Goal: Task Accomplishment & Management: Manage account settings

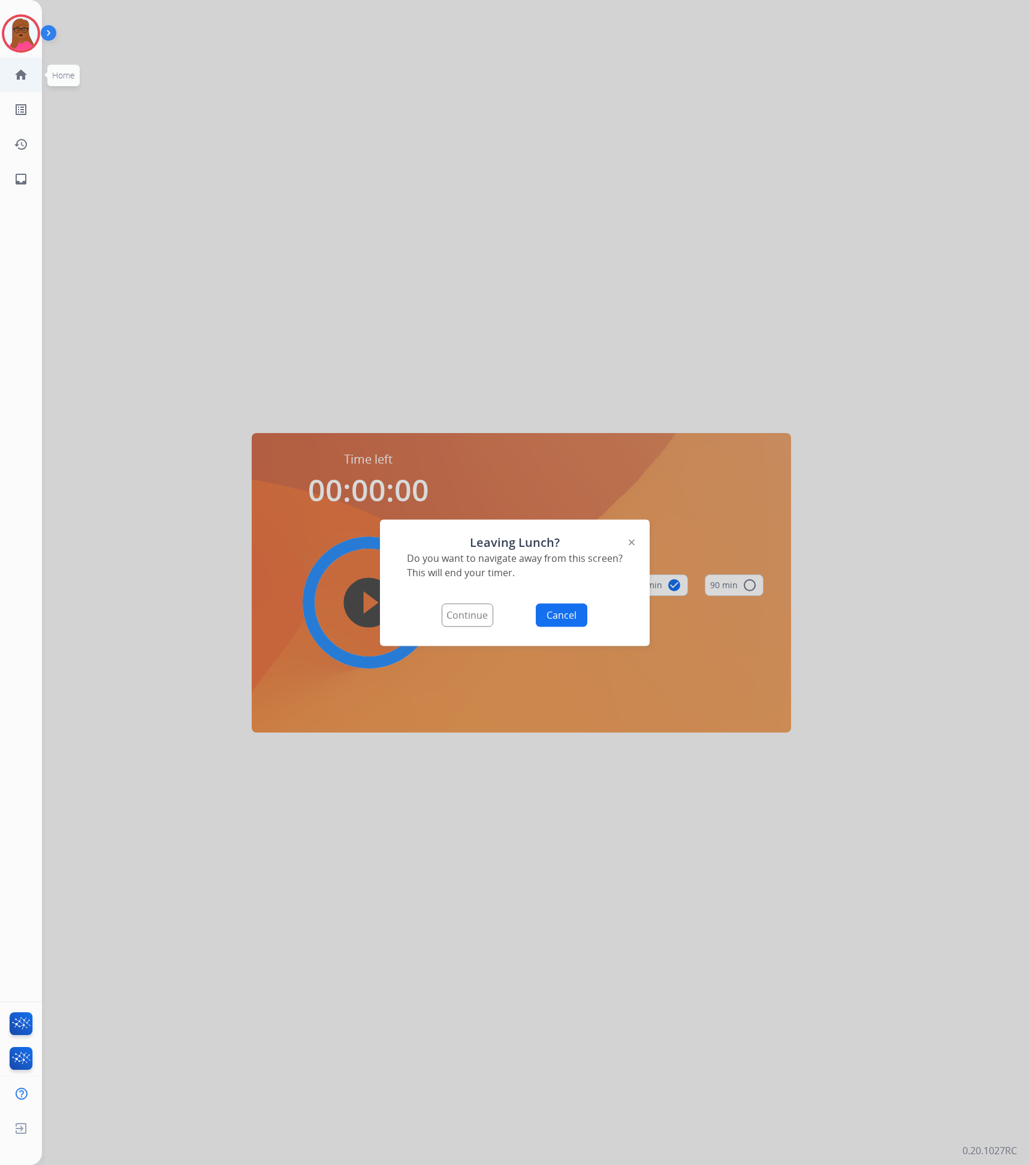
click at [38, 73] on ul "home Home Home" at bounding box center [21, 75] width 42 height 35
click at [22, 29] on img at bounding box center [21, 34] width 34 height 34
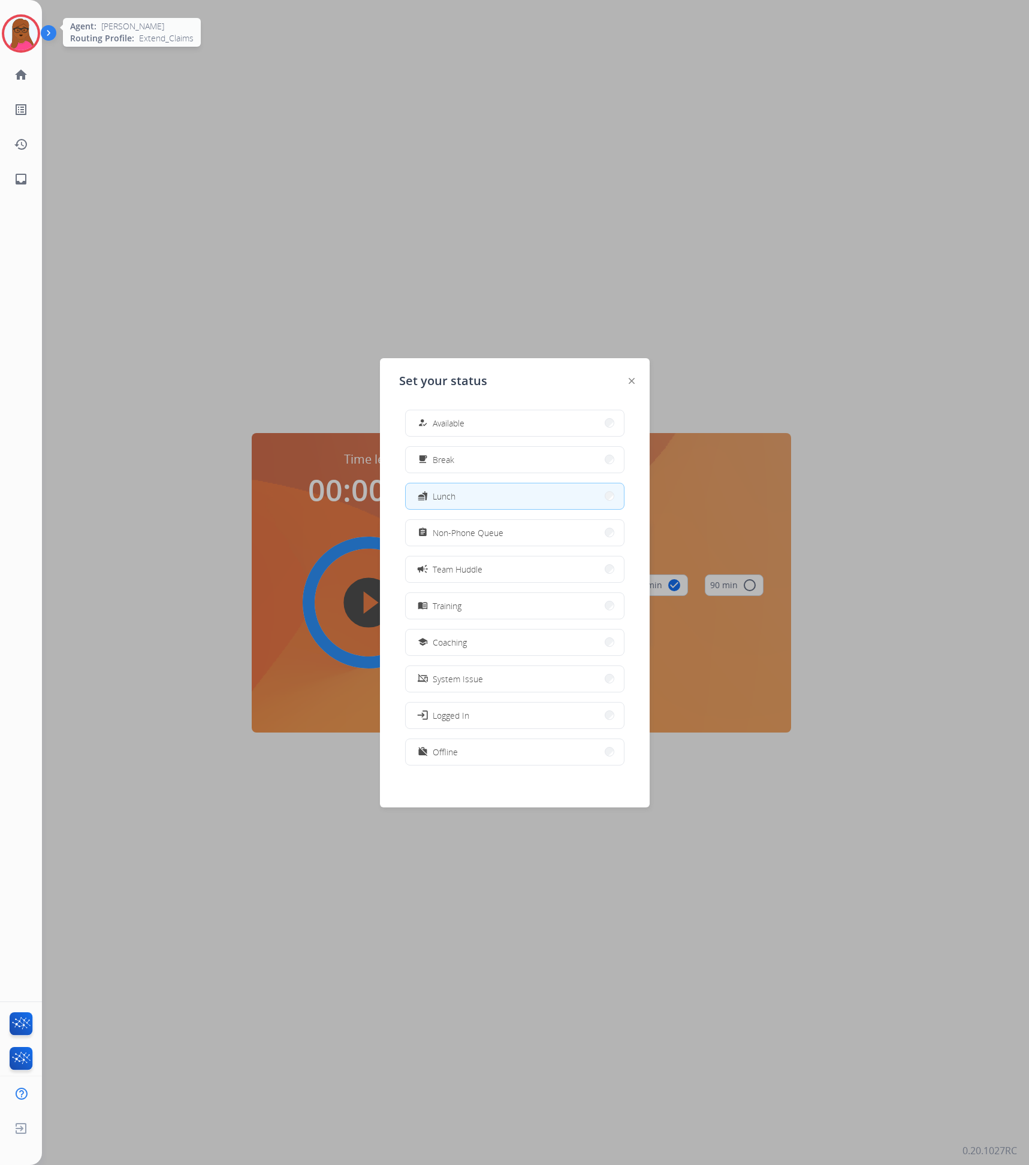
click at [23, 29] on img at bounding box center [21, 34] width 34 height 34
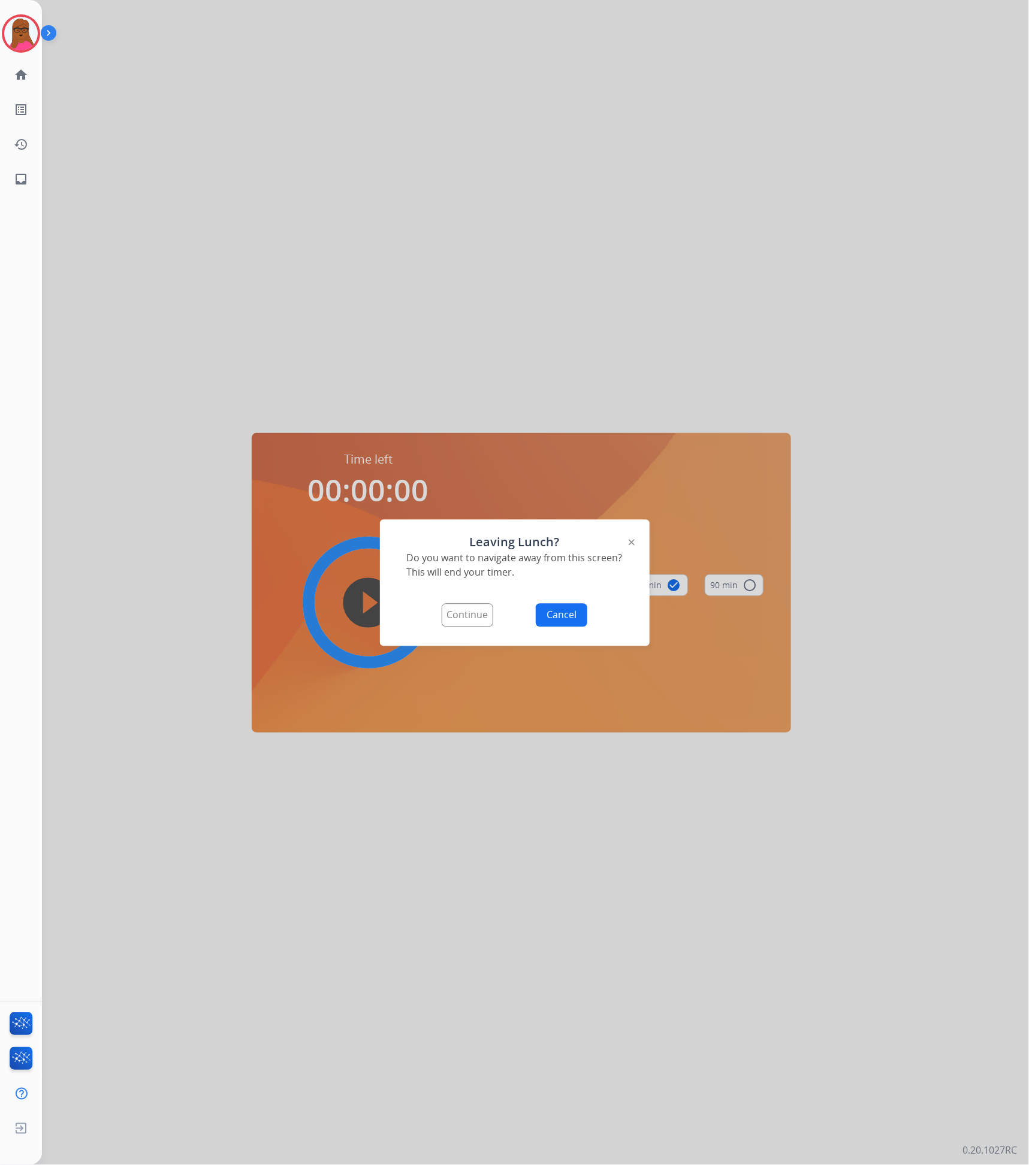
click at [475, 613] on button "Continue" at bounding box center [468, 614] width 52 height 23
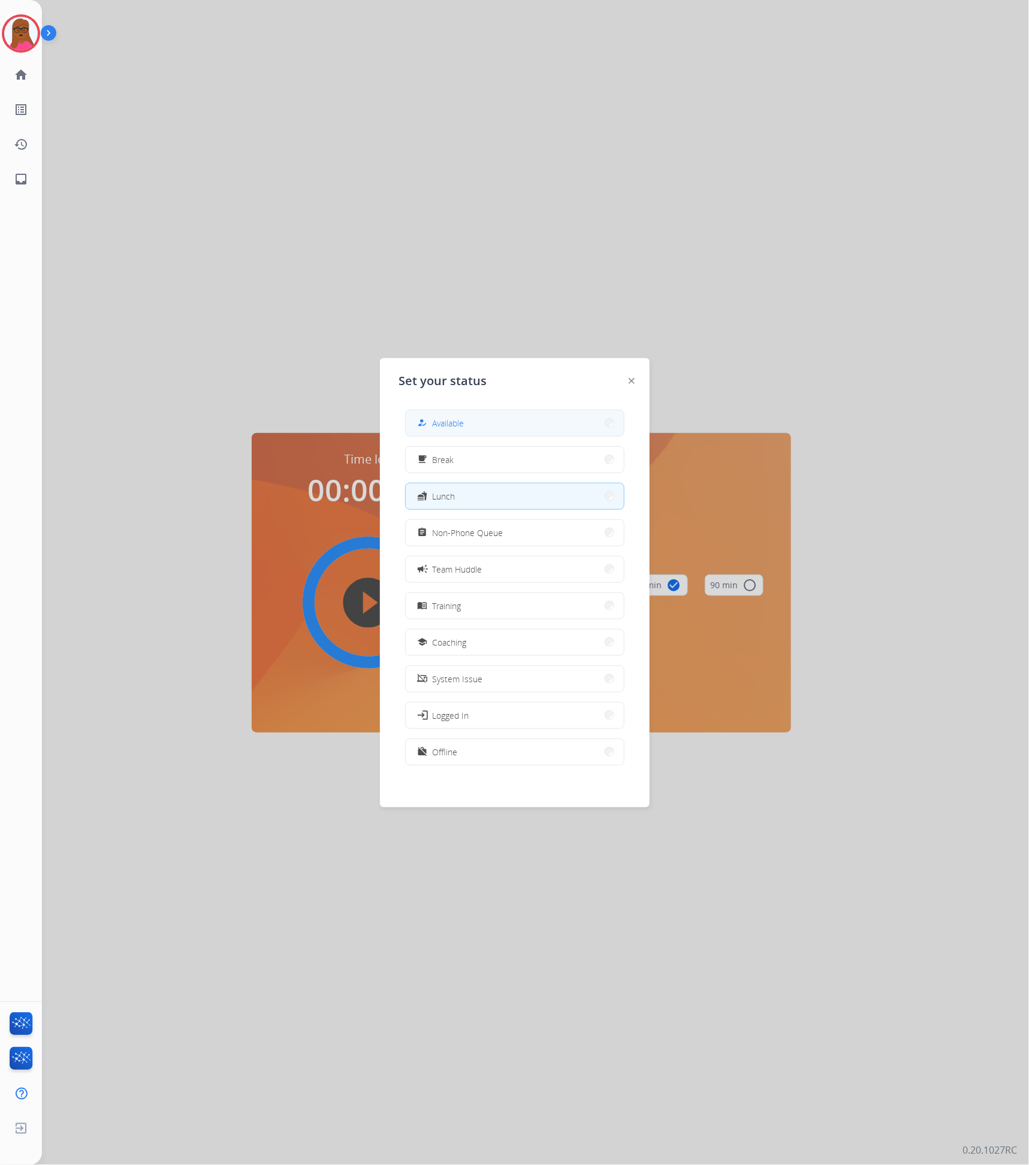
click at [455, 421] on span "Available" at bounding box center [449, 423] width 32 height 13
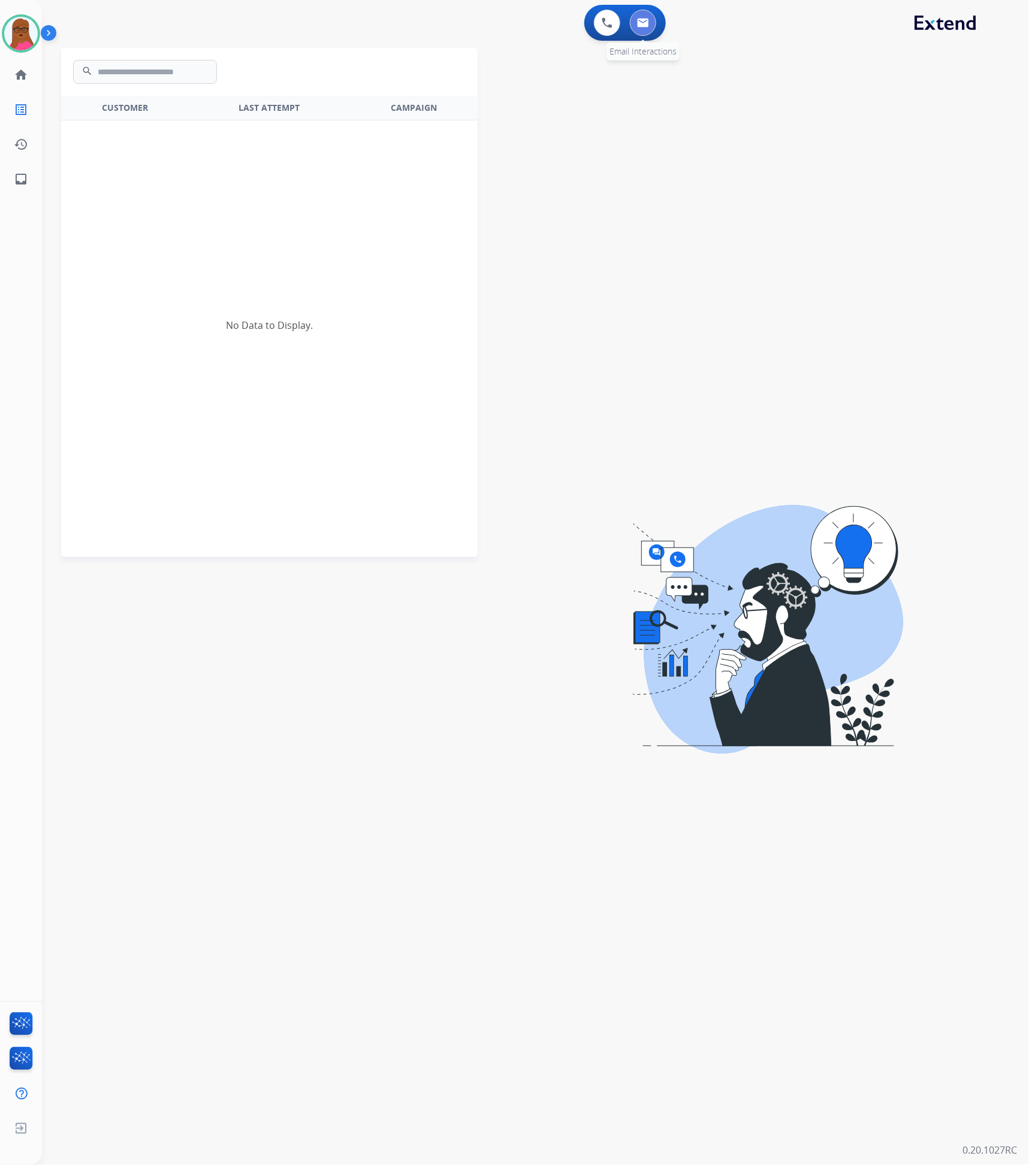
click at [641, 20] on img at bounding box center [643, 23] width 12 height 10
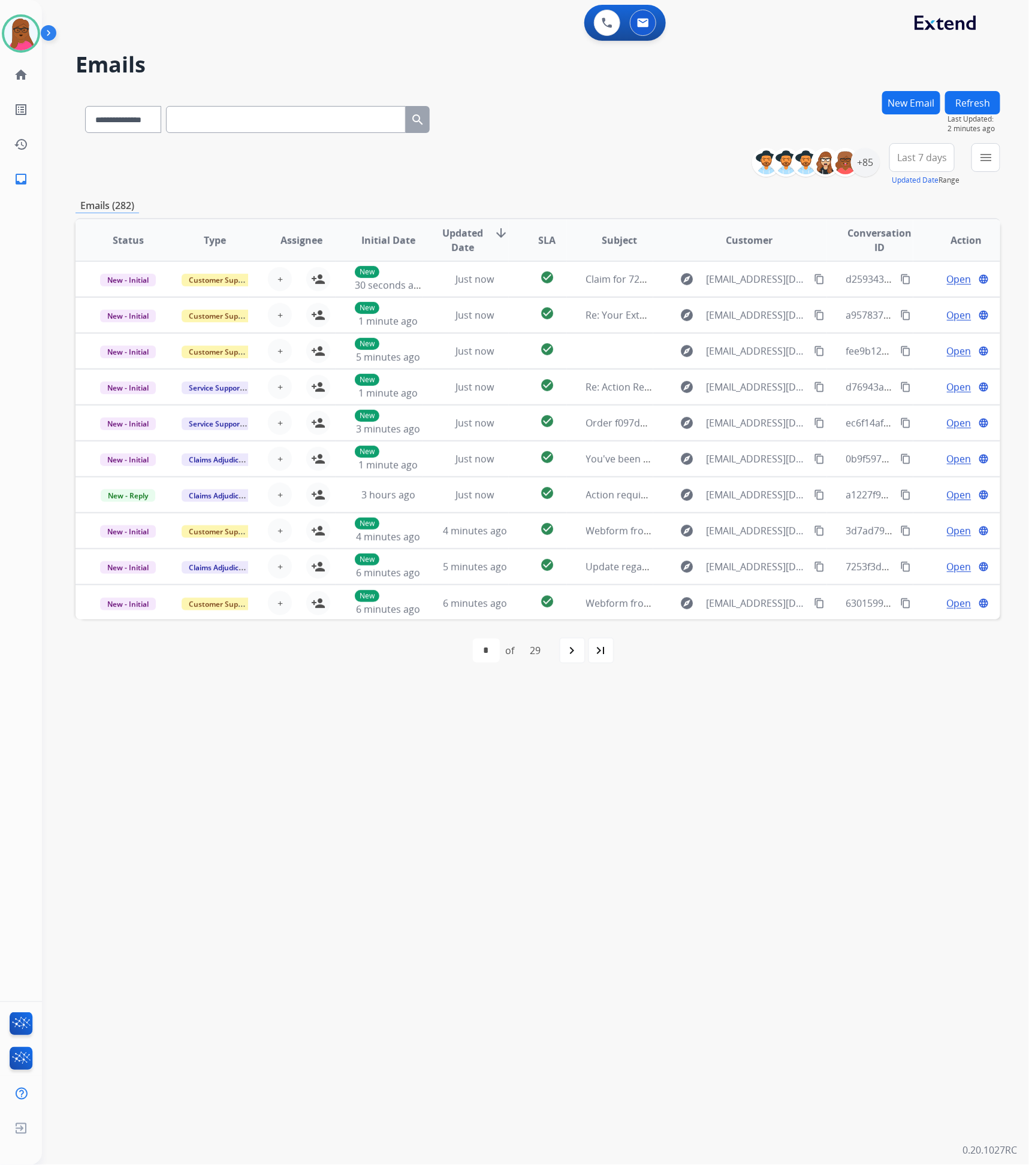
click at [980, 101] on button "Refresh" at bounding box center [972, 102] width 55 height 23
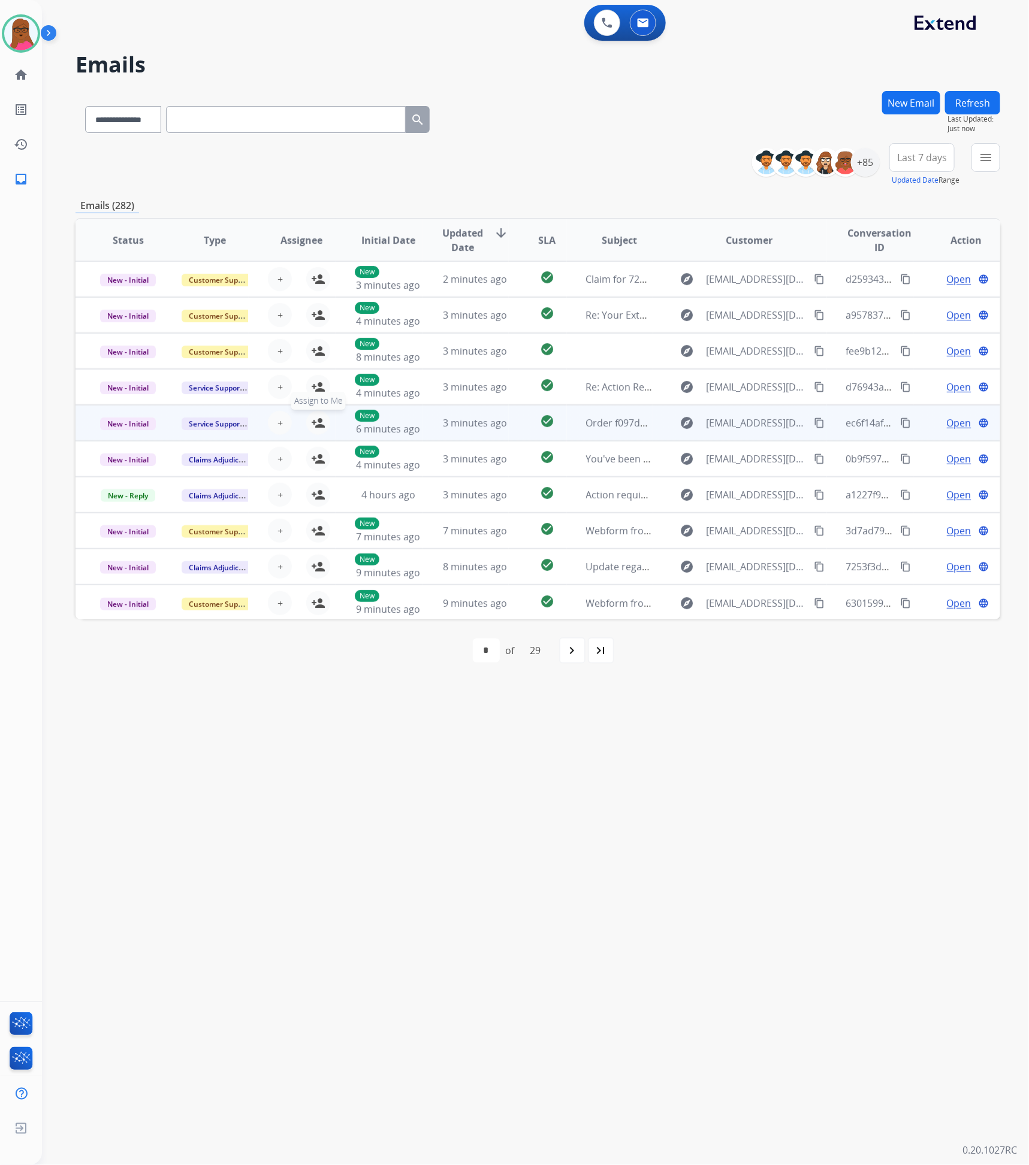
click at [315, 428] on mat-icon "person_add" at bounding box center [318, 423] width 14 height 14
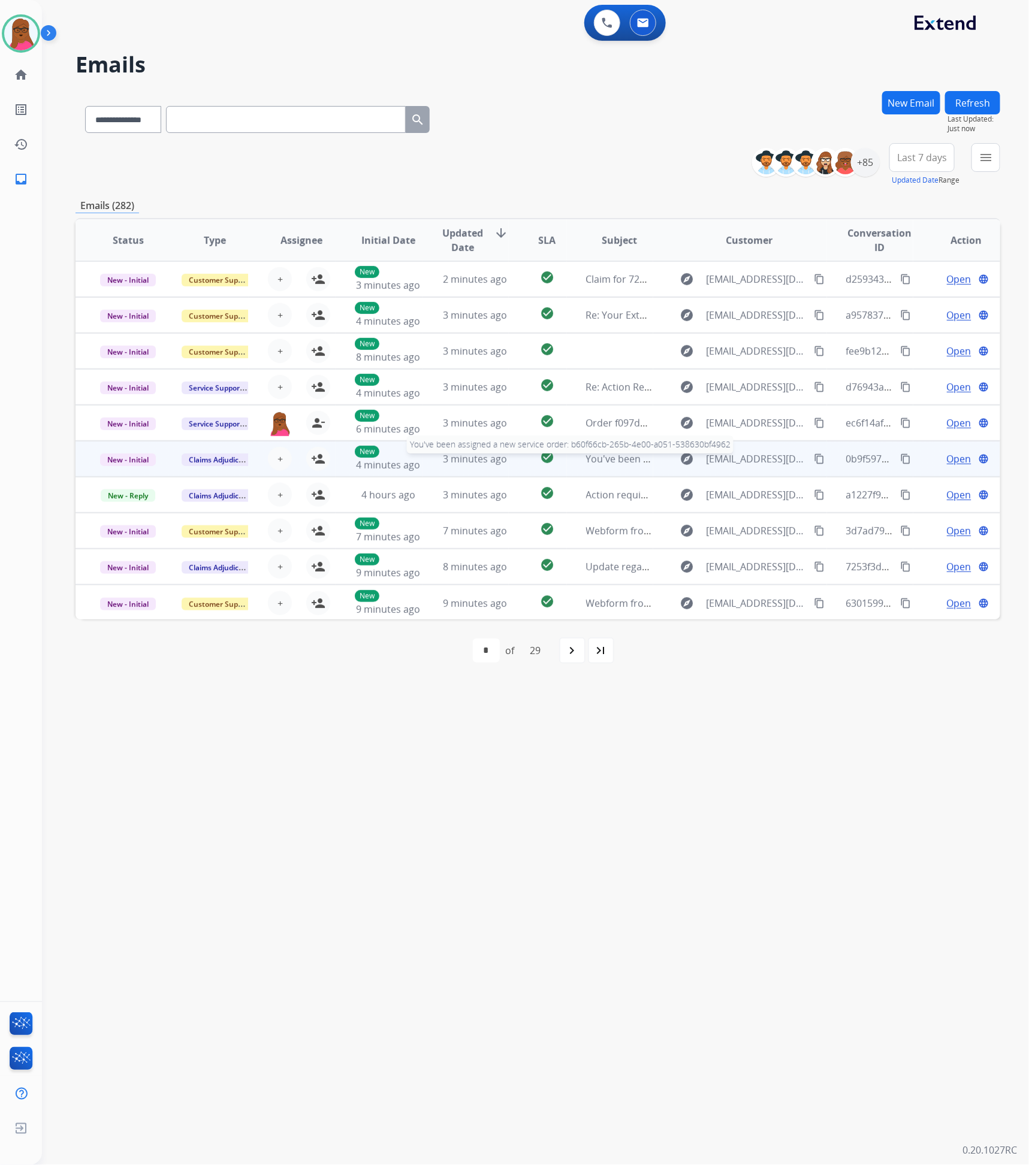
click at [587, 459] on span "You've been assigned a new service order: b60f66cb-265b-4e00-a051-538630bf4962" at bounding box center [773, 458] width 375 height 13
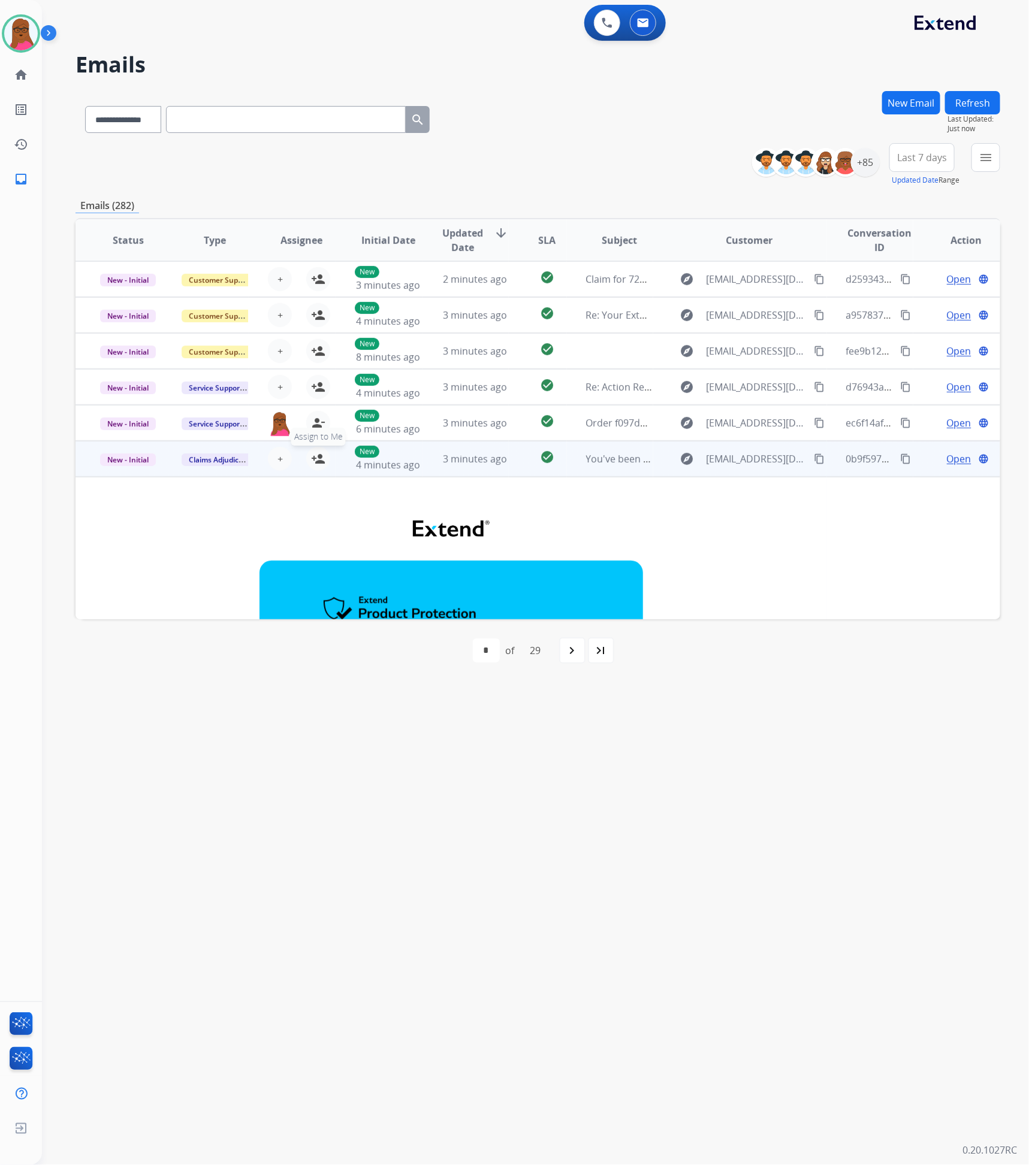
click at [319, 464] on mat-icon "person_add" at bounding box center [318, 459] width 14 height 14
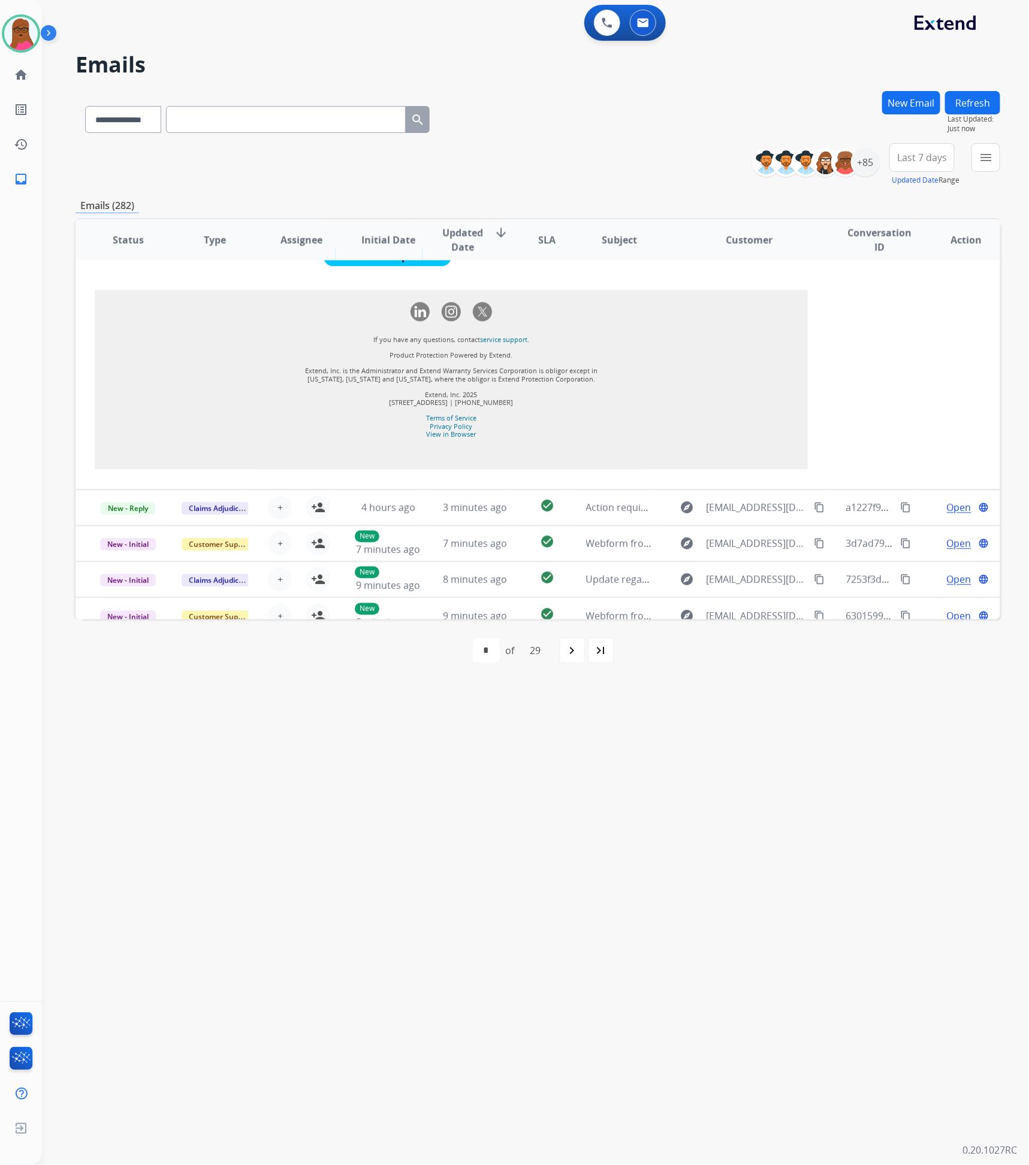
scroll to position [1253, 0]
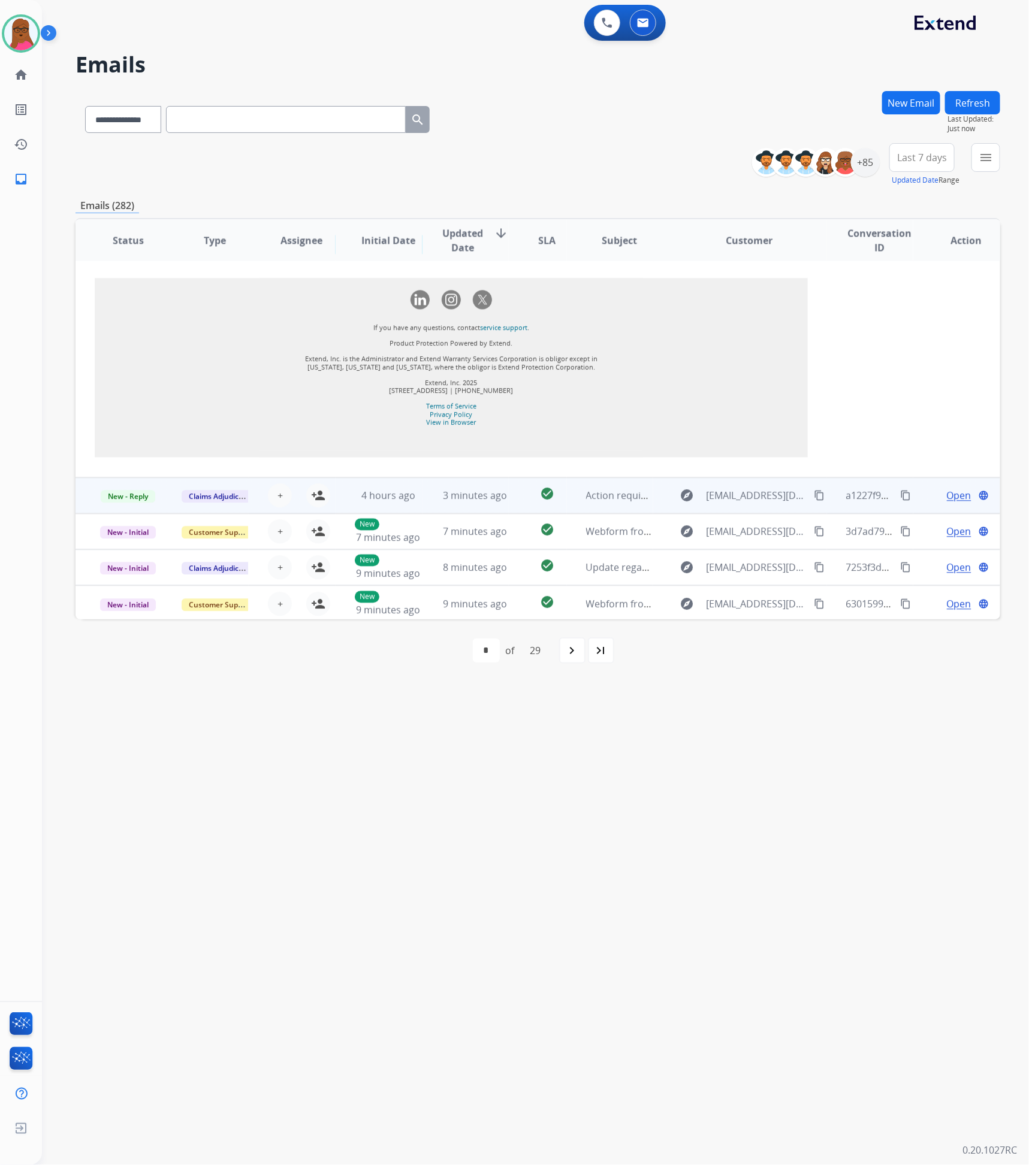
click at [574, 497] on td "Action required: Extend claim approved for replacement" at bounding box center [610, 496] width 87 height 36
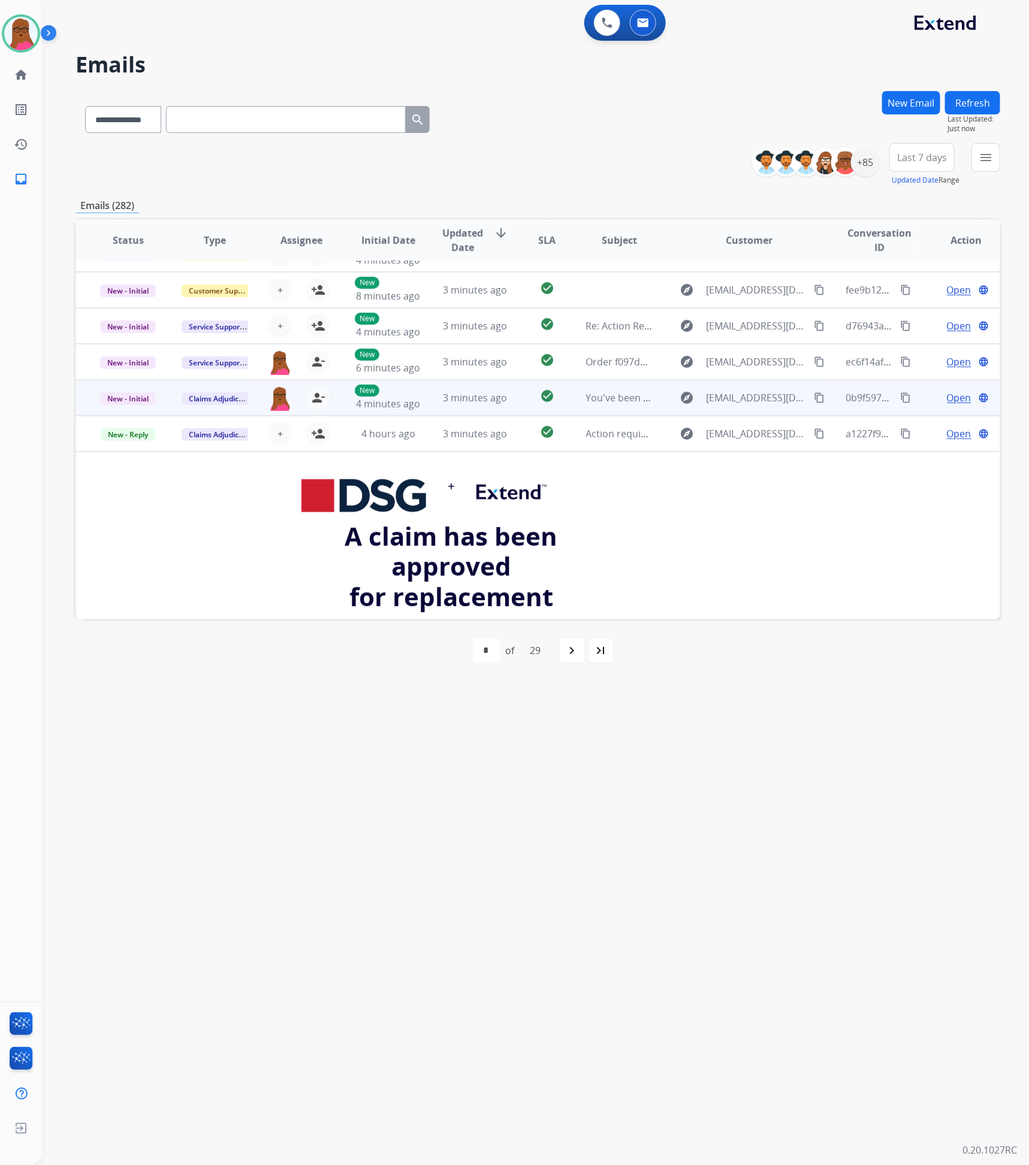
scroll to position [0, 0]
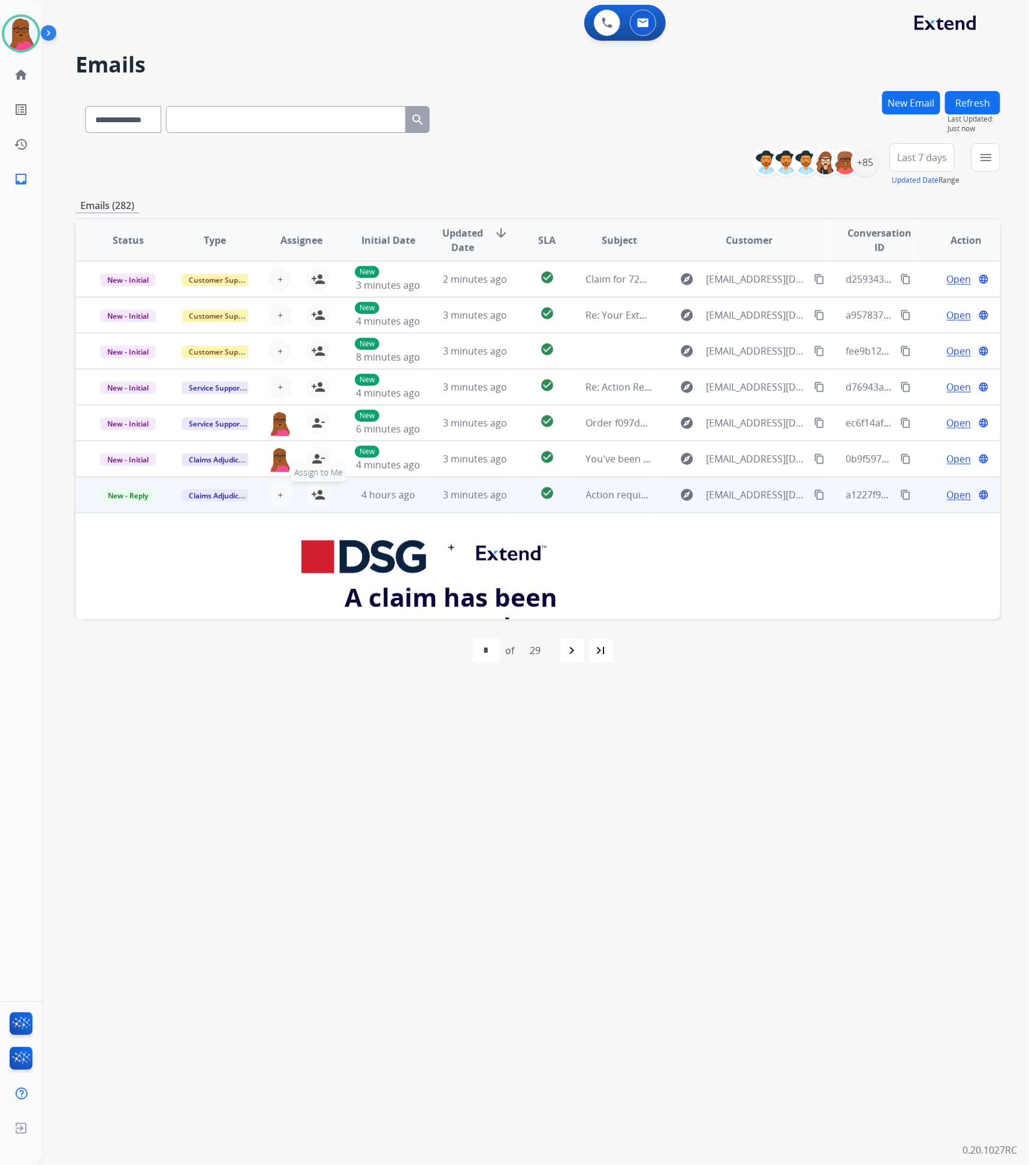
click at [315, 497] on mat-icon "person_add" at bounding box center [318, 495] width 14 height 14
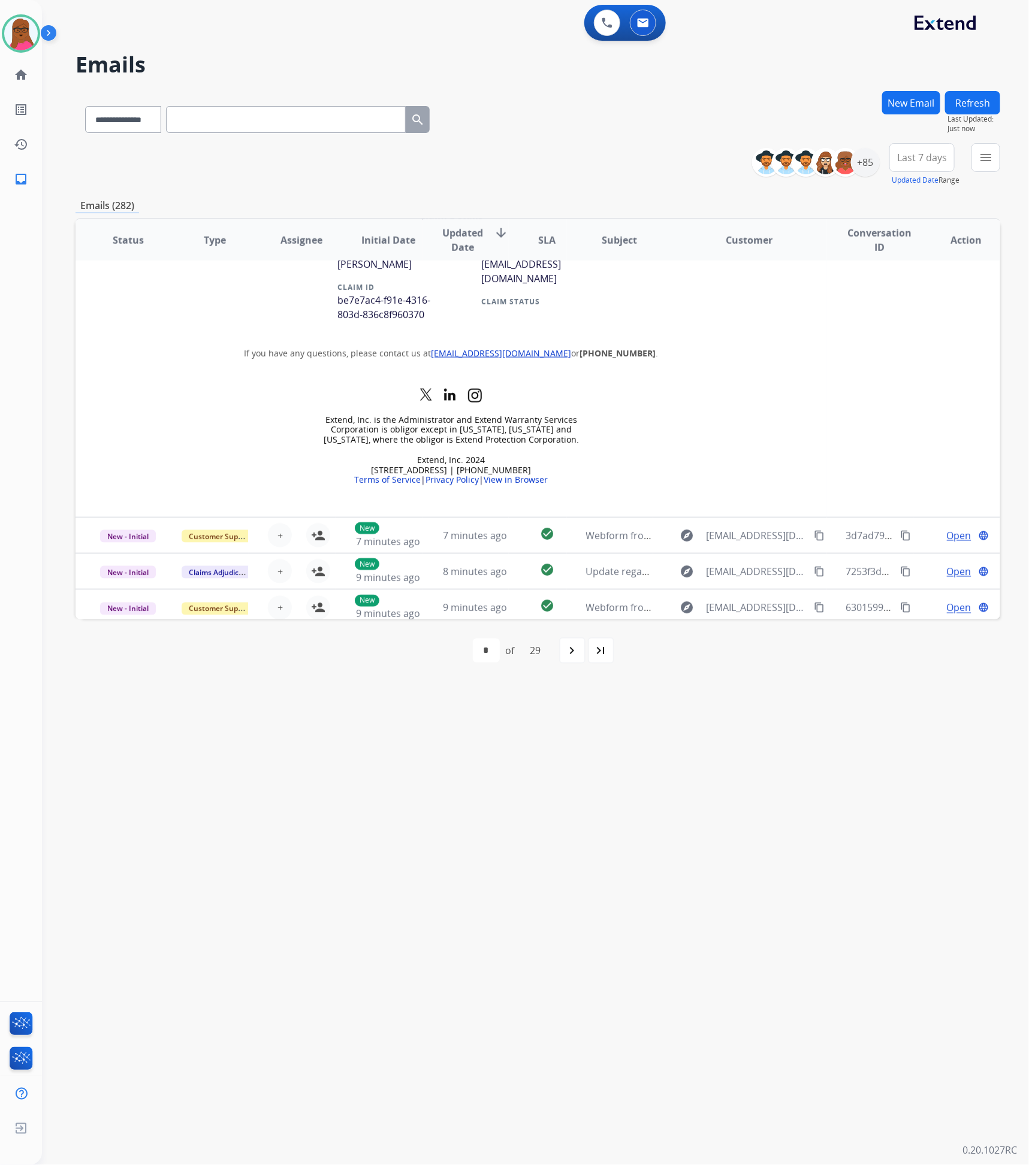
scroll to position [653, 0]
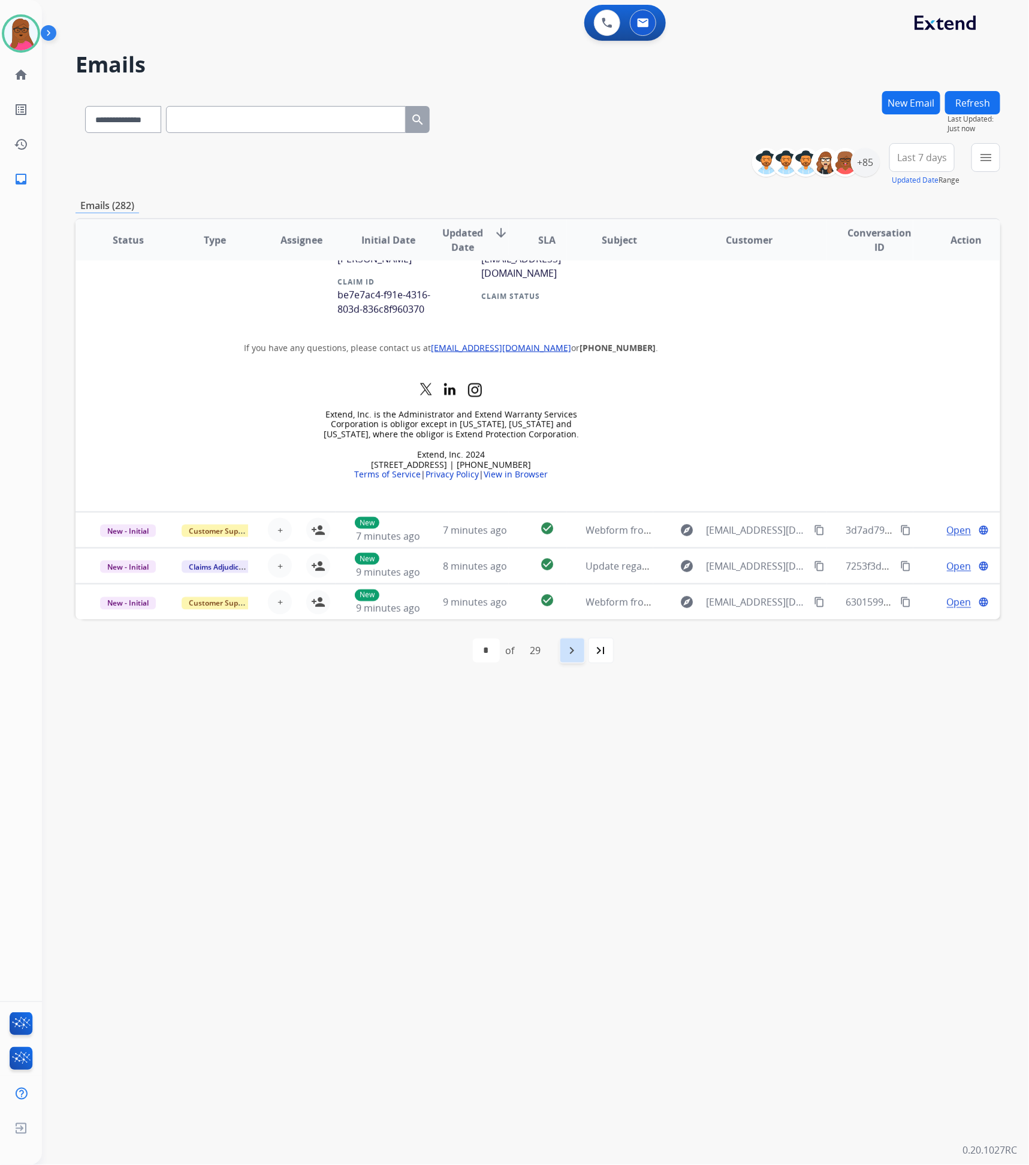
click at [577, 655] on mat-icon "navigate_next" at bounding box center [572, 651] width 14 height 14
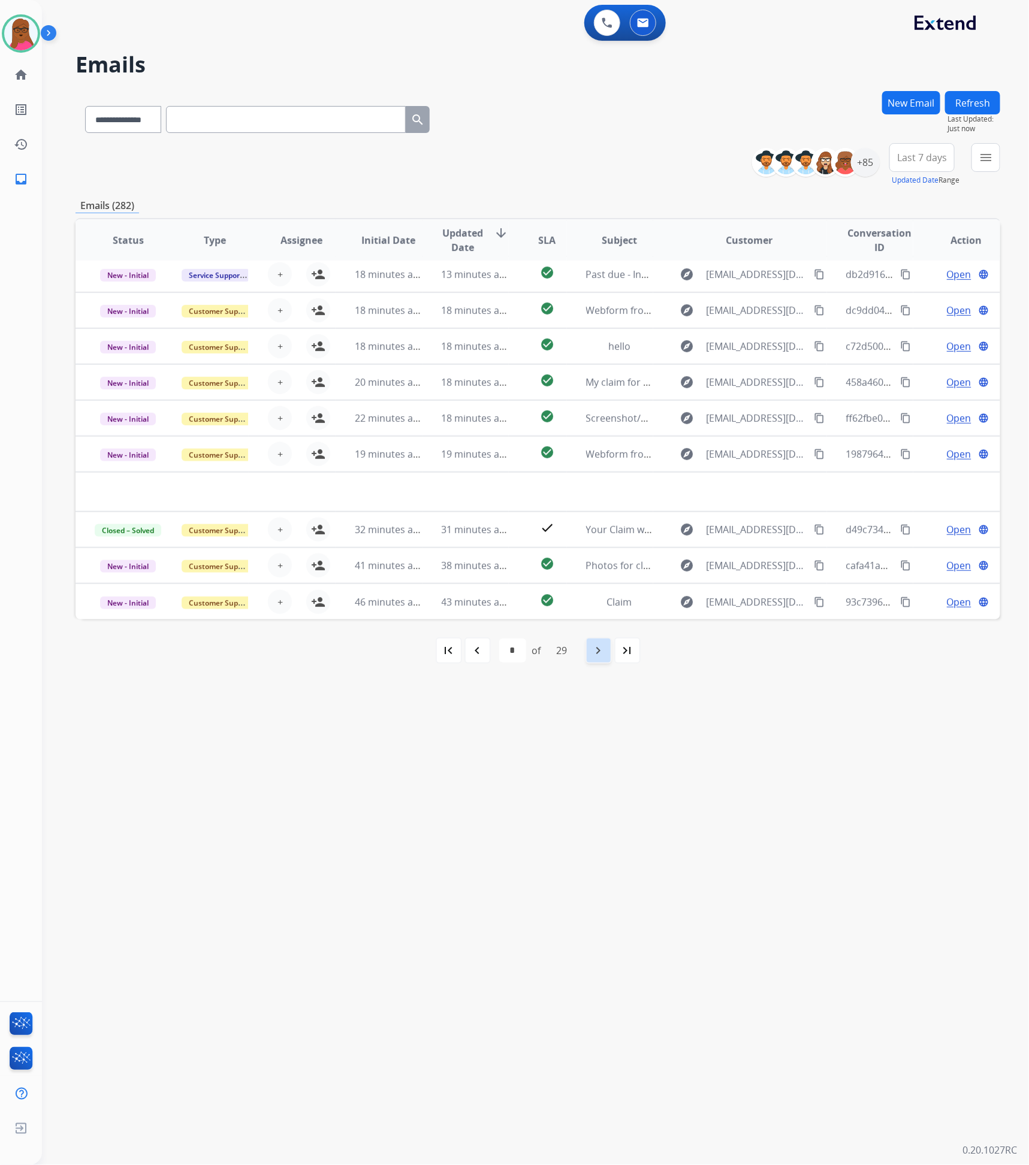
scroll to position [40, 0]
click at [600, 653] on mat-icon "navigate_next" at bounding box center [598, 651] width 14 height 14
click at [588, 654] on div "navigate_next" at bounding box center [598, 651] width 26 height 26
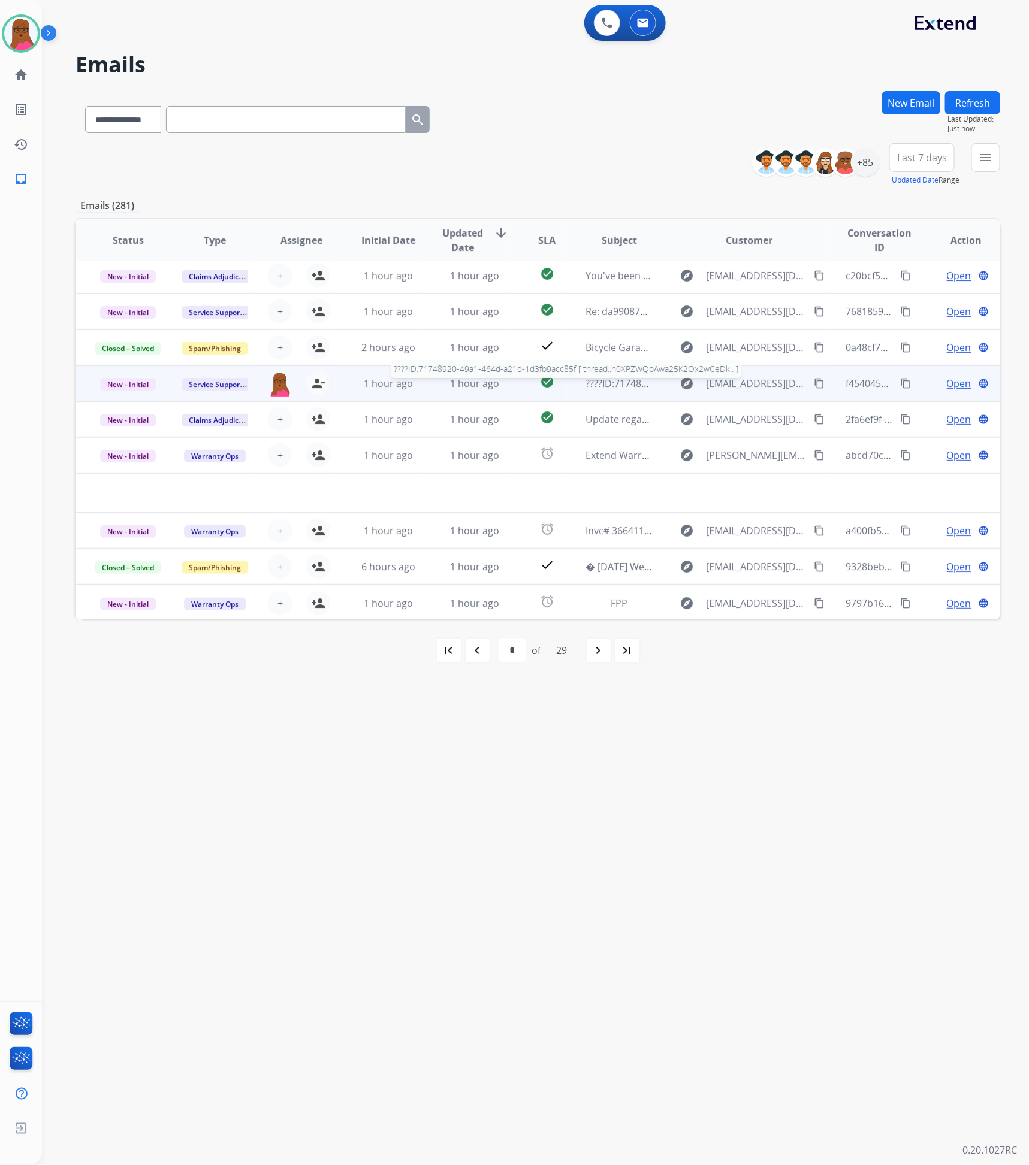
click at [623, 381] on span "????ID:71748920-49a1-464d-a21d-1d3fb9acc85f [ thread::h0XPZWQoAwa25K2Ox2wCeDk::…" at bounding box center [787, 383] width 402 height 13
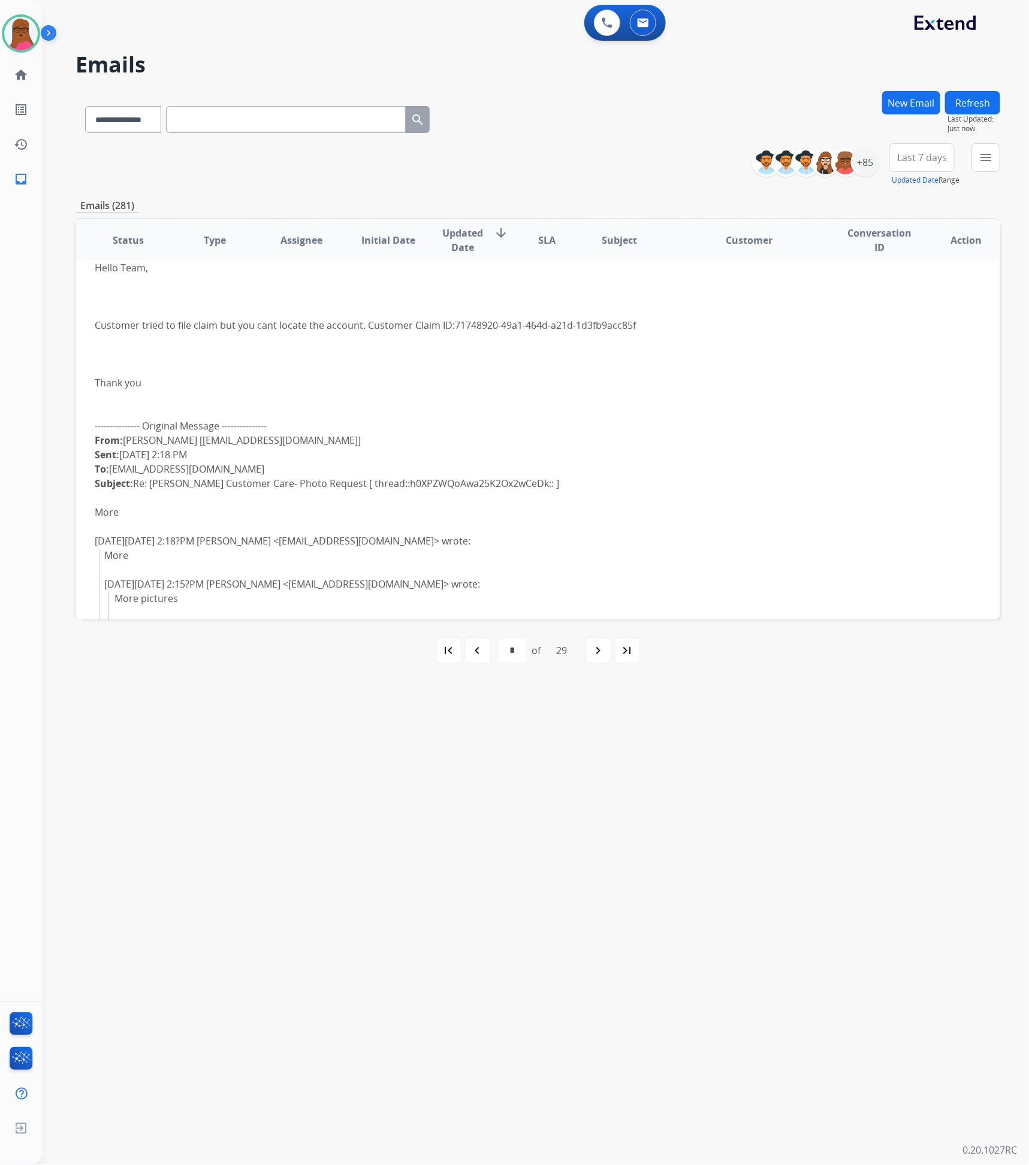
scroll to position [0, 0]
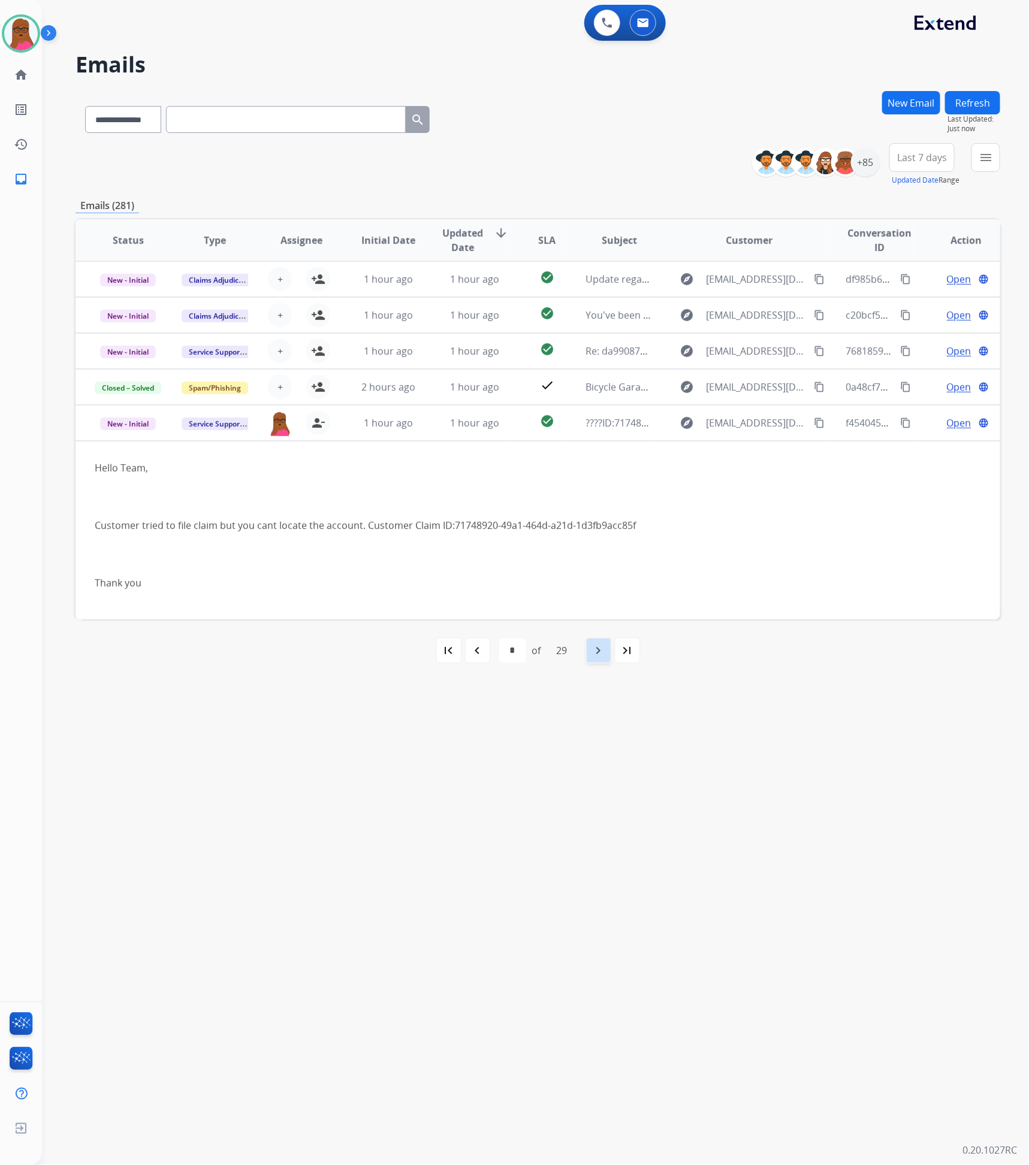
click at [590, 653] on div "navigate_next" at bounding box center [598, 651] width 26 height 26
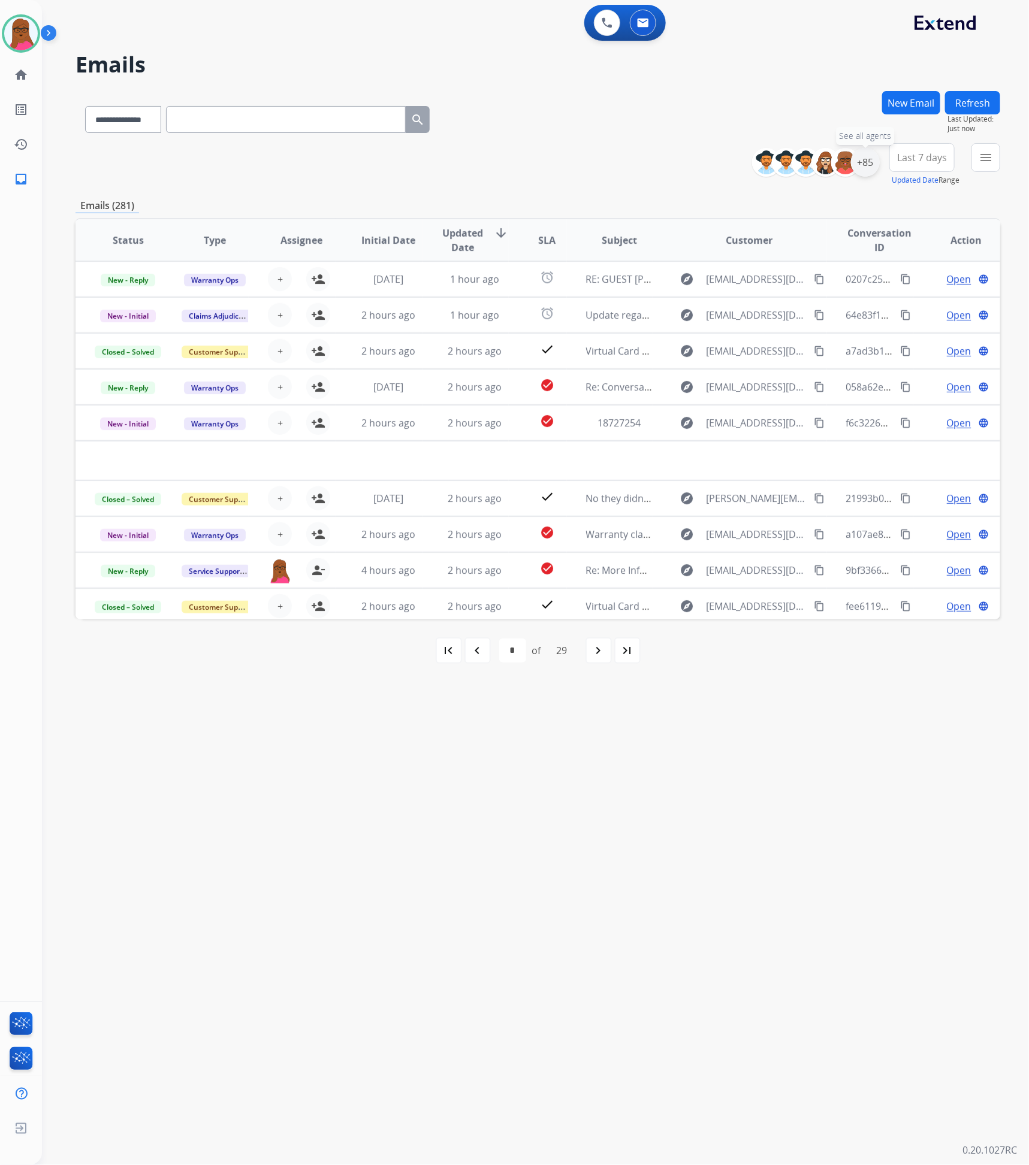
click at [867, 157] on div "+85" at bounding box center [865, 162] width 29 height 29
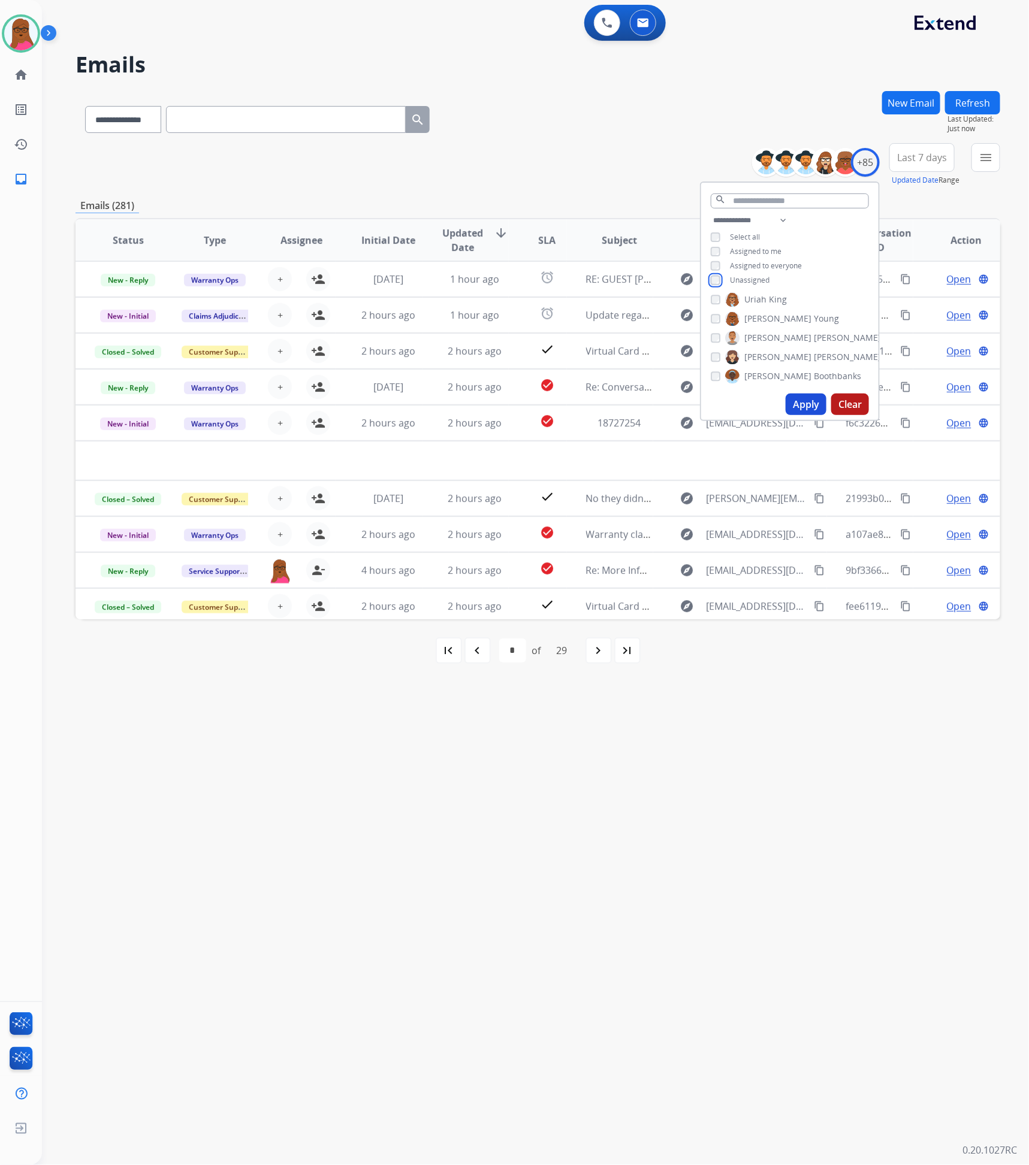
scroll to position [1541, 0]
click at [798, 397] on button "Apply" at bounding box center [806, 405] width 41 height 22
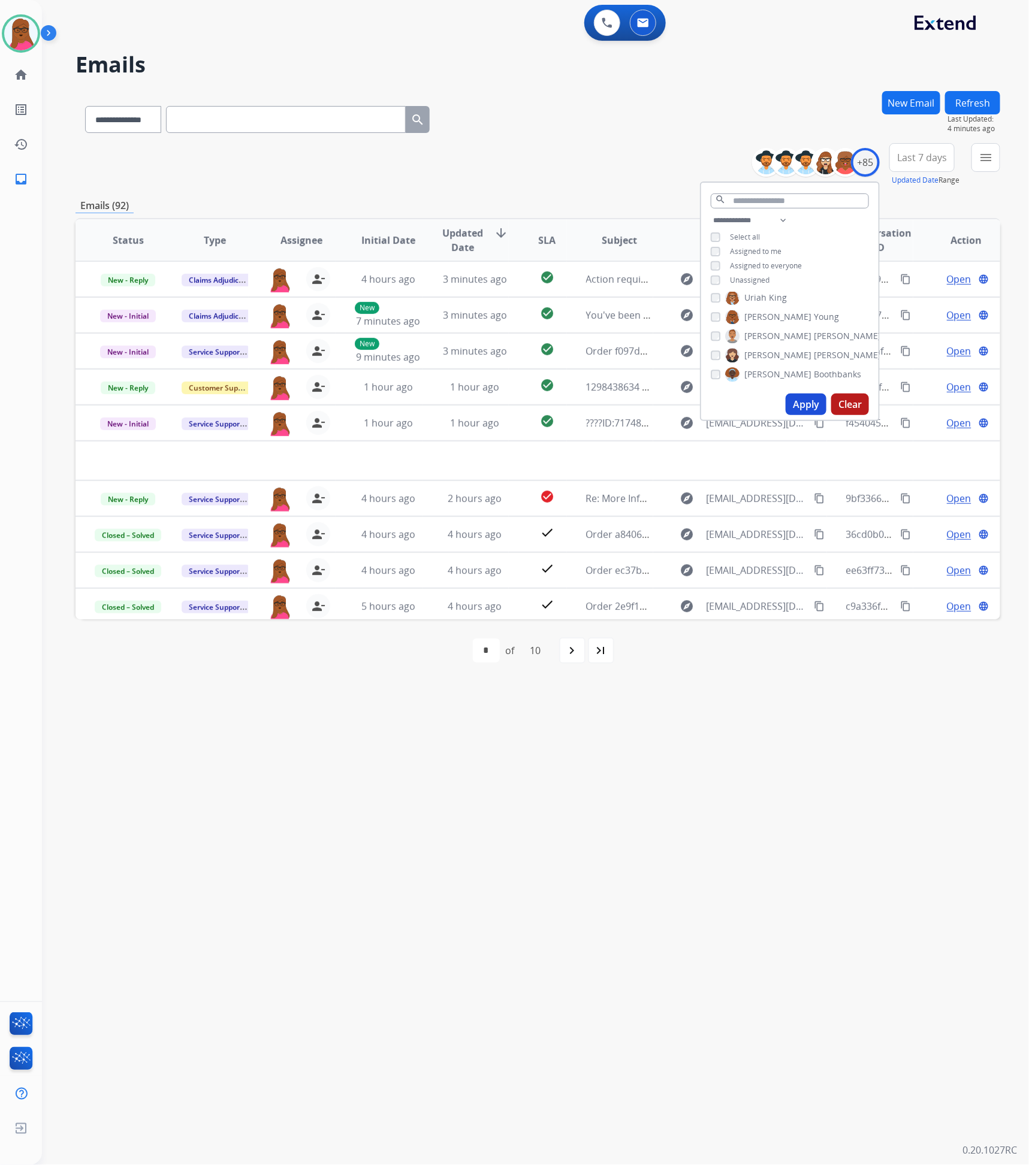
click at [752, 744] on div "**********" at bounding box center [521, 604] width 958 height 1122
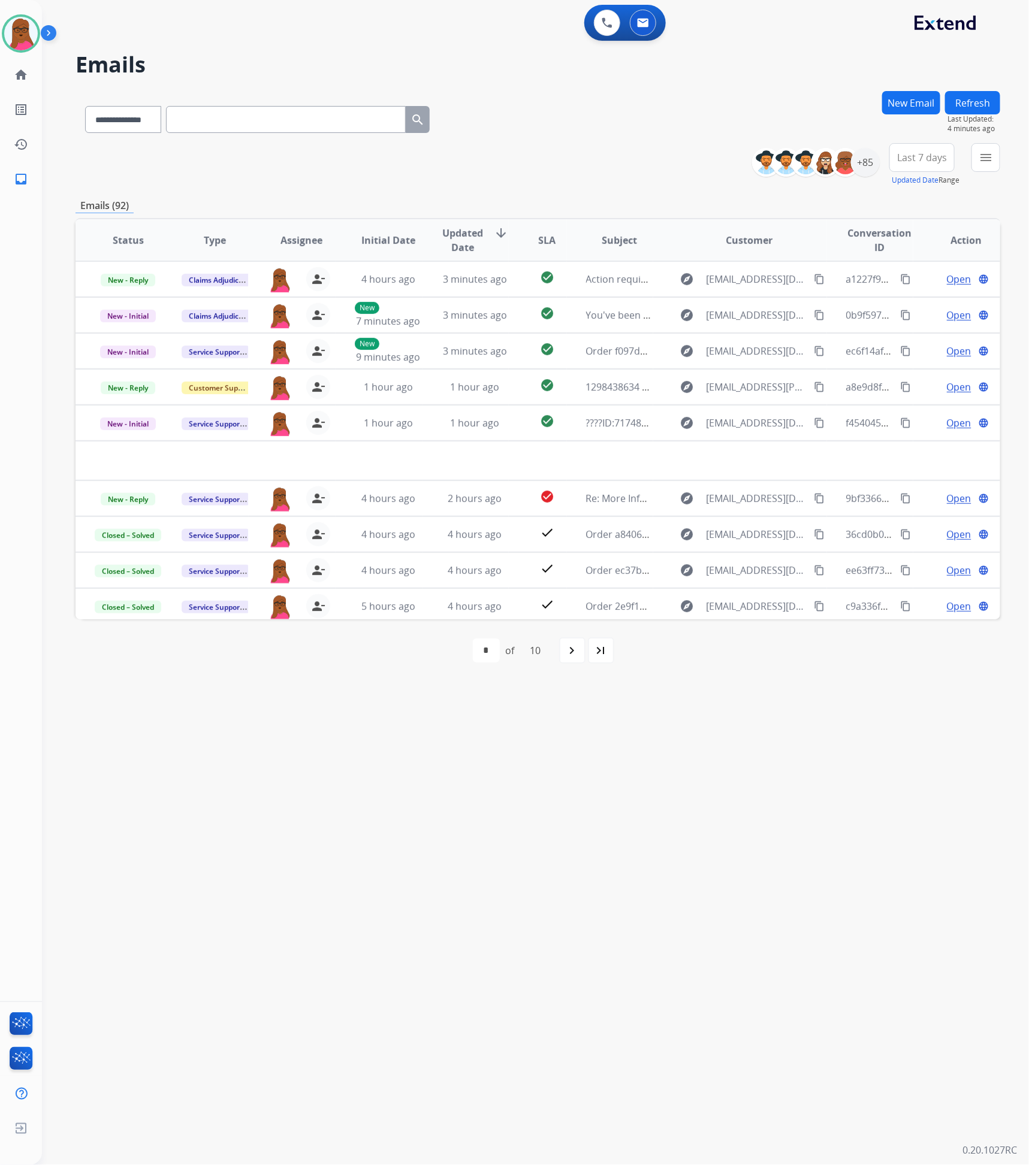
click at [965, 110] on button "Refresh" at bounding box center [972, 102] width 55 height 23
click at [860, 170] on div "+85" at bounding box center [865, 162] width 29 height 29
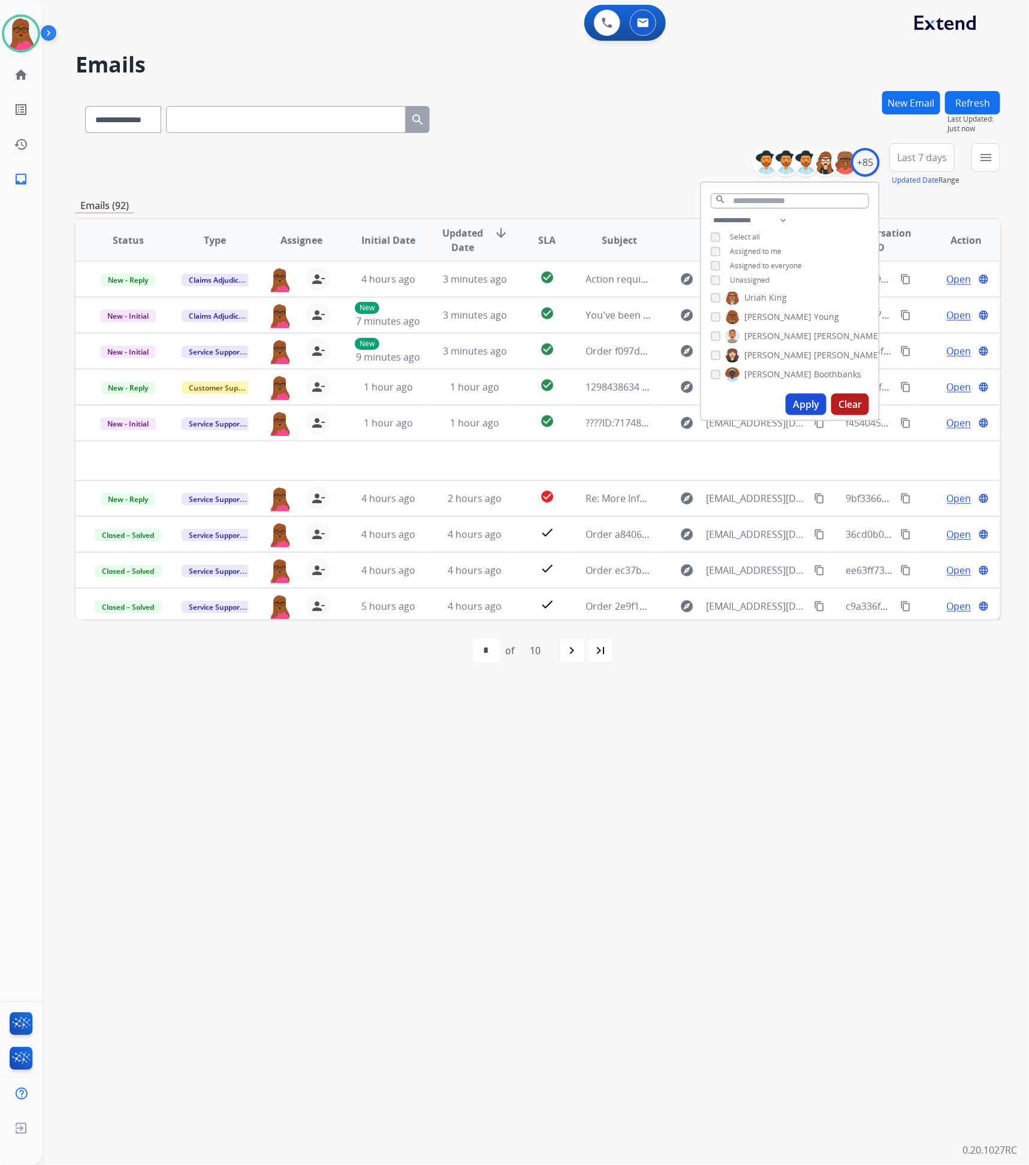
click at [847, 400] on button "Clear" at bounding box center [850, 405] width 38 height 22
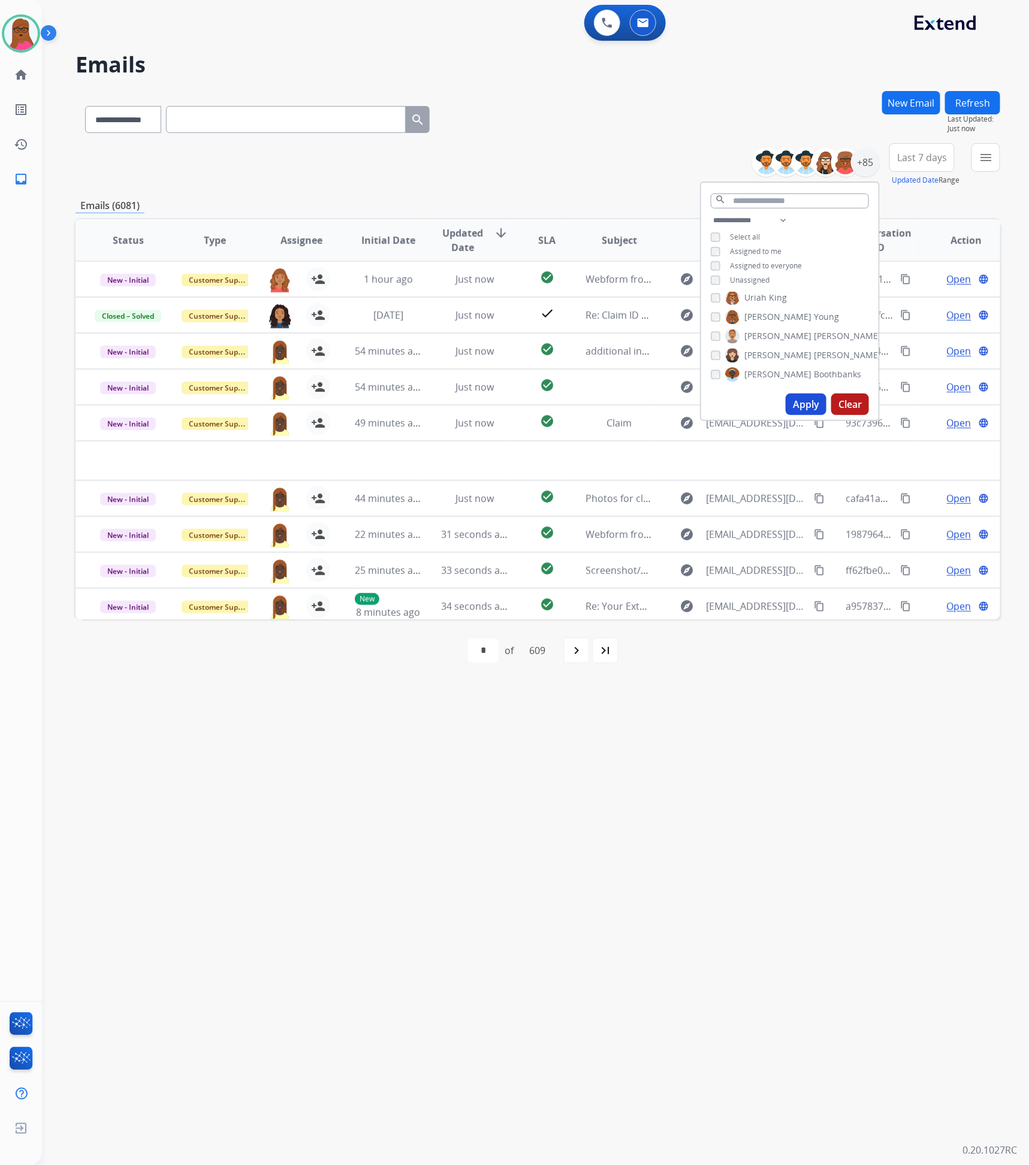
click at [810, 404] on button "Apply" at bounding box center [806, 405] width 41 height 22
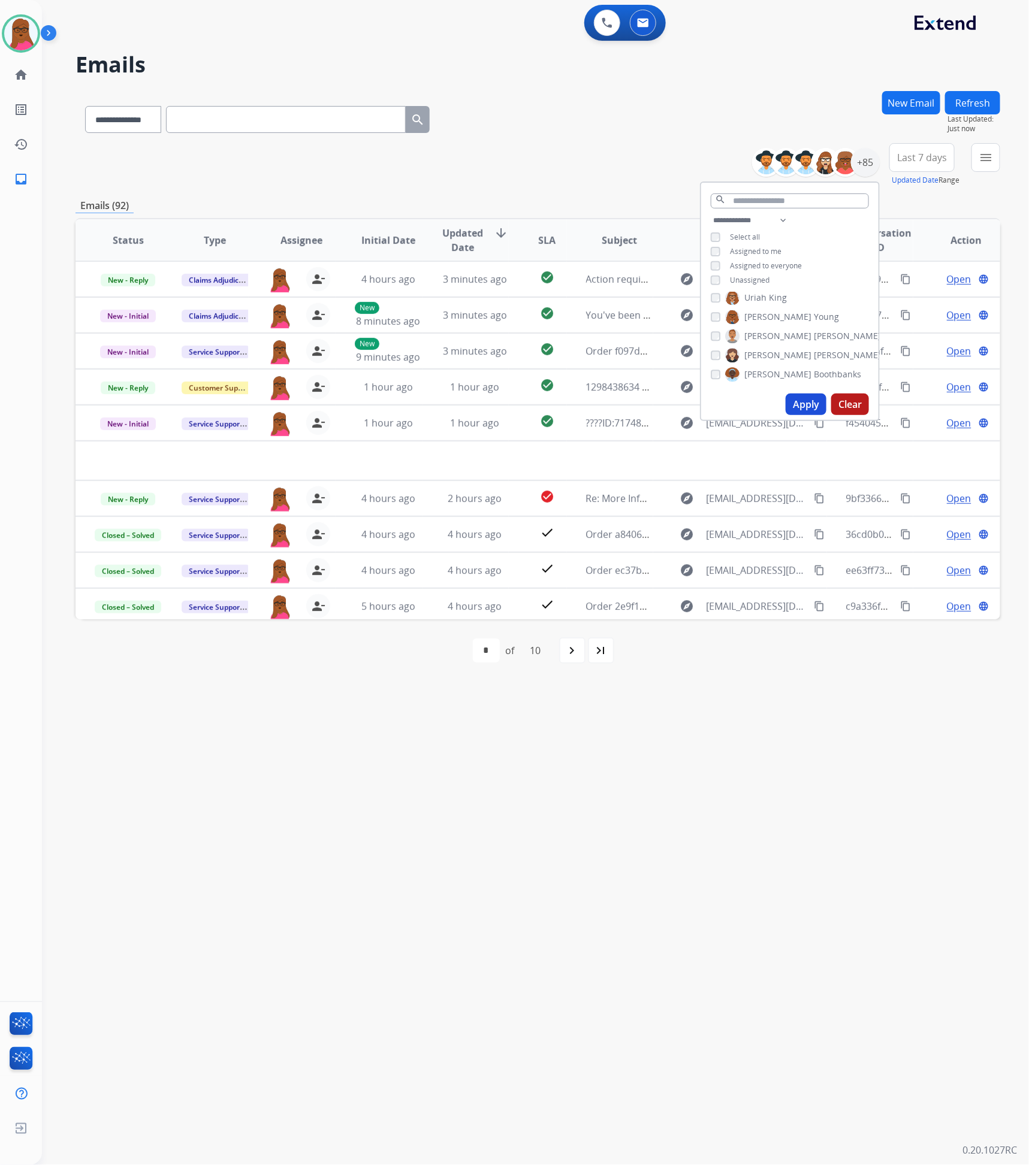
click at [599, 800] on div "**********" at bounding box center [521, 604] width 958 height 1122
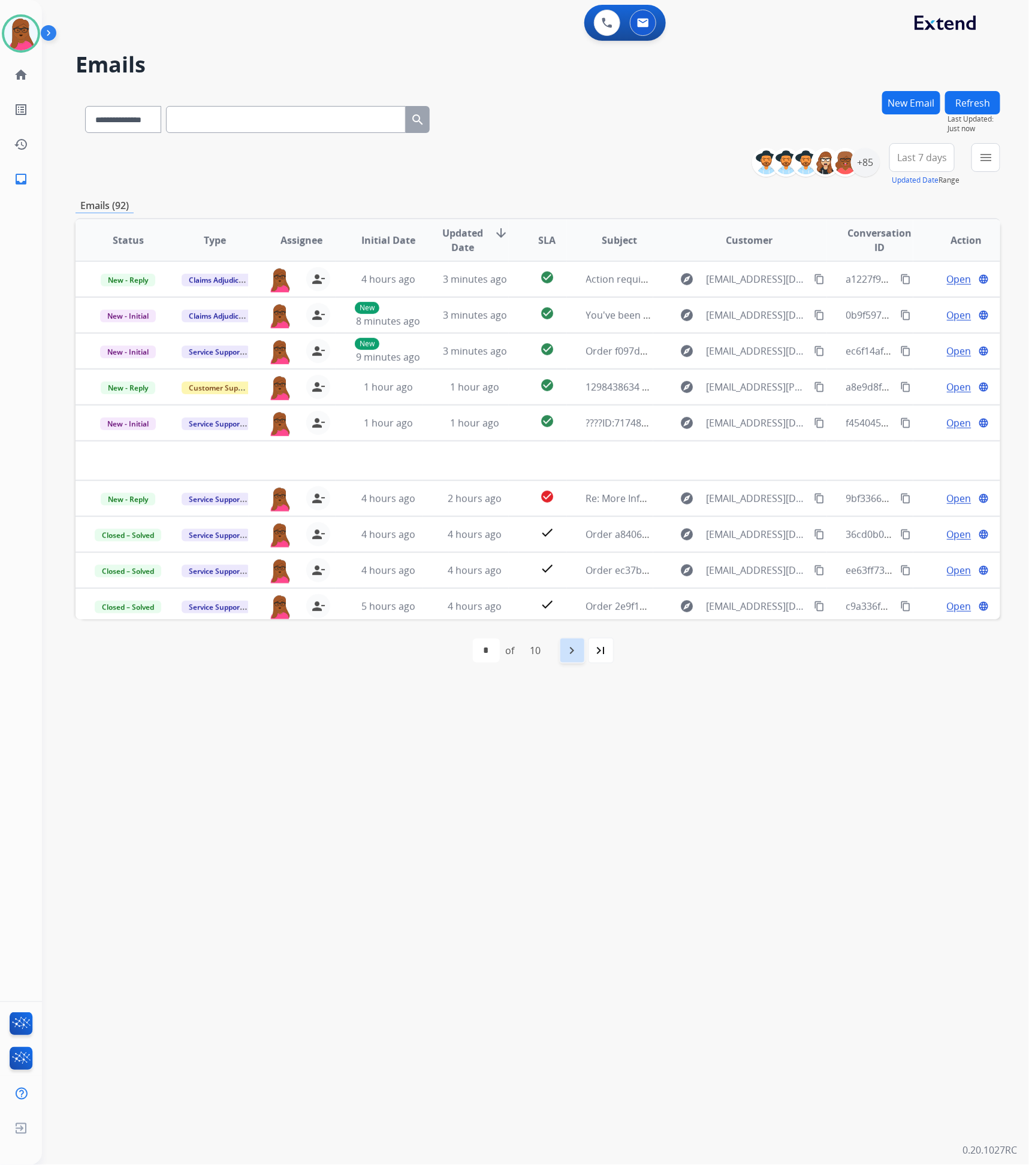
click at [572, 655] on mat-icon "navigate_next" at bounding box center [572, 651] width 14 height 14
click at [591, 656] on div "navigate_next" at bounding box center [598, 651] width 26 height 26
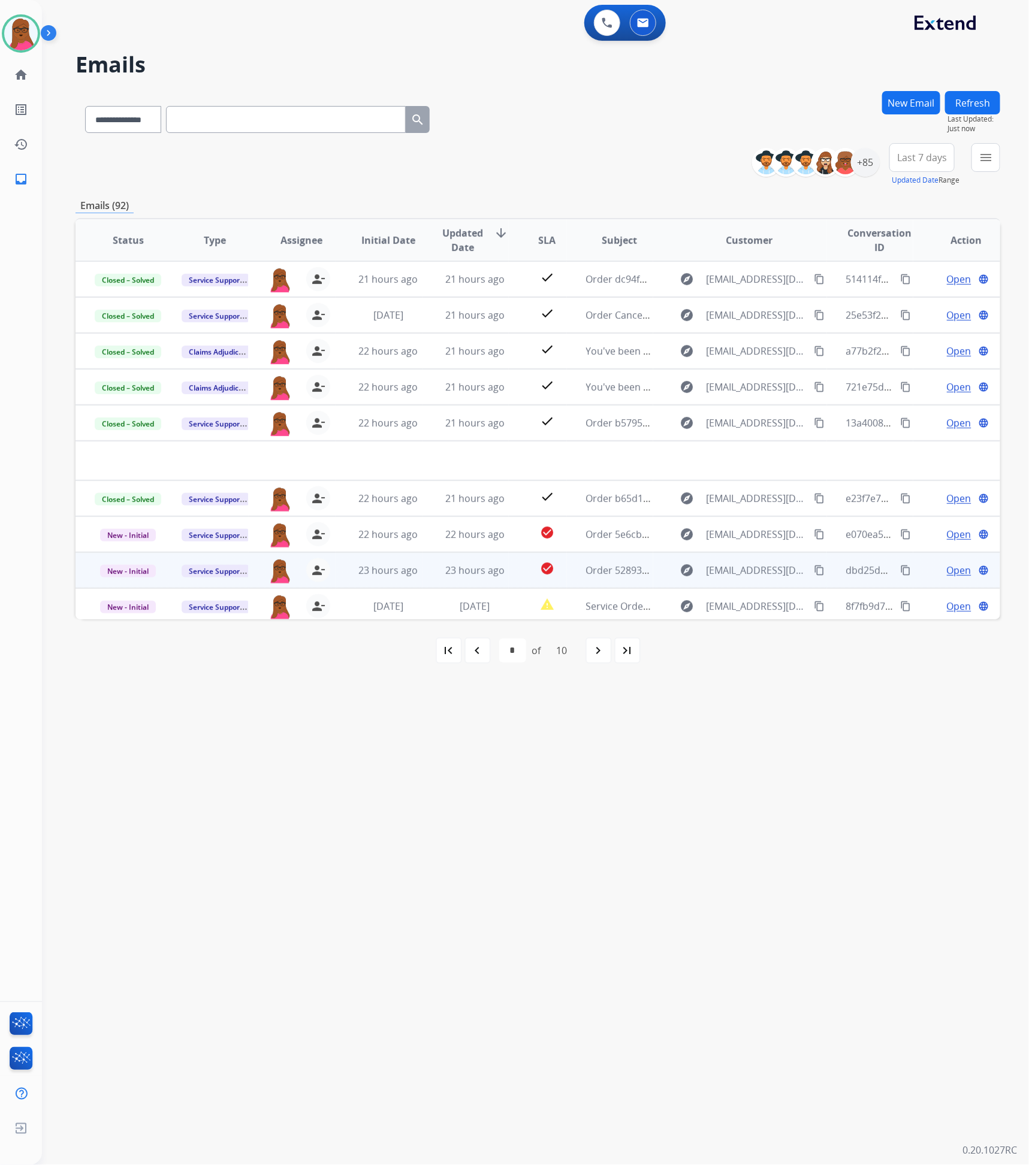
scroll to position [40, 0]
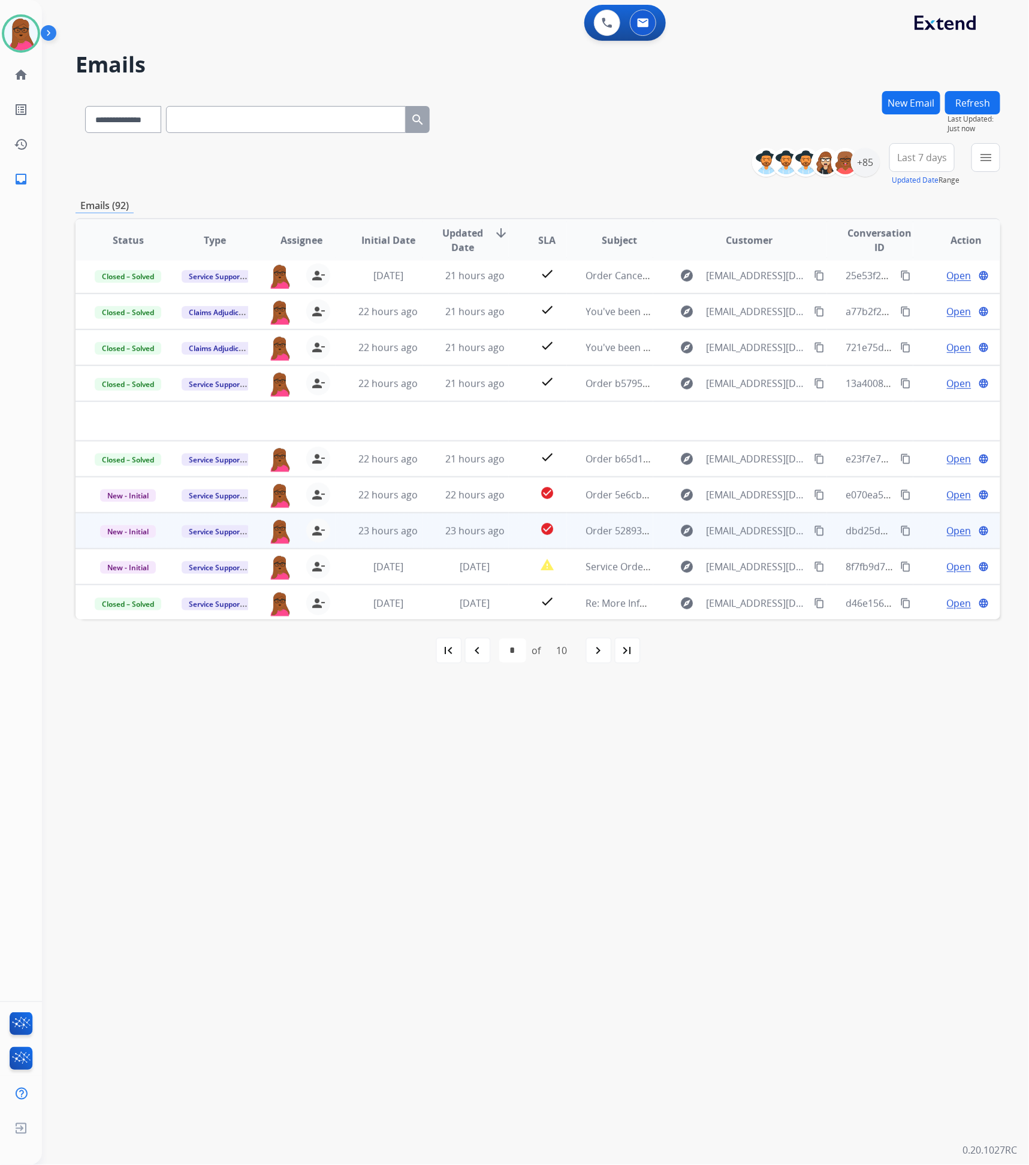
click at [947, 534] on span "Open" at bounding box center [959, 531] width 25 height 14
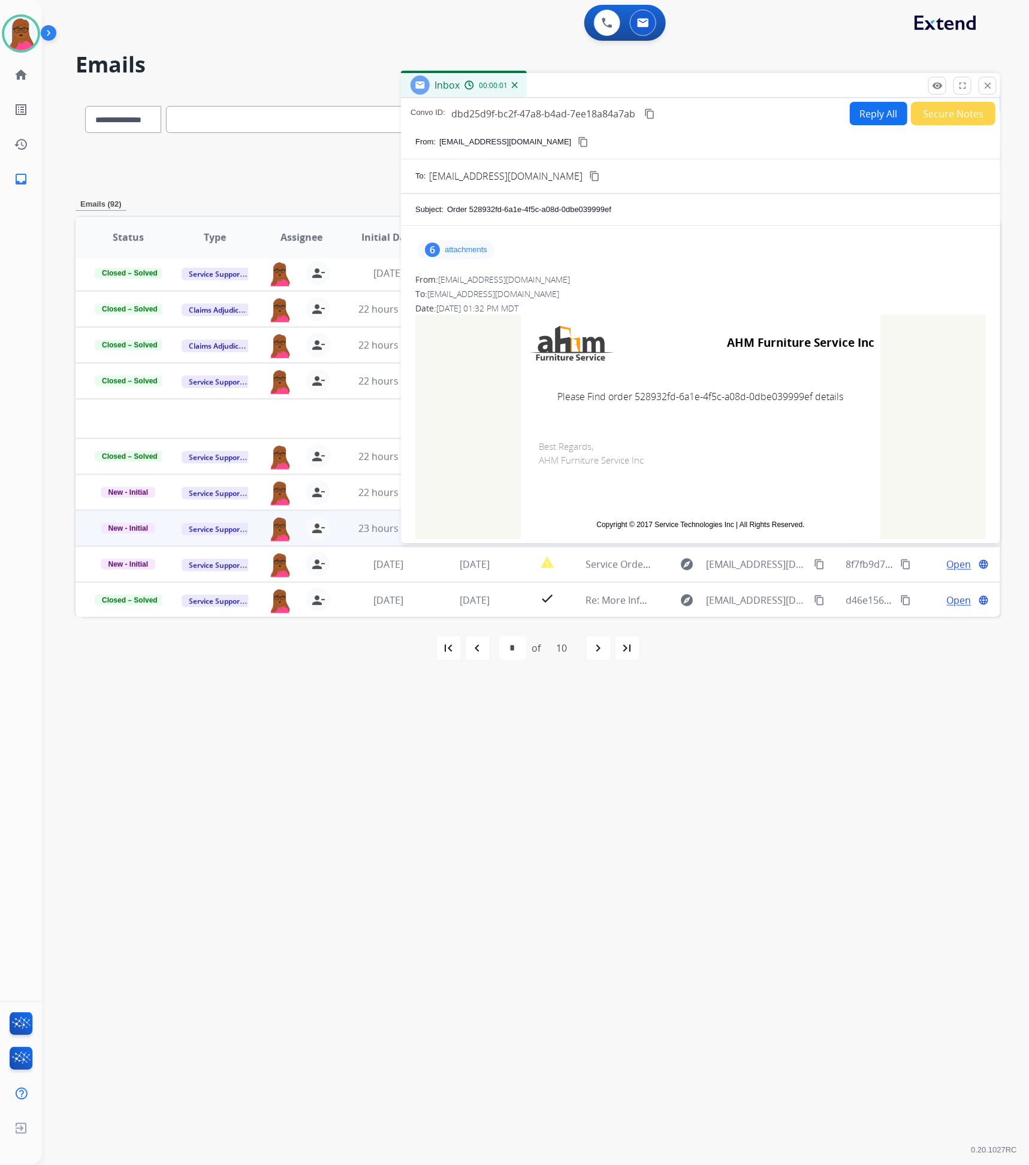
click at [491, 249] on div "6 attachments" at bounding box center [456, 249] width 77 height 19
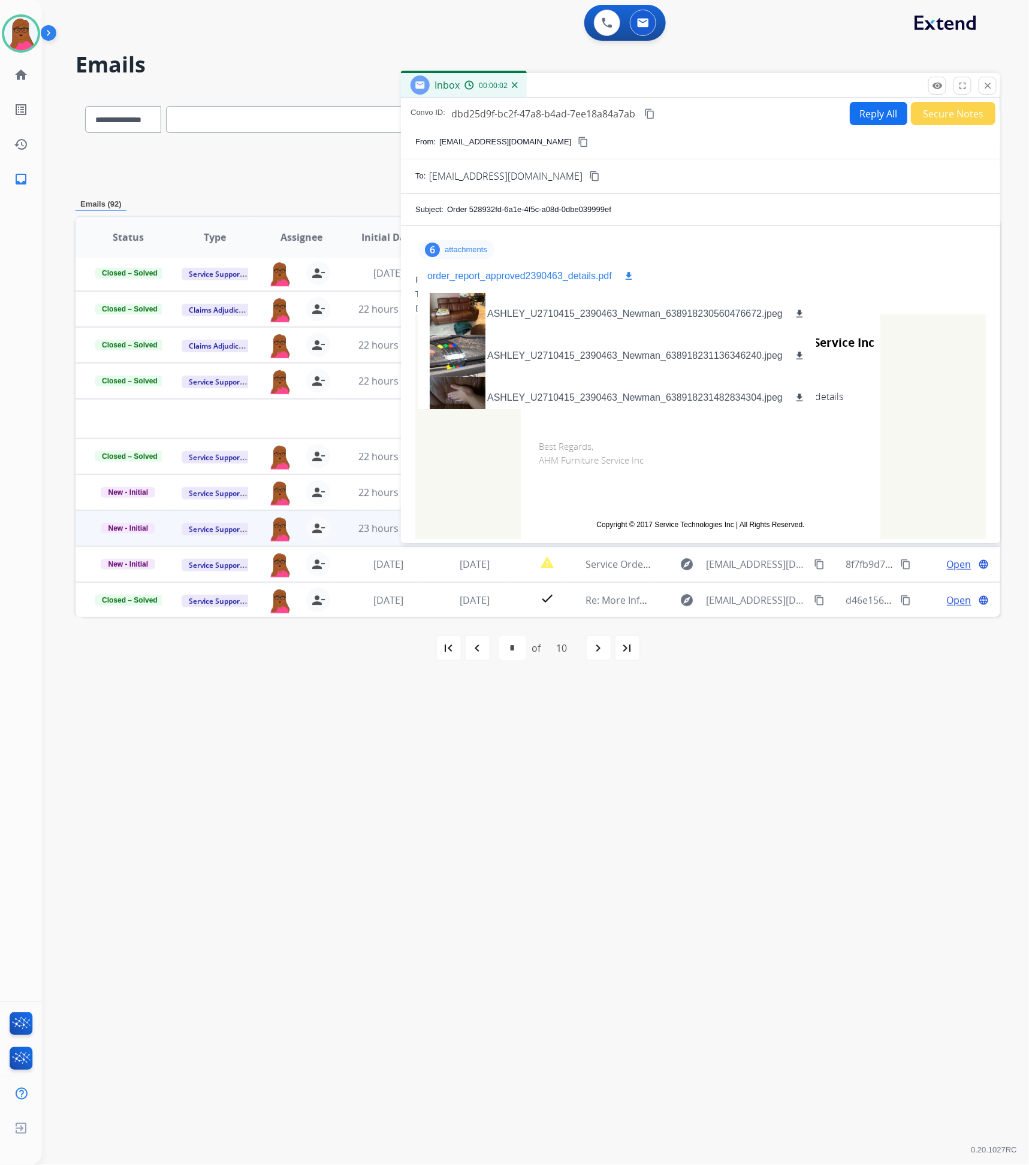
click at [545, 280] on p "order_report_approved2390463_details.pdf" at bounding box center [519, 276] width 185 height 14
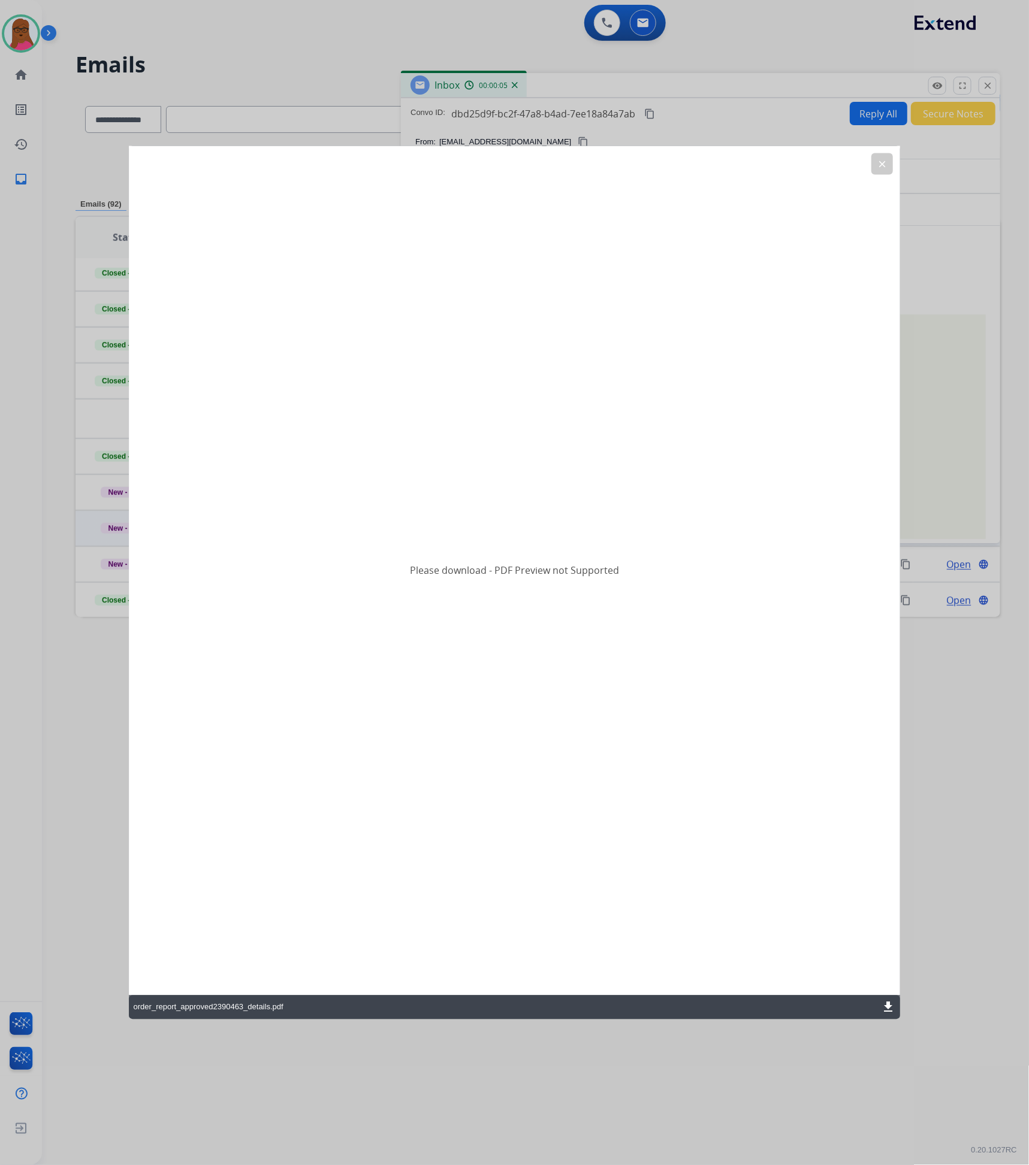
click at [883, 1013] on mat-icon "download" at bounding box center [888, 1008] width 14 height 14
click at [890, 167] on button "clear" at bounding box center [882, 164] width 22 height 22
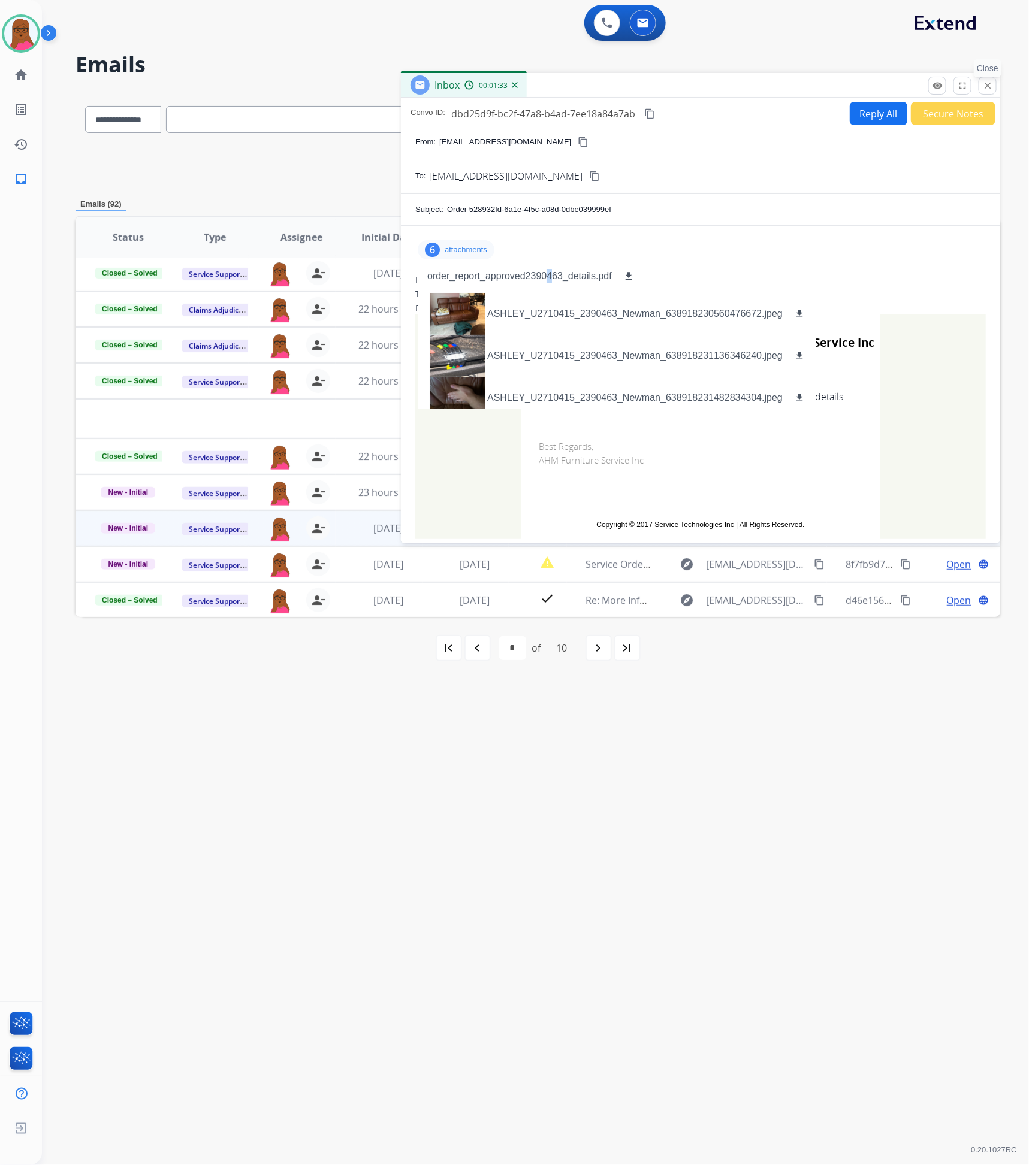
click at [988, 90] on mat-icon "close" at bounding box center [987, 85] width 11 height 11
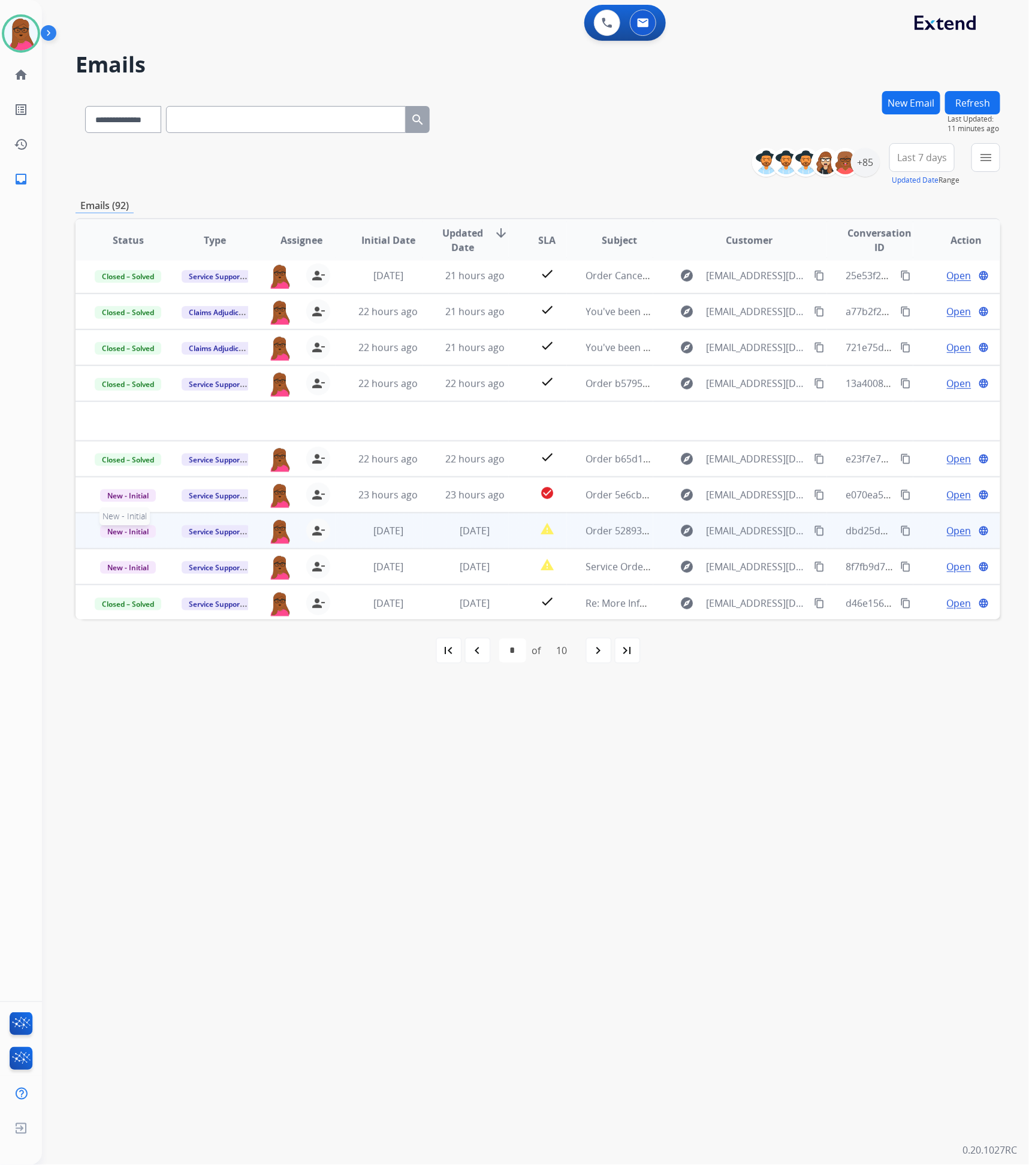
click at [138, 535] on span "New - Initial" at bounding box center [128, 532] width 56 height 13
click at [194, 462] on p "Closed – Solved" at bounding box center [189, 463] width 69 height 17
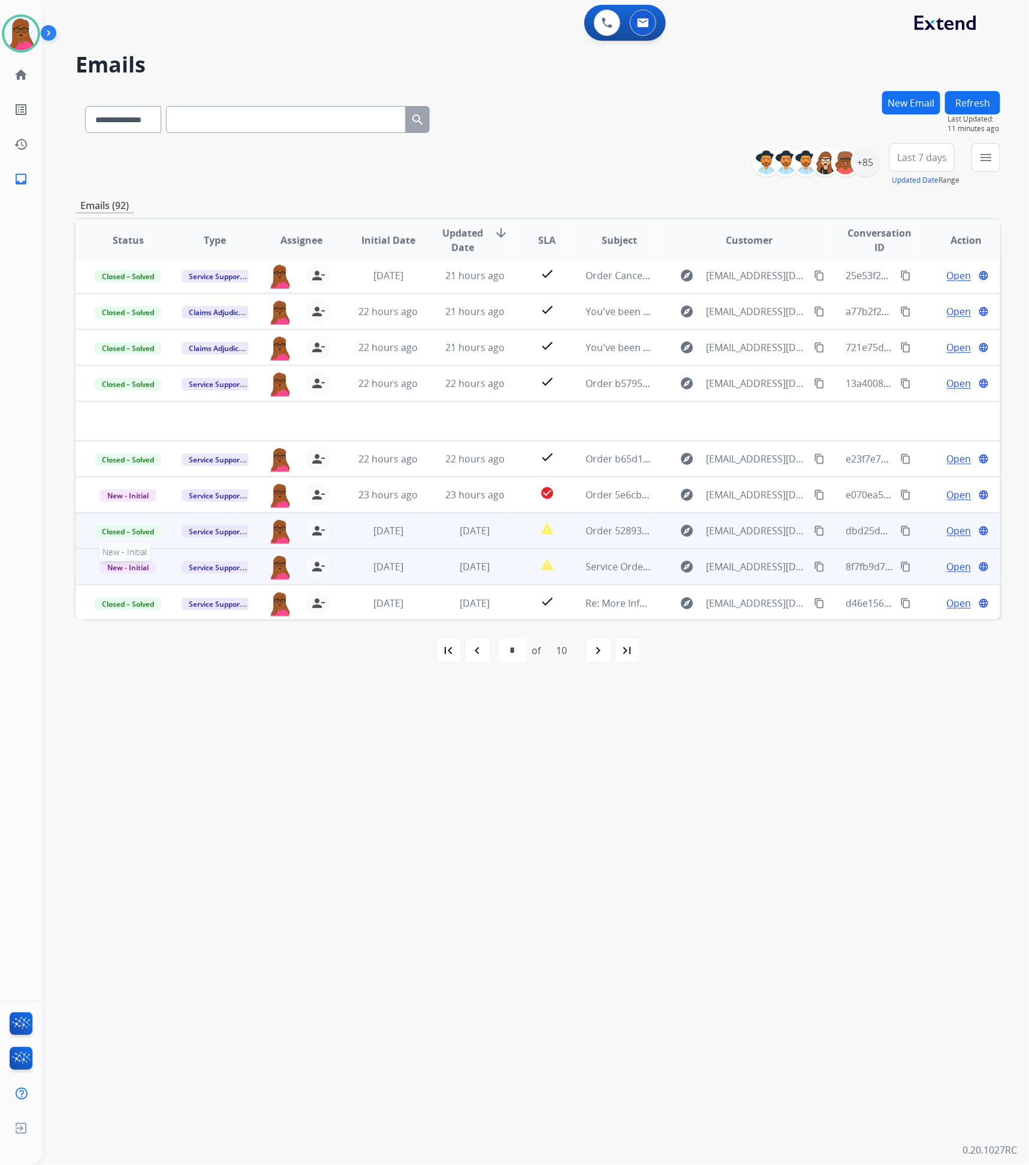
click at [144, 564] on span "New - Initial" at bounding box center [128, 567] width 56 height 13
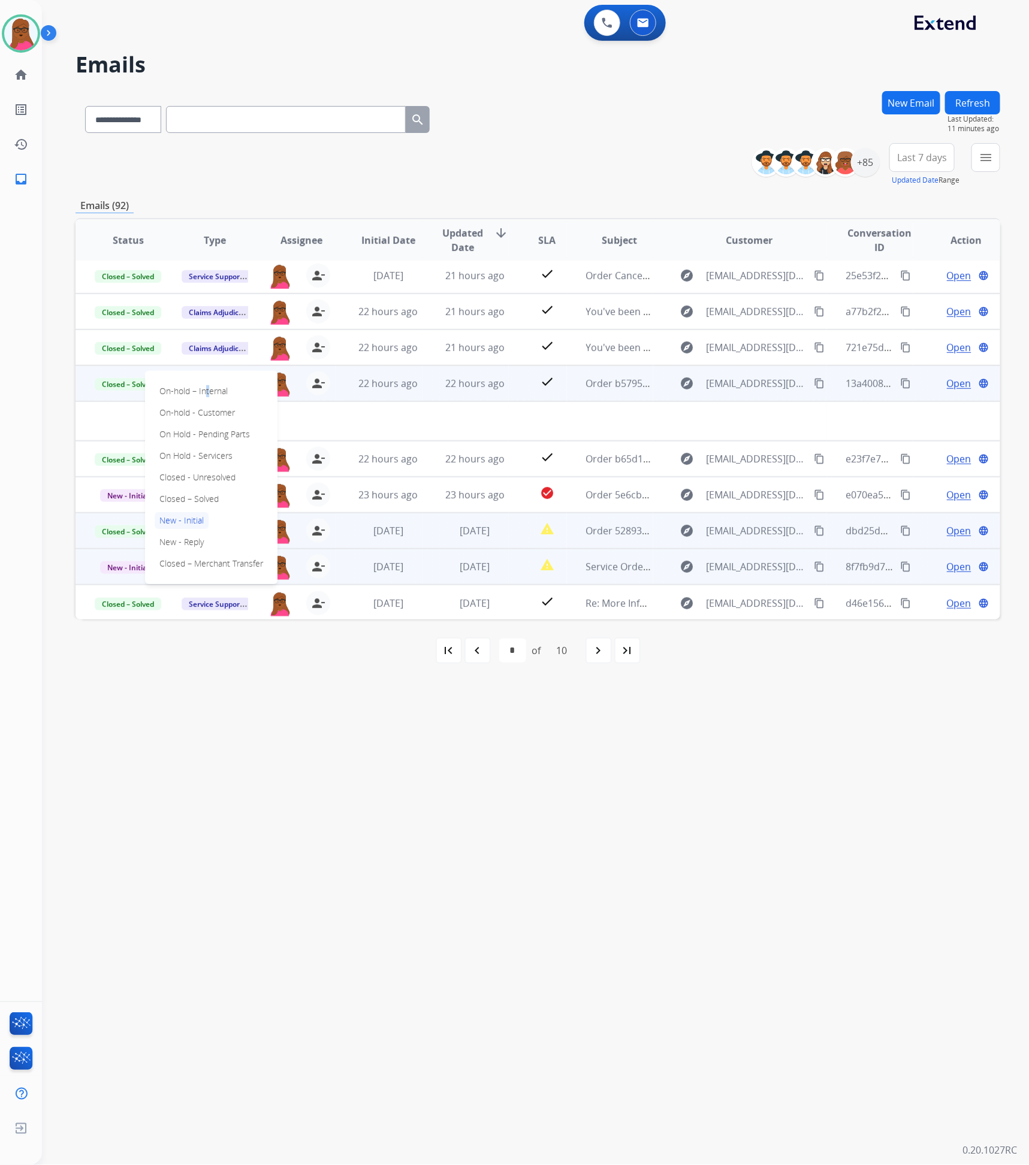
click at [203, 389] on p "On-hold – Internal" at bounding box center [194, 391] width 78 height 17
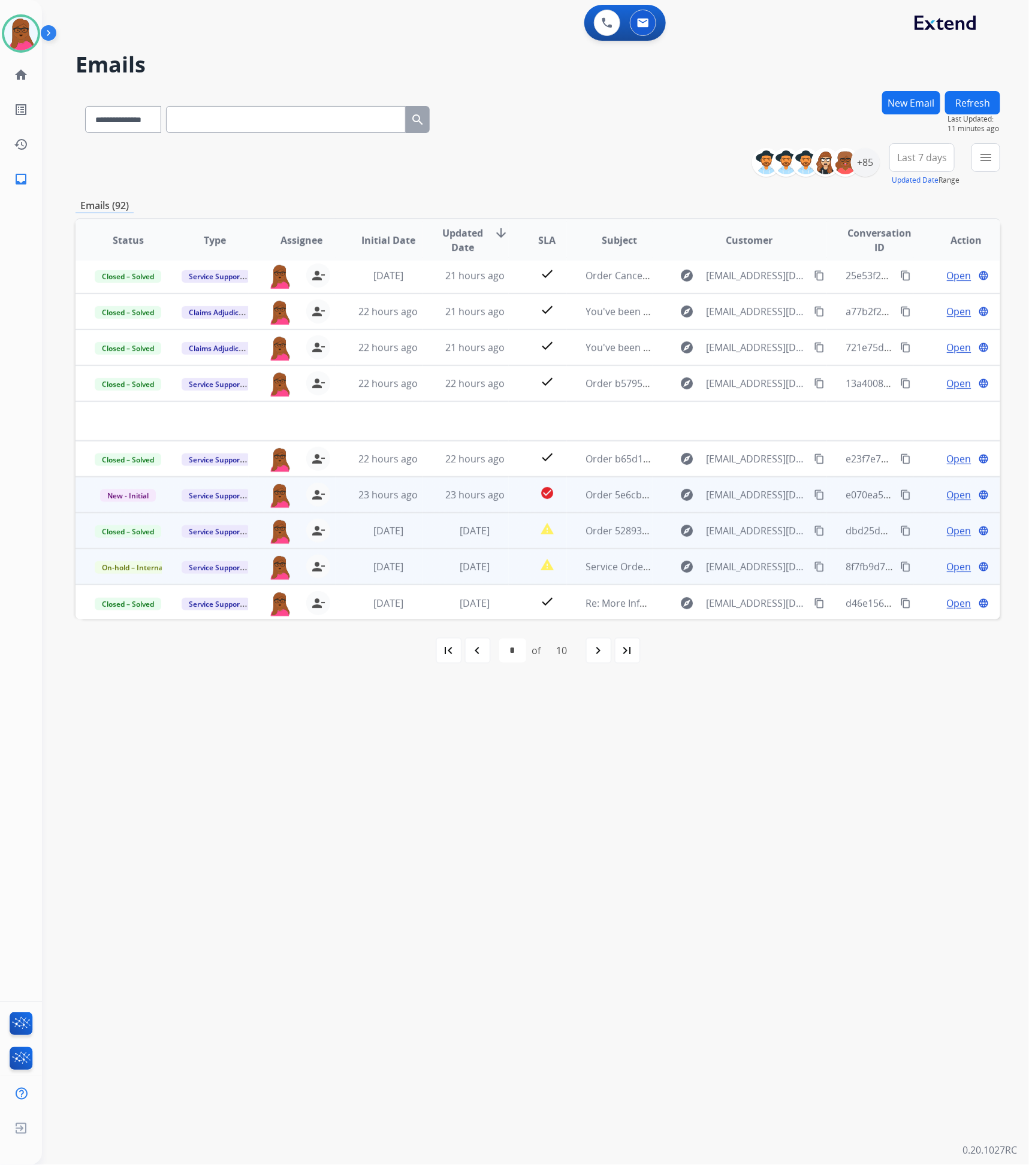
click at [958, 490] on span "Open" at bounding box center [959, 495] width 25 height 14
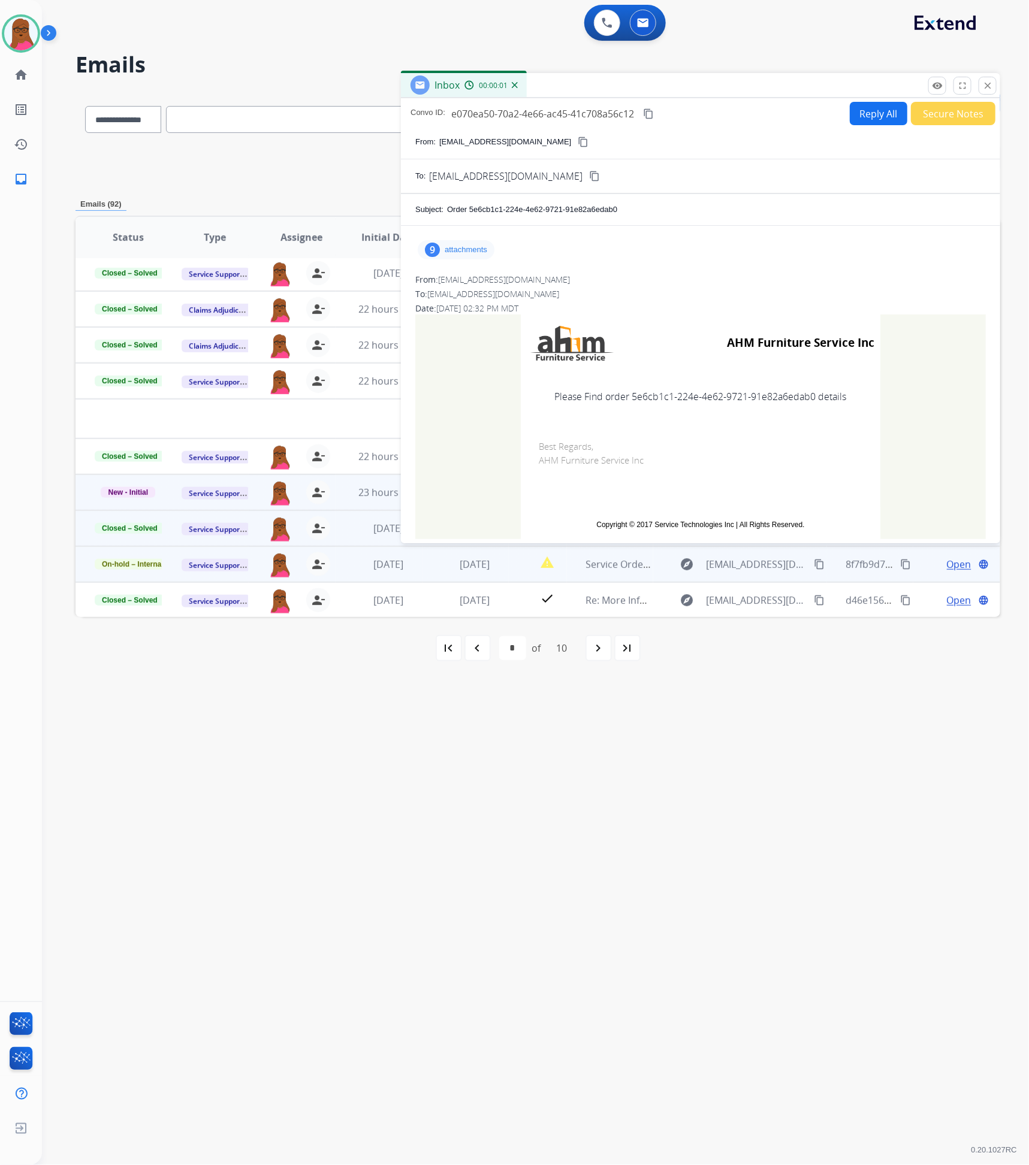
click at [475, 249] on p "attachments" at bounding box center [466, 250] width 43 height 10
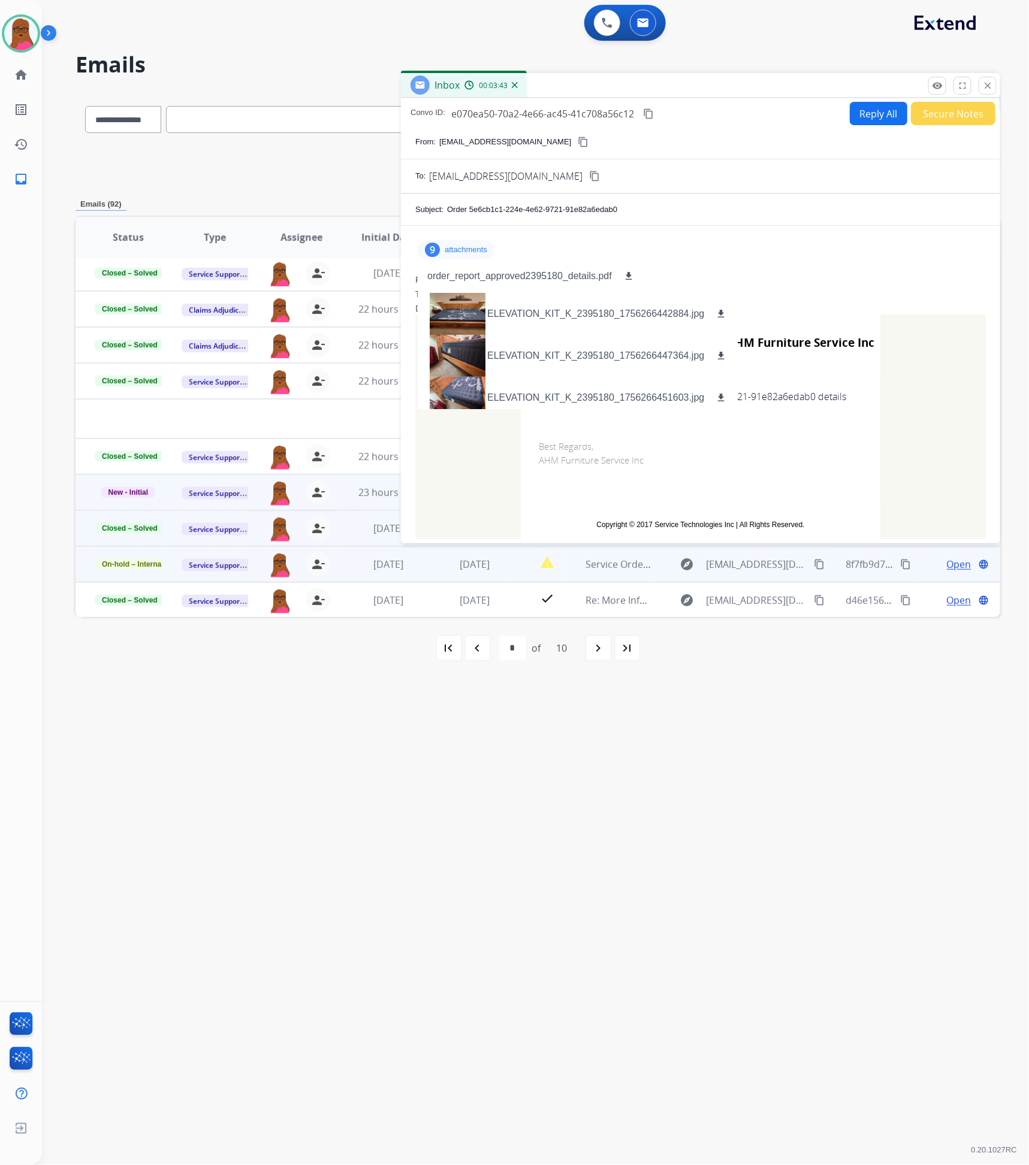
click at [461, 256] on div "9 attachments order_report_approved2395180_details.pdf download ELEVATION_KIT_K…" at bounding box center [456, 249] width 77 height 19
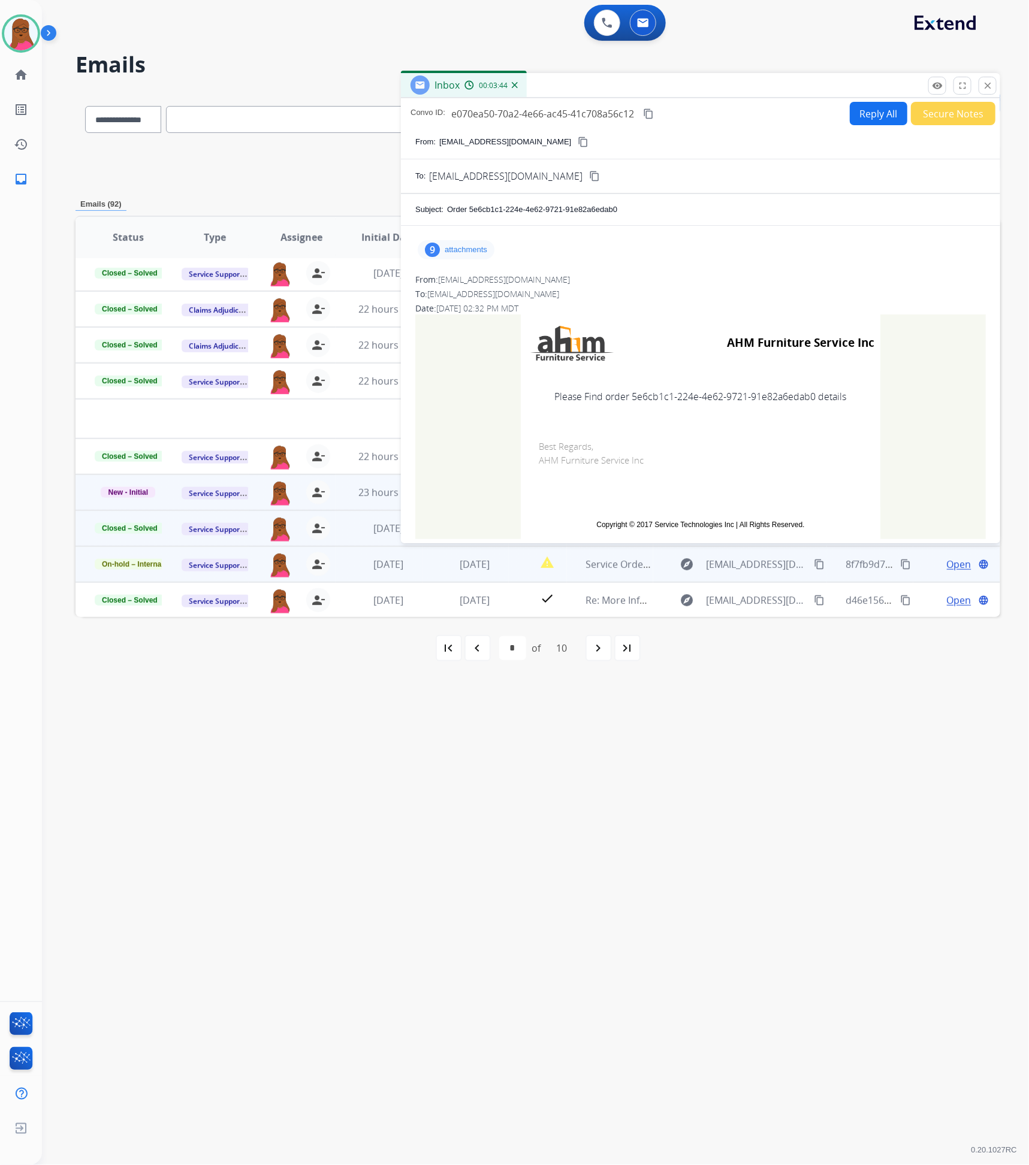
click at [484, 246] on p "attachments" at bounding box center [466, 250] width 43 height 10
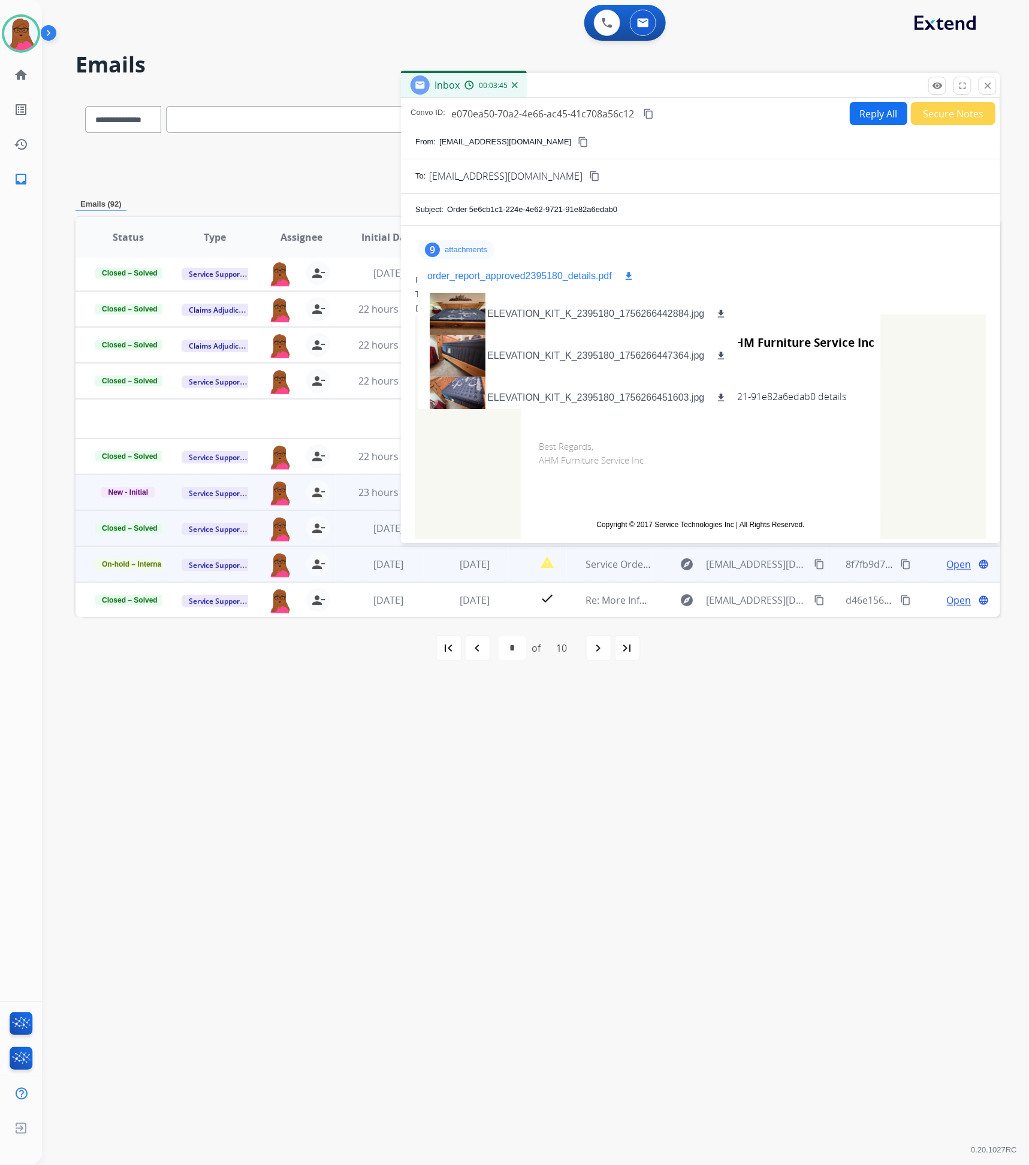
click at [622, 280] on button "download" at bounding box center [628, 276] width 14 height 14
click at [982, 86] on button "close Close" at bounding box center [988, 86] width 18 height 18
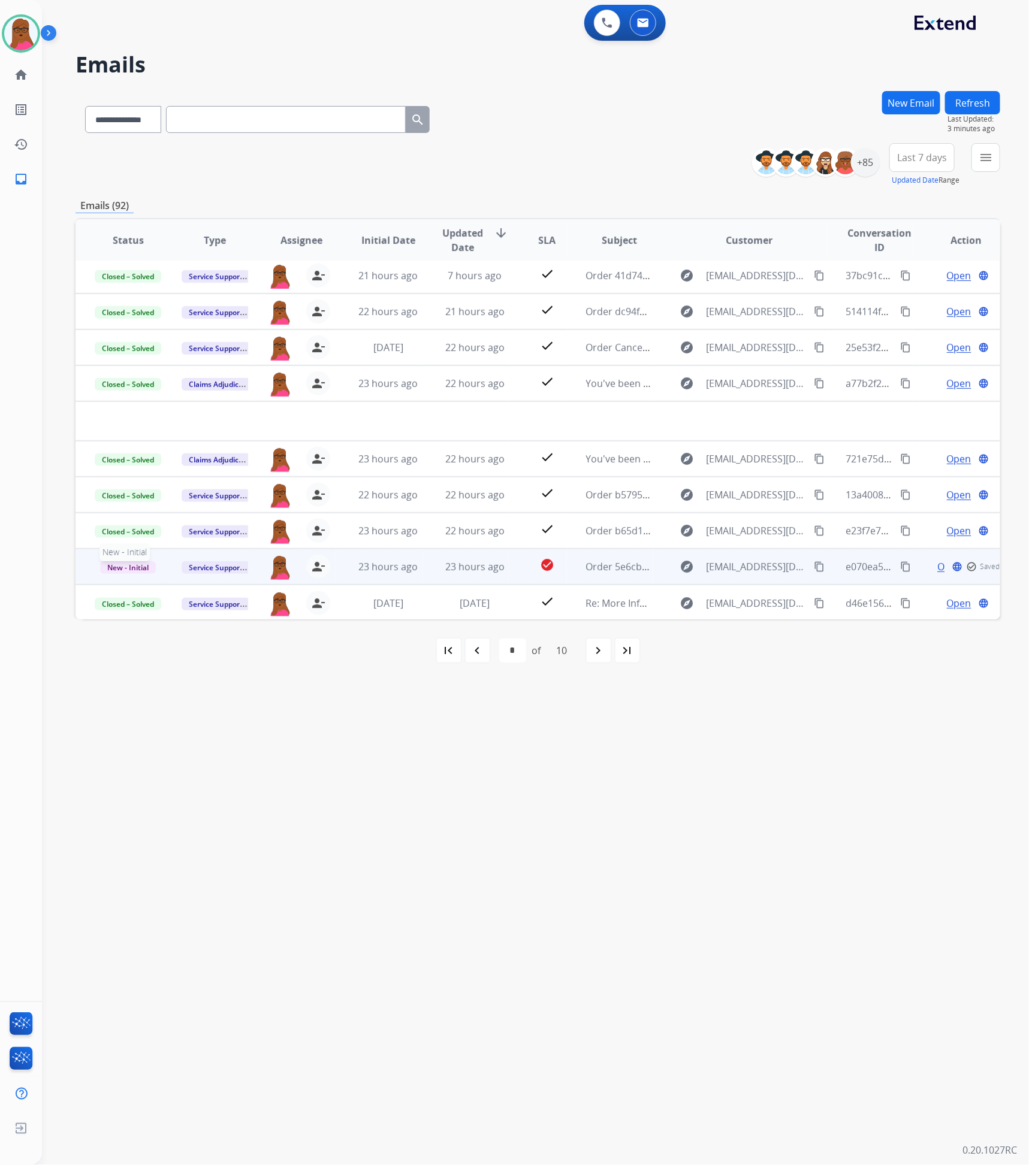
click at [133, 561] on span "New - Initial" at bounding box center [128, 567] width 56 height 13
click at [195, 499] on p "Closed – Solved" at bounding box center [189, 499] width 69 height 17
click at [599, 642] on div "navigate_next" at bounding box center [598, 651] width 26 height 26
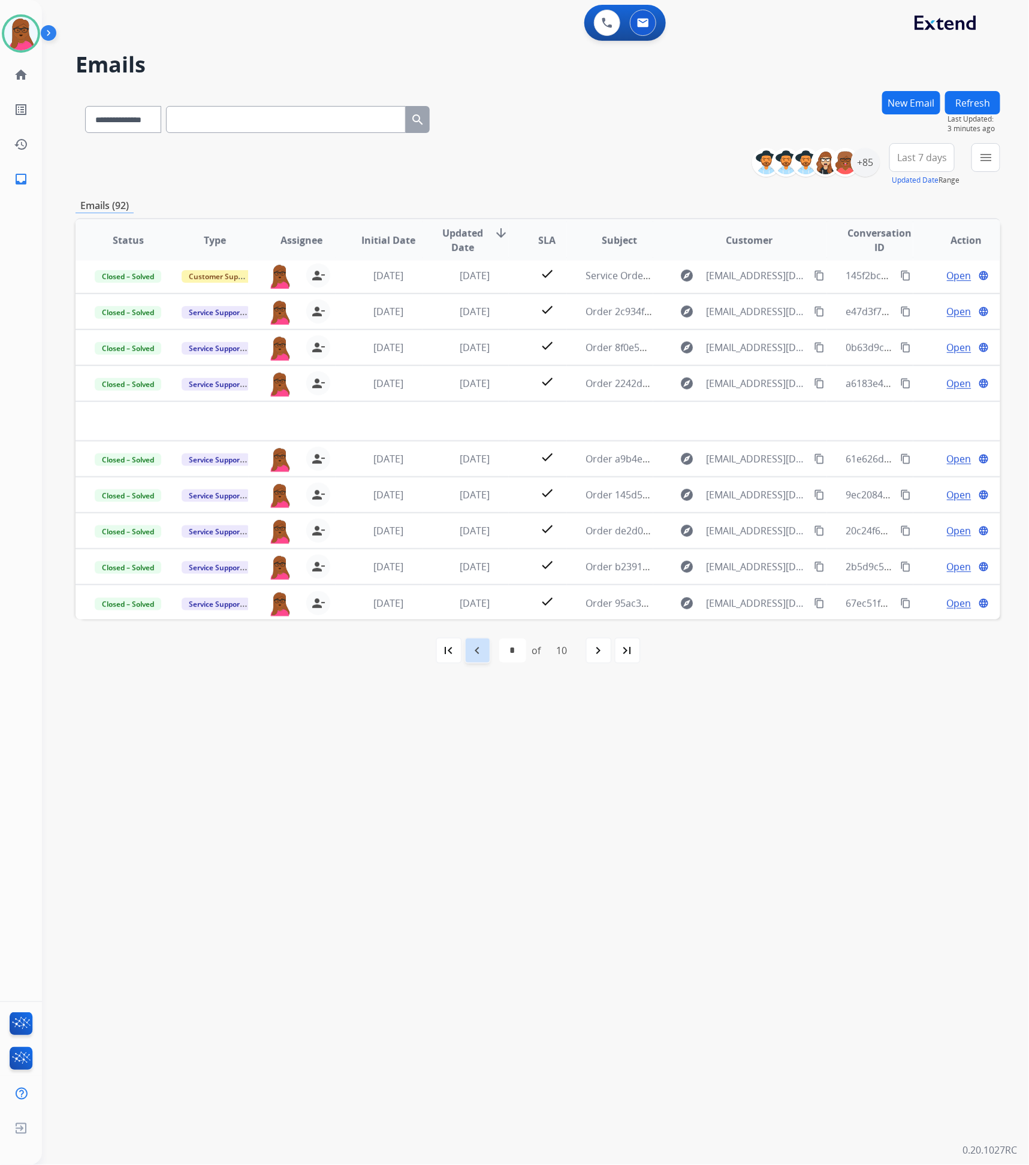
click at [484, 653] on div "navigate_before" at bounding box center [477, 651] width 26 height 26
select select "*"
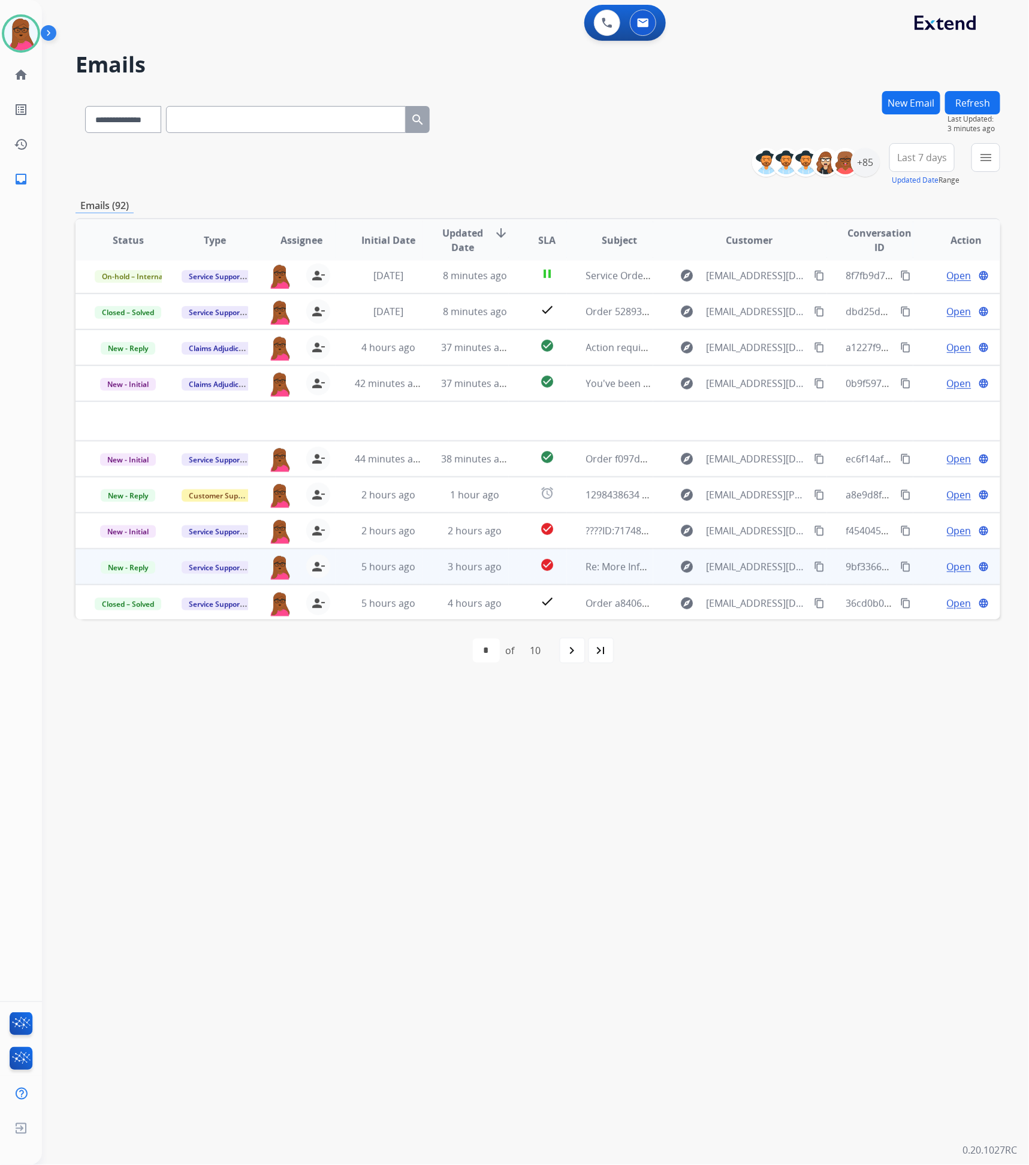
click at [947, 569] on span "Open" at bounding box center [959, 567] width 25 height 14
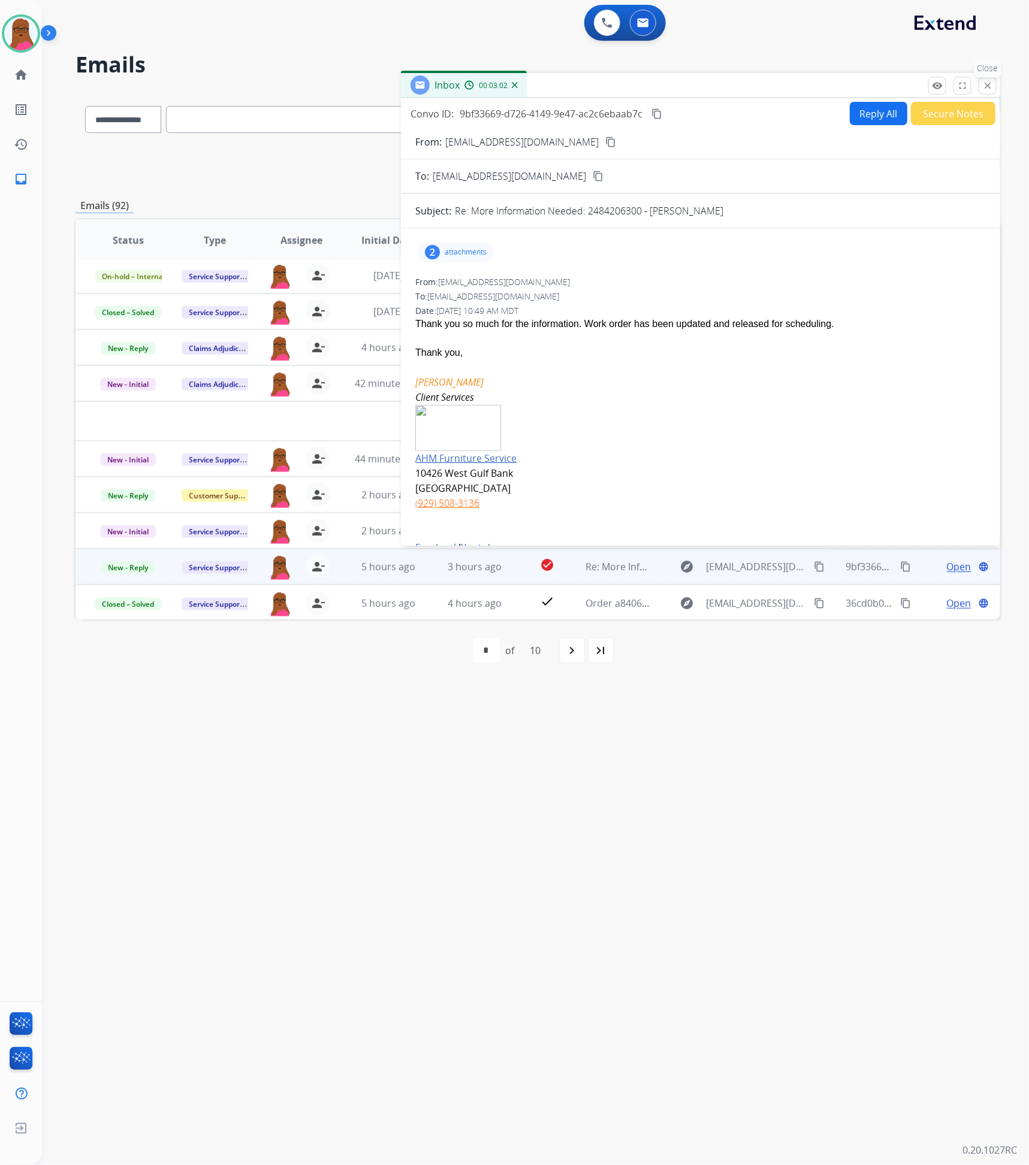
click at [991, 86] on mat-icon "close" at bounding box center [987, 85] width 11 height 11
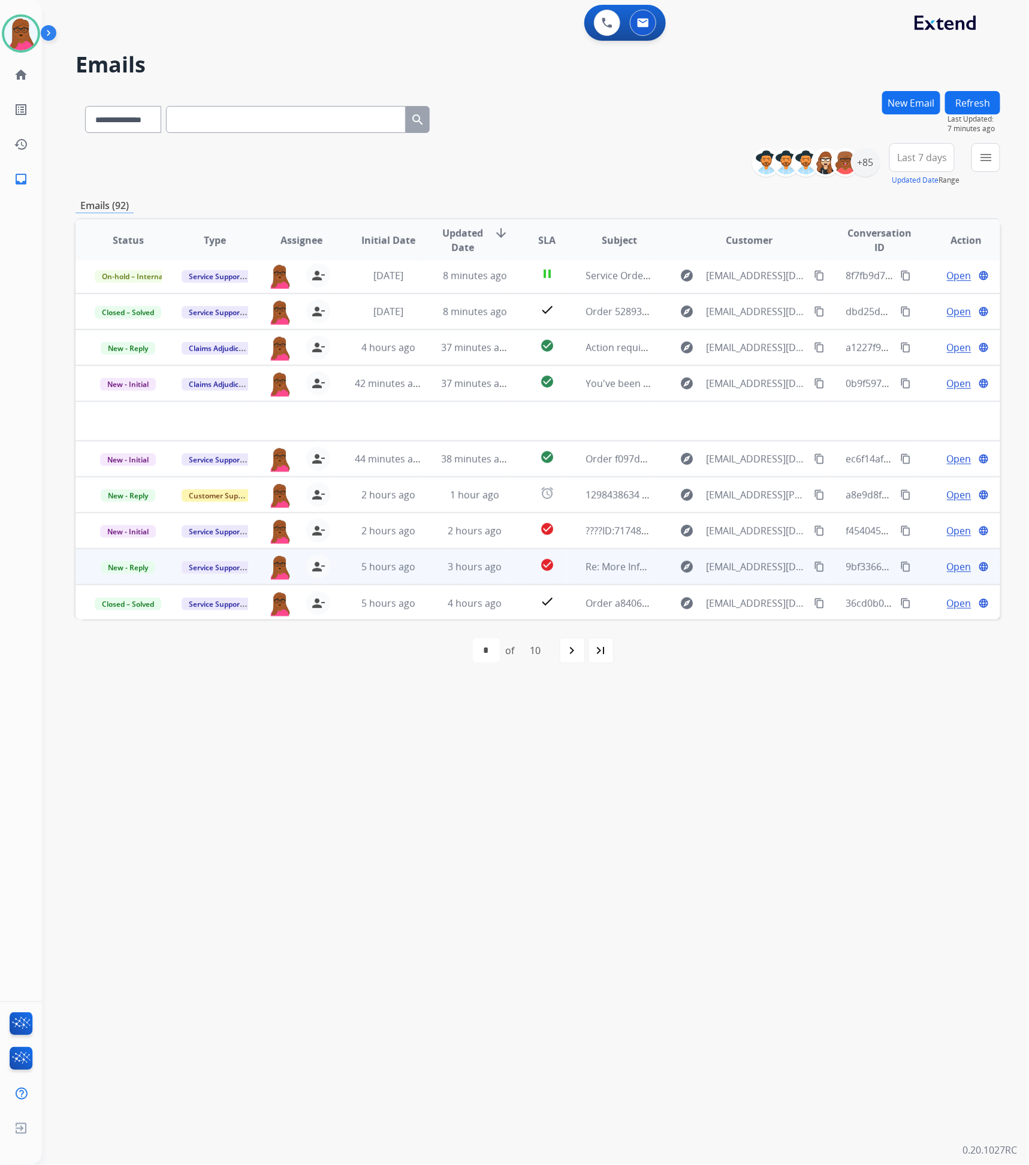
click at [950, 566] on span "Open" at bounding box center [959, 567] width 25 height 14
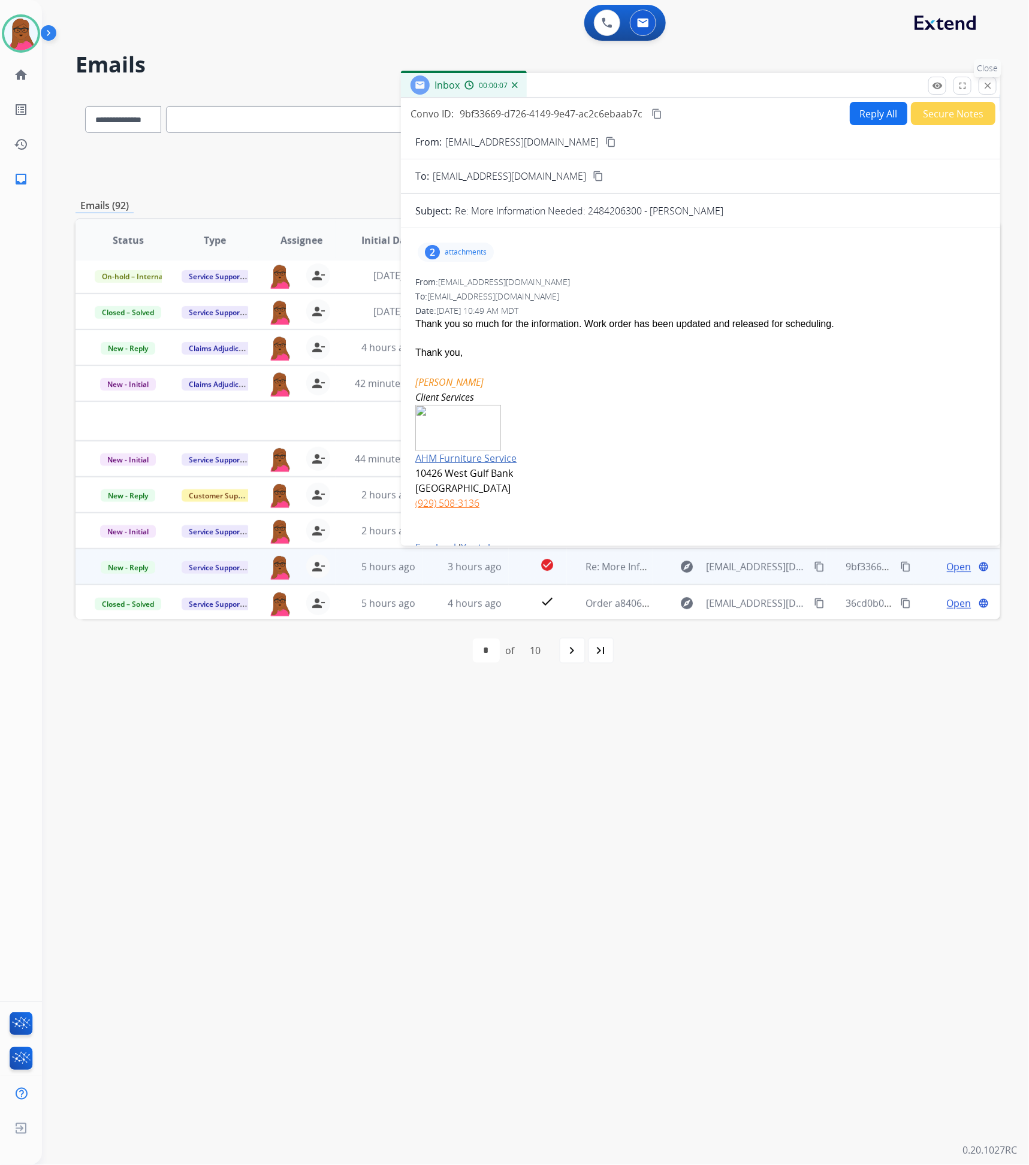
click at [979, 89] on button "close Close" at bounding box center [988, 86] width 18 height 18
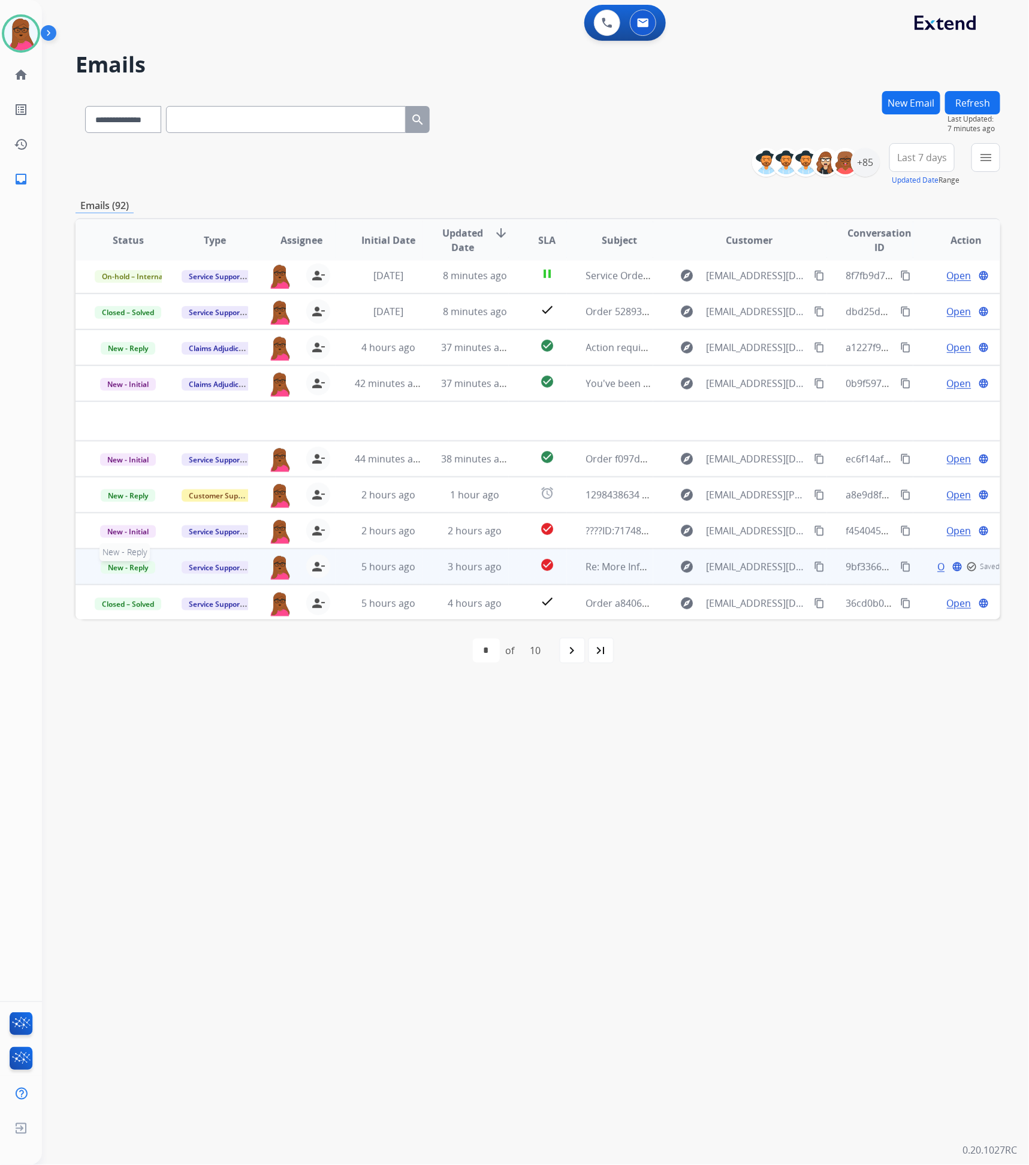
click at [141, 566] on span "New - Reply" at bounding box center [128, 567] width 55 height 13
click at [215, 503] on p "Closed – Solved" at bounding box center [189, 499] width 69 height 17
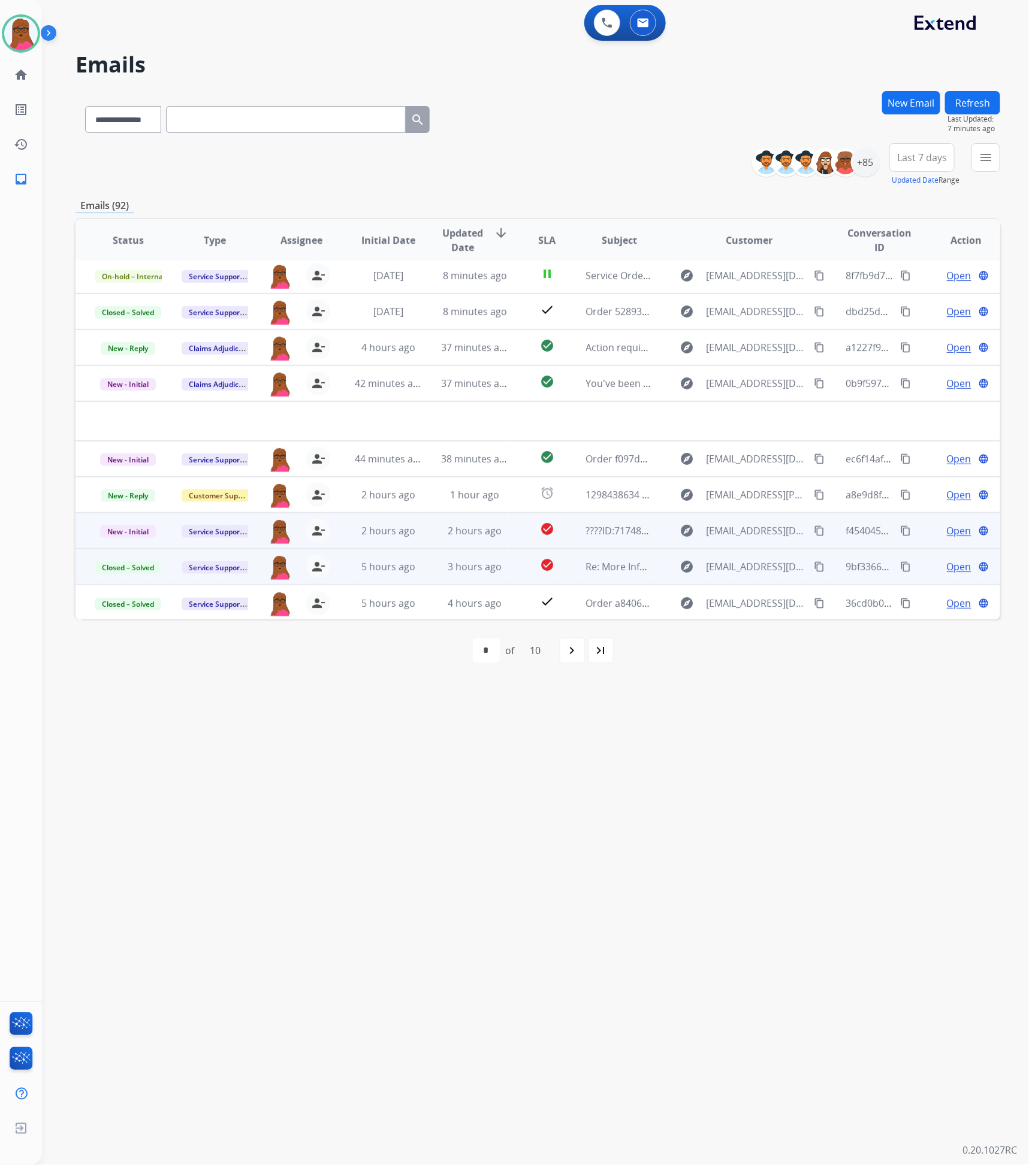
click at [956, 536] on span "Open" at bounding box center [959, 531] width 25 height 14
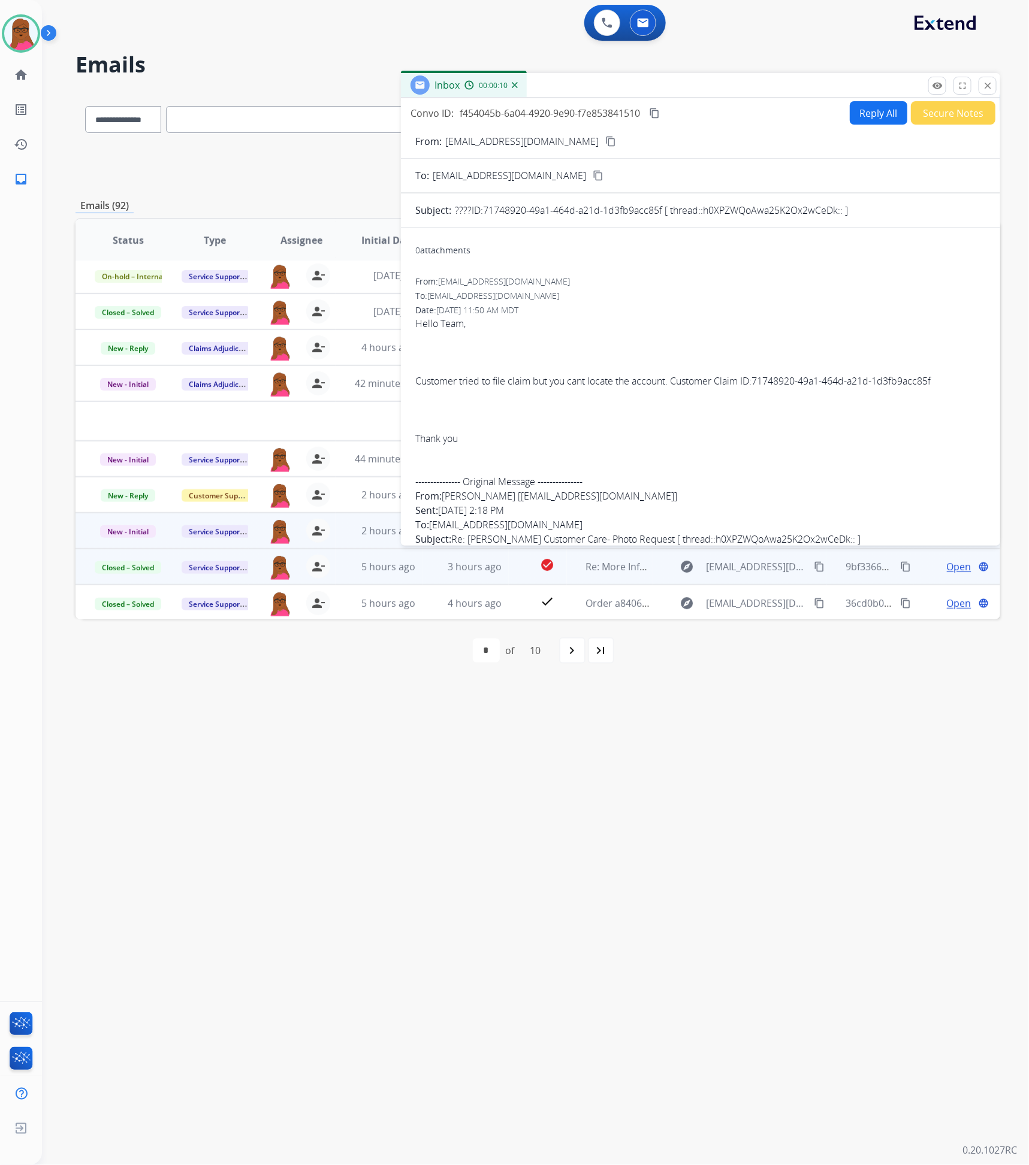
scroll to position [0, 0]
click at [933, 81] on mat-icon "remove_red_eye" at bounding box center [937, 85] width 11 height 11
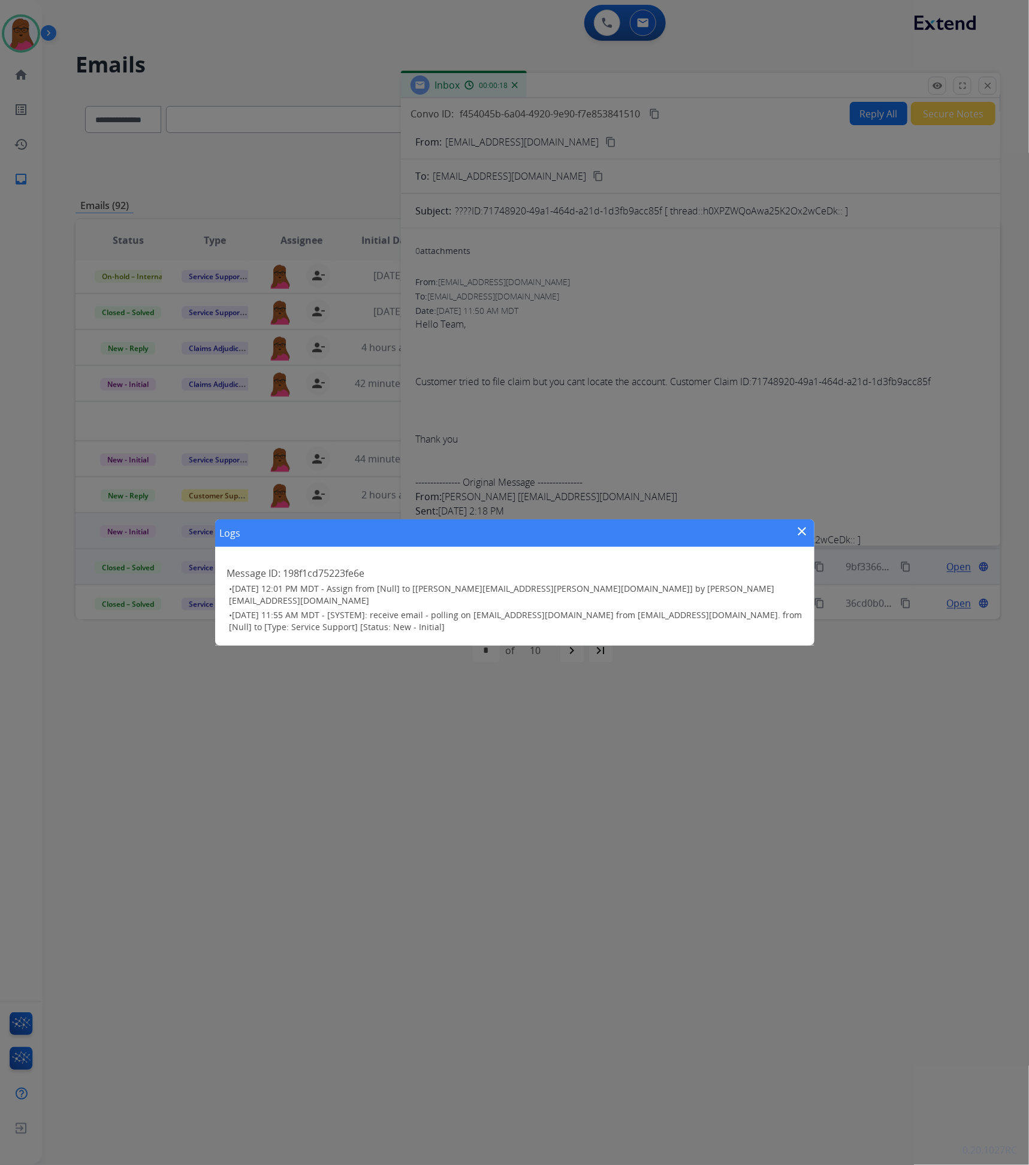
click at [796, 534] on mat-icon "close" at bounding box center [802, 531] width 14 height 14
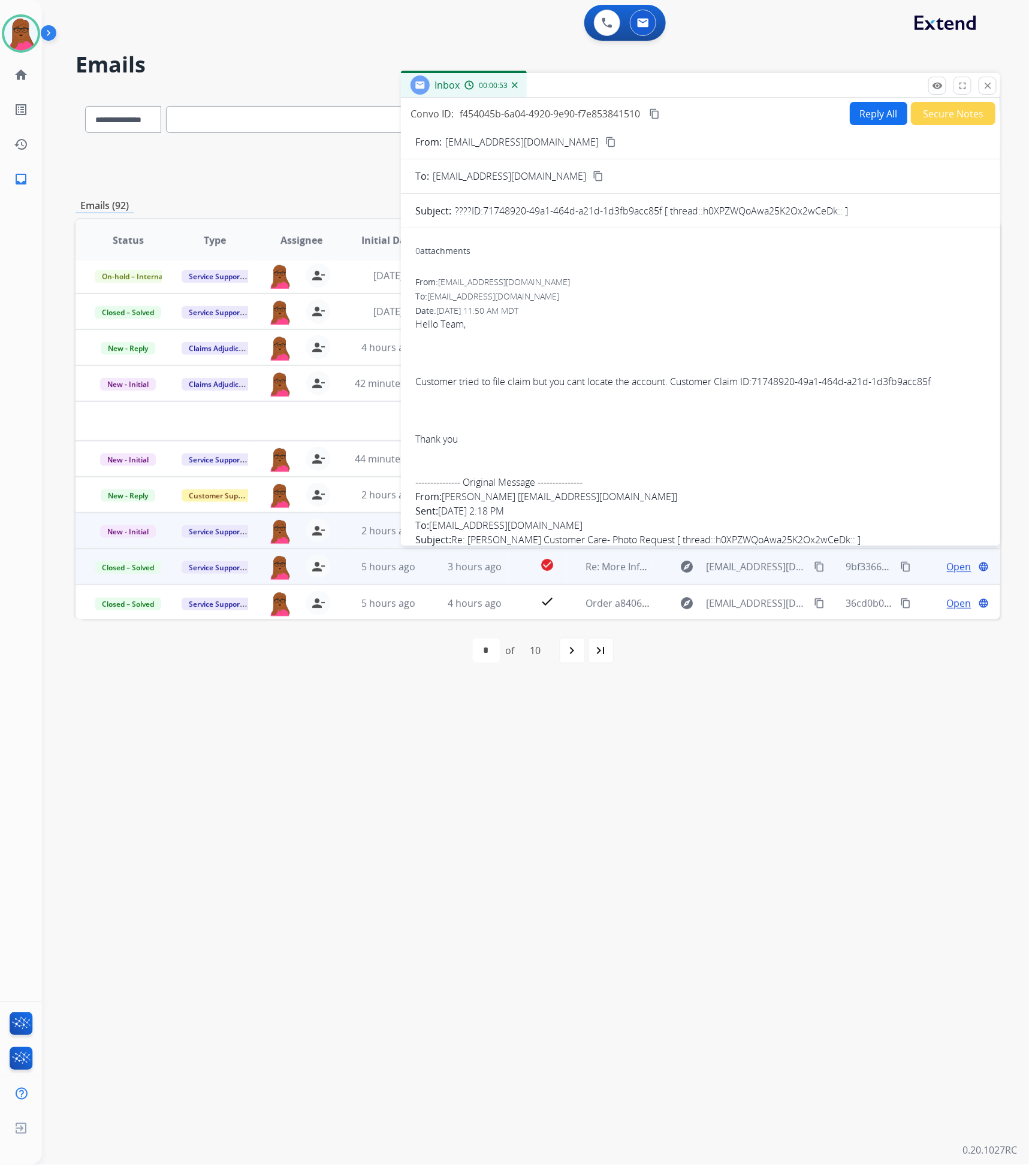
drag, startPoint x: 935, startPoint y: 385, endPoint x: 759, endPoint y: 383, distance: 176.2
copy span "71748920-49a1-464d-a21d-1d3fb9acc85f"
drag, startPoint x: 662, startPoint y: 210, endPoint x: 484, endPoint y: 211, distance: 178.0
click at [484, 211] on p "????ID:71748920-49a1-464d-a21d-1d3fb9acc85f [ thread::h0XPZWQoAwa25K2Ox2wCeDk::…" at bounding box center [651, 211] width 393 height 14
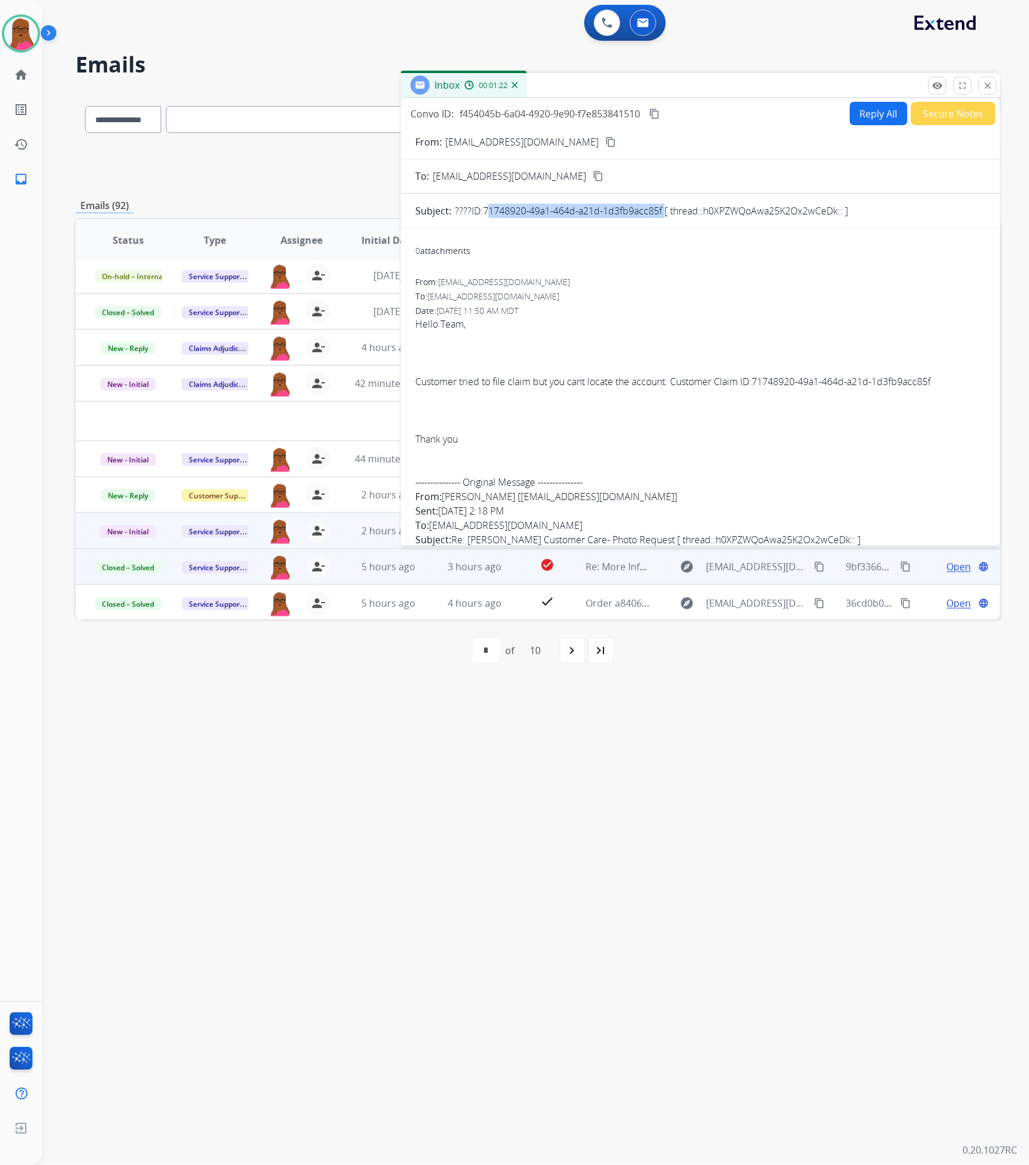
copy p "71748920-49a1-464d-a21d-1d3fb9acc85f"
click at [883, 117] on button "Reply All" at bounding box center [879, 113] width 58 height 23
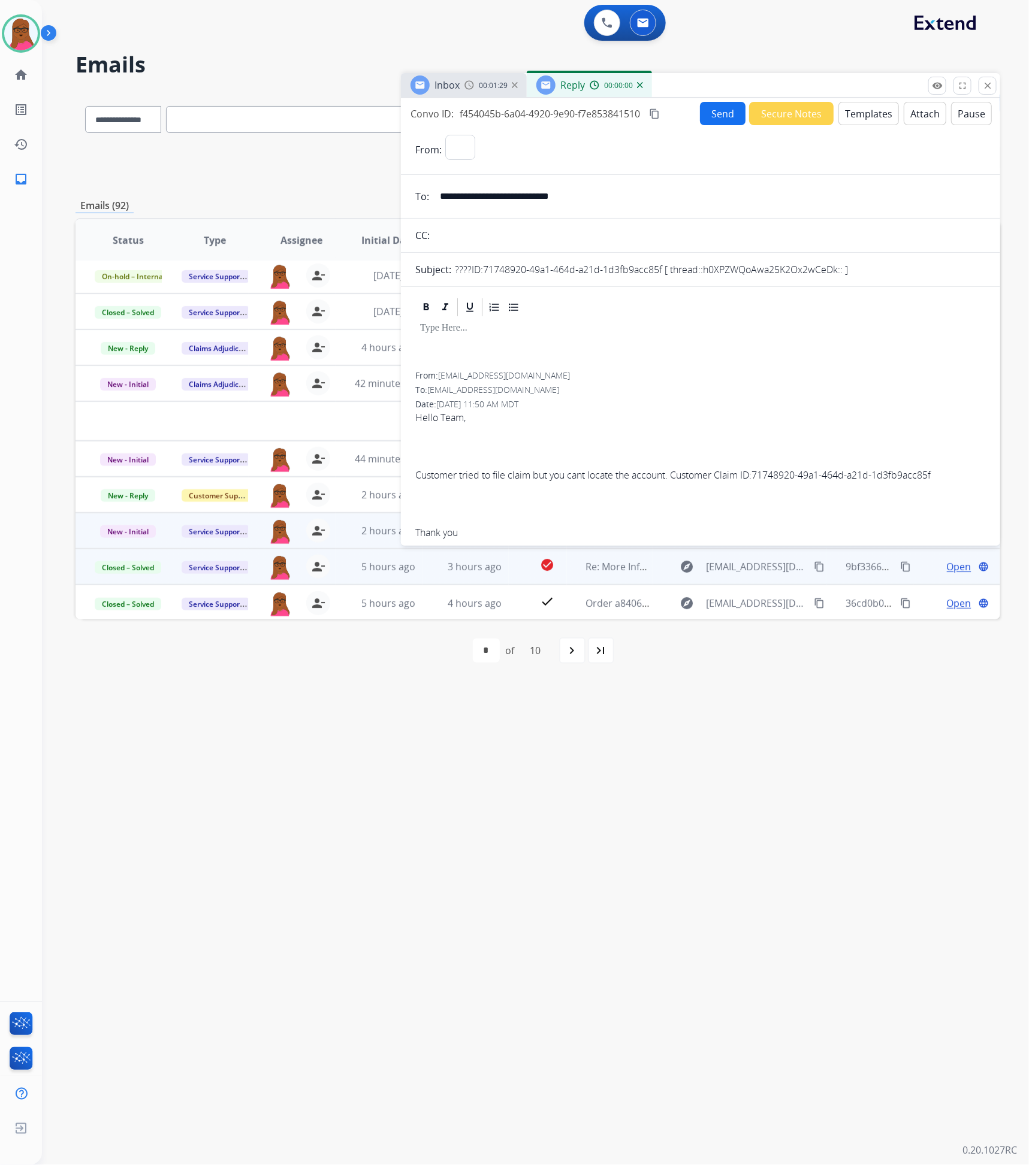
select select "**********"
click at [579, 333] on p at bounding box center [700, 328] width 561 height 11
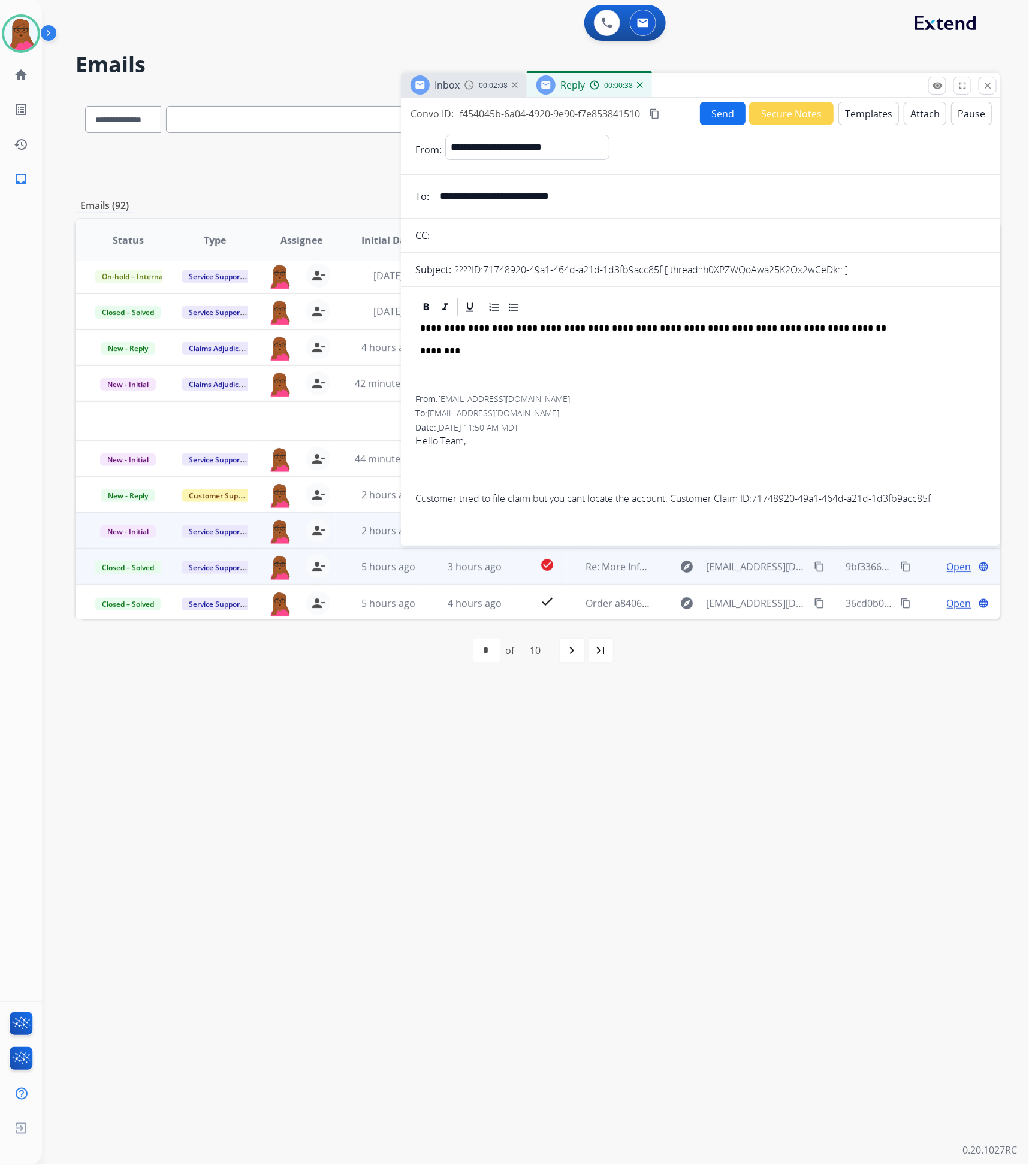
click at [432, 352] on p "********" at bounding box center [696, 351] width 552 height 11
click at [667, 358] on div "**********" at bounding box center [700, 356] width 570 height 77
click at [421, 333] on p "**********" at bounding box center [696, 328] width 552 height 11
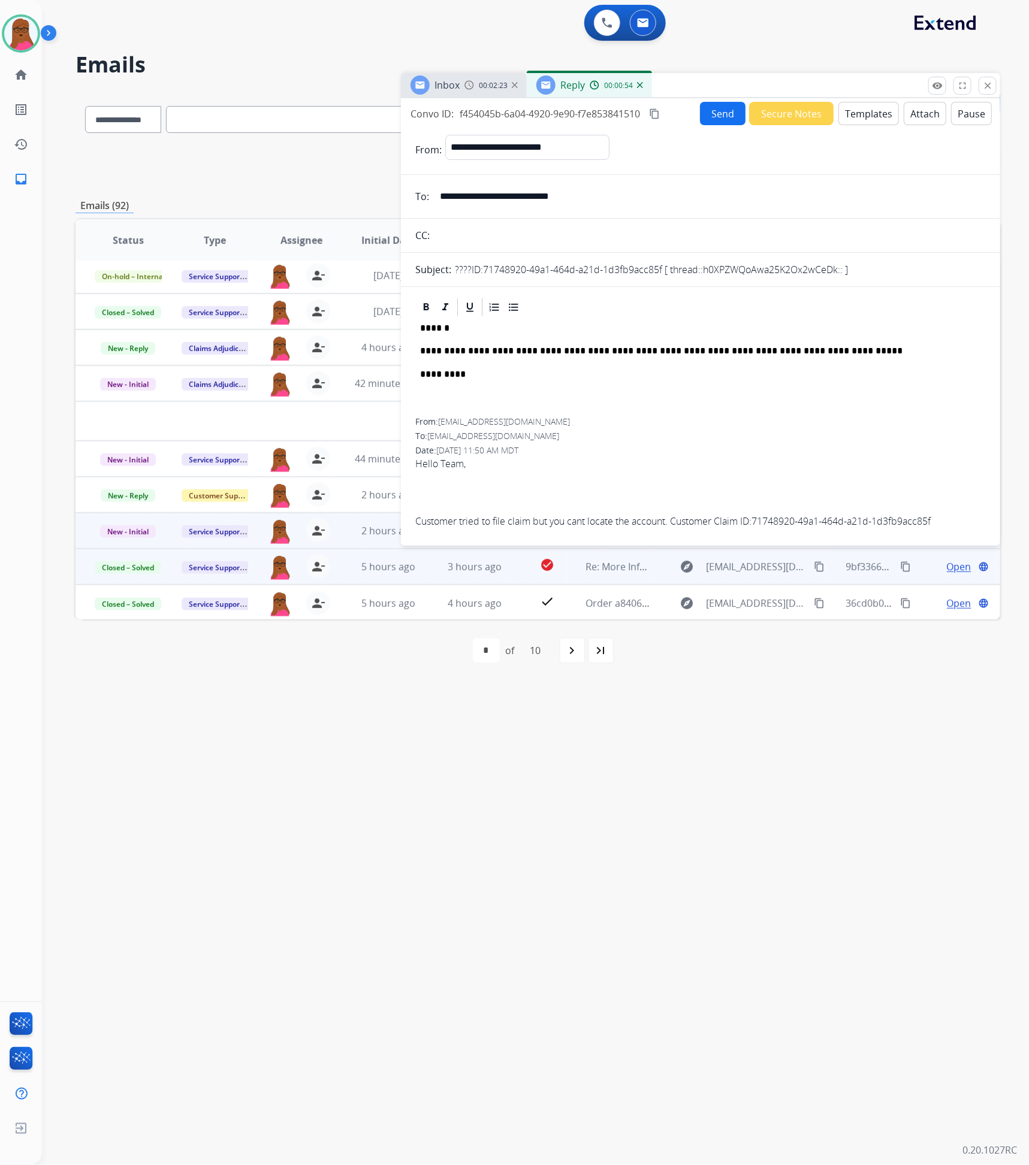
click at [724, 410] on div "**********" at bounding box center [700, 368] width 570 height 100
click at [597, 353] on p "**********" at bounding box center [696, 351] width 552 height 11
click at [714, 385] on div "**********" at bounding box center [700, 368] width 570 height 100
drag, startPoint x: 837, startPoint y: 354, endPoint x: 554, endPoint y: 339, distance: 283.3
click at [473, 346] on div "**********" at bounding box center [700, 368] width 570 height 100
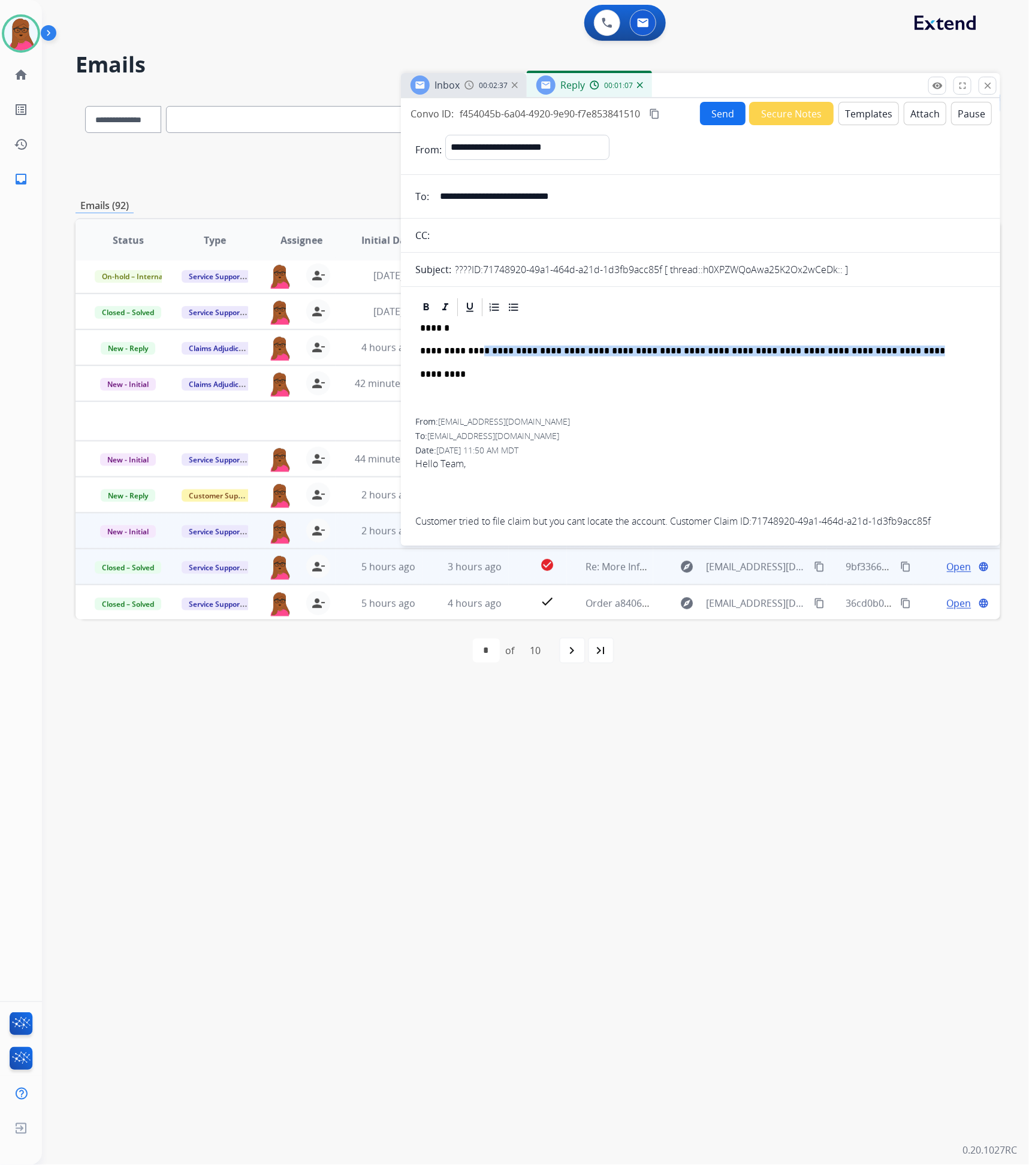
click at [656, 349] on p "**********" at bounding box center [696, 351] width 552 height 11
click at [662, 391] on div "**********" at bounding box center [700, 368] width 570 height 100
click at [723, 121] on button "Send" at bounding box center [723, 113] width 46 height 23
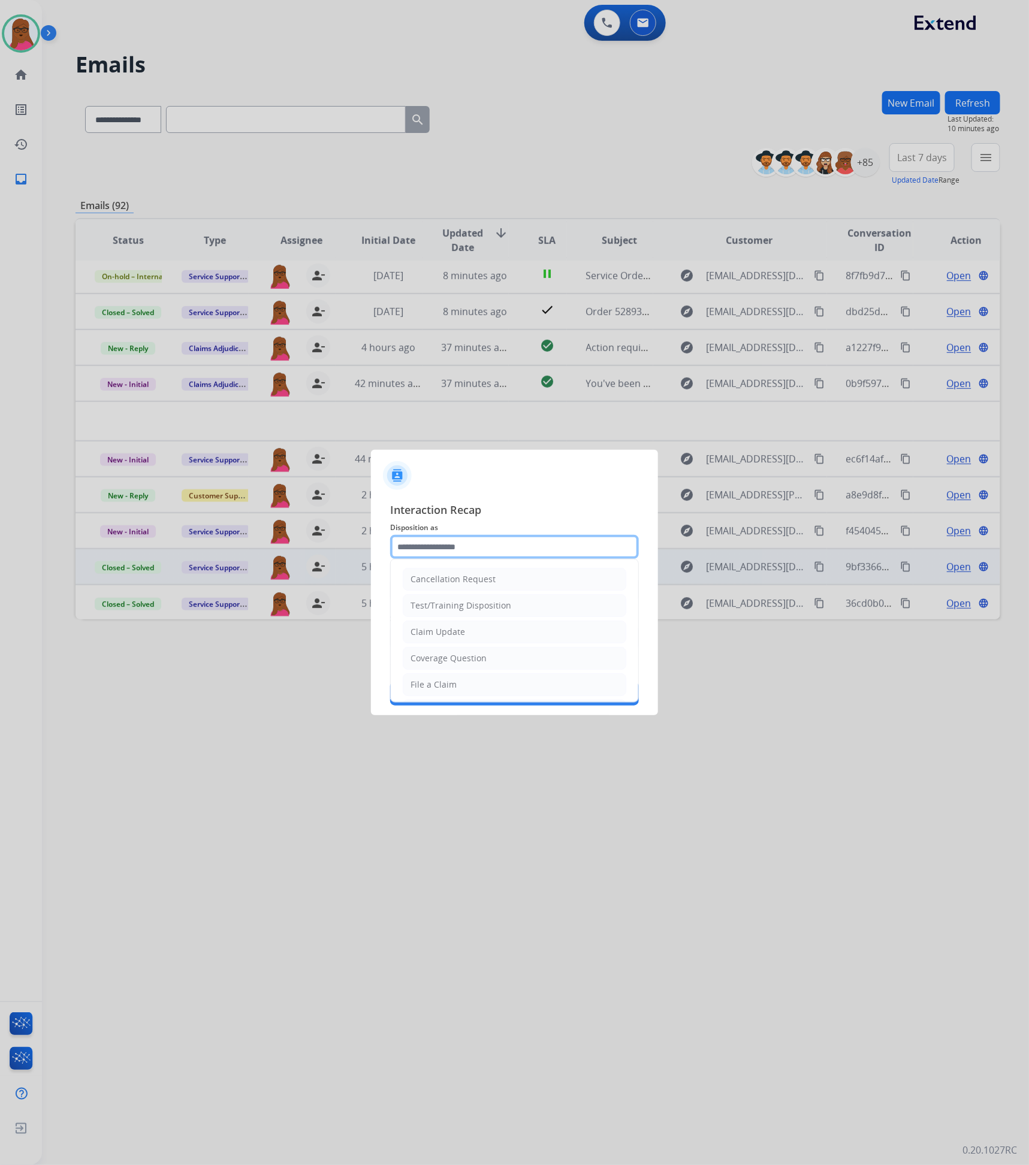
click at [547, 546] on input "text" at bounding box center [514, 547] width 249 height 24
click at [472, 637] on li "Claim Update" at bounding box center [515, 632] width 224 height 23
type input "**********"
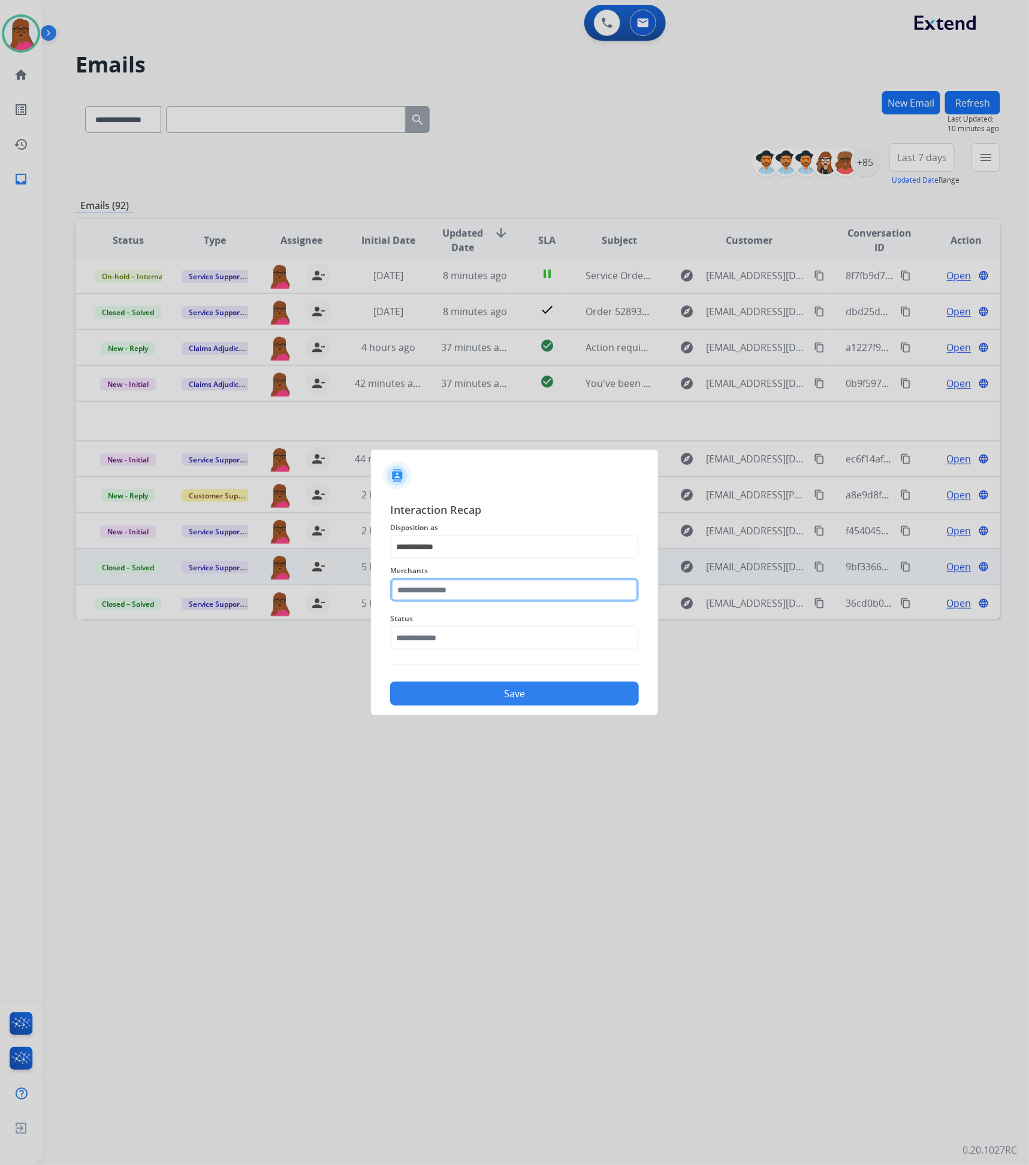
click at [476, 597] on input "text" at bounding box center [514, 590] width 249 height 24
click at [513, 624] on li "[PERSON_NAME]" at bounding box center [517, 624] width 228 height 23
type input "**********"
click at [493, 654] on div "Status" at bounding box center [514, 631] width 249 height 48
click at [495, 648] on input "text" at bounding box center [514, 638] width 249 height 24
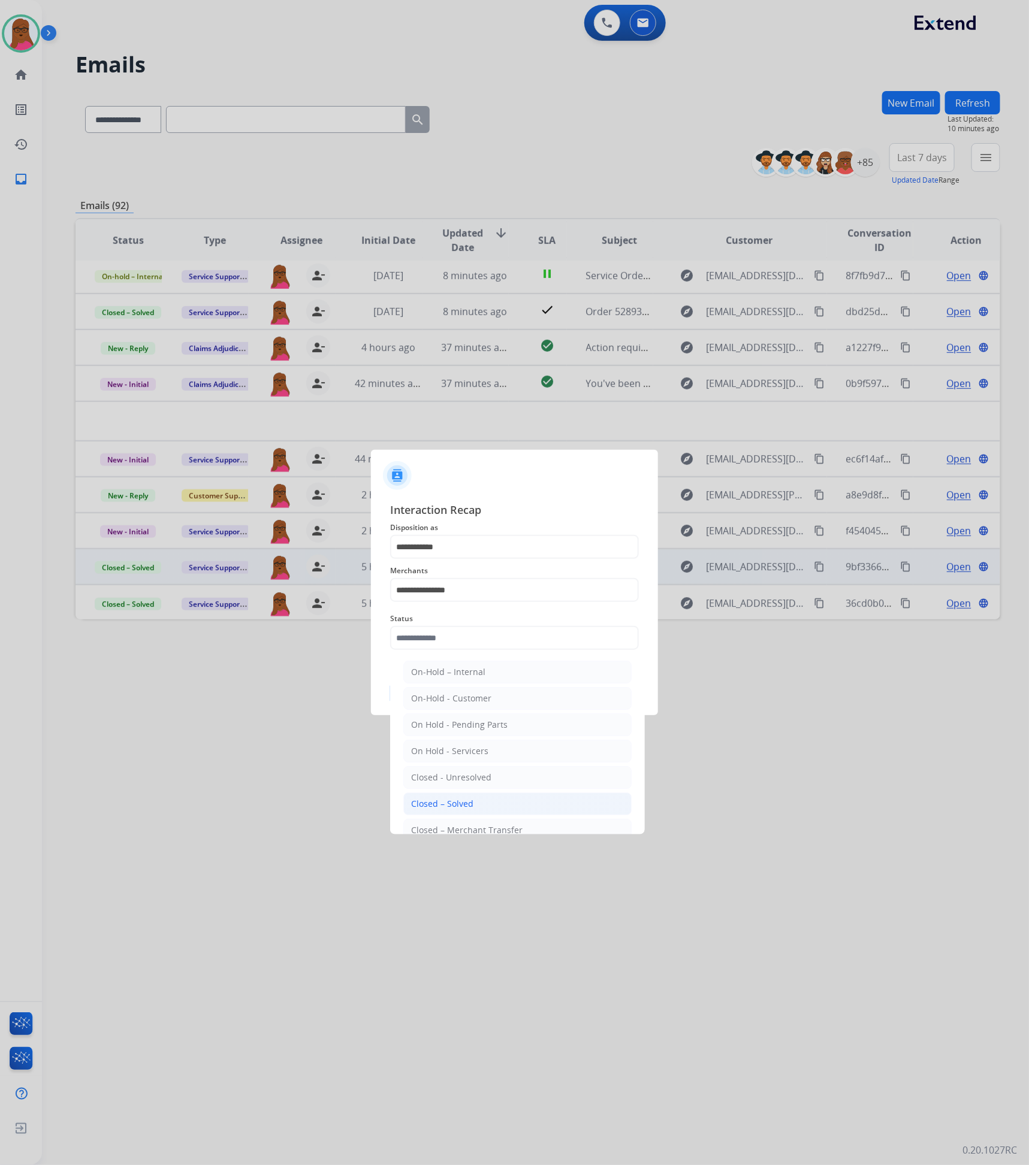
click at [487, 804] on li "Closed – Solved" at bounding box center [517, 804] width 228 height 23
type input "**********"
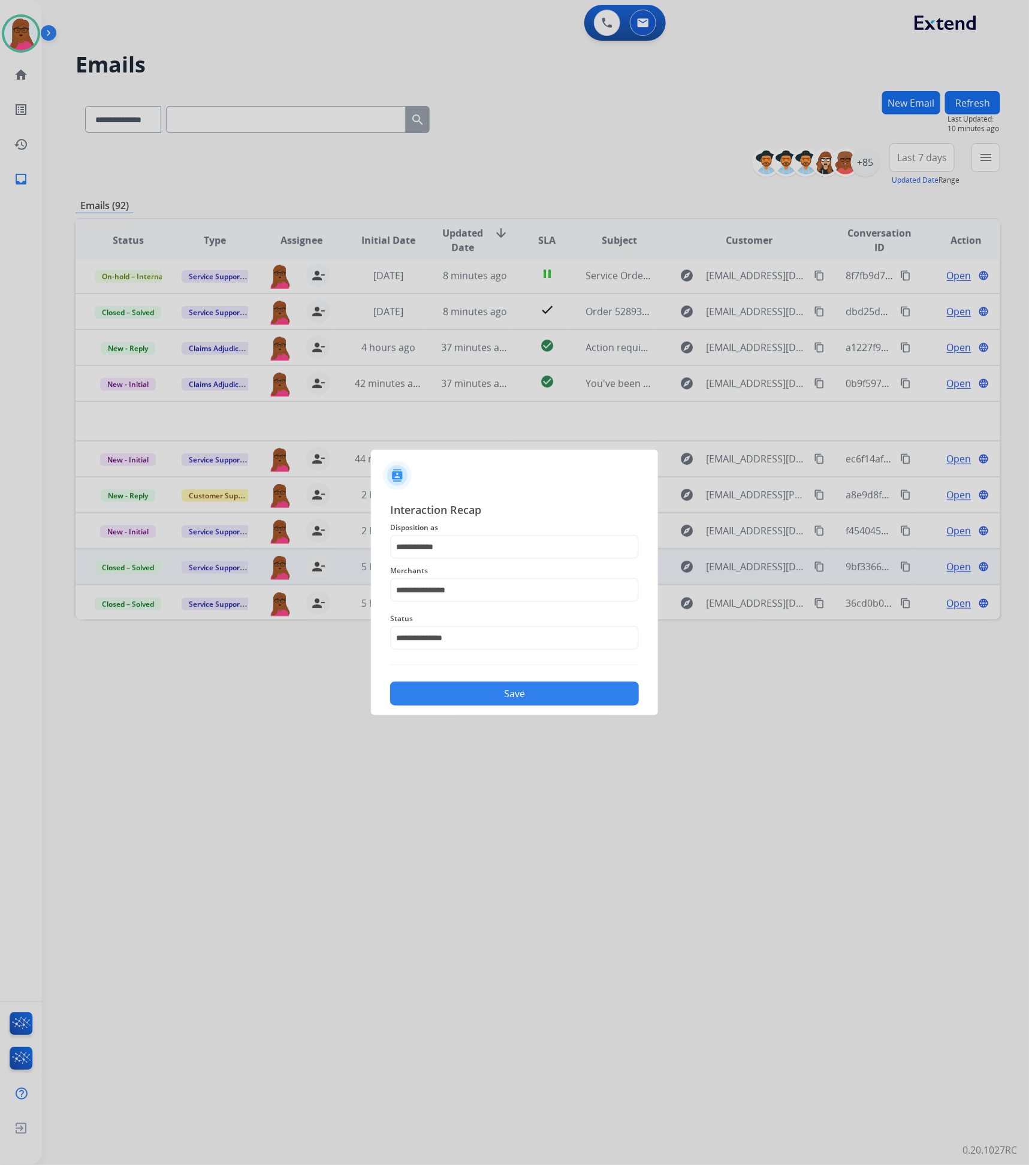
click at [552, 706] on div "**********" at bounding box center [514, 604] width 287 height 224
click at [570, 693] on button "Save" at bounding box center [514, 694] width 249 height 24
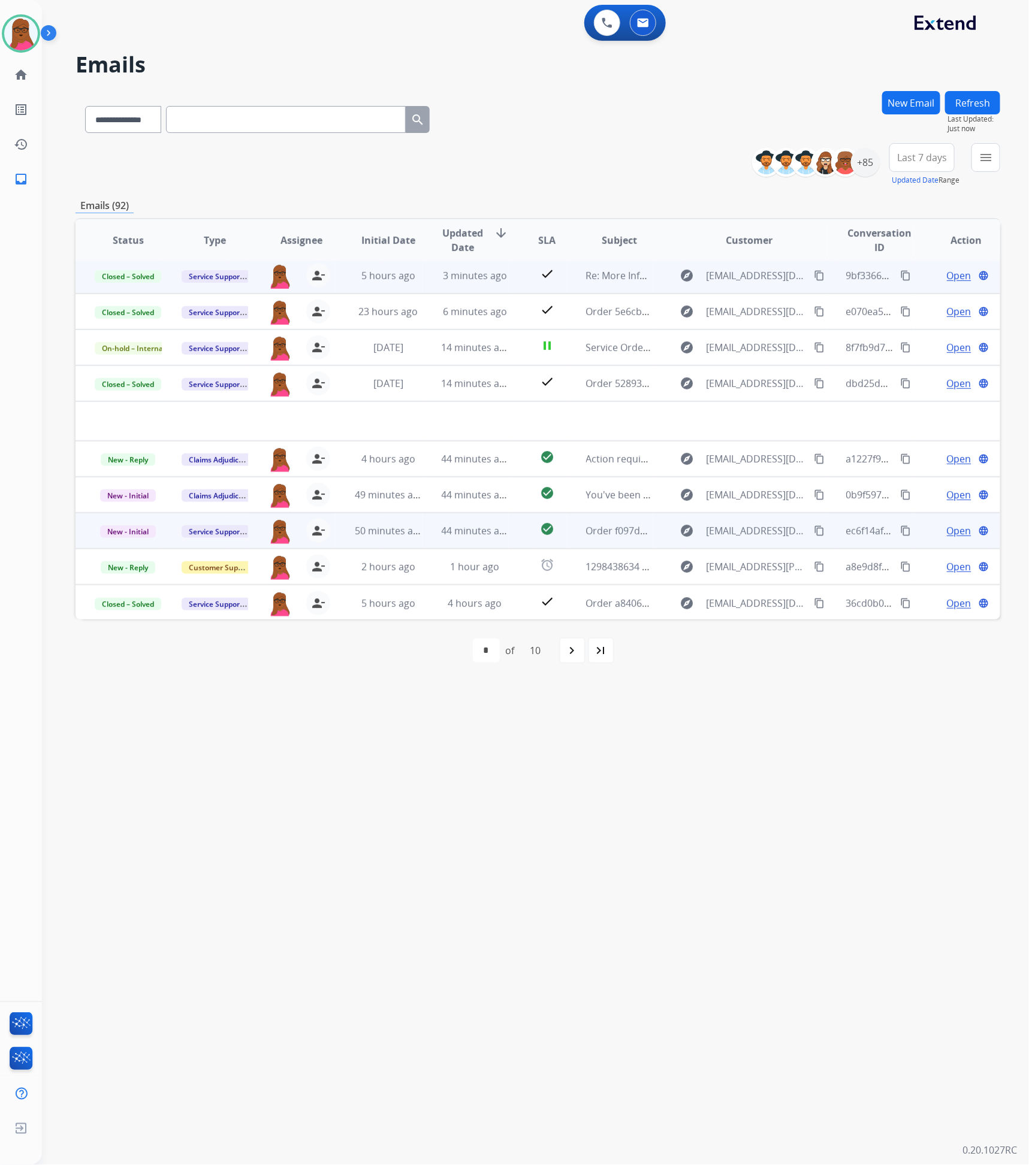
click at [947, 529] on span "Open" at bounding box center [959, 531] width 25 height 14
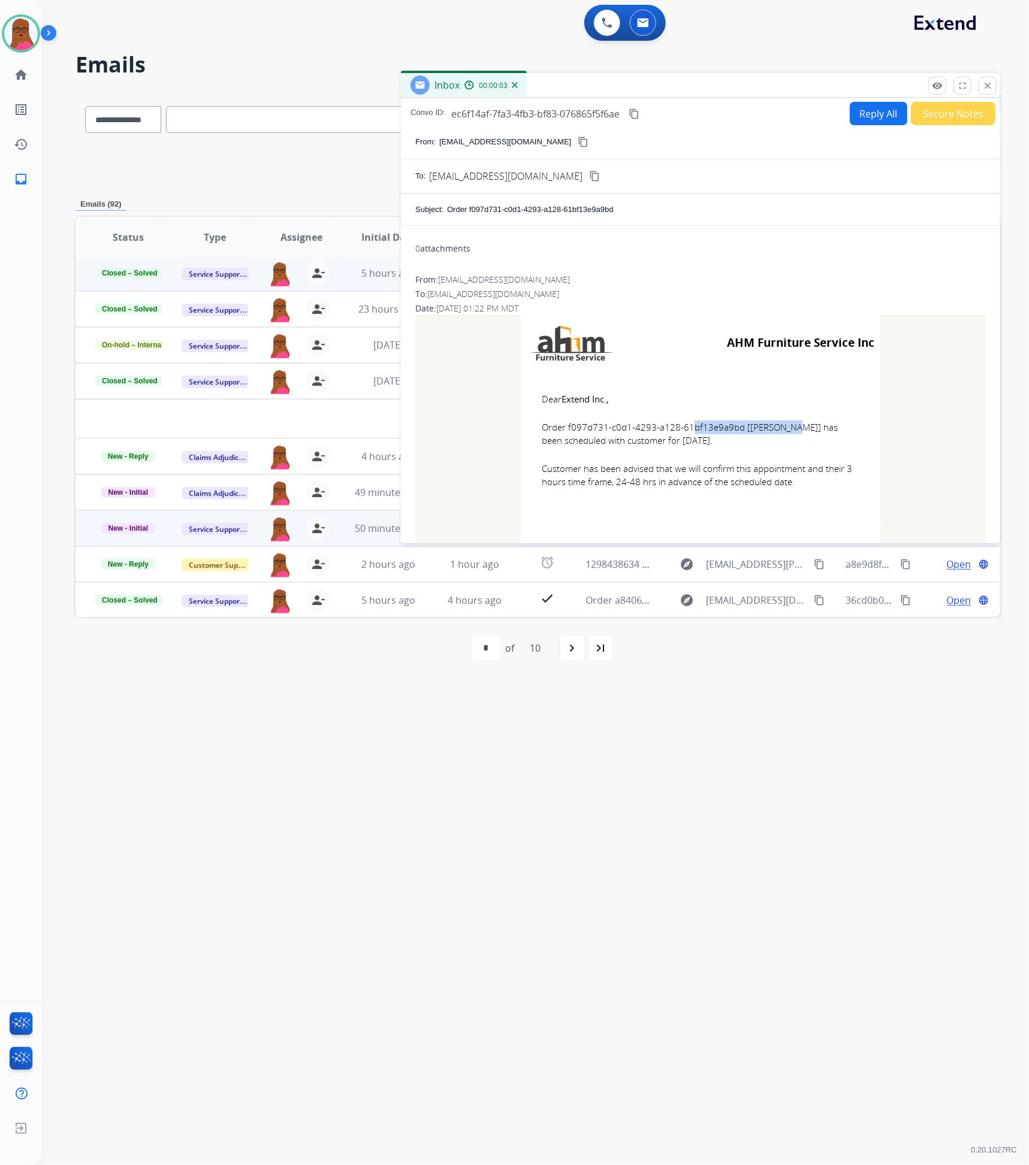
drag, startPoint x: 730, startPoint y: 433, endPoint x: 633, endPoint y: 426, distance: 97.9
click at [624, 427] on span "Order f097d731-c0d1-4293-a128-61bf13e9a9bd [[PERSON_NAME]] has been scheduled w…" at bounding box center [701, 434] width 318 height 27
drag, startPoint x: 738, startPoint y: 425, endPoint x: 633, endPoint y: 441, distance: 106.1
click at [633, 441] on span "Order f097d731-c0d1-4293-a128-61bf13e9a9bd [[PERSON_NAME]] has been scheduled w…" at bounding box center [701, 434] width 318 height 27
click at [784, 439] on span "Order f097d731-c0d1-4293-a128-61bf13e9a9bd [[PERSON_NAME]] has been scheduled w…" at bounding box center [701, 434] width 318 height 27
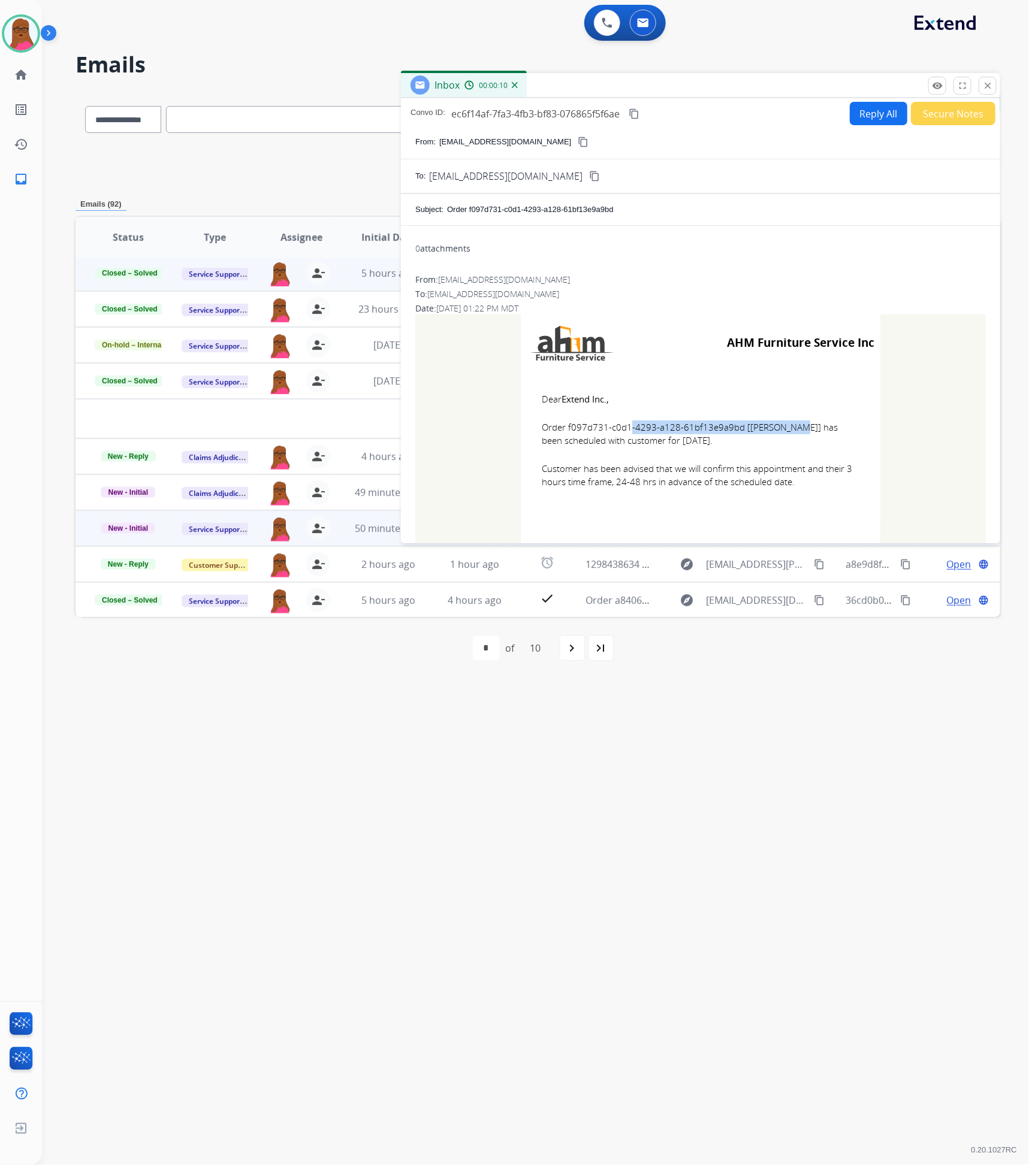
drag, startPoint x: 735, startPoint y: 428, endPoint x: 563, endPoint y: 432, distance: 172.0
click at [563, 432] on span "Order f097d731-c0d1-4293-a128-61bf13e9a9bd [[PERSON_NAME]] has been scheduled w…" at bounding box center [701, 434] width 318 height 27
copy span "f097d731-c0d1-4293-a128-61bf13e9a9bd"
drag, startPoint x: 811, startPoint y: 484, endPoint x: 539, endPoint y: 392, distance: 287.1
click at [539, 392] on td "Dear Extend Inc., Order f097d731-c0d1-4293-a128-61bf13e9a9bd [[PERSON_NAME]] ha…" at bounding box center [701, 448] width 360 height 153
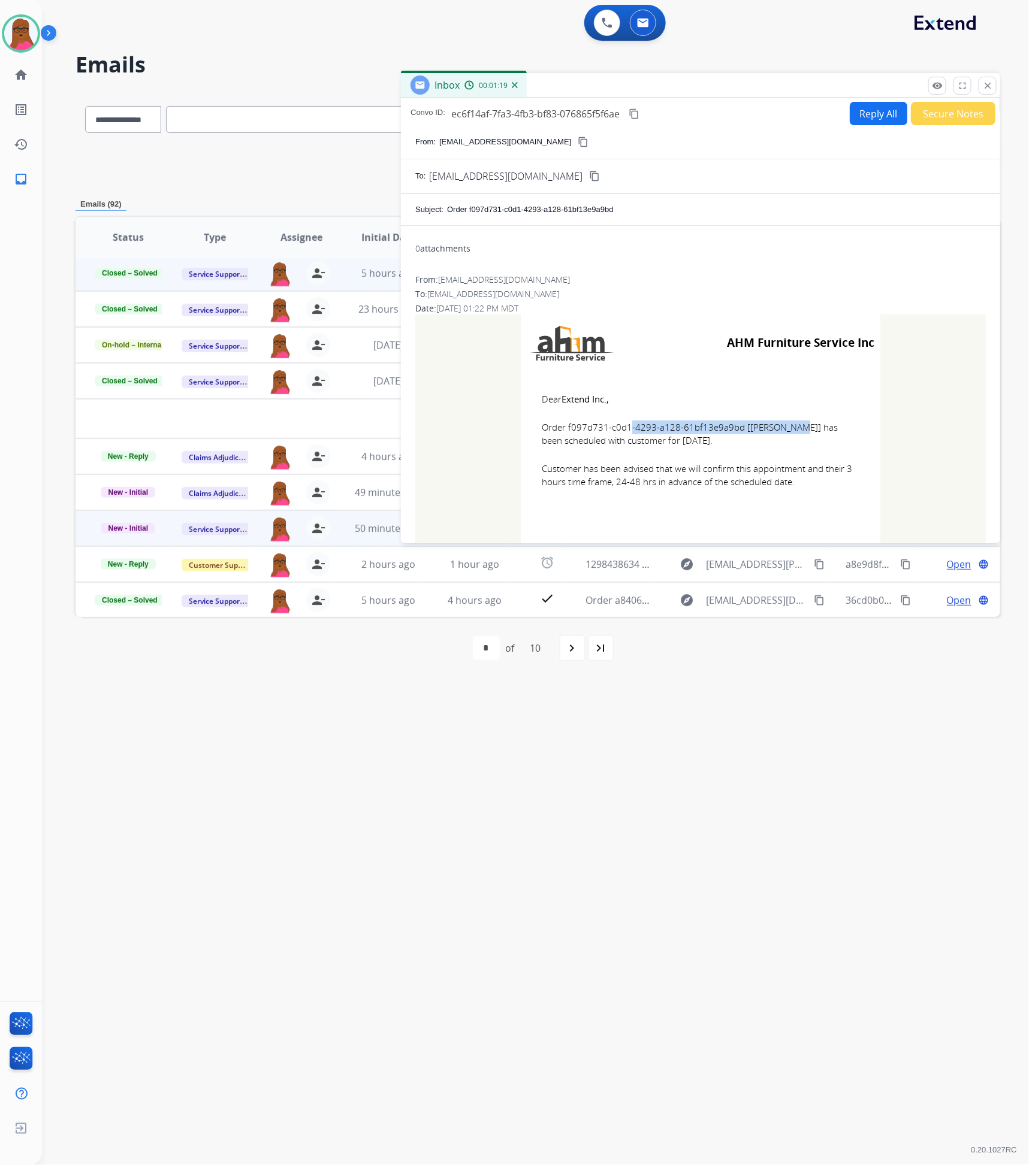
copy td "Dear Extend Inc., Order f097d731-c0d1-4293-a128-61bf13e9a9bd [[PERSON_NAME]] ha…"
click at [991, 87] on mat-icon "close" at bounding box center [987, 85] width 11 height 11
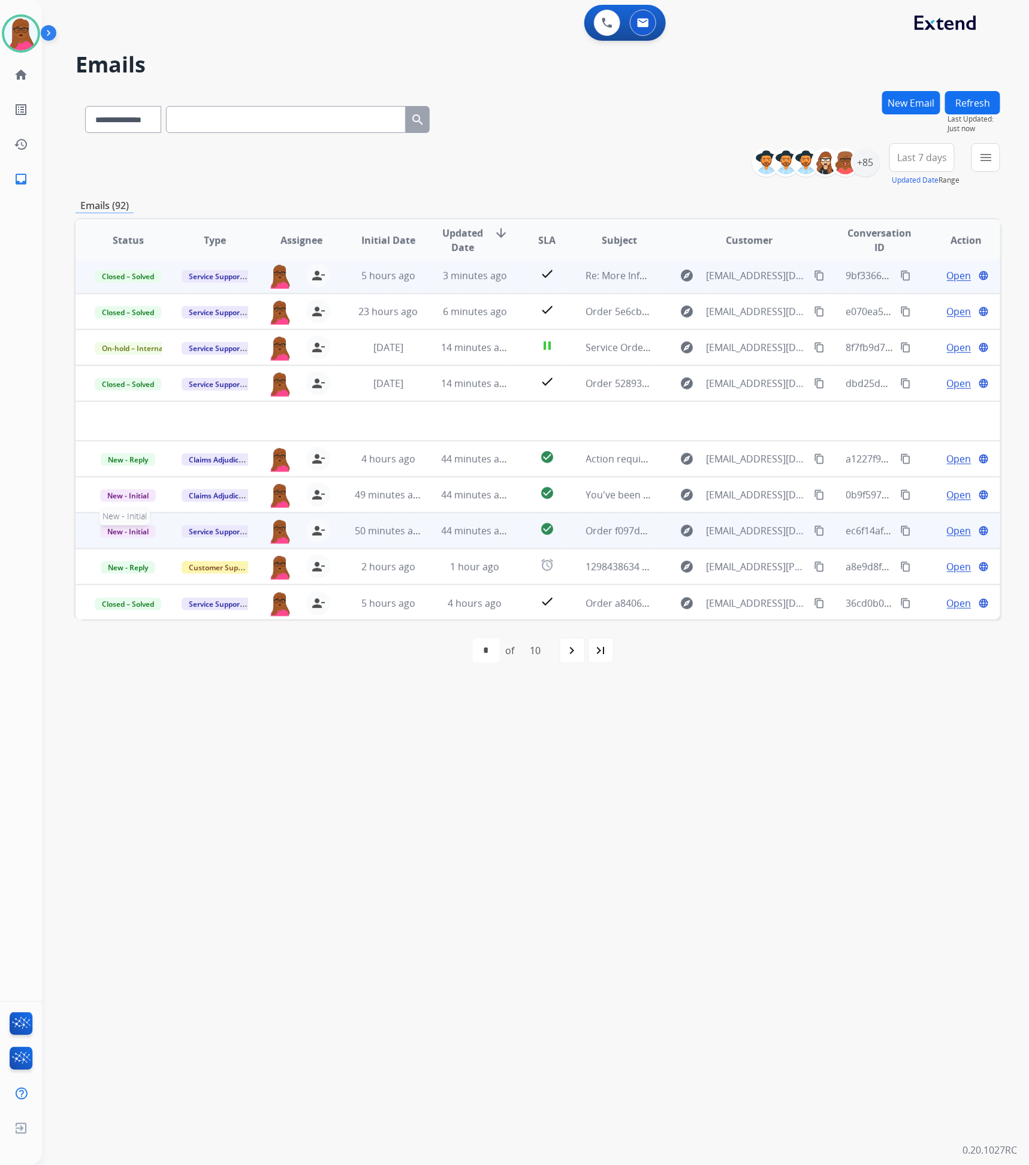
click at [121, 527] on span "New - Initial" at bounding box center [128, 532] width 56 height 13
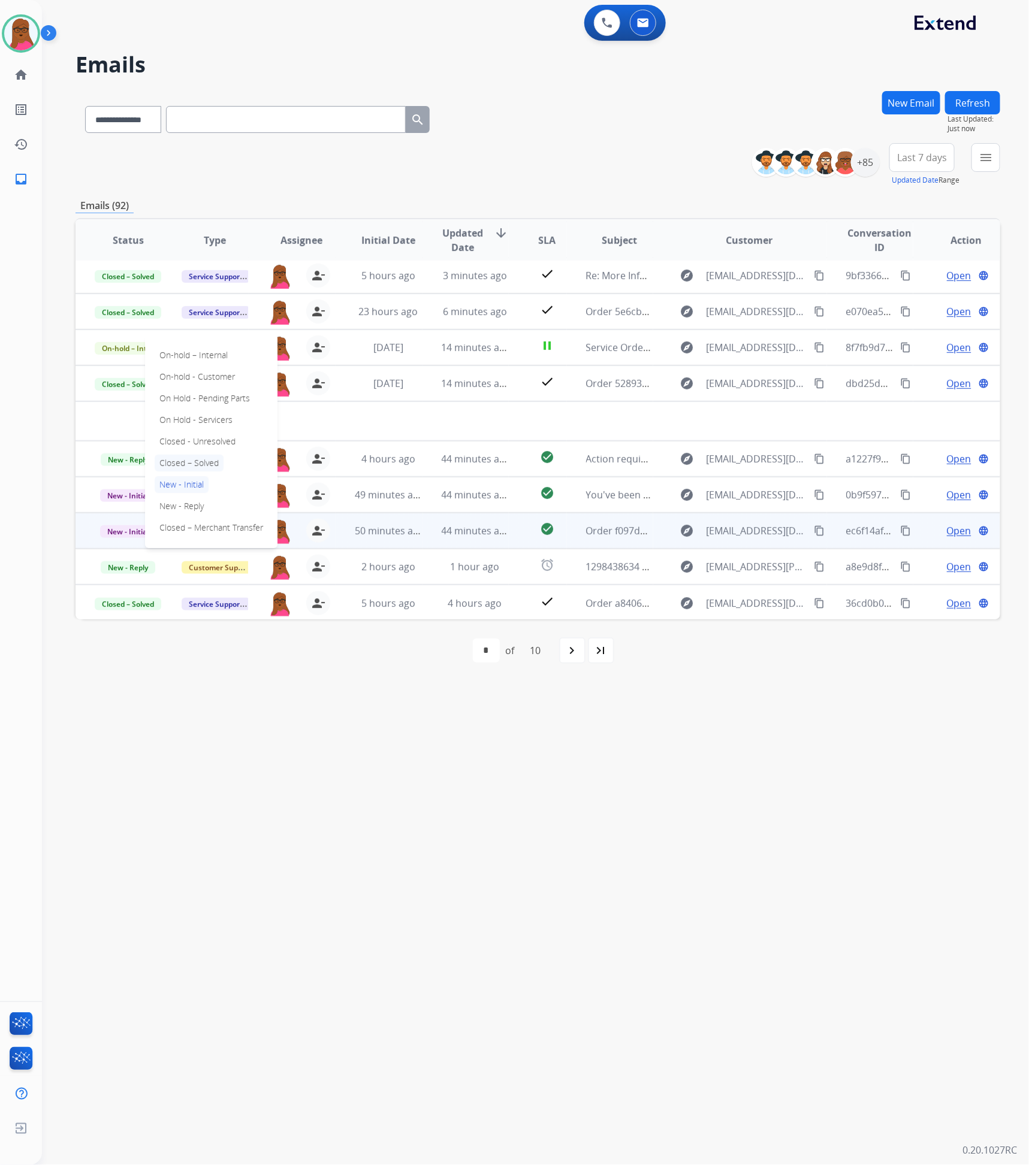
click at [173, 464] on p "Closed – Solved" at bounding box center [189, 463] width 69 height 17
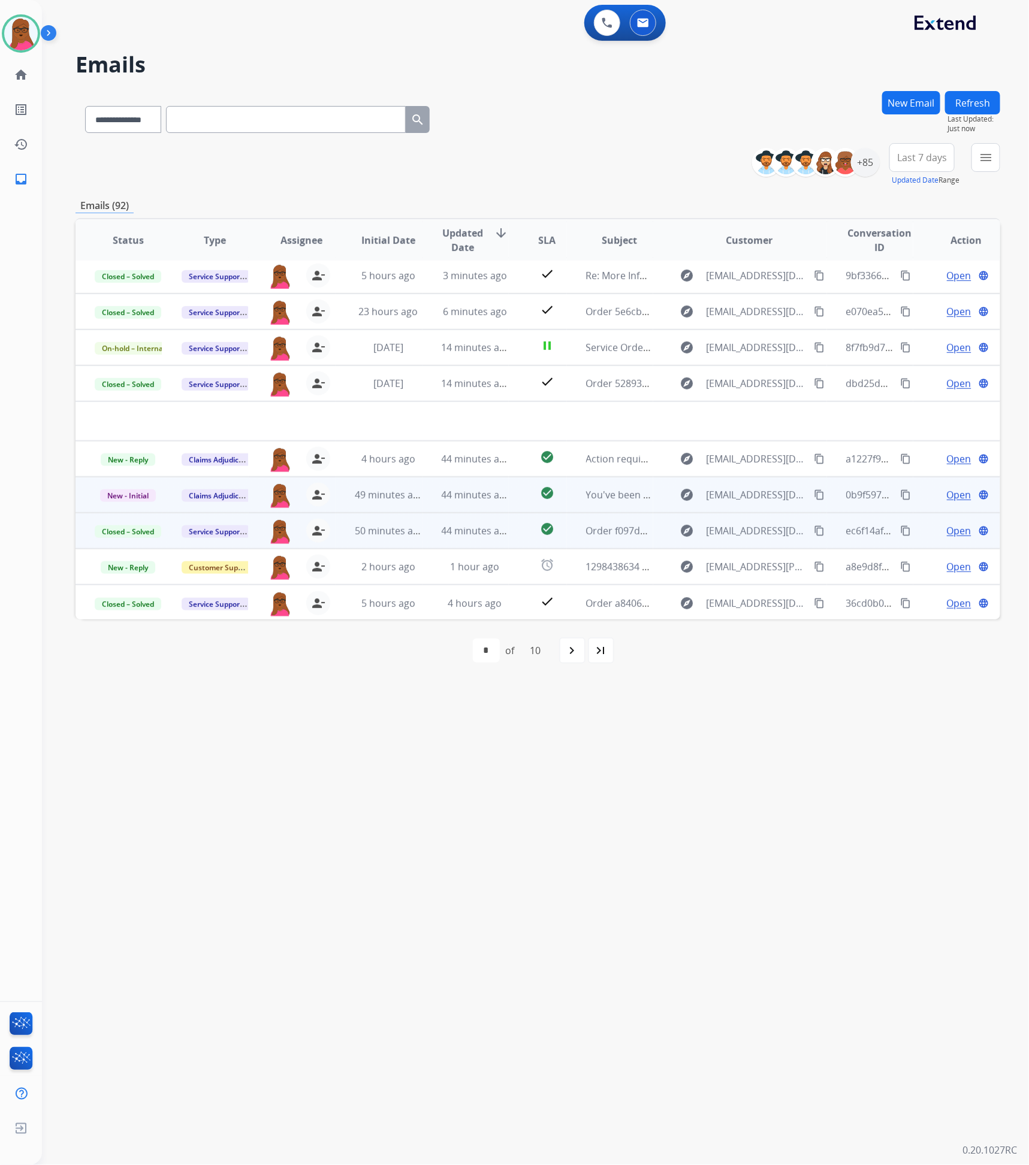
click at [956, 490] on span "Open" at bounding box center [959, 495] width 25 height 14
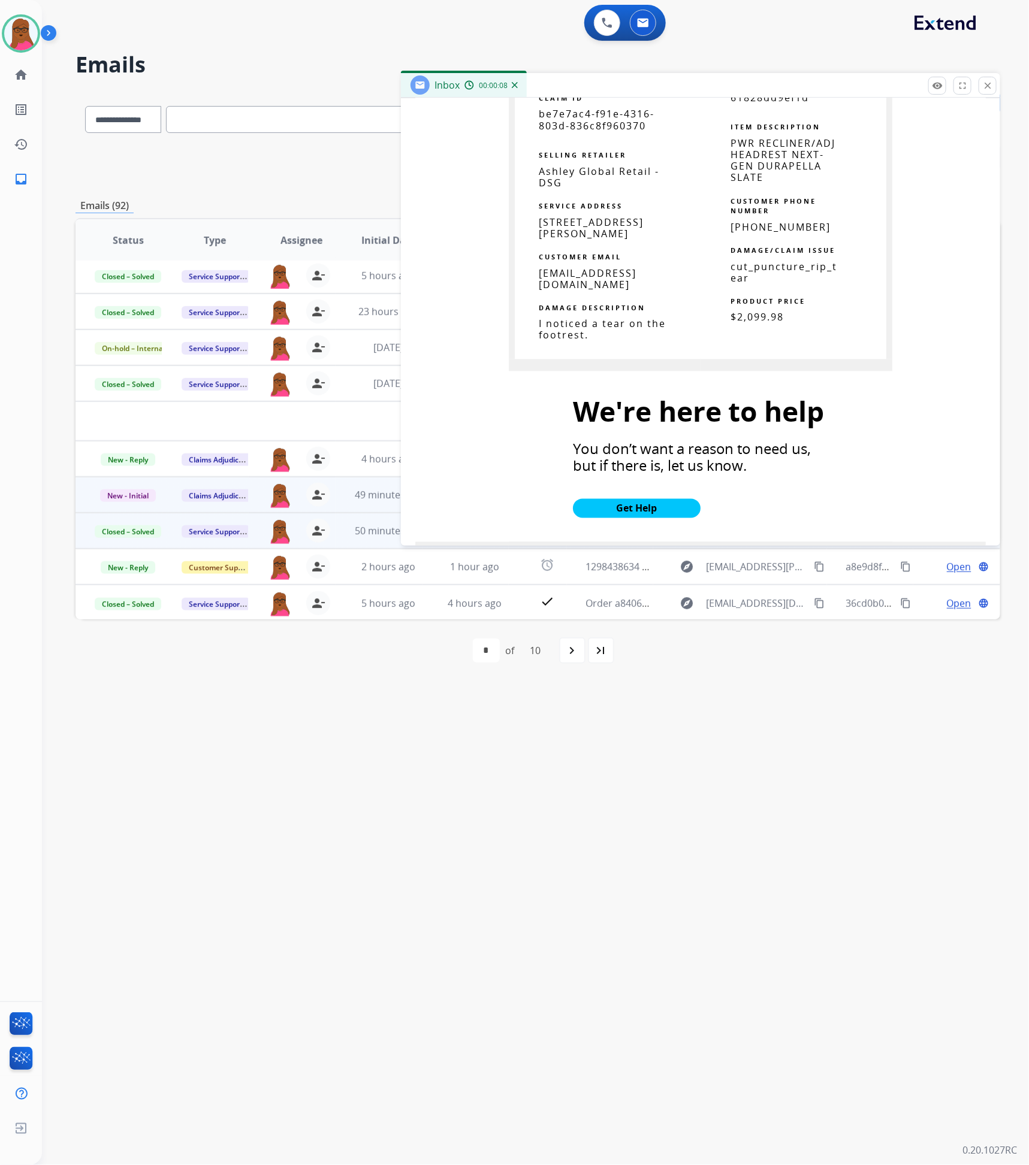
scroll to position [629, 0]
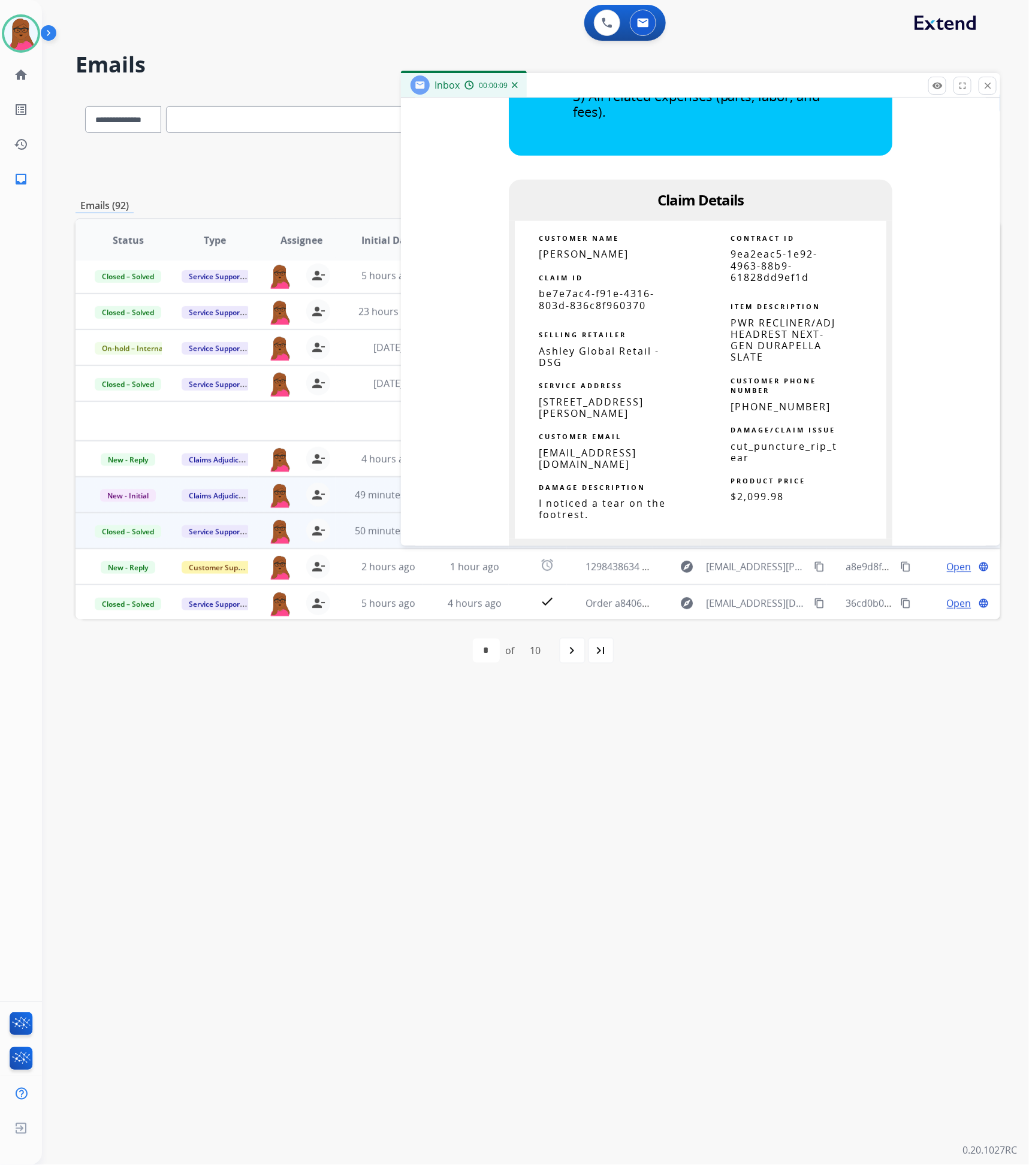
click at [614, 300] on span "be7e7ac4-f91e-4316-803d-836c8f960370" at bounding box center [597, 299] width 116 height 25
click at [613, 300] on span "be7e7ac4-f91e-4316-803d-836c8f960370" at bounding box center [597, 299] width 116 height 25
copy tbody
drag, startPoint x: 578, startPoint y: 804, endPoint x: 591, endPoint y: 783, distance: 25.6
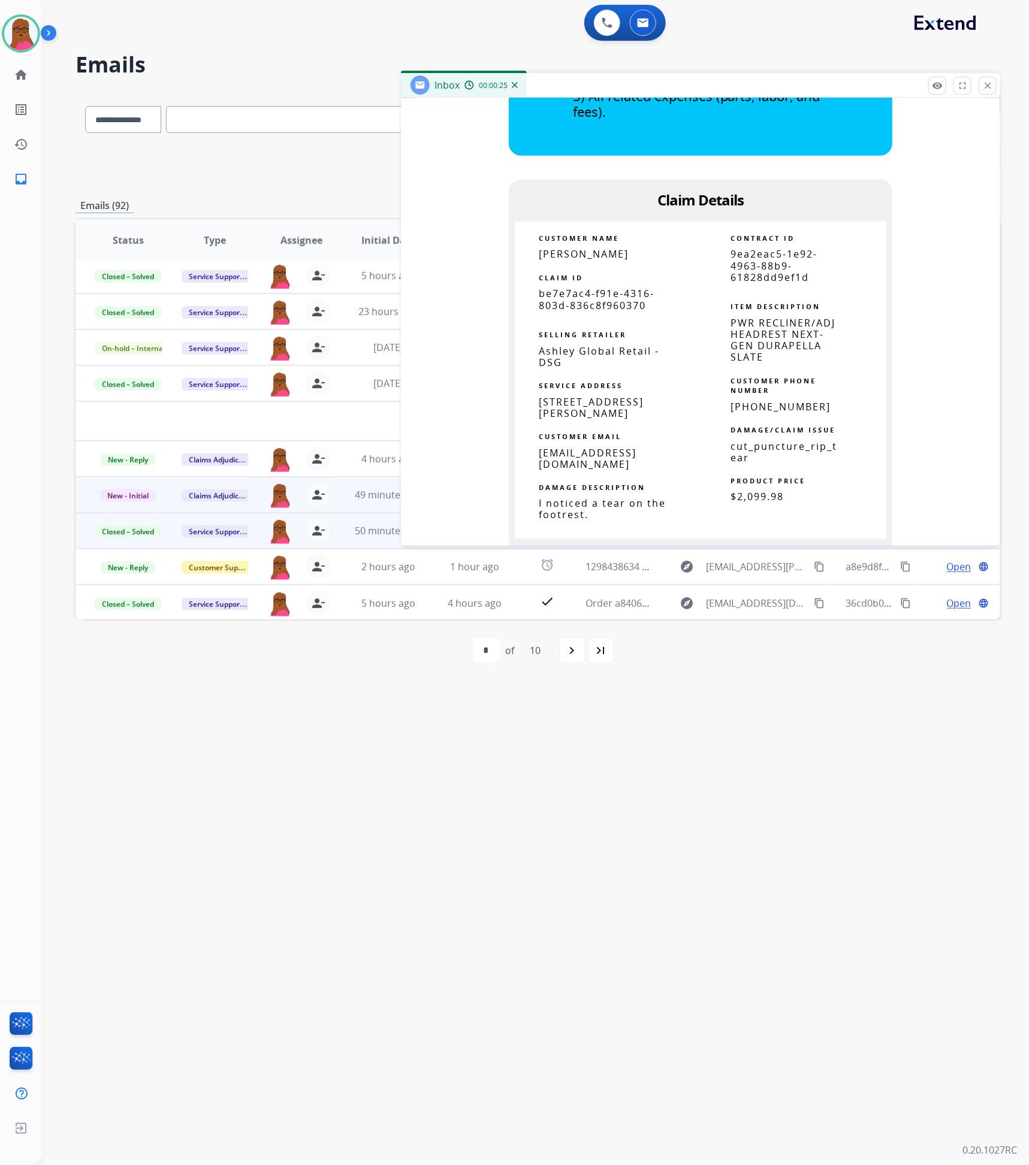
click at [578, 804] on div "**********" at bounding box center [521, 604] width 958 height 1122
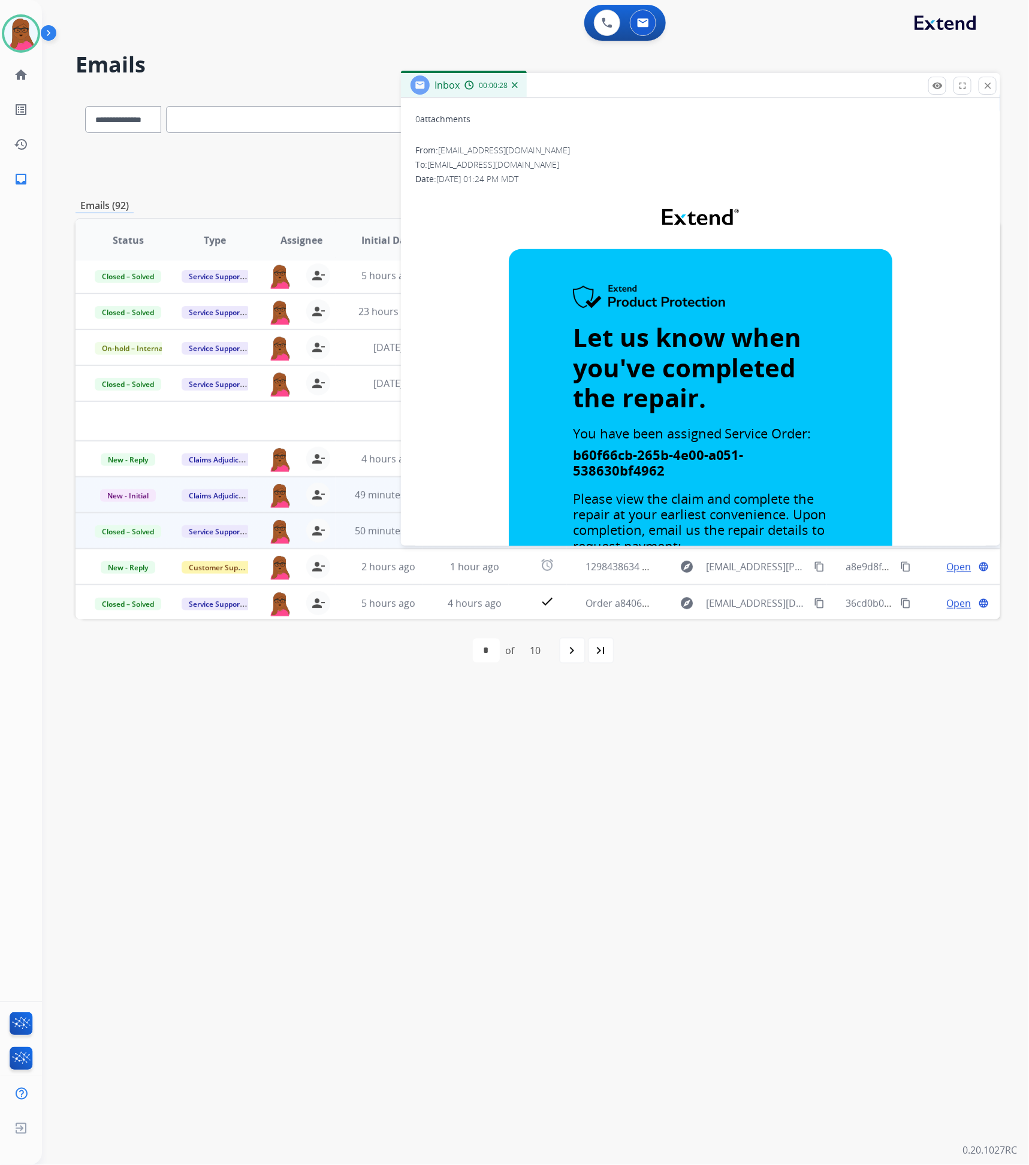
scroll to position [0, 0]
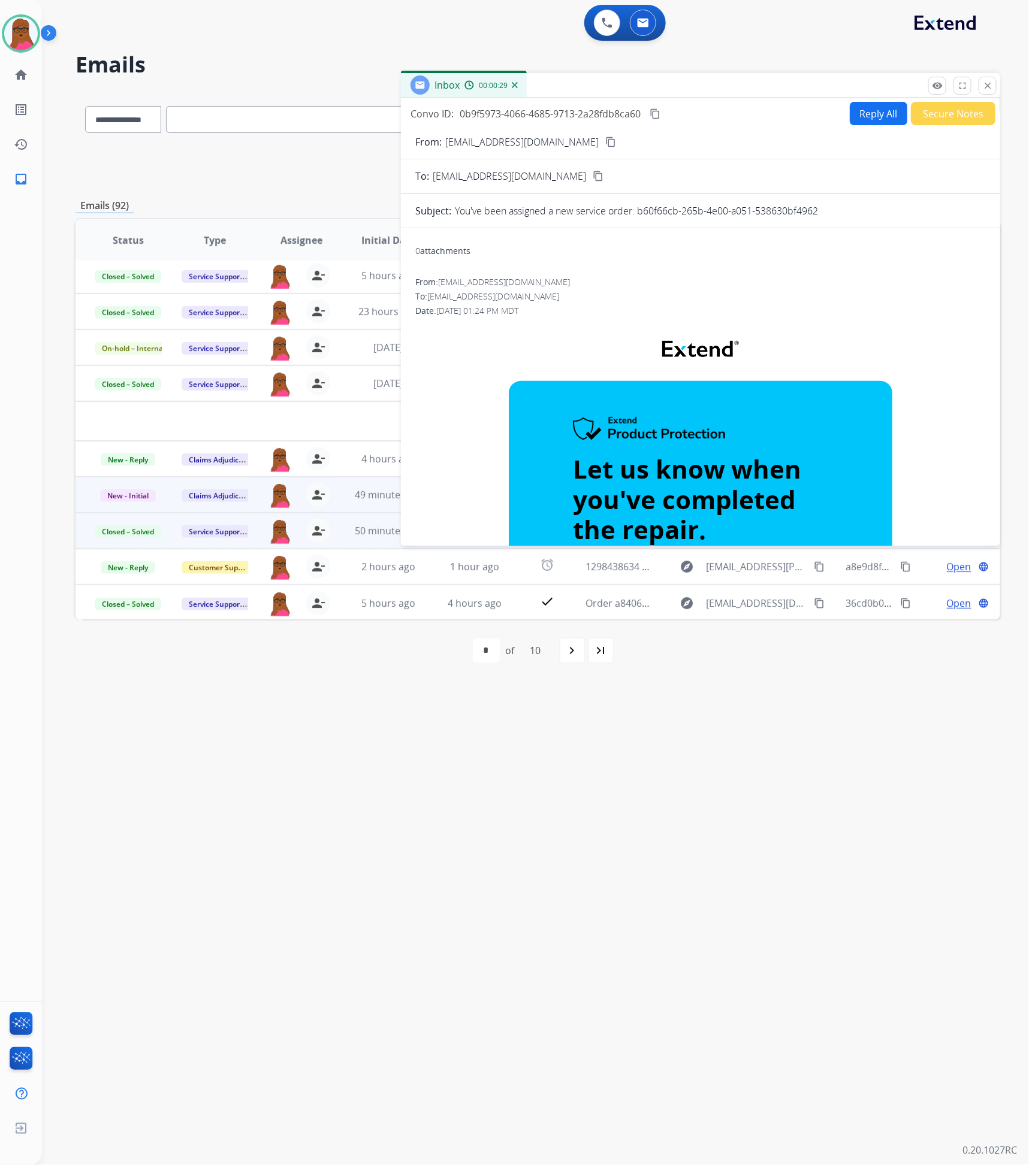
click at [987, 90] on mat-icon "close" at bounding box center [987, 85] width 11 height 11
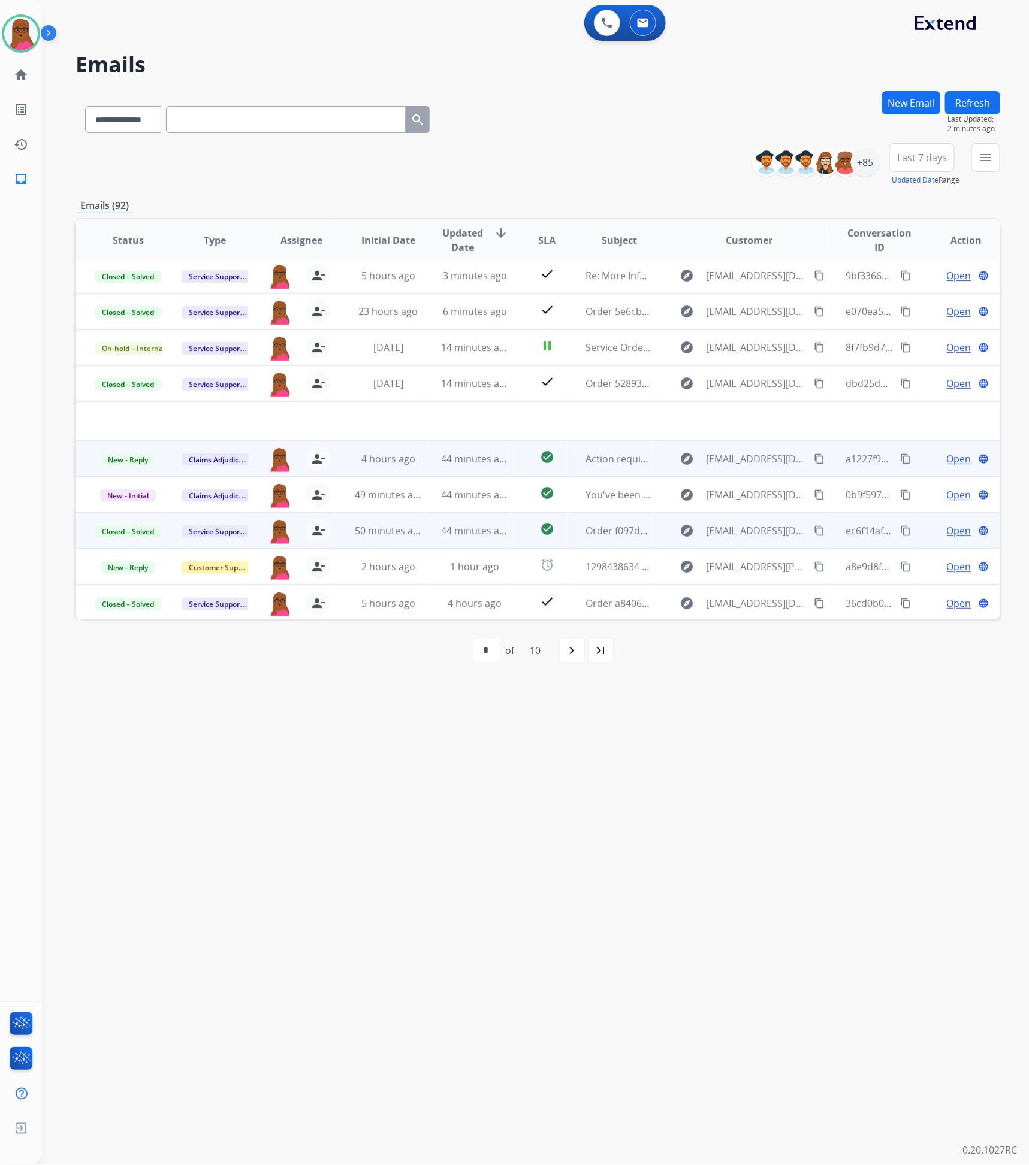
click at [952, 455] on span "Open" at bounding box center [959, 459] width 25 height 14
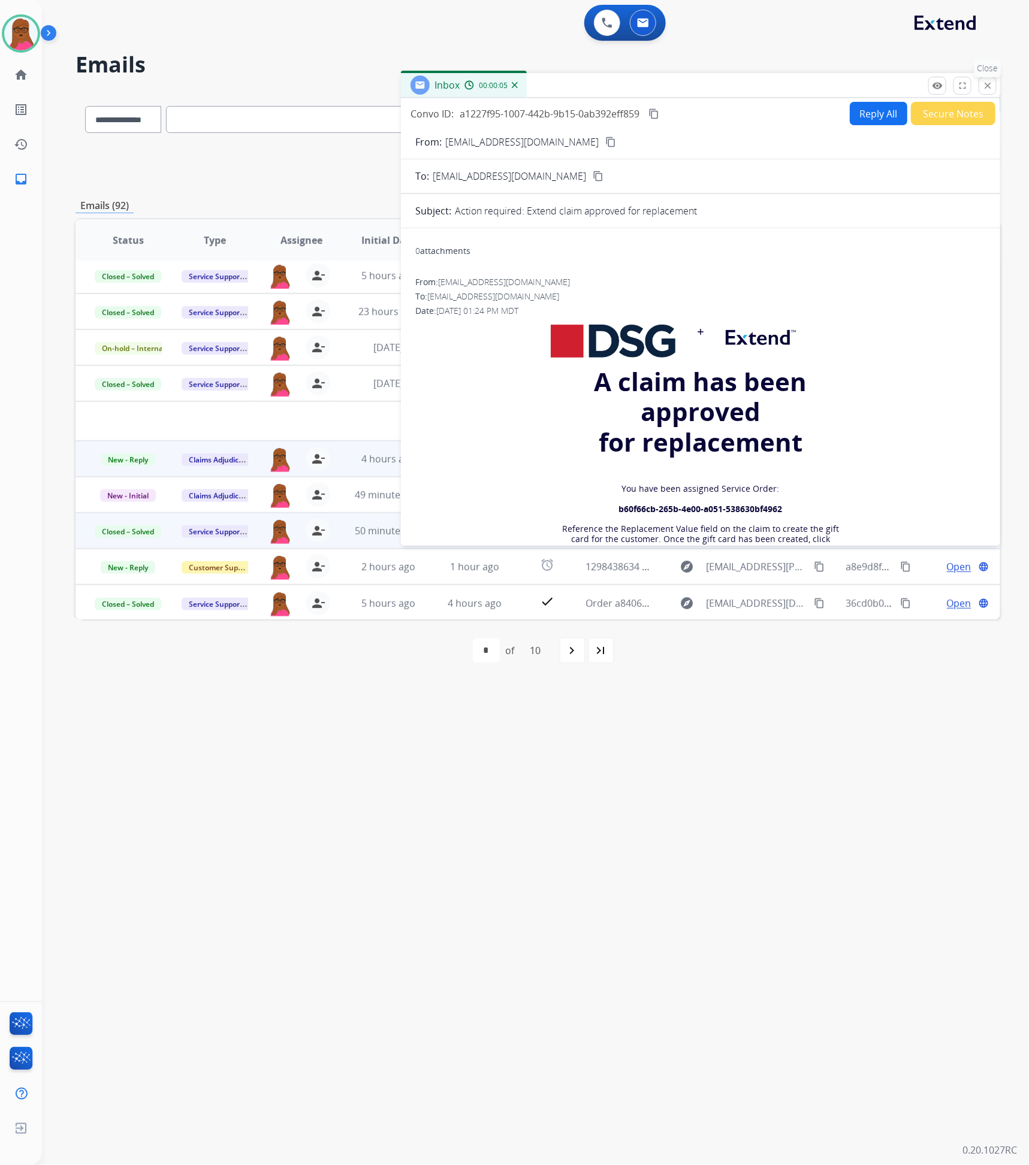
click at [991, 87] on mat-icon "close" at bounding box center [987, 85] width 11 height 11
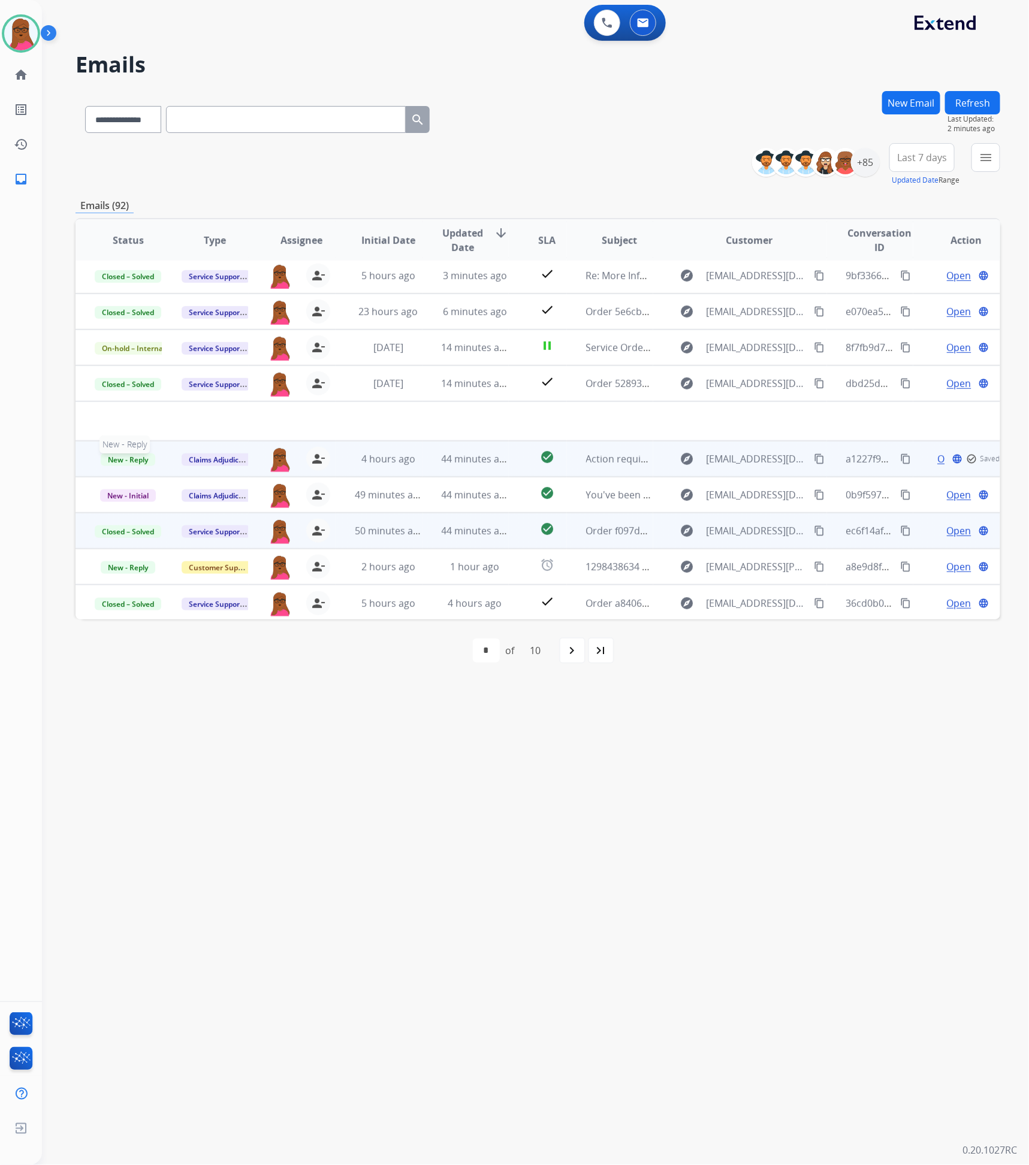
click at [137, 459] on span "New - Reply" at bounding box center [128, 460] width 55 height 13
click at [189, 395] on p "Closed – Solved" at bounding box center [189, 391] width 69 height 17
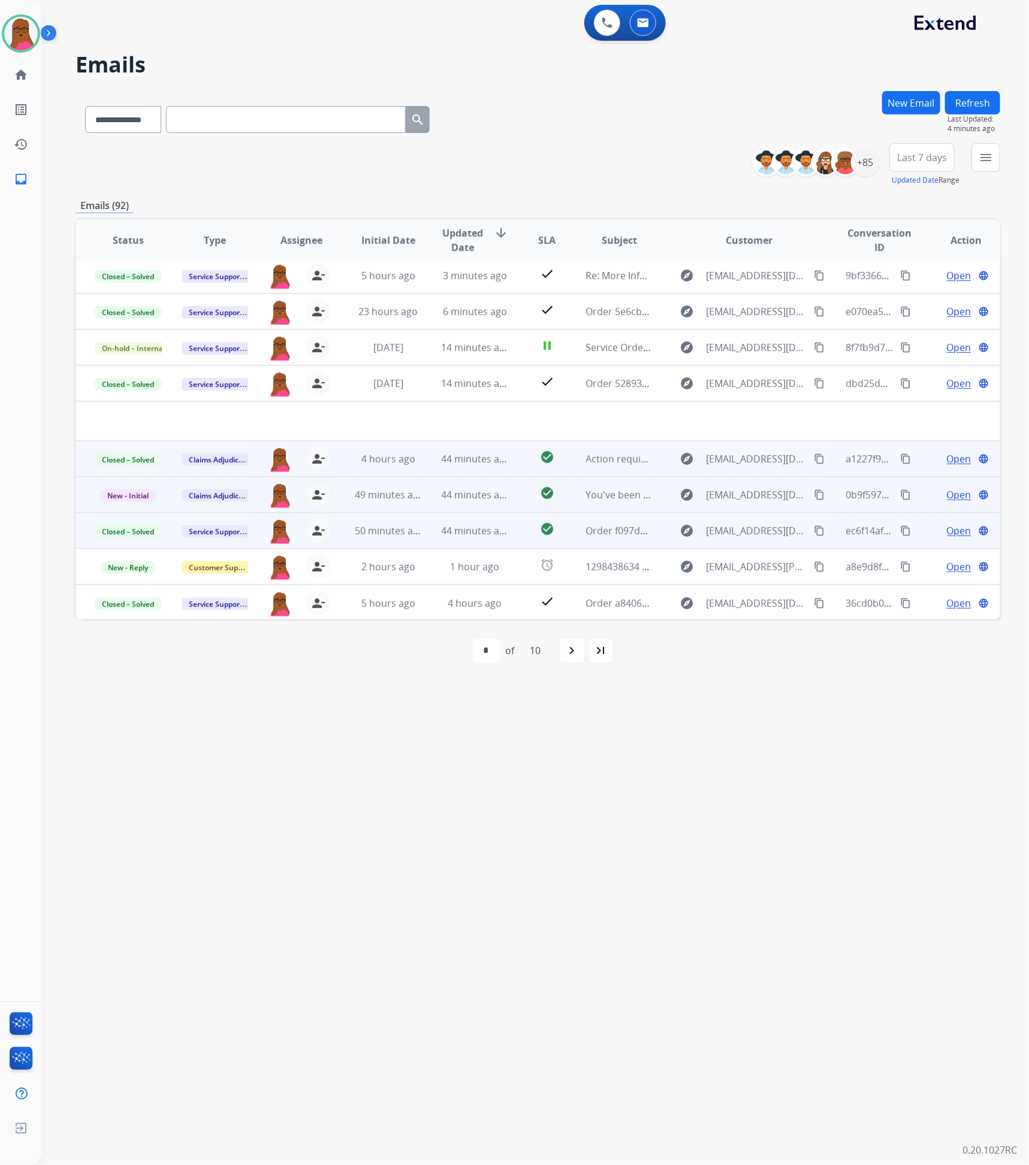
click at [600, 504] on td "You've been assigned a new service order: b60f66cb-265b-4e00-a051-538630bf4962" at bounding box center [610, 495] width 87 height 36
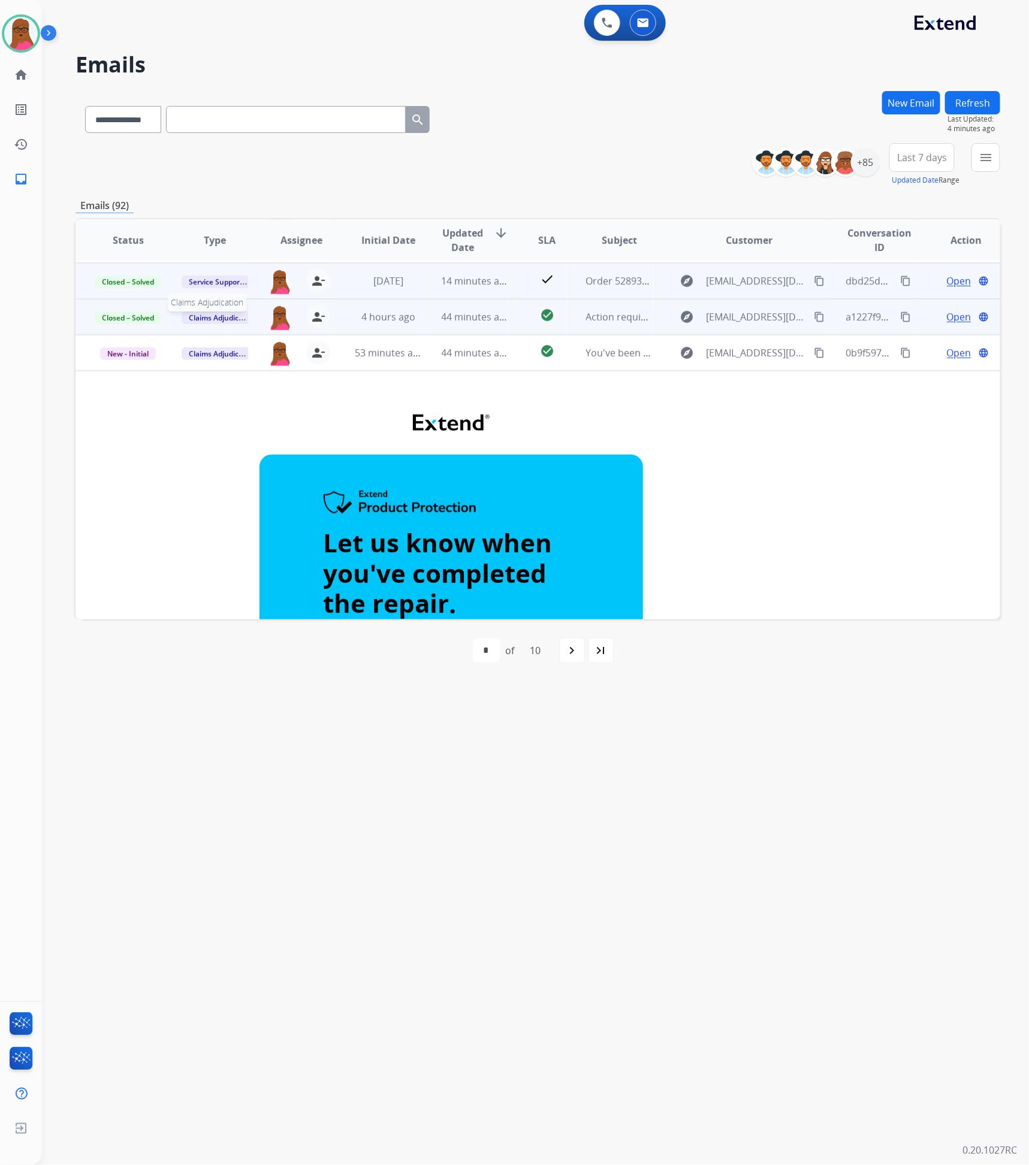
scroll to position [36, 0]
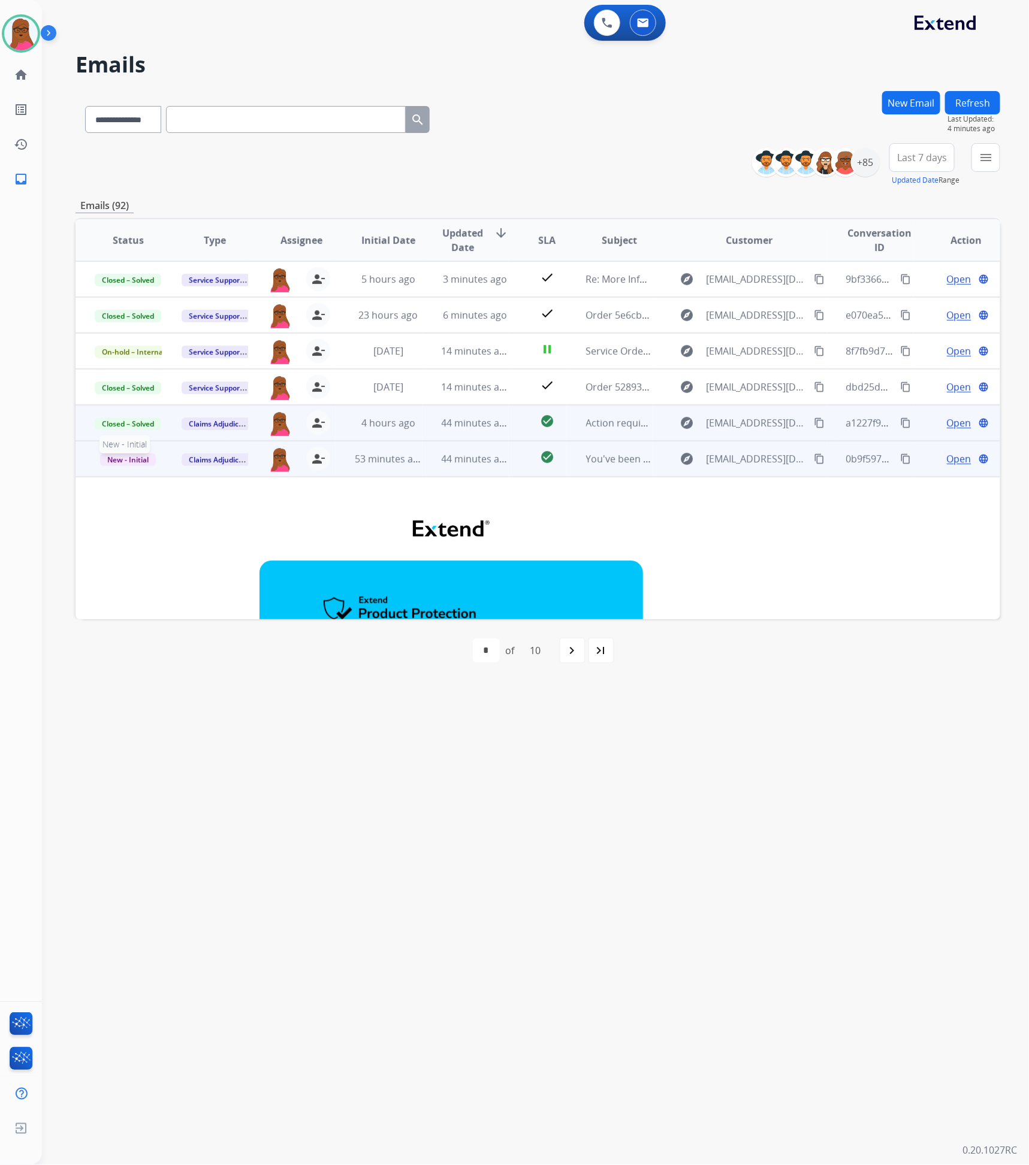
click at [140, 454] on span "New - Initial" at bounding box center [128, 460] width 56 height 13
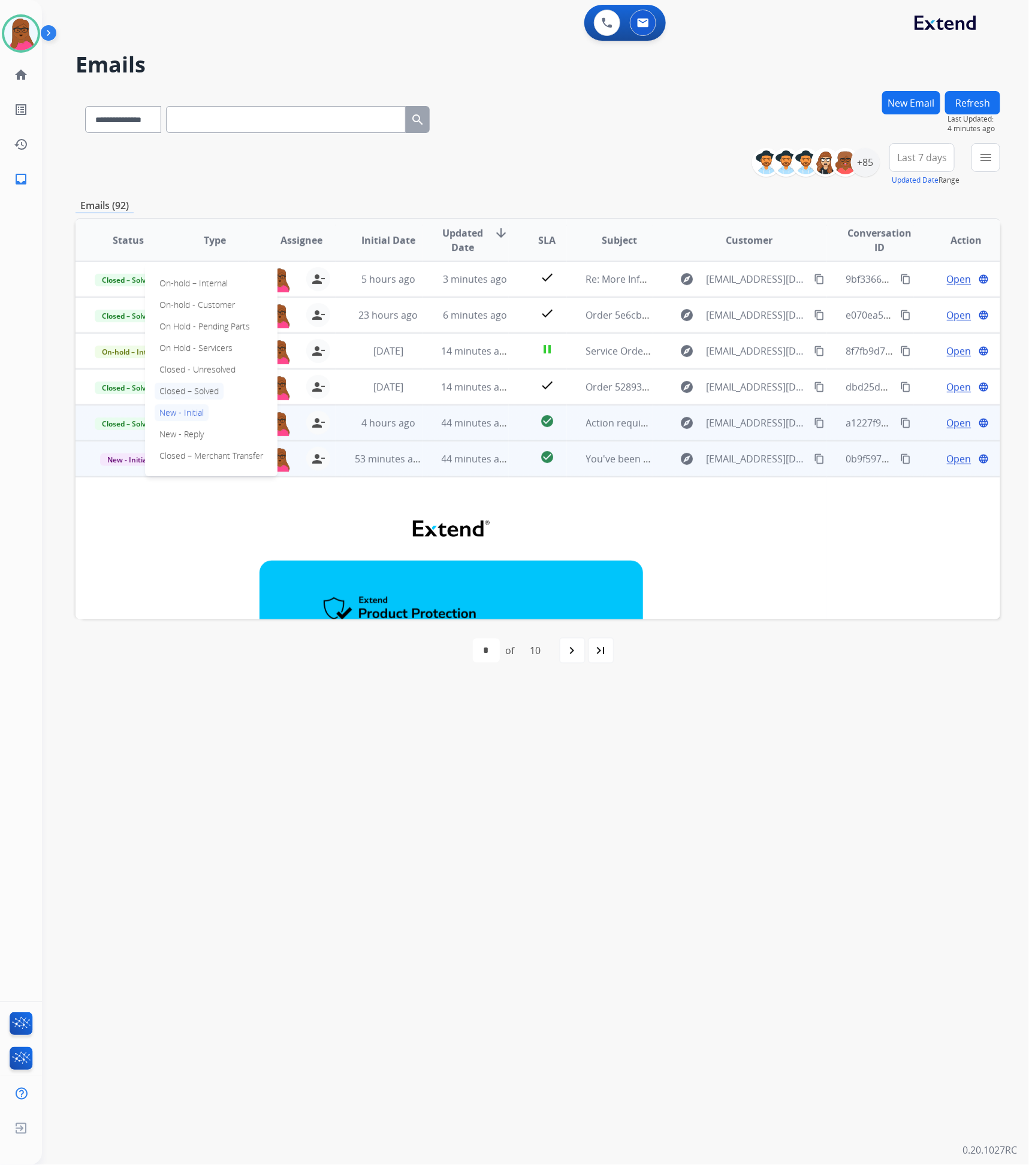
click at [200, 394] on p "Closed – Solved" at bounding box center [189, 391] width 69 height 17
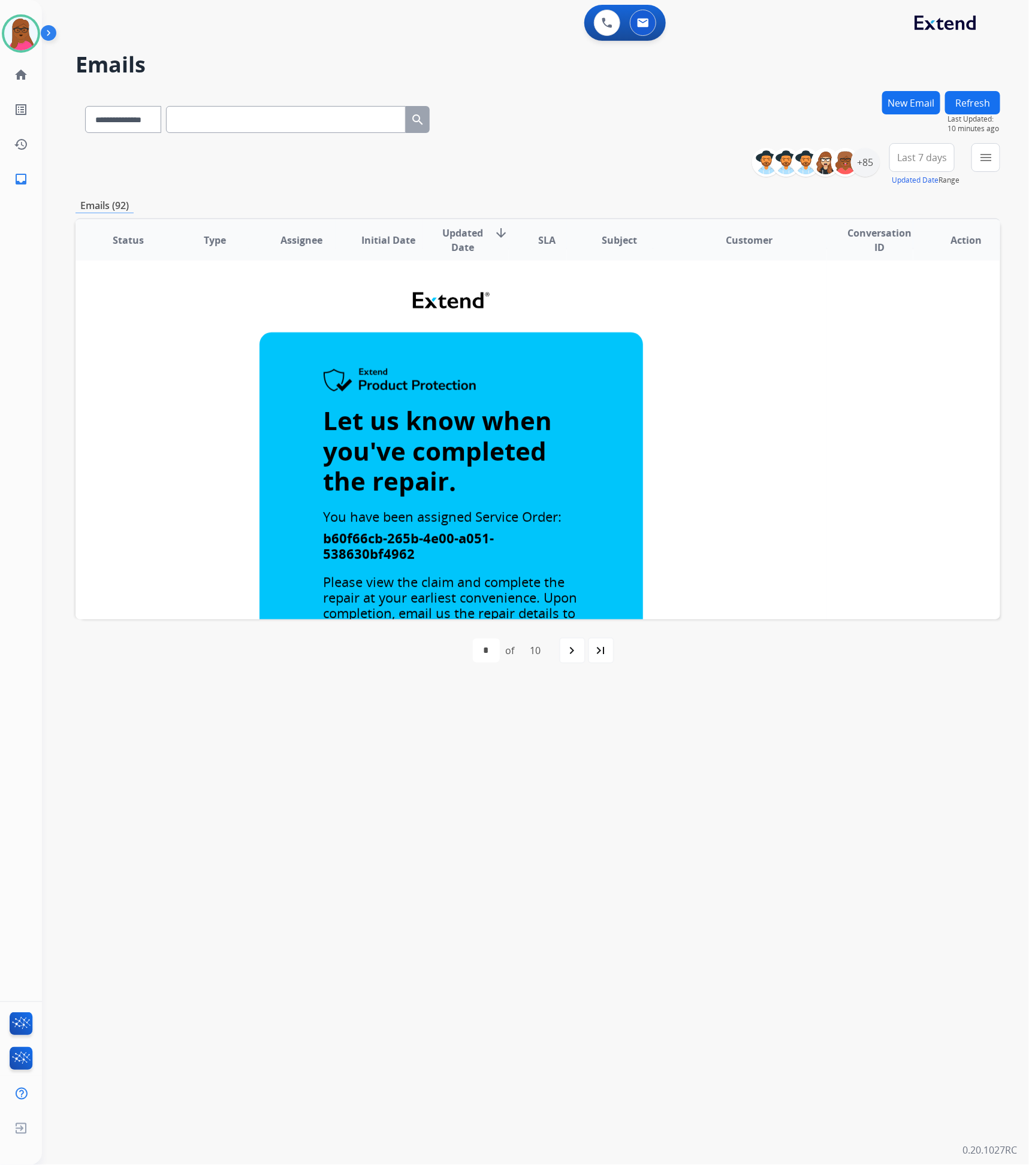
scroll to position [84, 0]
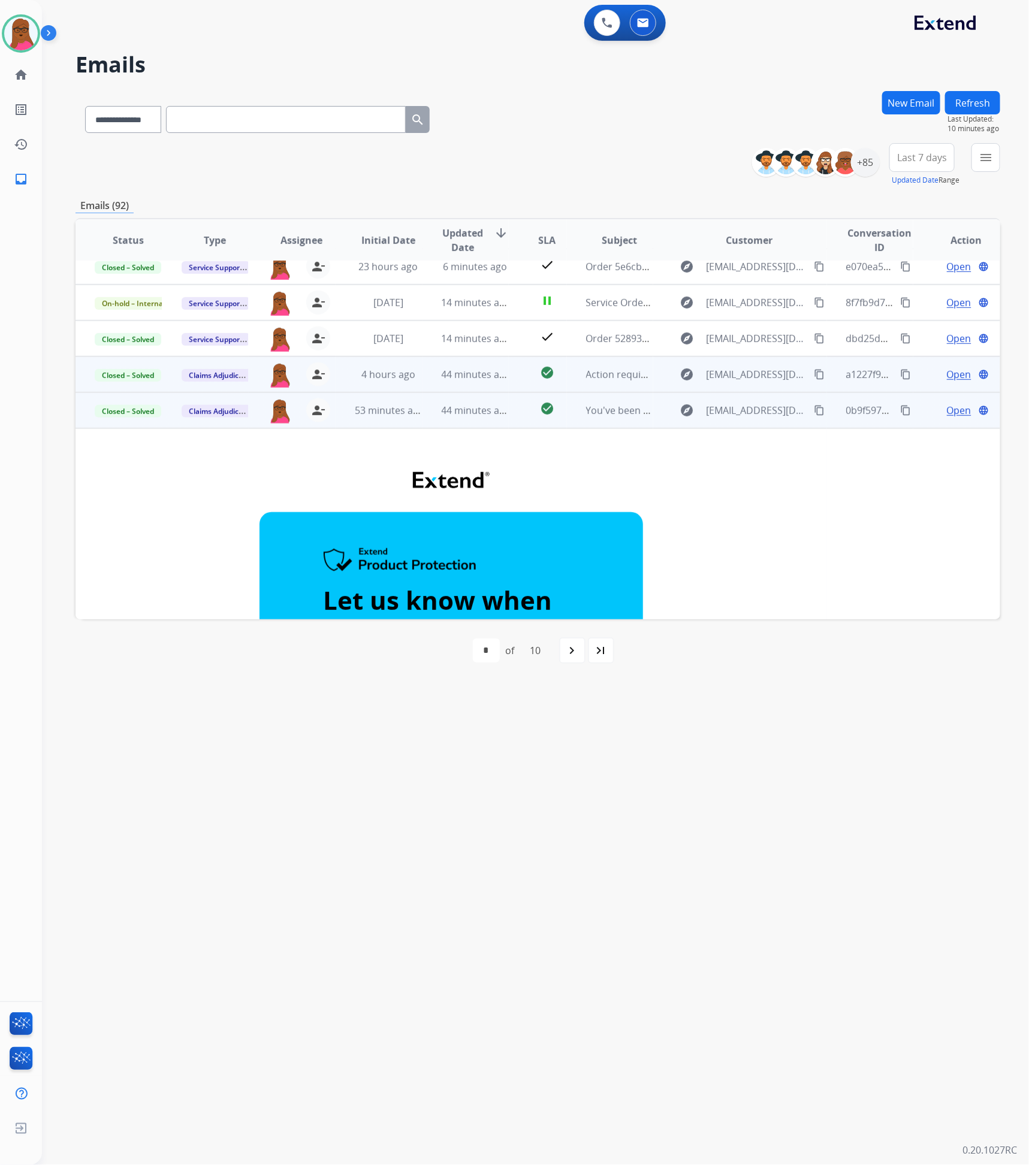
click at [979, 106] on button "Refresh" at bounding box center [972, 102] width 55 height 23
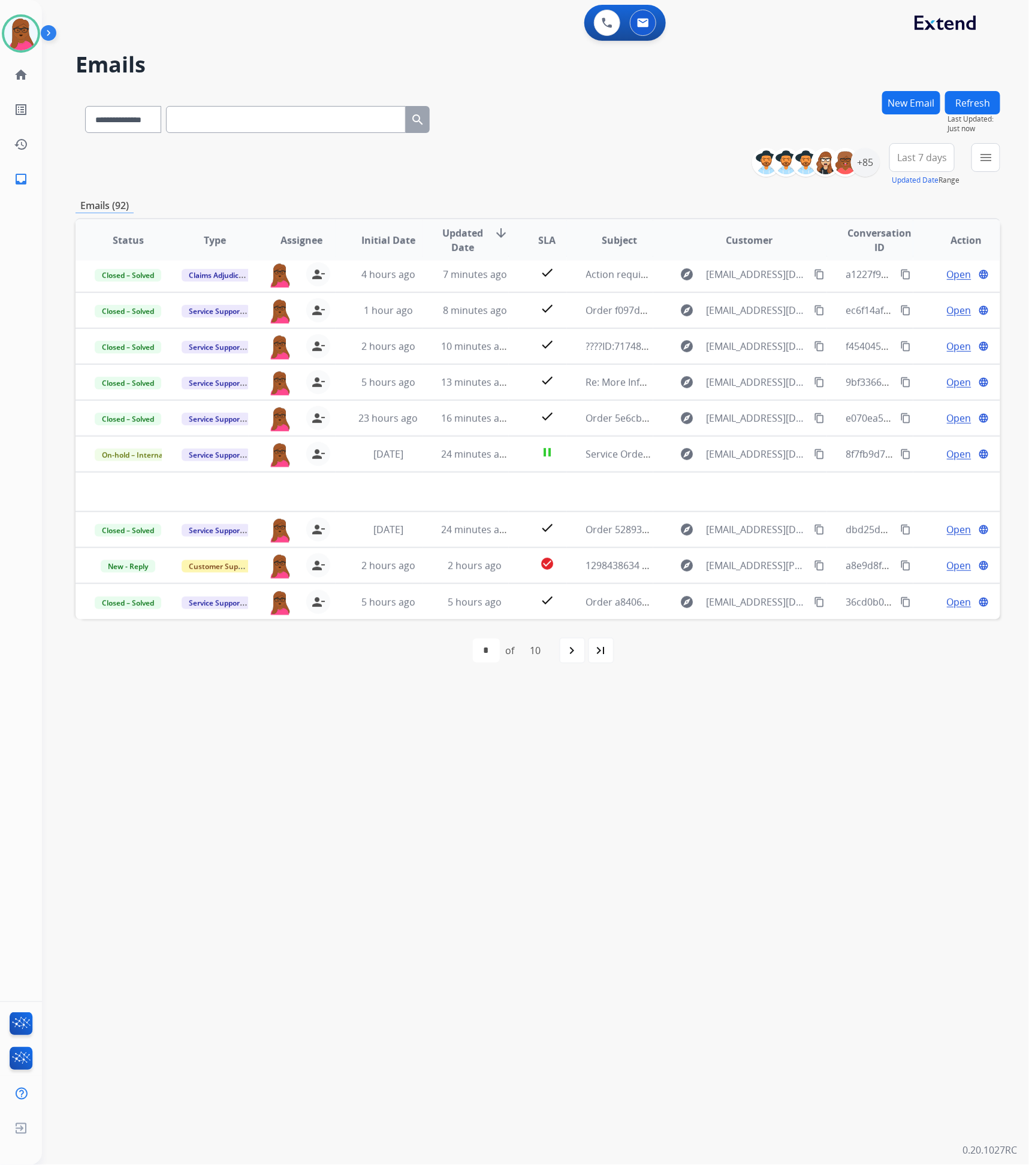
scroll to position [40, 0]
click at [952, 569] on span "Open" at bounding box center [959, 567] width 25 height 14
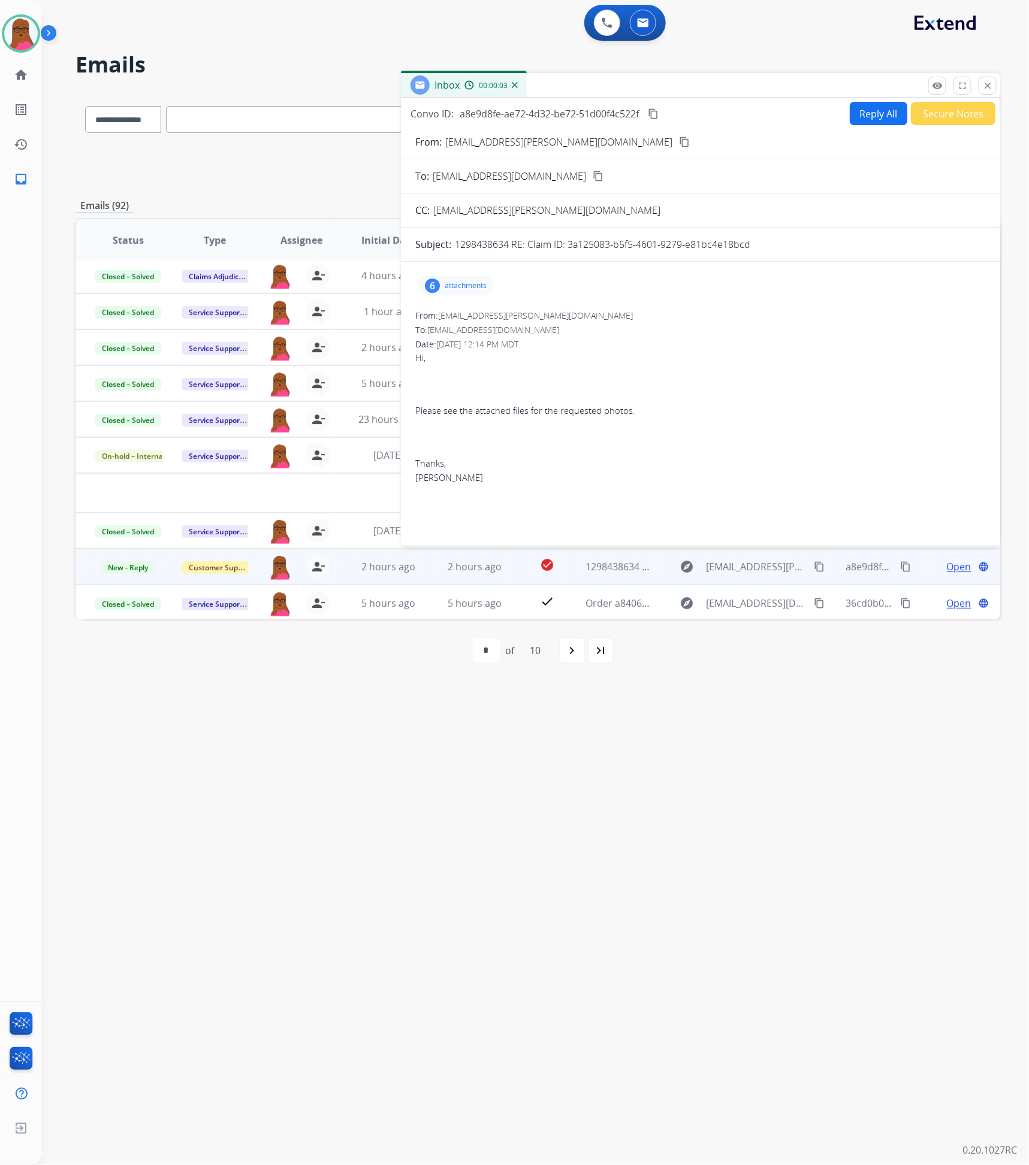
click at [472, 289] on p "attachments" at bounding box center [466, 286] width 42 height 10
click at [461, 374] on div at bounding box center [457, 358] width 60 height 42
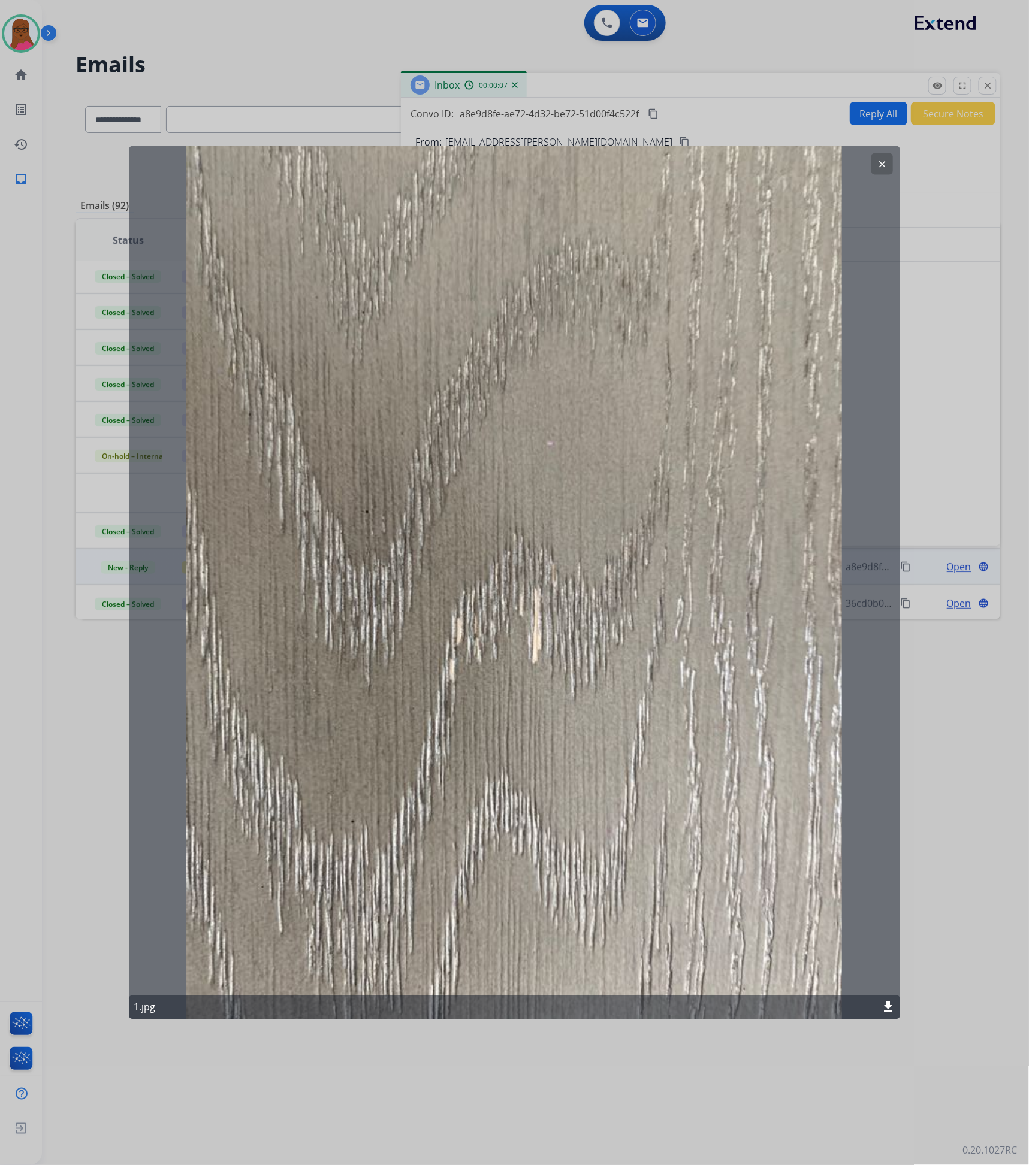
click at [888, 159] on button "clear" at bounding box center [882, 164] width 22 height 22
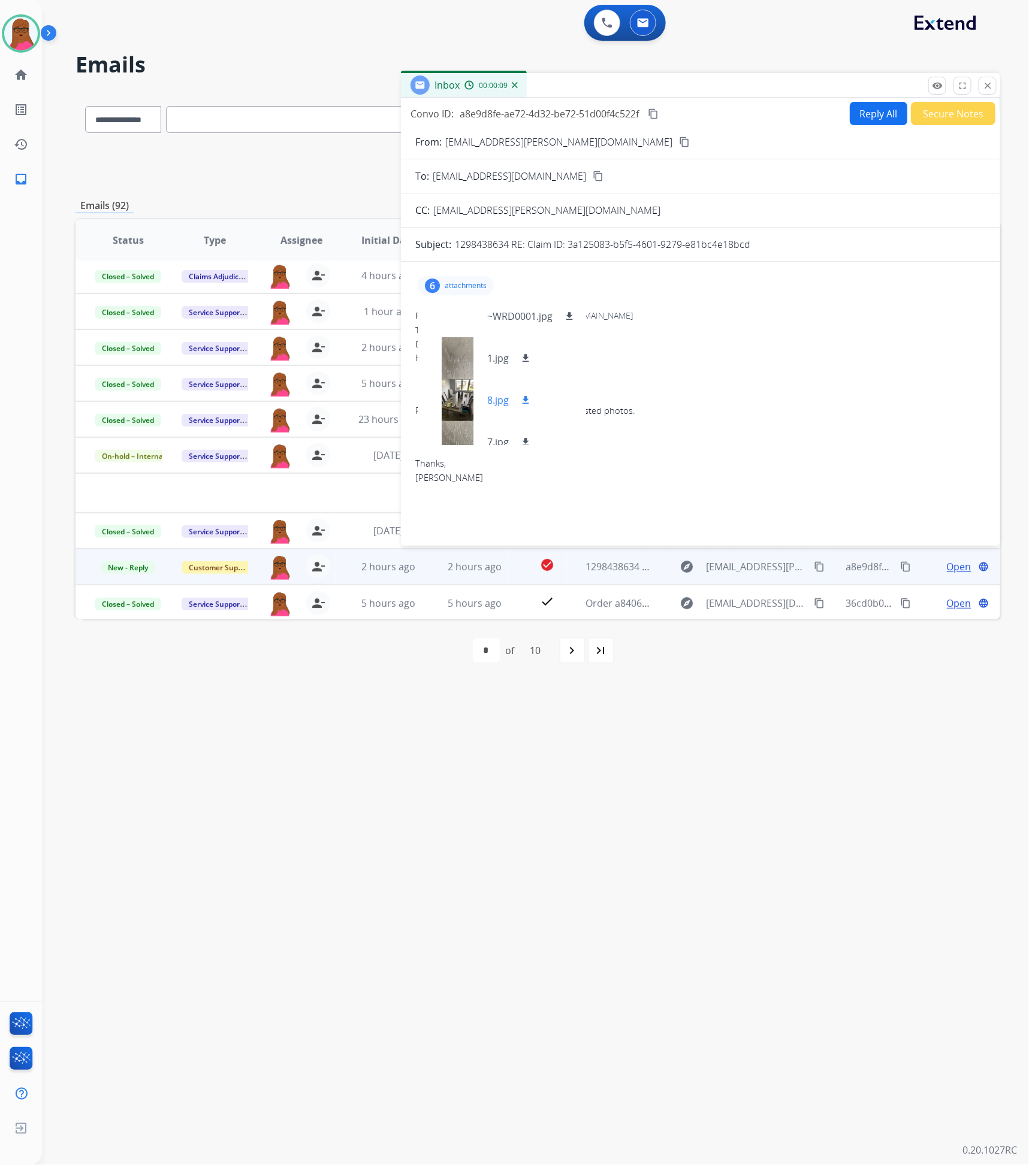
click at [448, 405] on div at bounding box center [457, 400] width 60 height 42
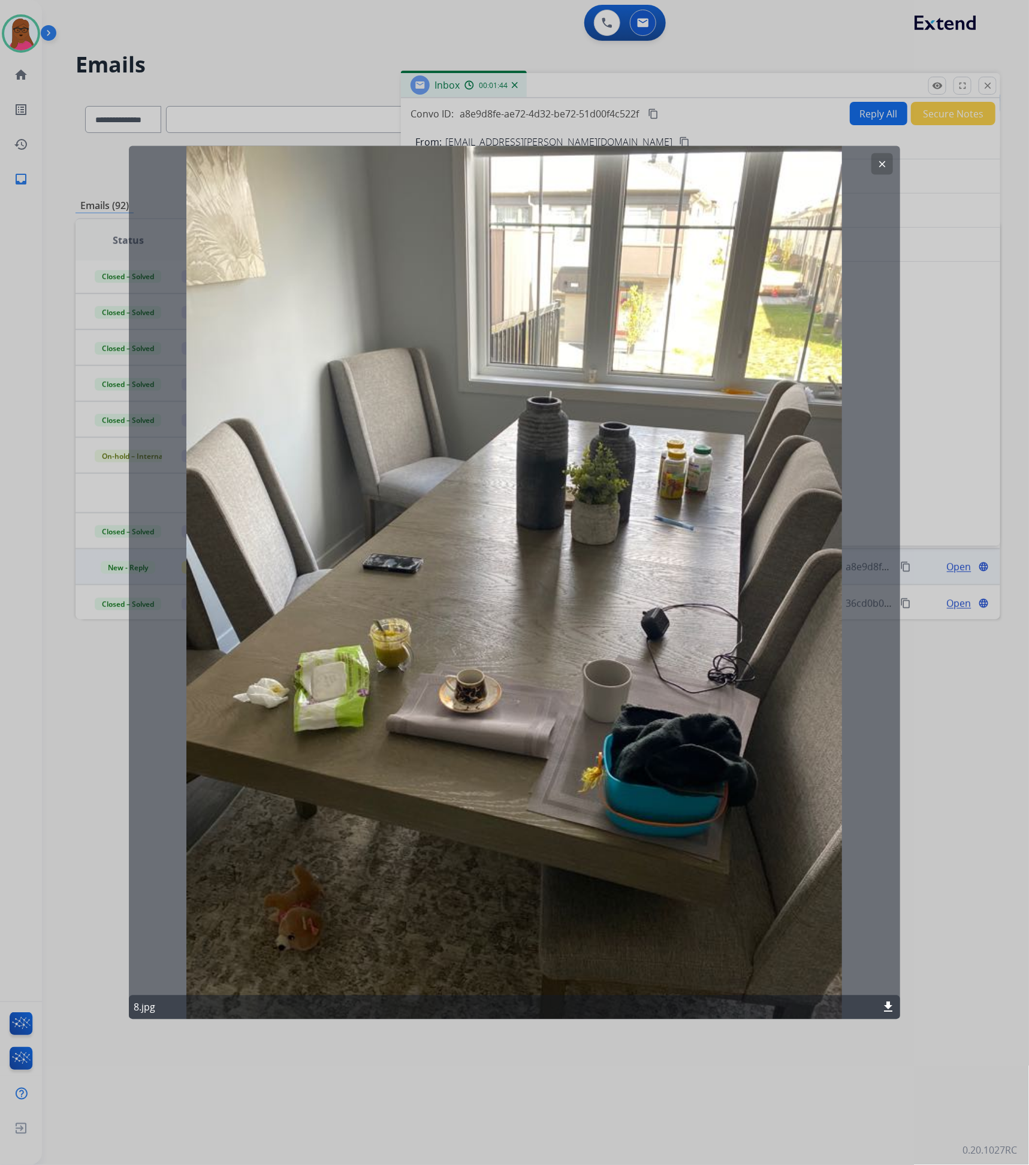
click at [883, 170] on button "clear" at bounding box center [882, 164] width 22 height 22
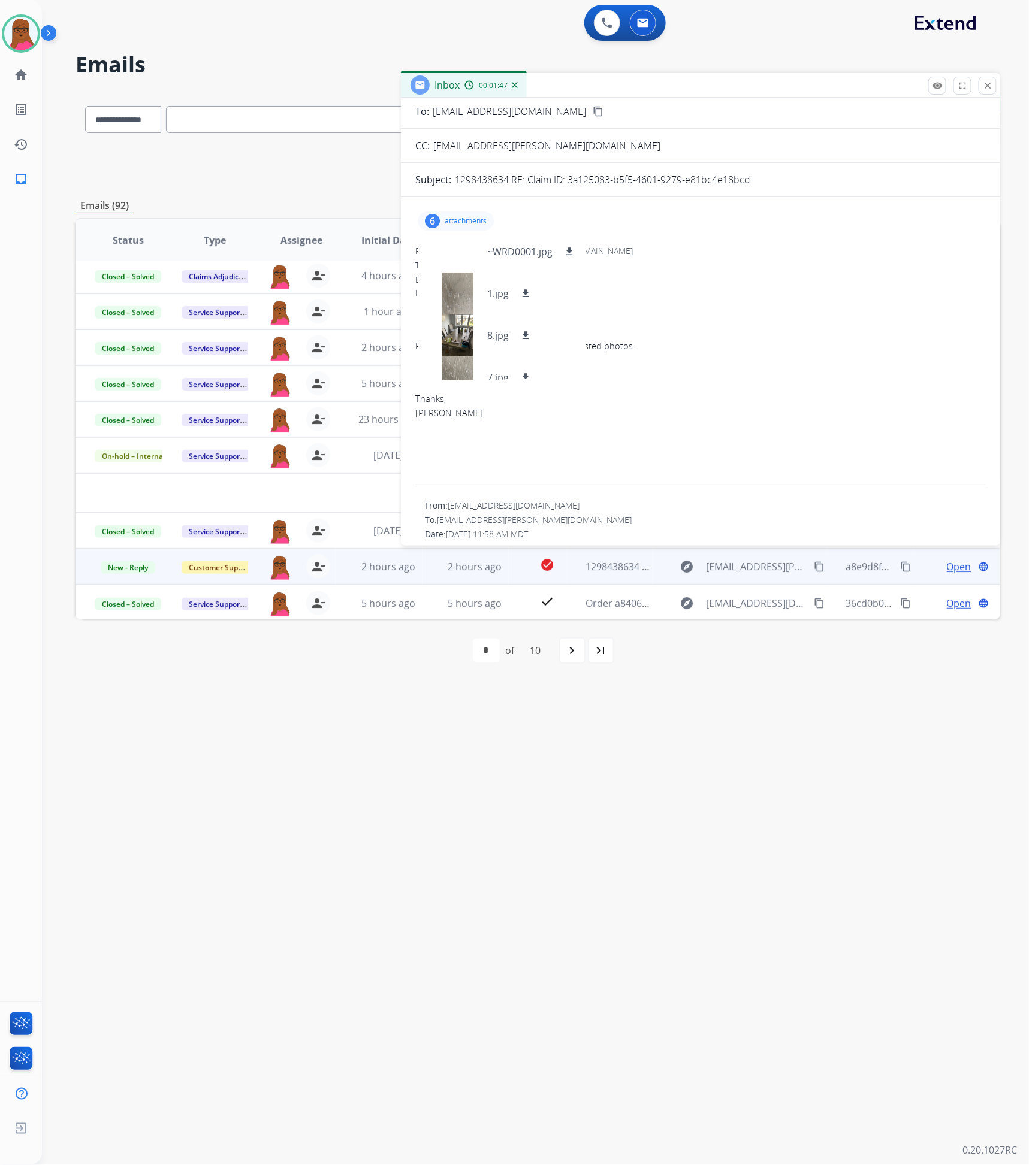
scroll to position [63, 0]
click at [524, 292] on mat-icon "download" at bounding box center [525, 295] width 11 height 11
click at [530, 340] on mat-icon "download" at bounding box center [525, 337] width 11 height 11
click at [522, 376] on mat-icon "download" at bounding box center [525, 379] width 11 height 11
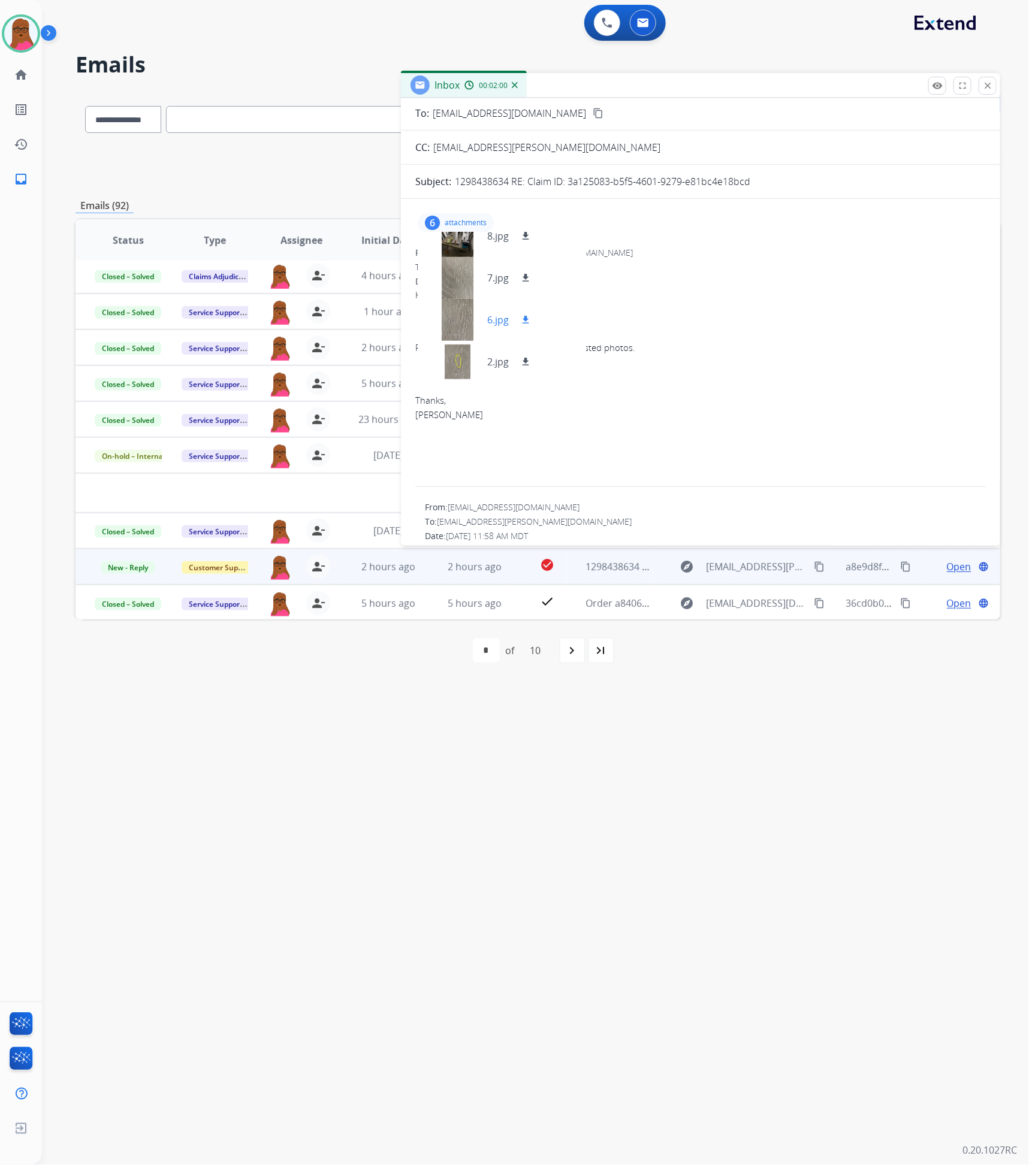
click at [525, 317] on mat-icon "download" at bounding box center [525, 320] width 11 height 11
click at [452, 362] on div at bounding box center [457, 362] width 60 height 42
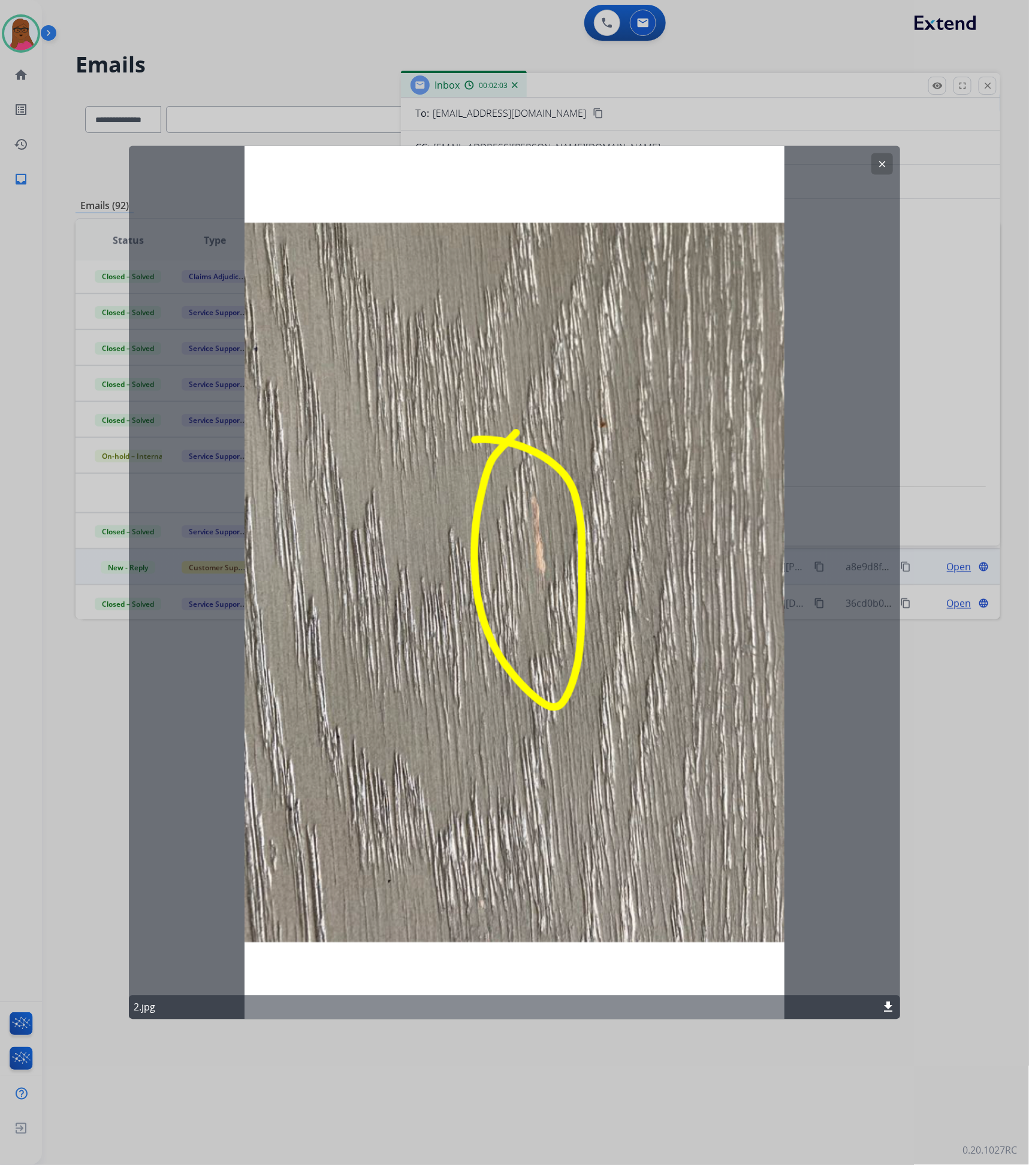
click at [889, 165] on button "clear" at bounding box center [882, 164] width 22 height 22
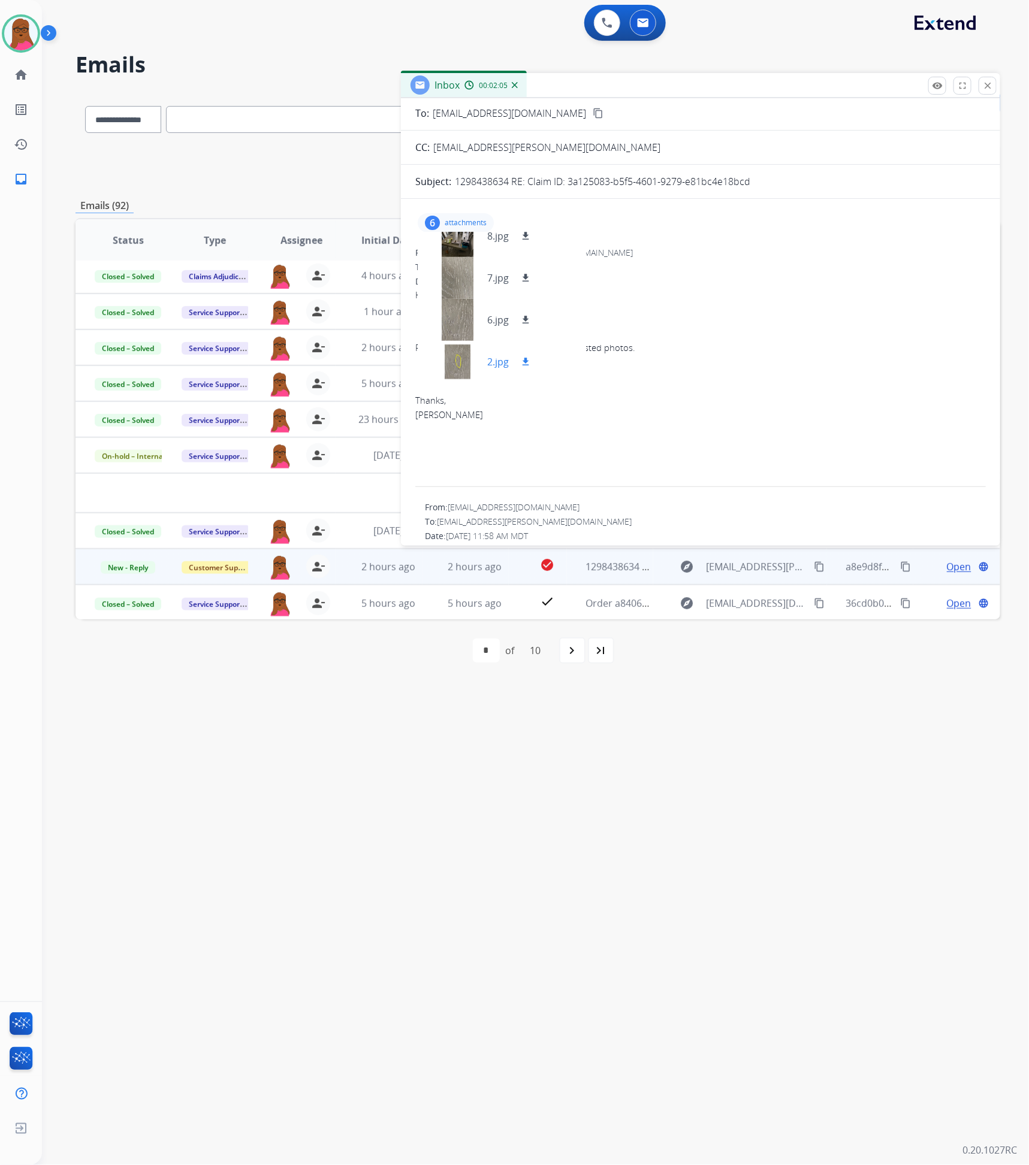
click at [523, 356] on button "download" at bounding box center [525, 362] width 14 height 14
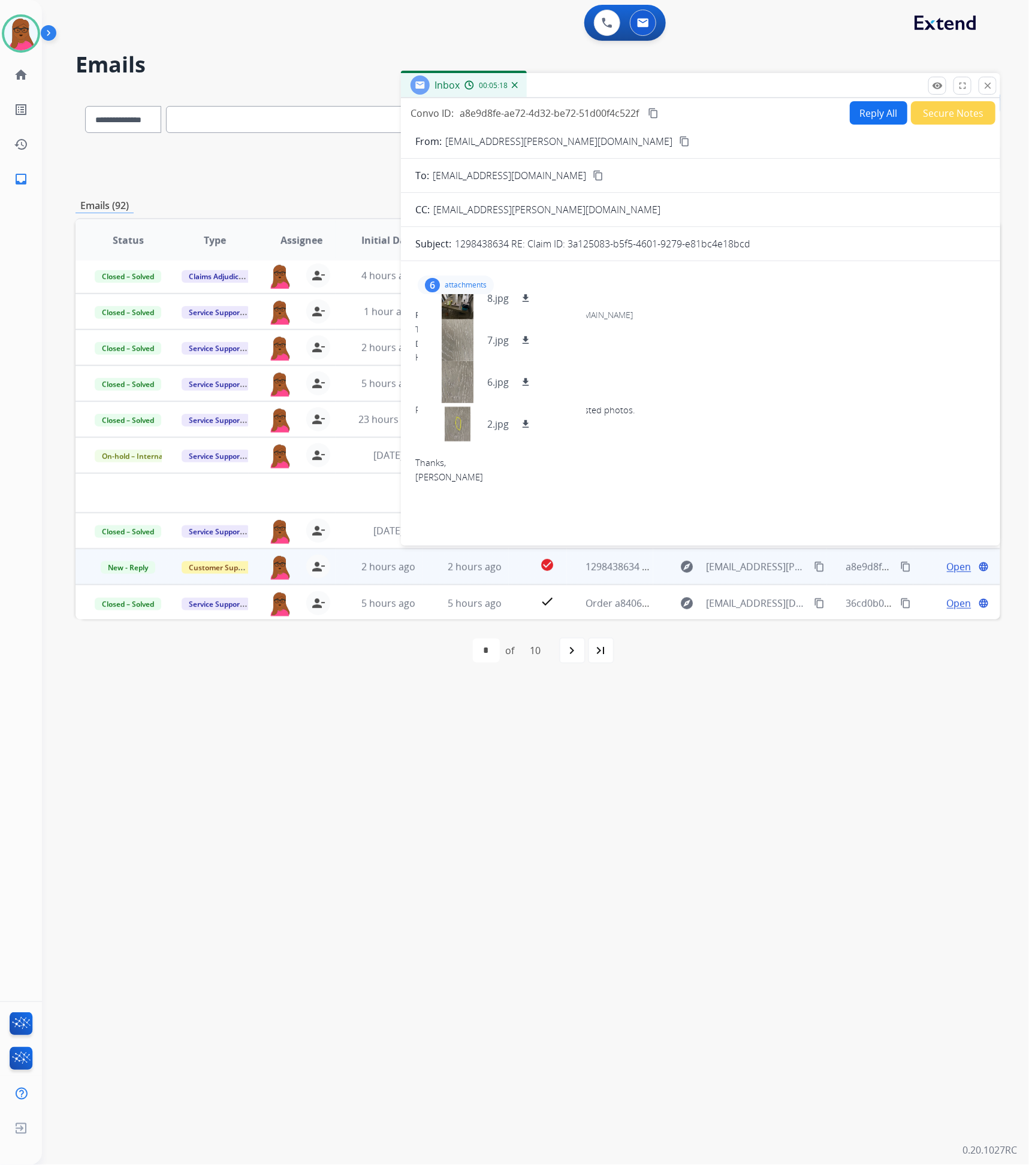
scroll to position [0, 0]
click at [874, 117] on button "Reply All" at bounding box center [879, 113] width 58 height 23
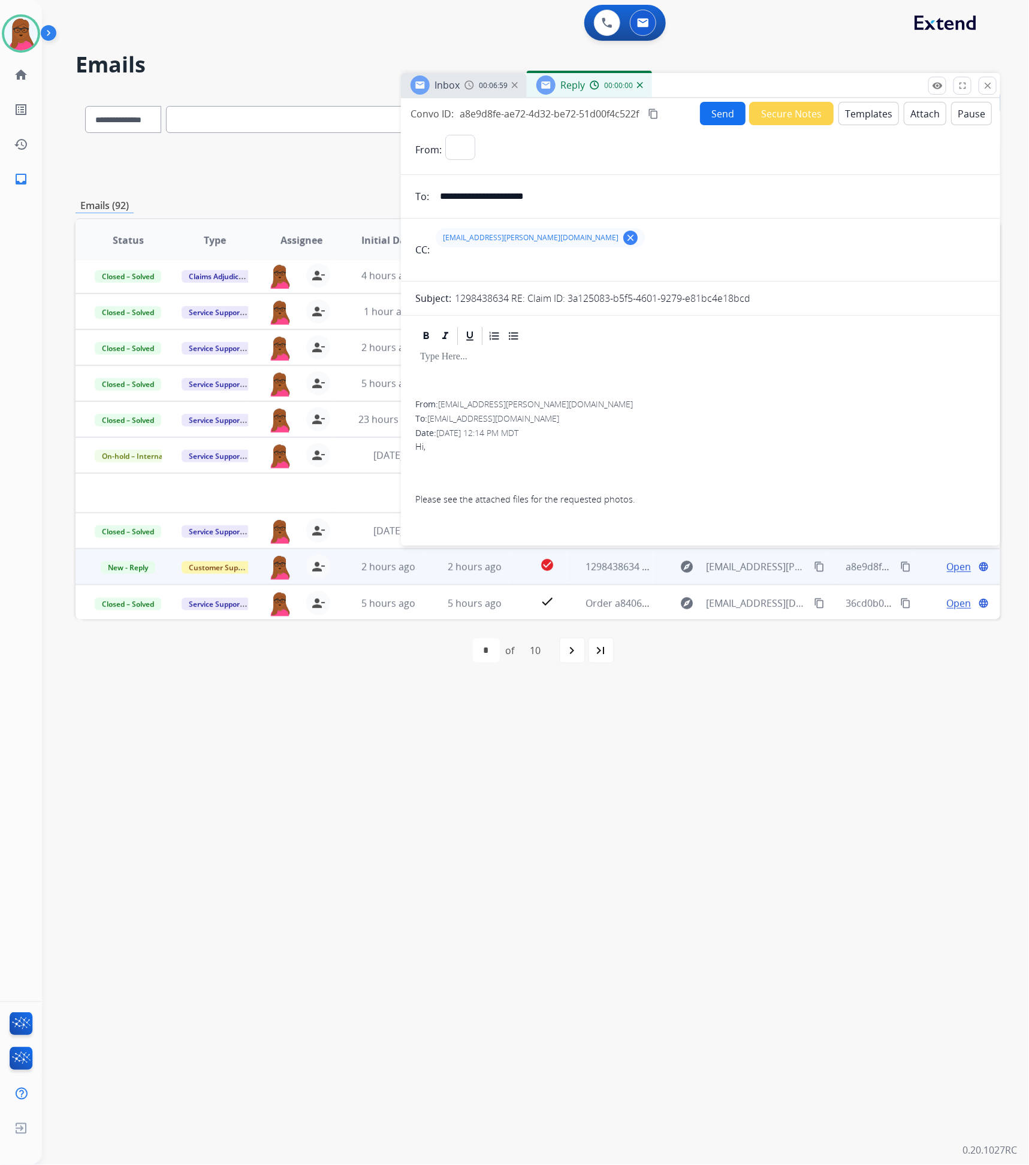
select select "**********"
click at [491, 354] on p at bounding box center [700, 357] width 561 height 11
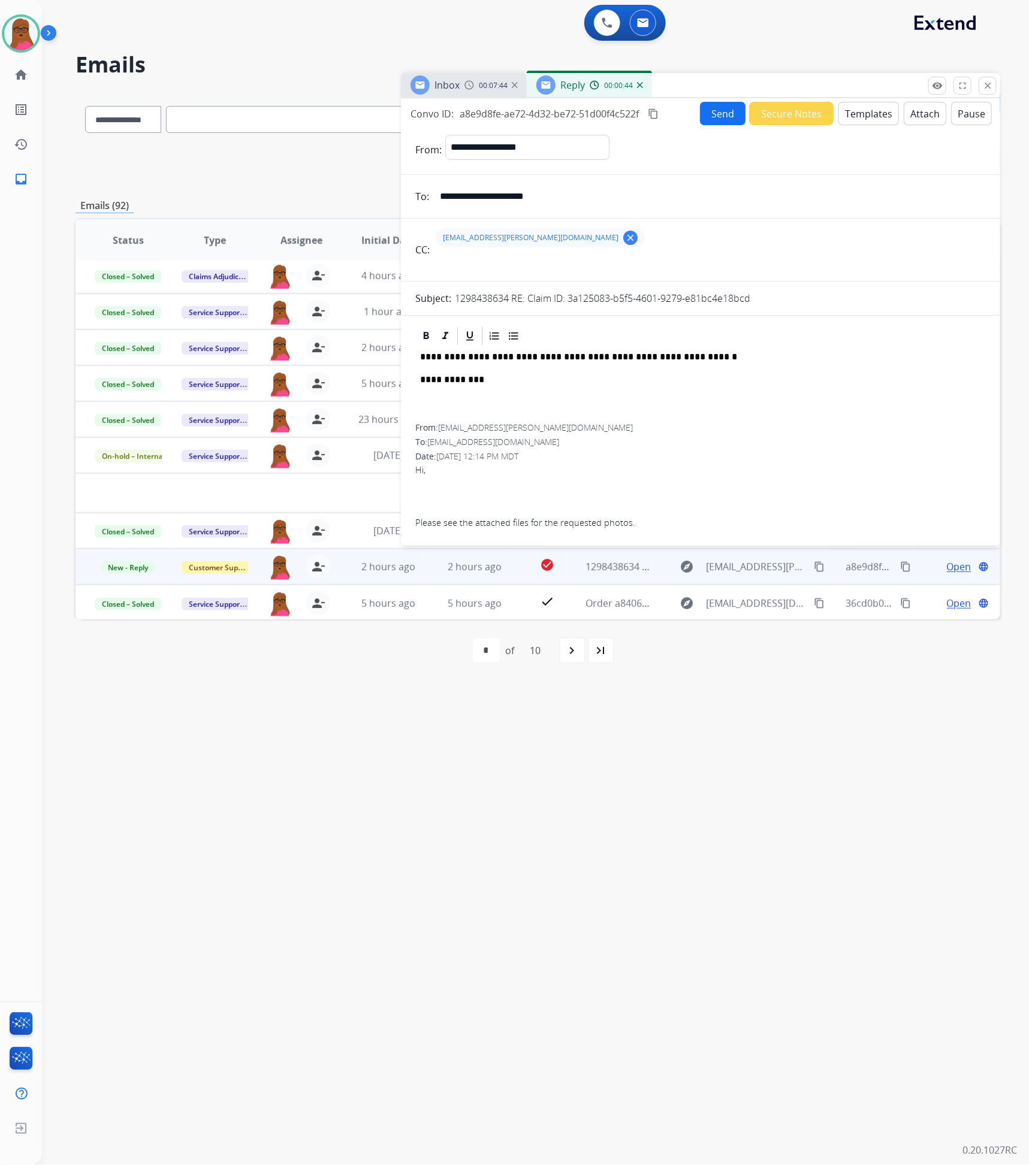
click at [656, 424] on div "**********" at bounding box center [700, 385] width 570 height 77
click at [723, 394] on div "**********" at bounding box center [700, 385] width 570 height 77
click at [714, 116] on button "Send" at bounding box center [723, 113] width 46 height 23
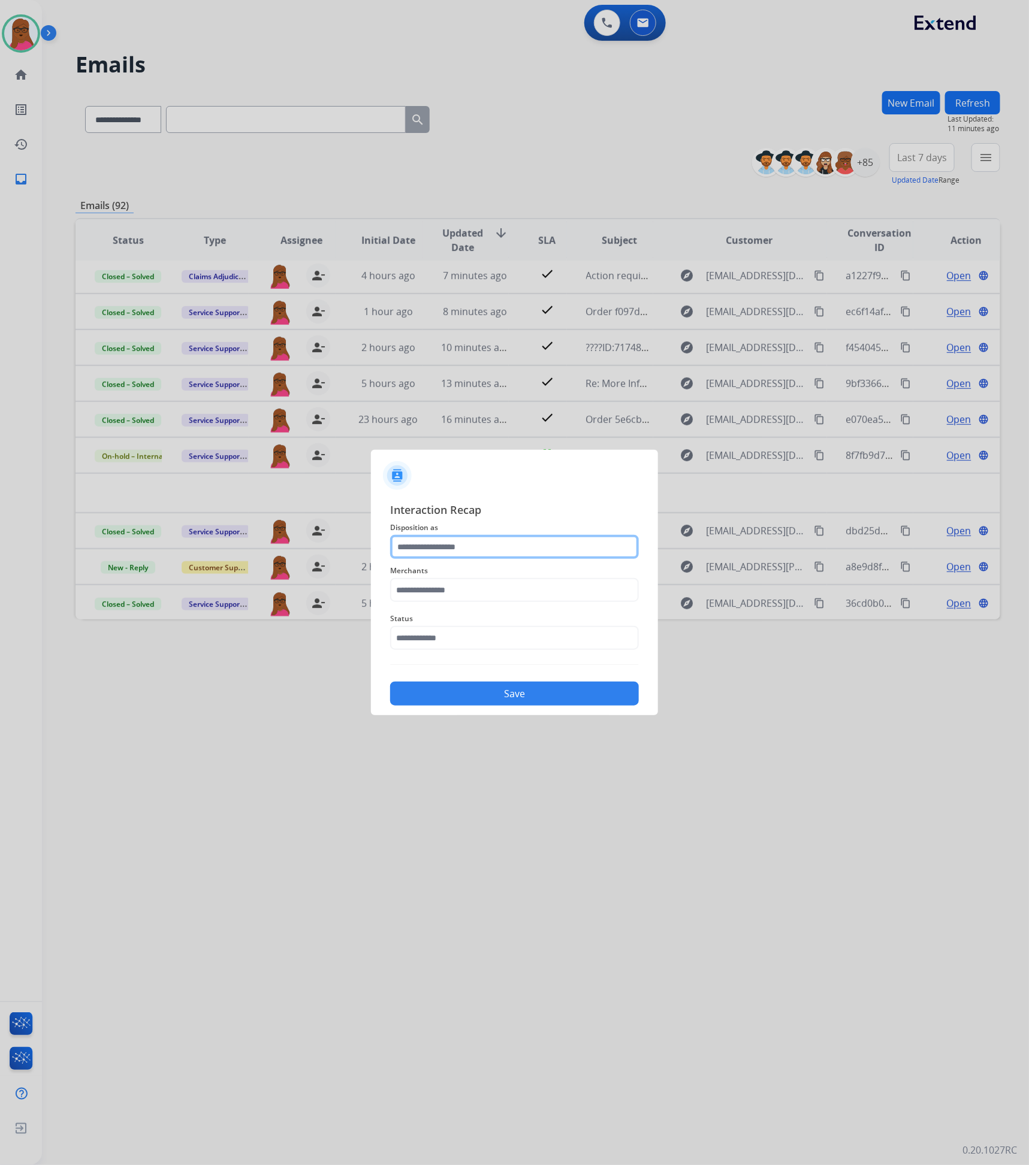
click at [481, 548] on input "text" at bounding box center [514, 547] width 249 height 24
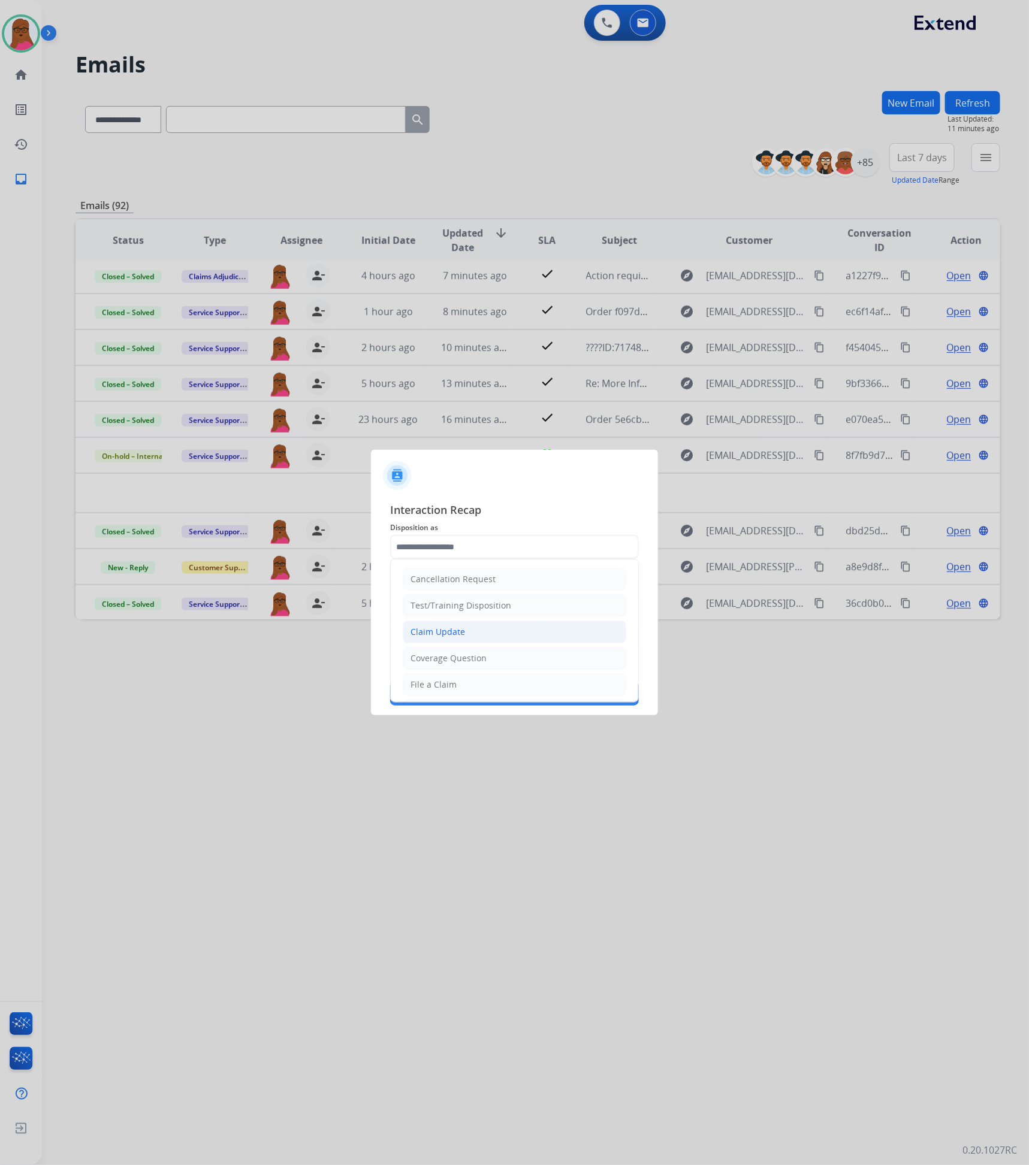
click at [504, 641] on li "Claim Update" at bounding box center [515, 632] width 224 height 23
type input "**********"
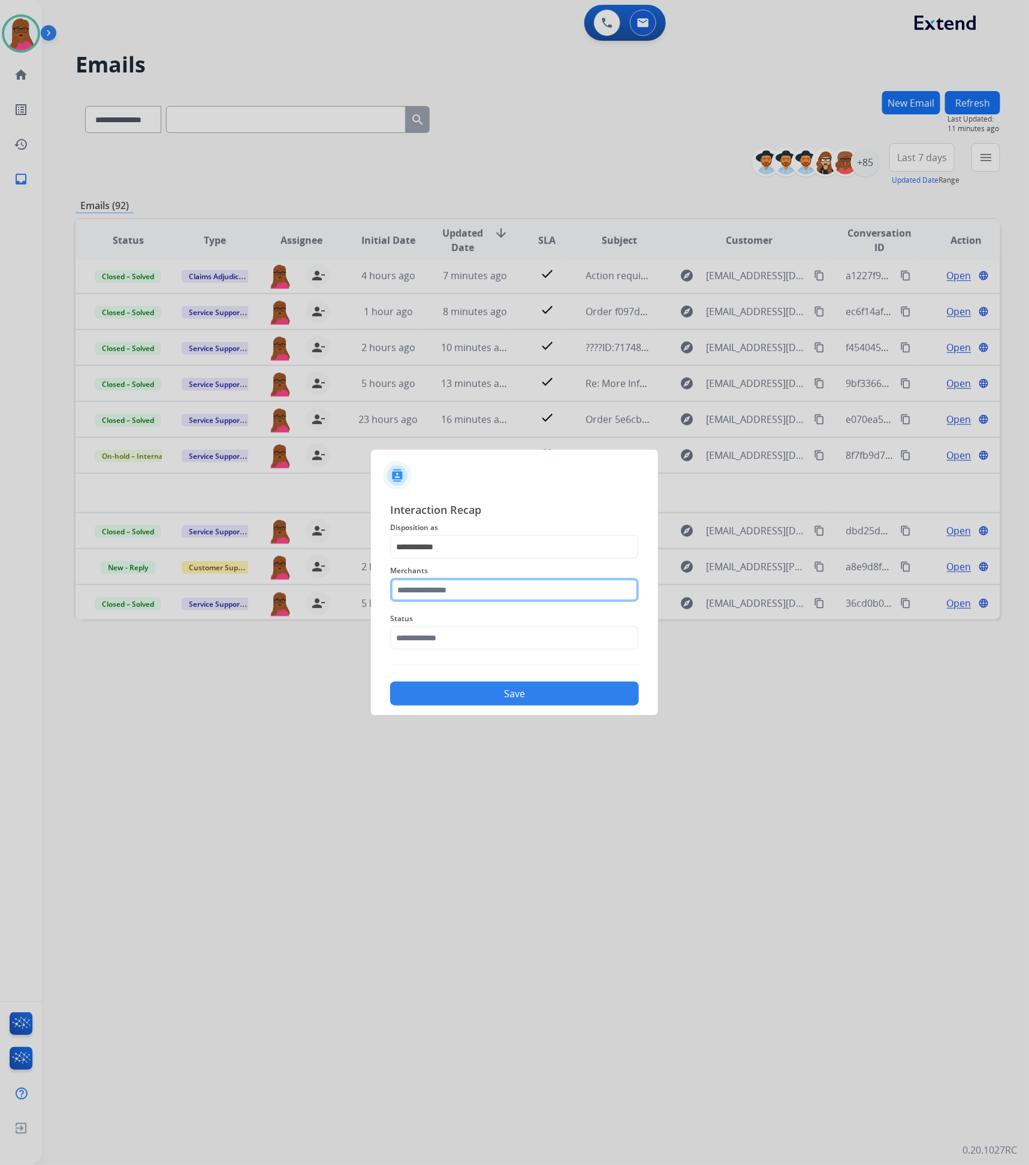
click at [485, 595] on input "text" at bounding box center [514, 590] width 249 height 24
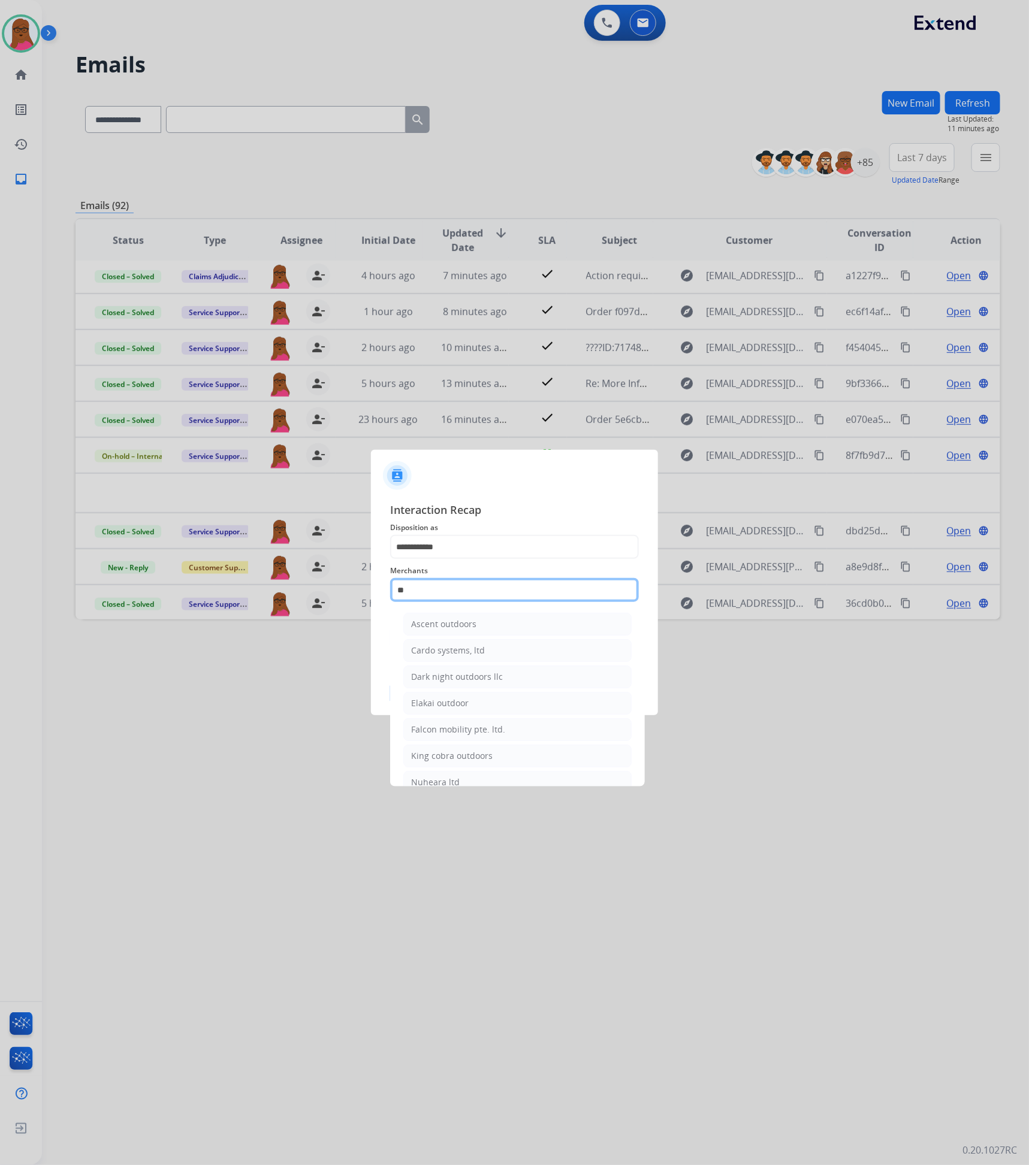
type input "*"
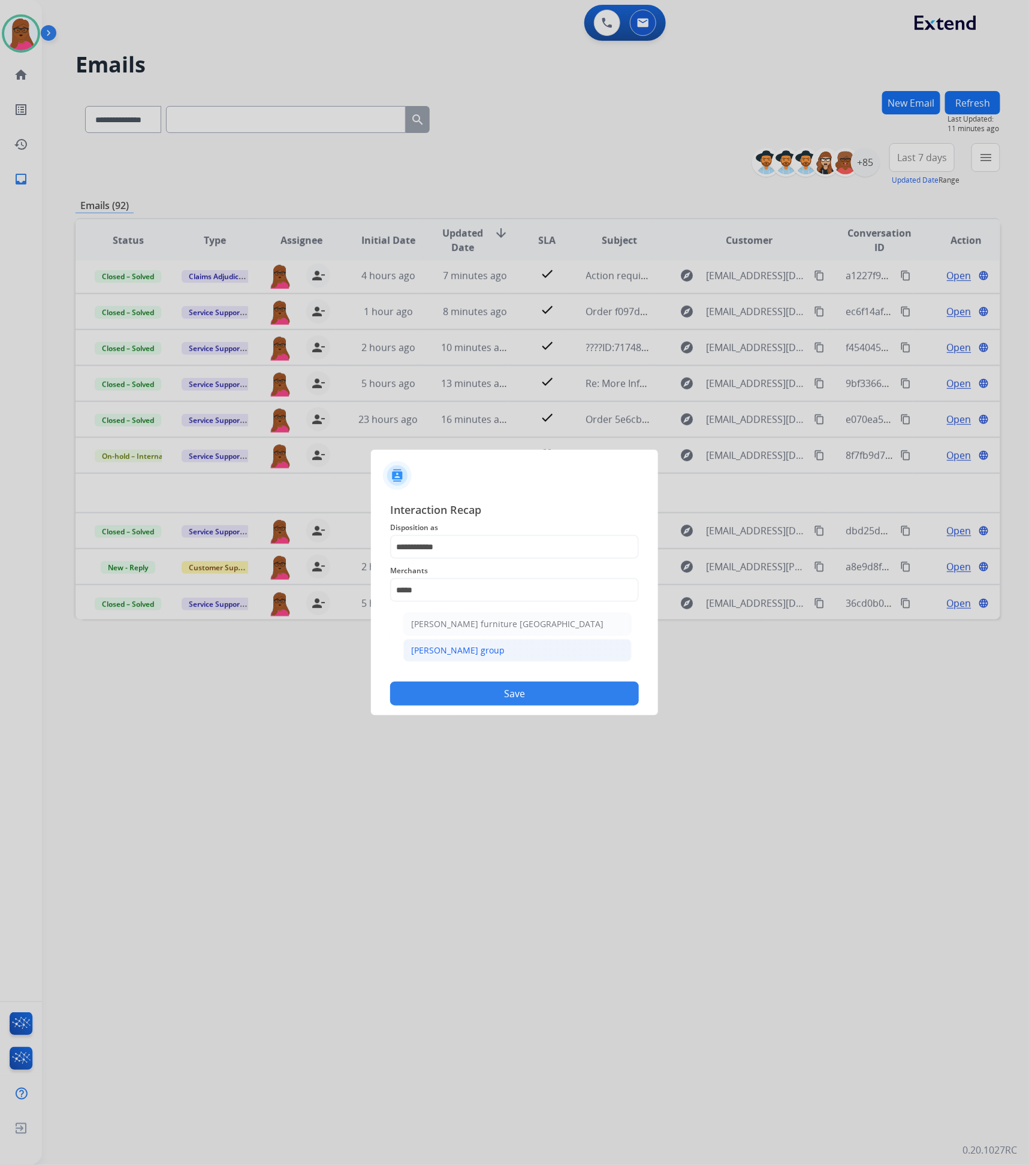
click at [496, 653] on div "[PERSON_NAME] group" at bounding box center [457, 651] width 93 height 12
type input "**********"
click at [494, 637] on input "text" at bounding box center [514, 638] width 249 height 24
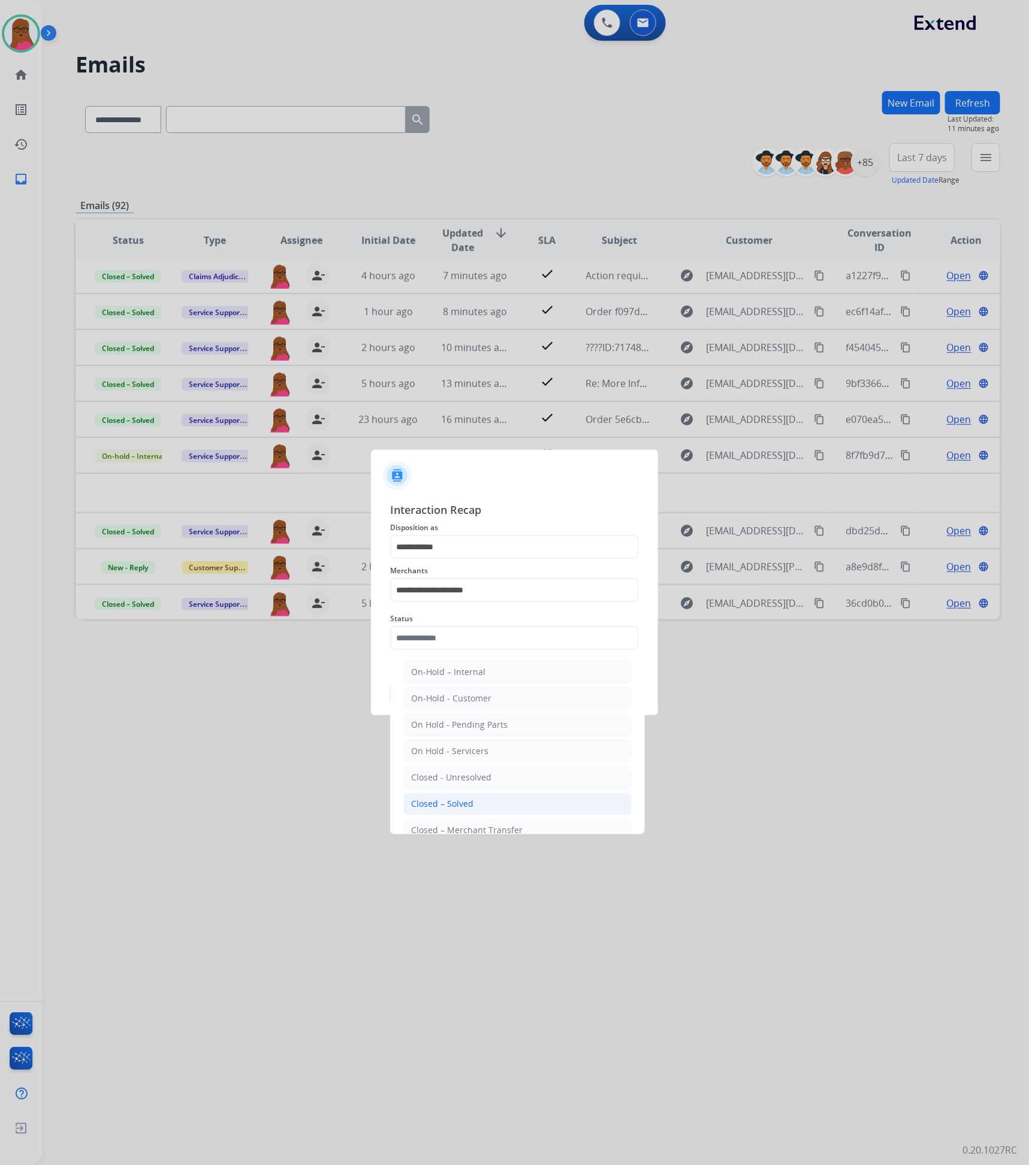
click at [470, 810] on div "Closed – Solved" at bounding box center [442, 804] width 62 height 12
type input "**********"
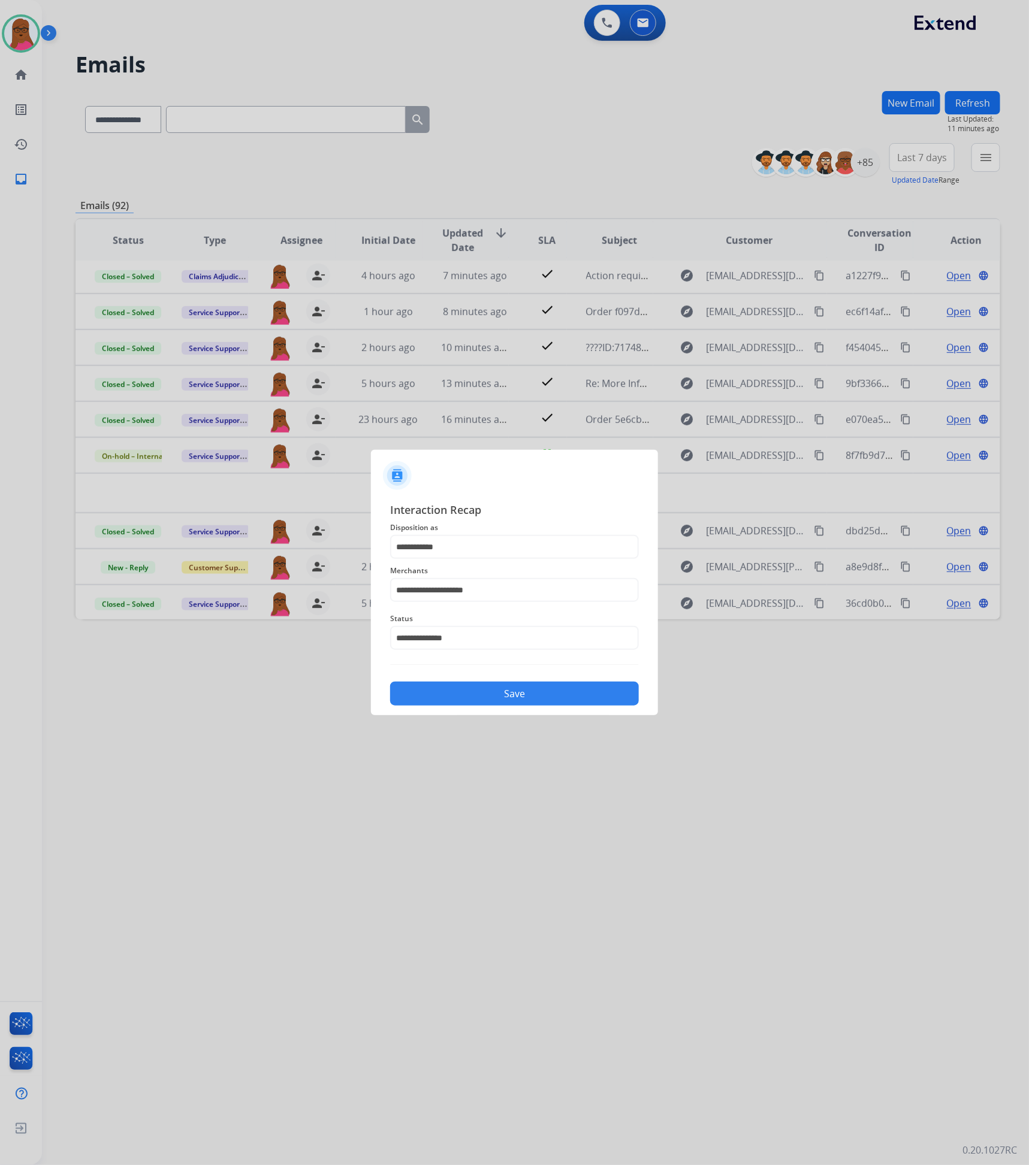
click at [531, 699] on button "Save" at bounding box center [514, 694] width 249 height 24
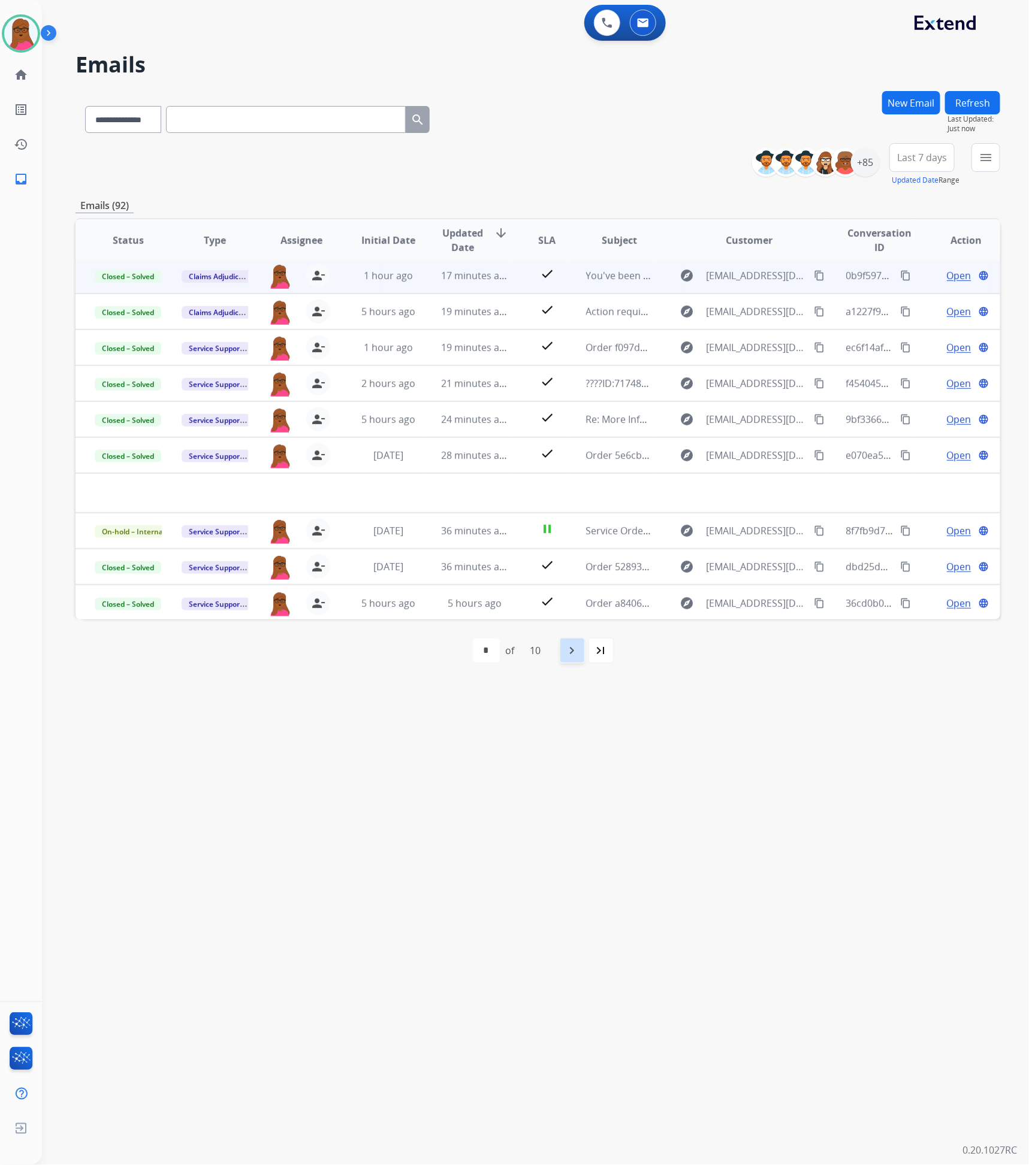
click at [563, 657] on div "navigate_next" at bounding box center [572, 651] width 26 height 26
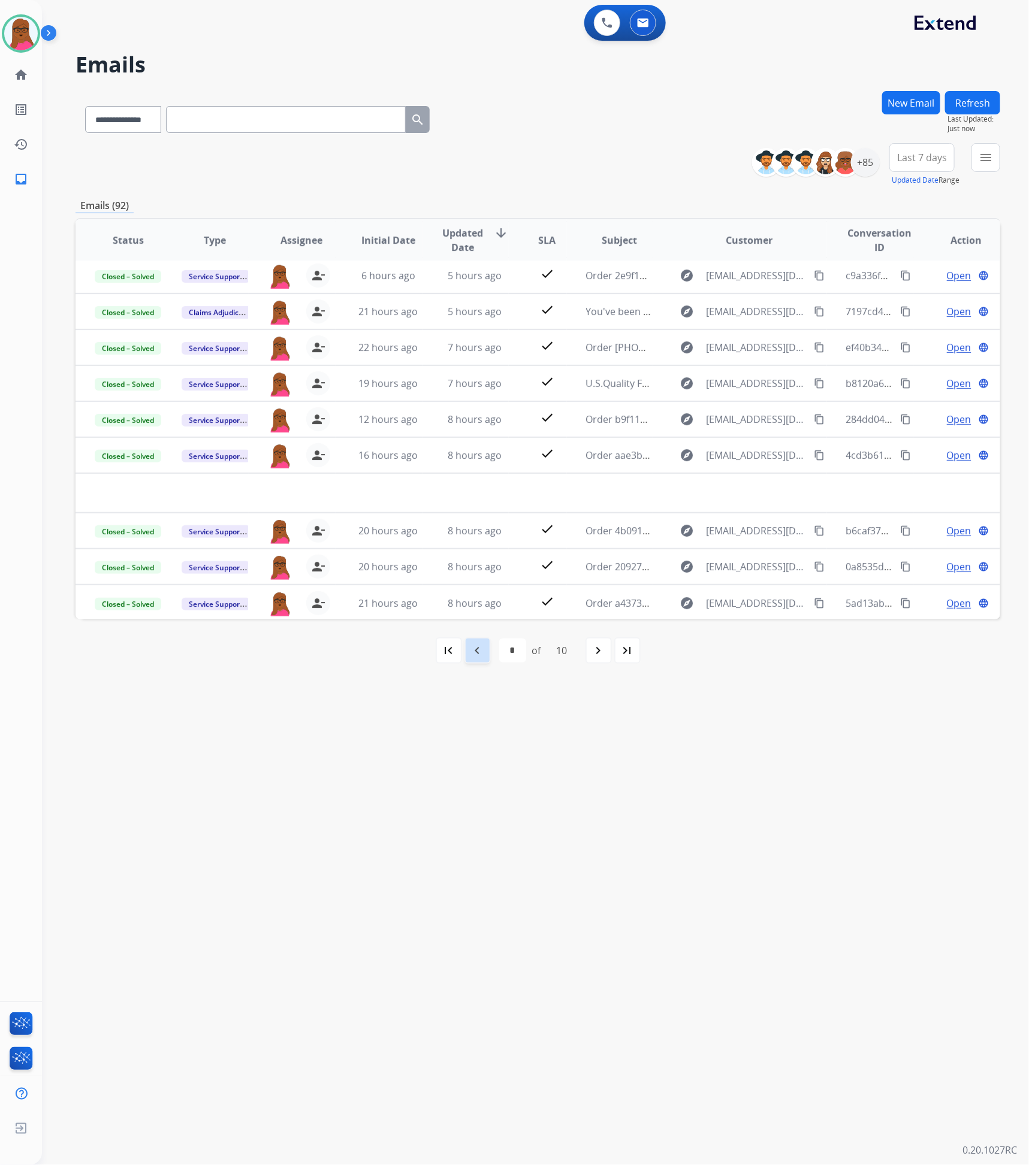
click at [475, 657] on mat-icon "navigate_before" at bounding box center [477, 651] width 14 height 14
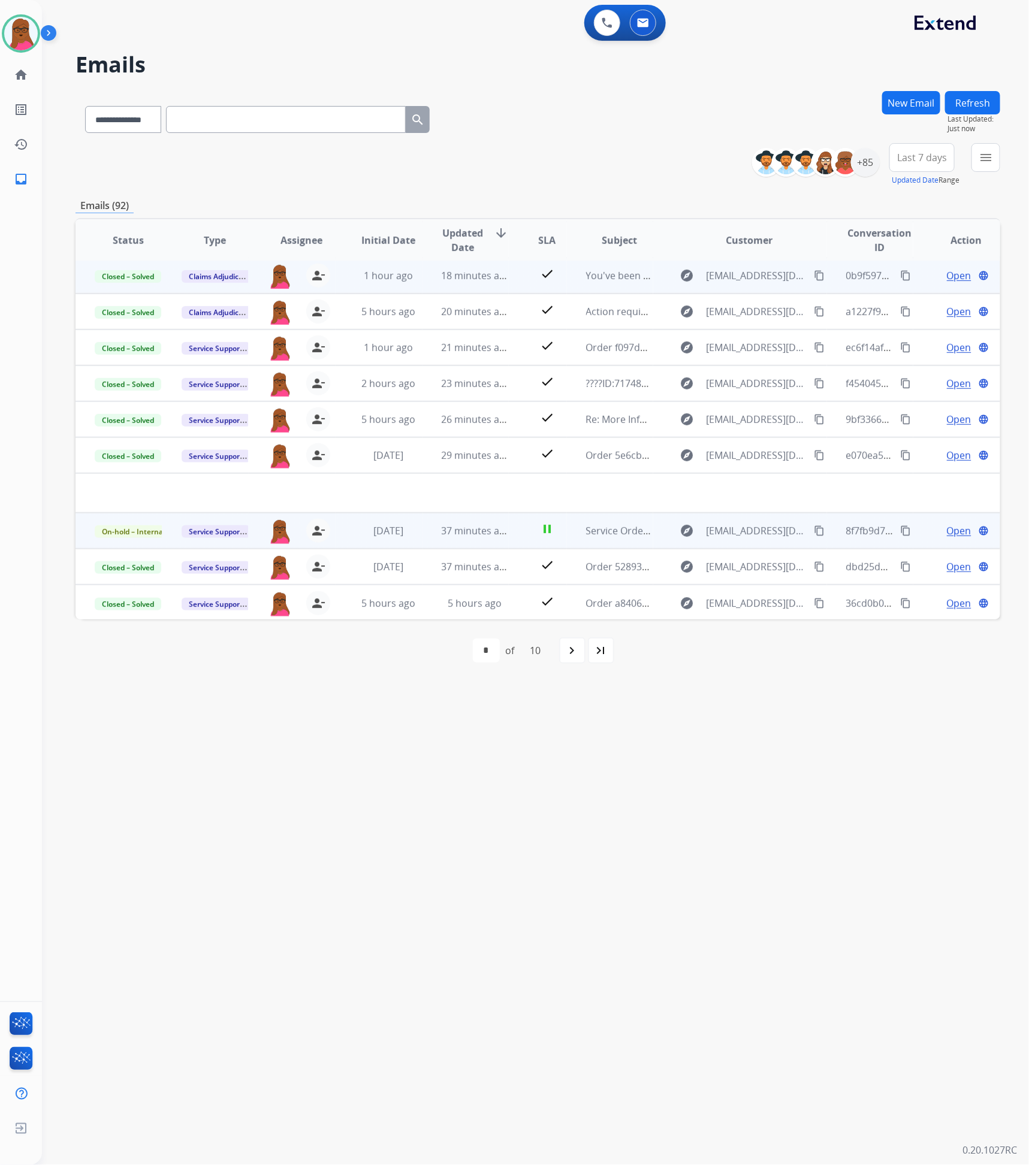
click at [952, 538] on td "Open language" at bounding box center [956, 531] width 87 height 36
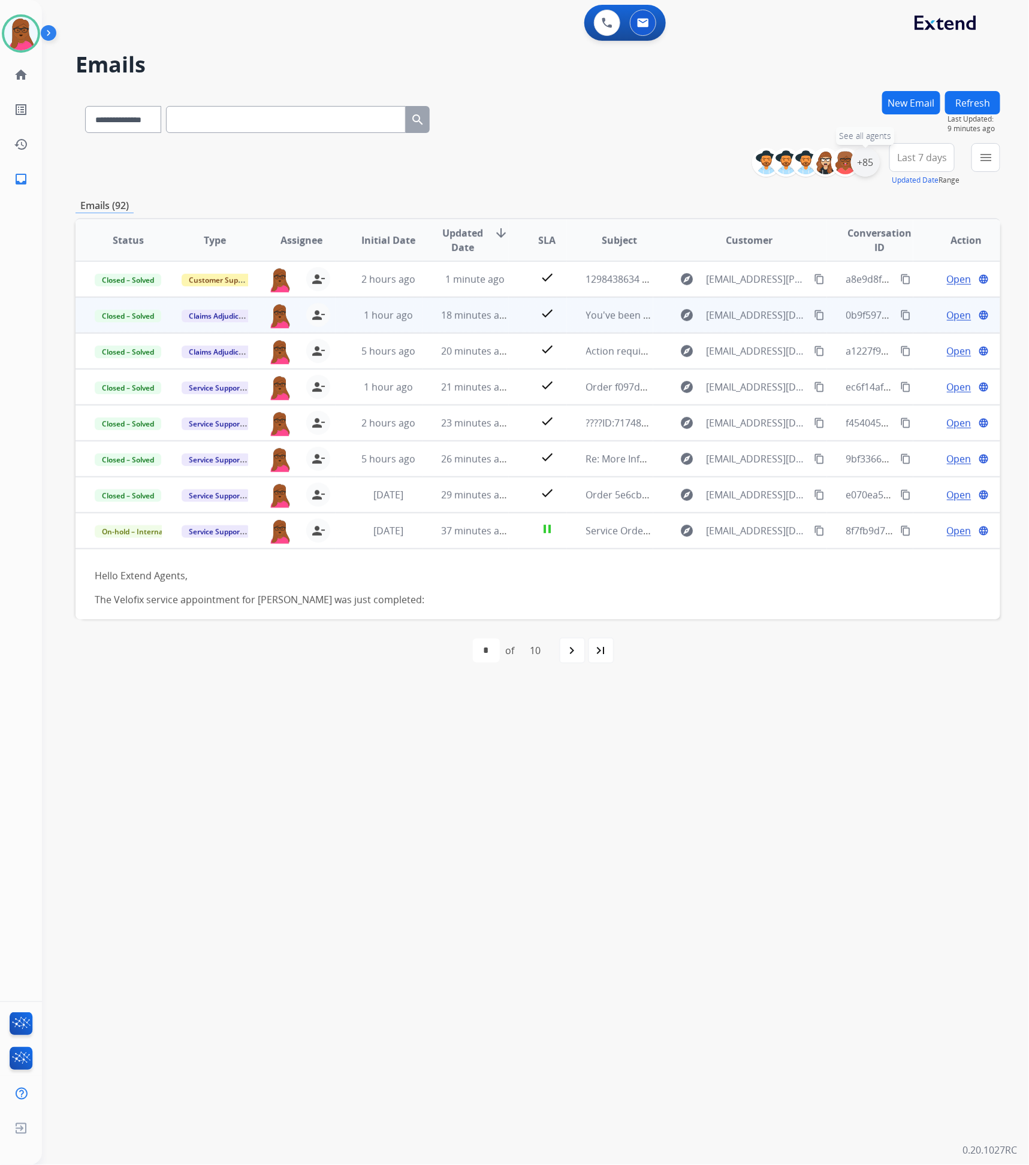
click at [868, 166] on div "+85" at bounding box center [865, 162] width 29 height 29
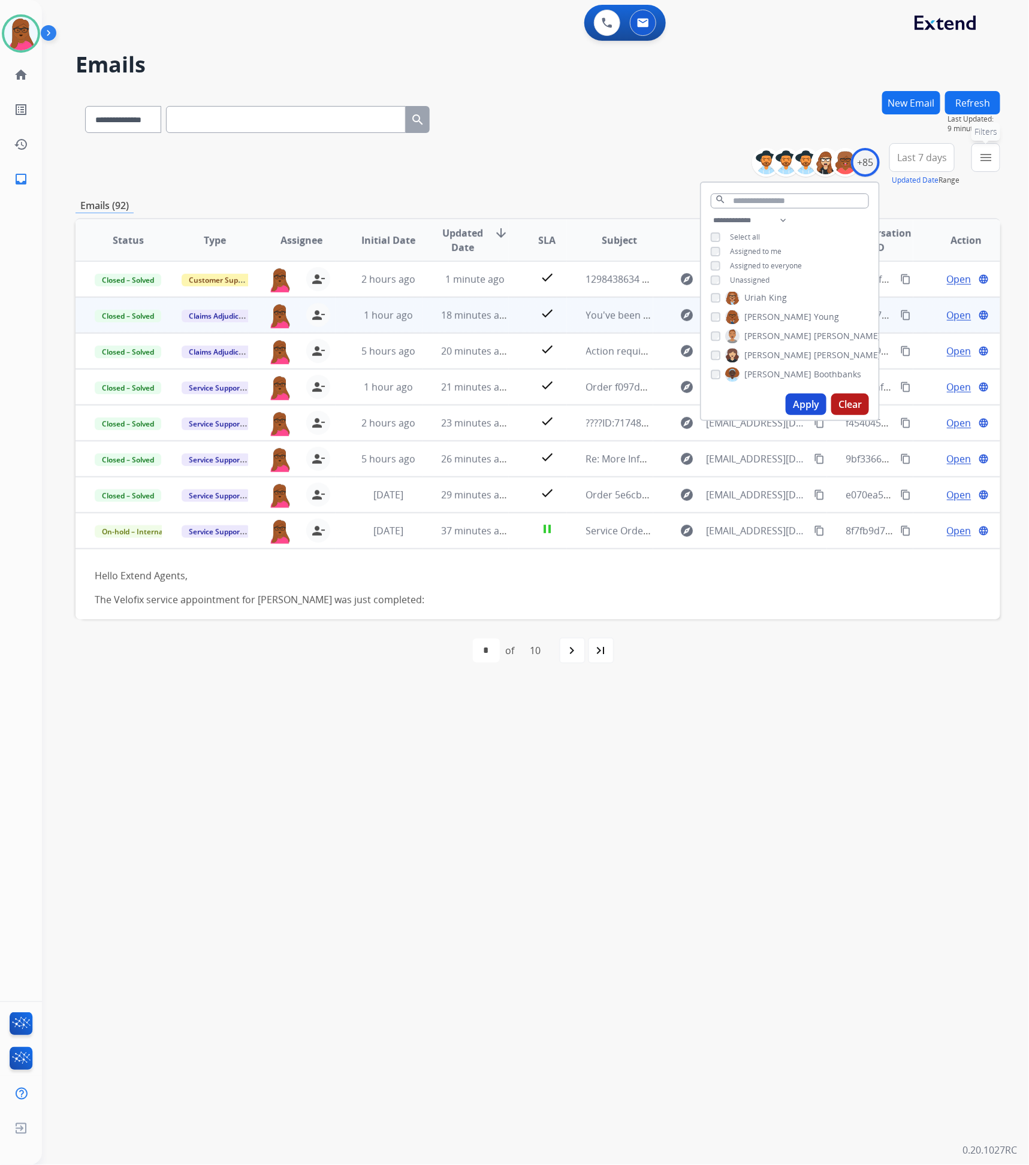
click at [991, 152] on mat-icon "menu" at bounding box center [986, 157] width 14 height 14
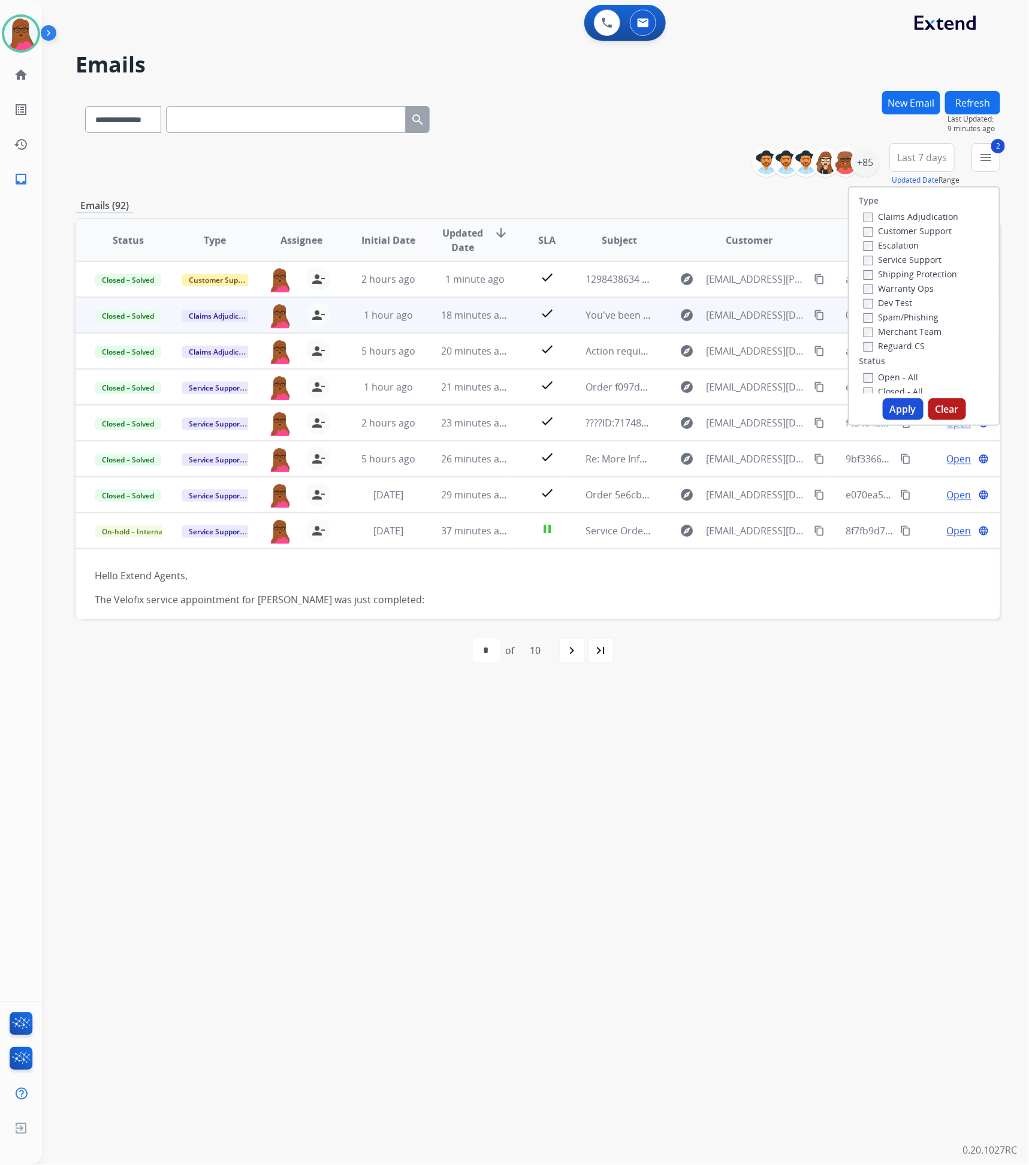
click at [895, 403] on button "Apply" at bounding box center [903, 409] width 41 height 22
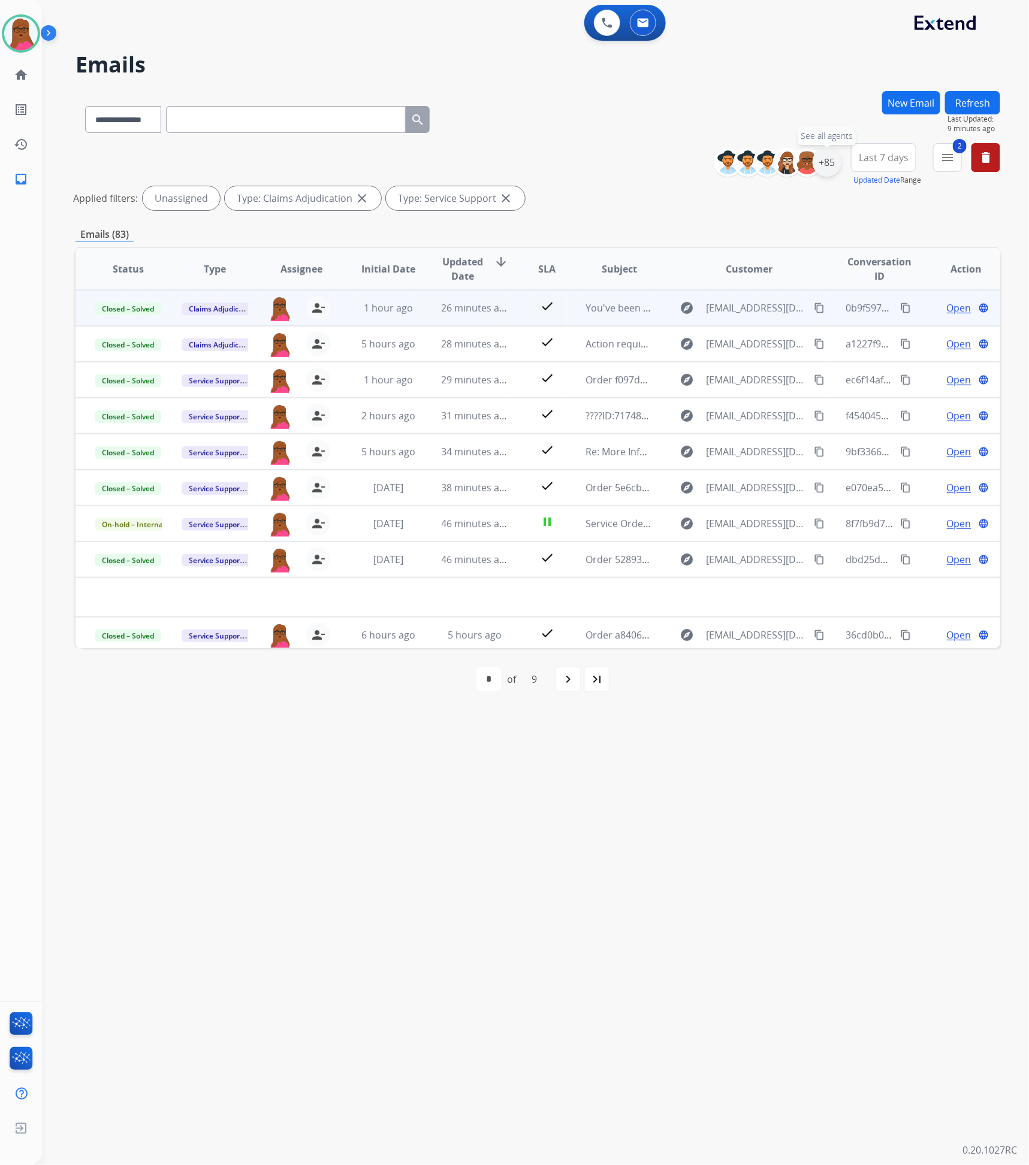
click at [827, 168] on div "+85" at bounding box center [827, 162] width 29 height 29
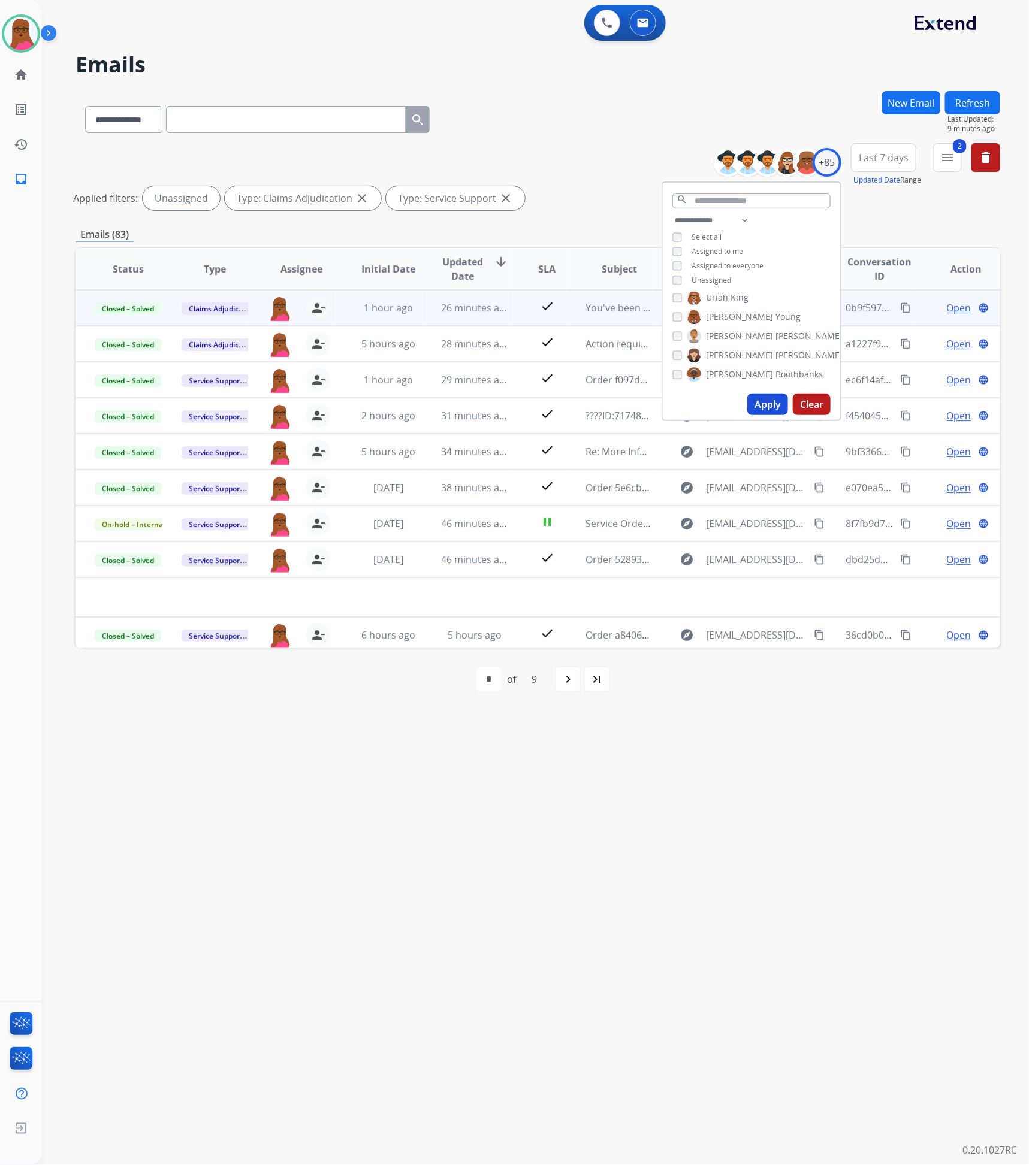
click at [766, 398] on button "Apply" at bounding box center [767, 405] width 41 height 22
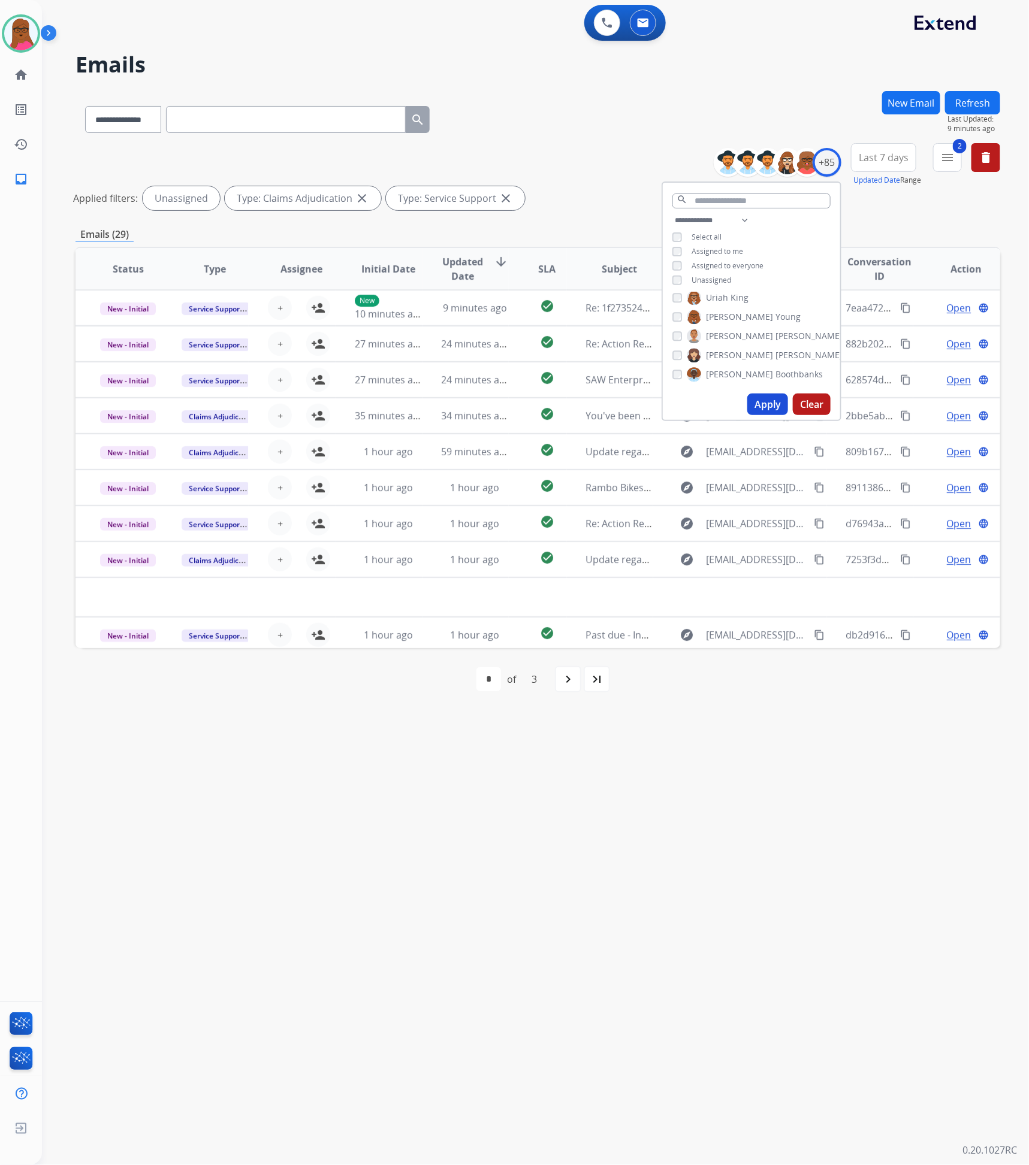
click at [626, 871] on div "**********" at bounding box center [521, 604] width 958 height 1122
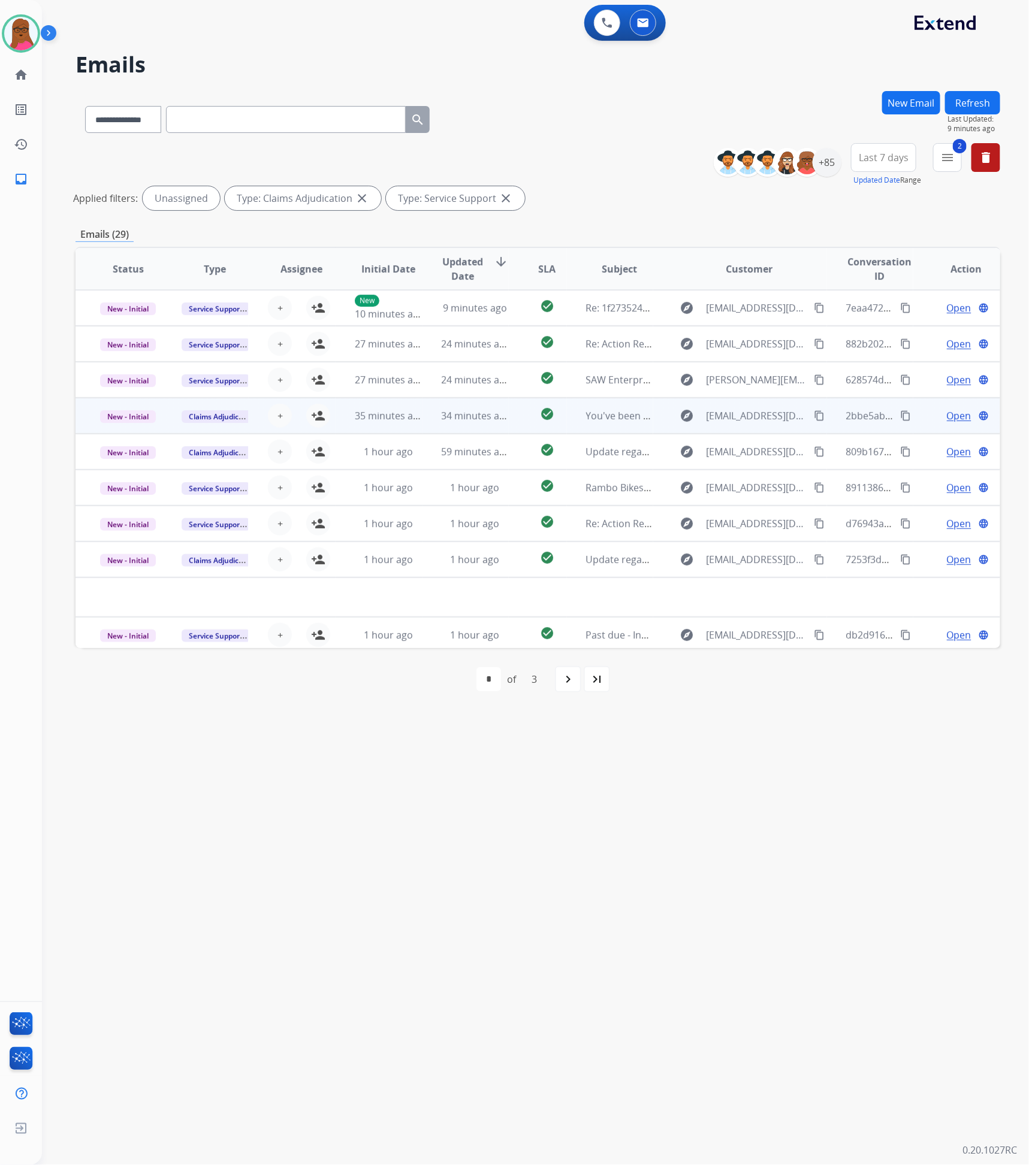
click at [595, 425] on td "You've been assigned a new service order: dde7a0b3-3e13-4d39-aabe-219649b4ef83" at bounding box center [610, 416] width 87 height 36
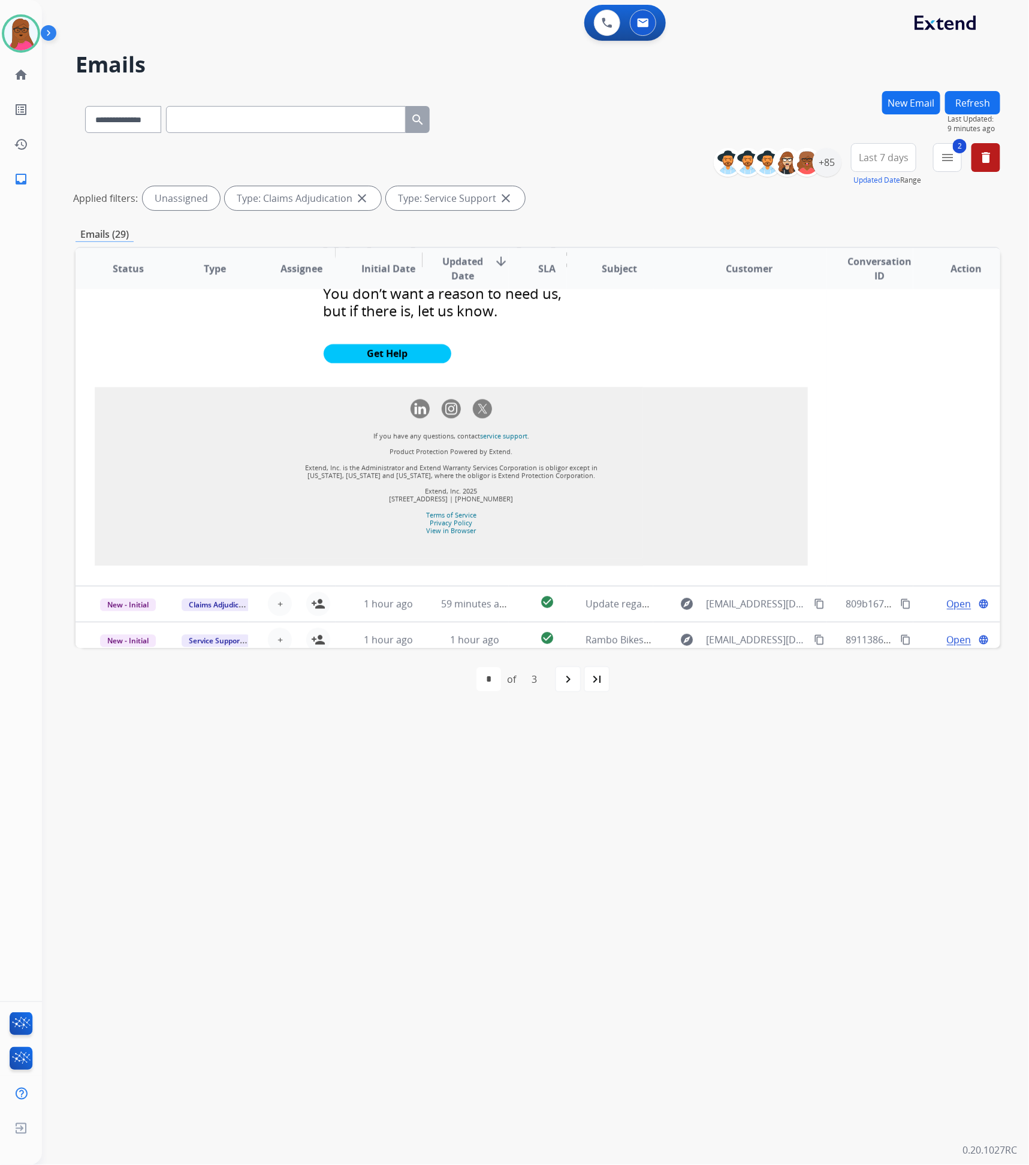
scroll to position [1356, 0]
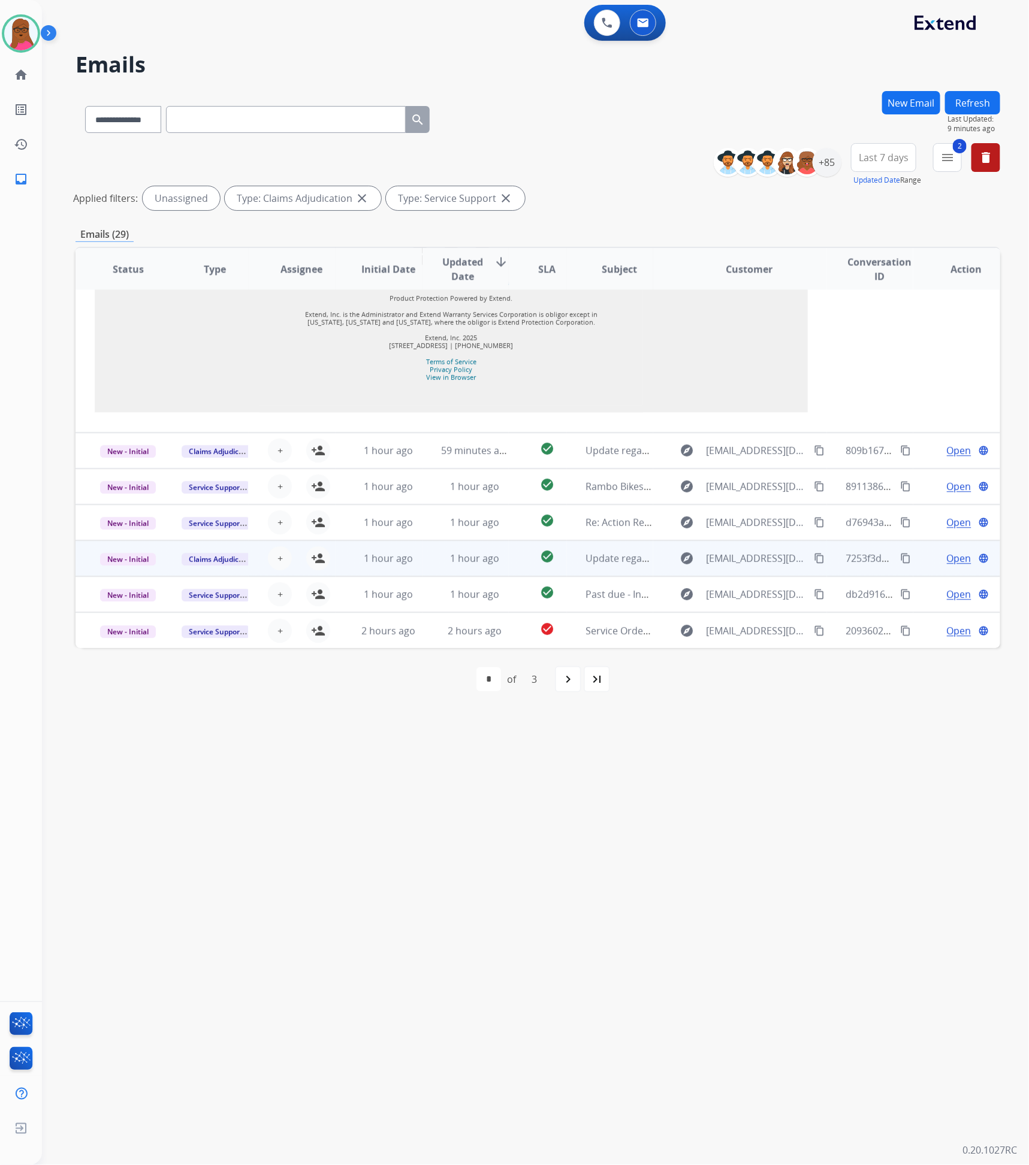
click at [586, 554] on span "Update regarding your fulfillment method for Service Order: fdd3ea36-e472-4943-…" at bounding box center [814, 558] width 457 height 13
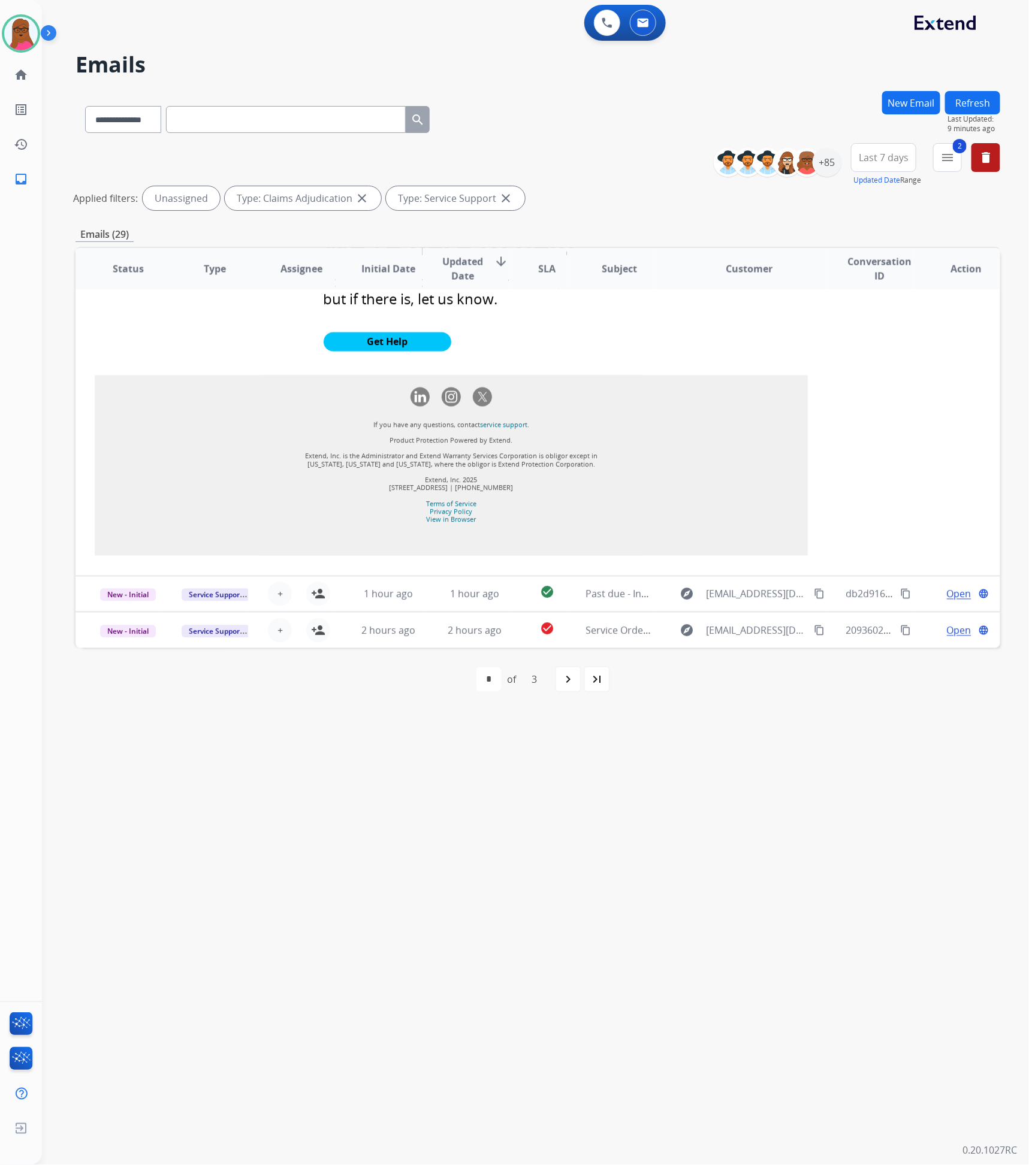
scroll to position [1067, 0]
click at [568, 678] on mat-icon "navigate_next" at bounding box center [568, 679] width 14 height 14
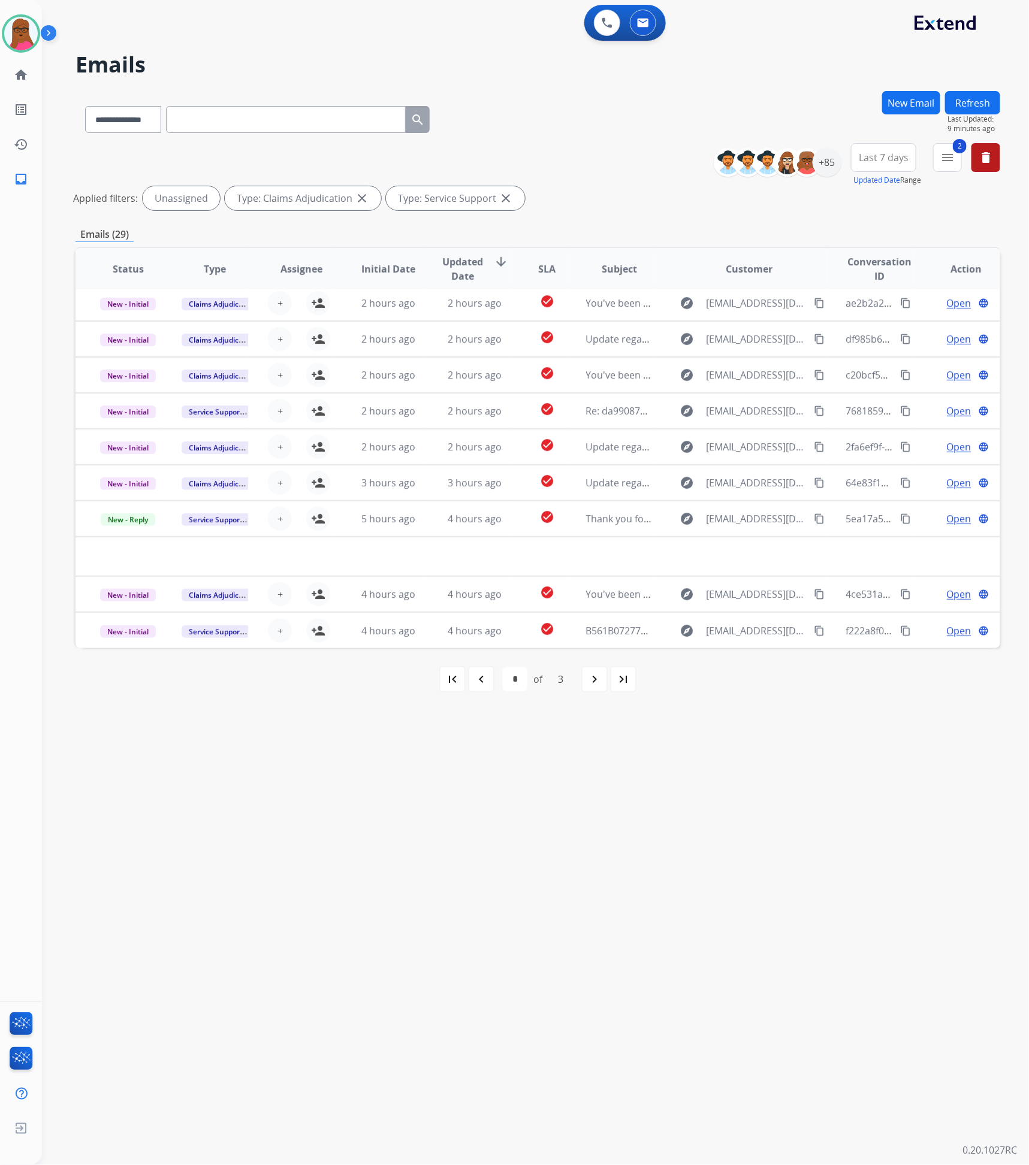
scroll to position [40, 0]
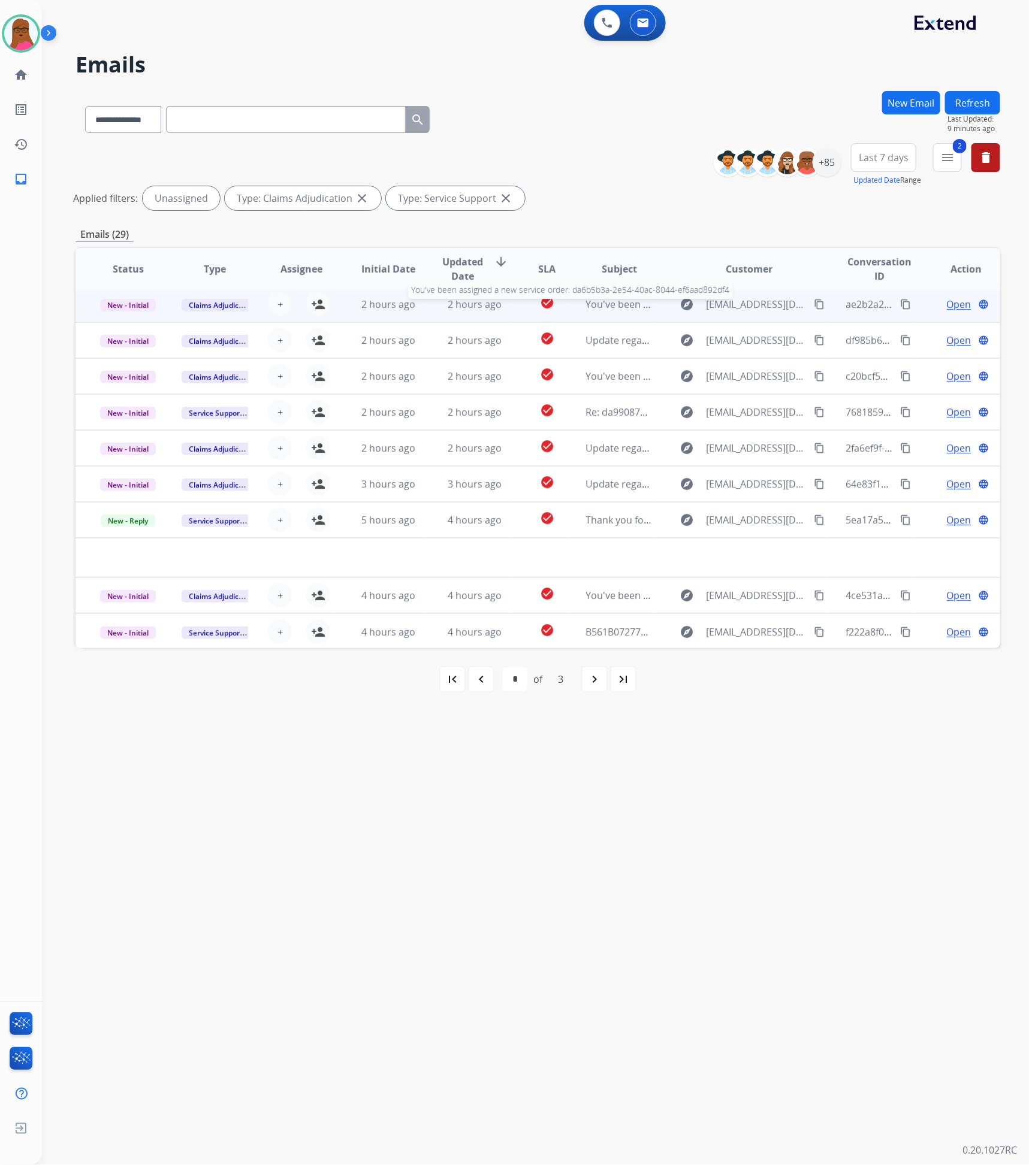
click at [603, 301] on span "You've been assigned a new service order: da6b5b3a-2e54-40ac-8044-ef6aad892df4" at bounding box center [774, 304] width 376 height 13
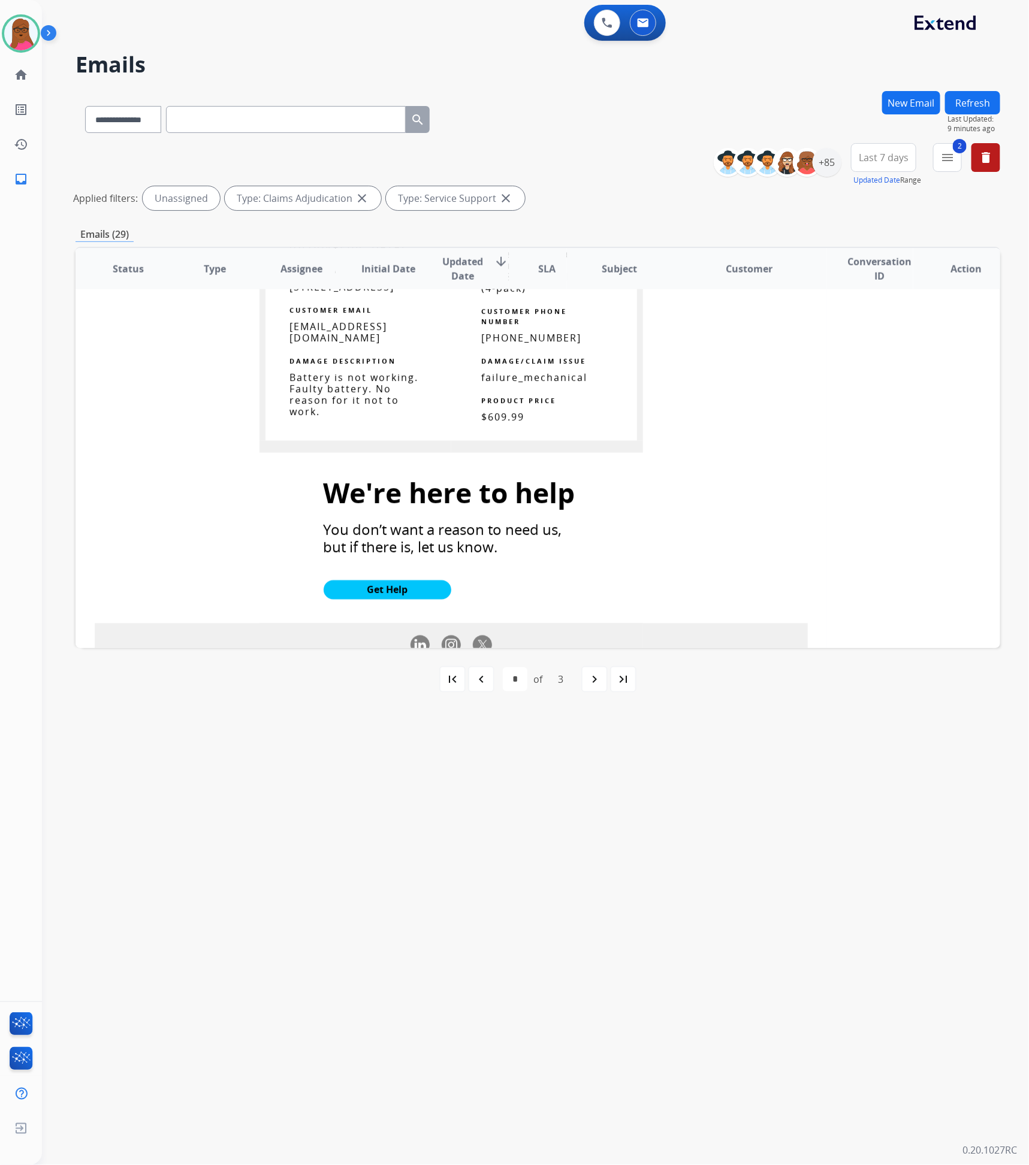
scroll to position [1168, 0]
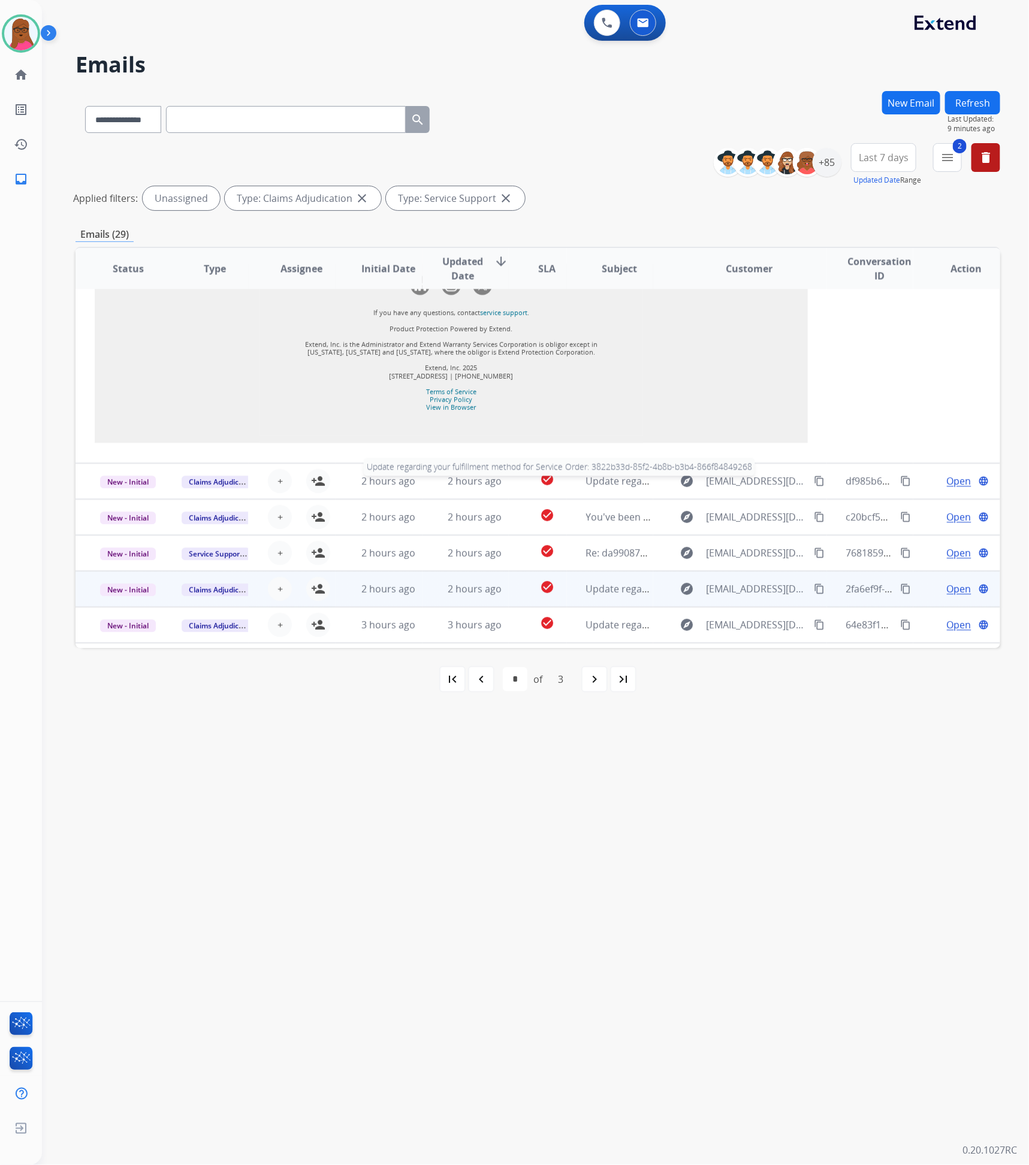
click at [611, 488] on span "Update regarding your fulfillment method for Service Order: 3822b33d-85f2-4b8b-…" at bounding box center [815, 481] width 458 height 13
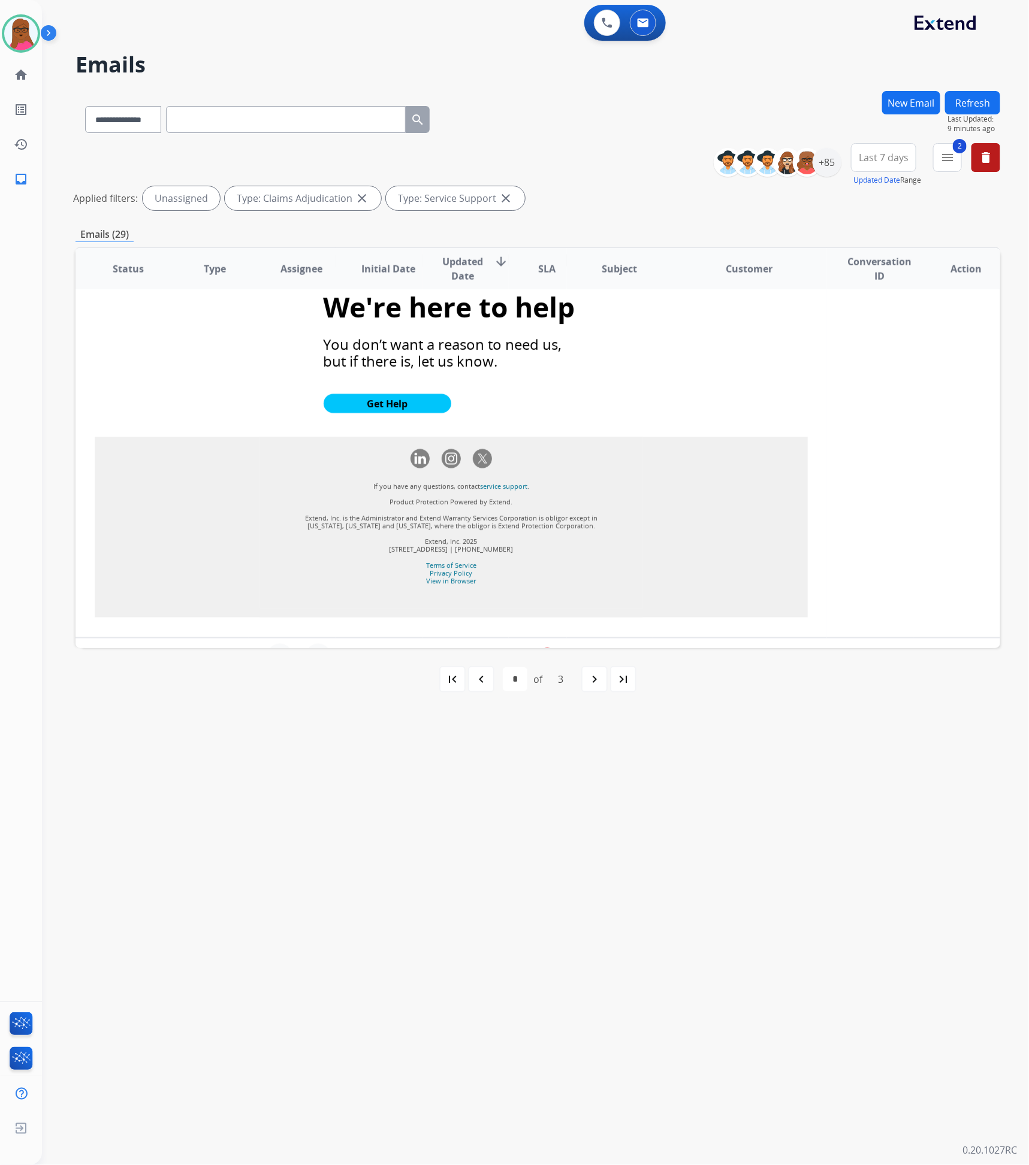
scroll to position [980, 0]
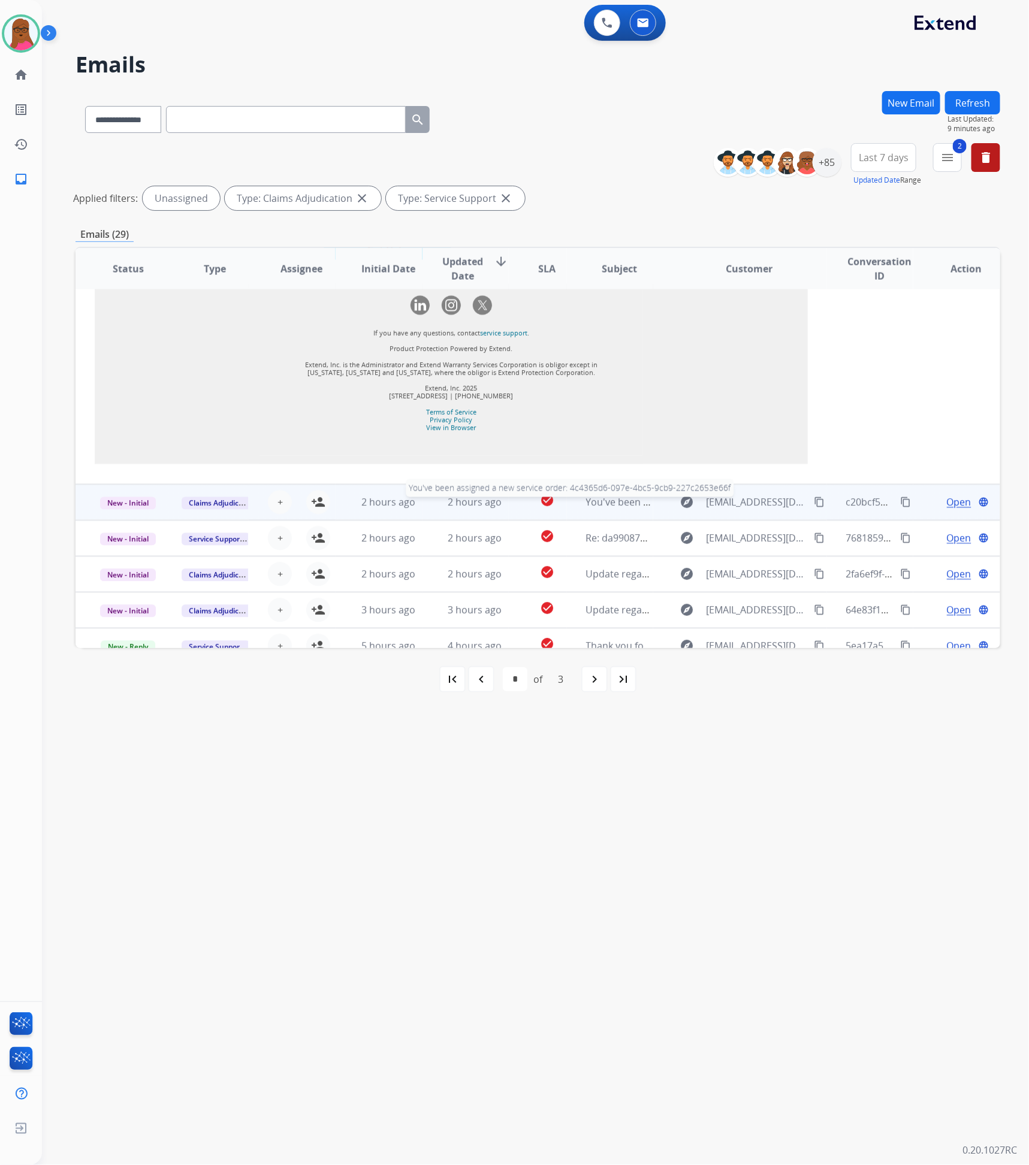
click at [602, 499] on span "You've been assigned a new service order: 4c4365d6-097e-4bc5-9cb9-227c2653e66f" at bounding box center [773, 502] width 375 height 13
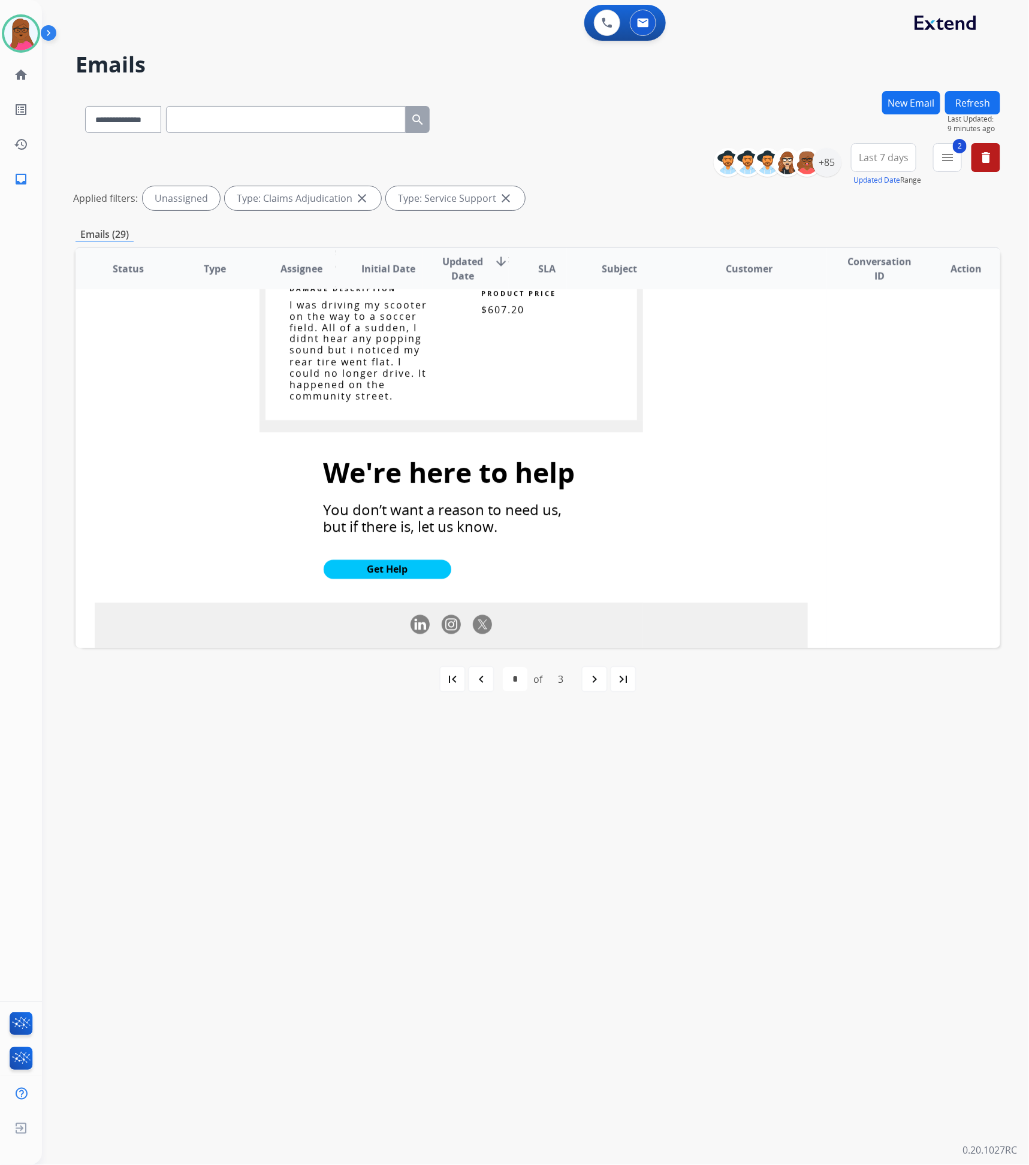
scroll to position [1321, 0]
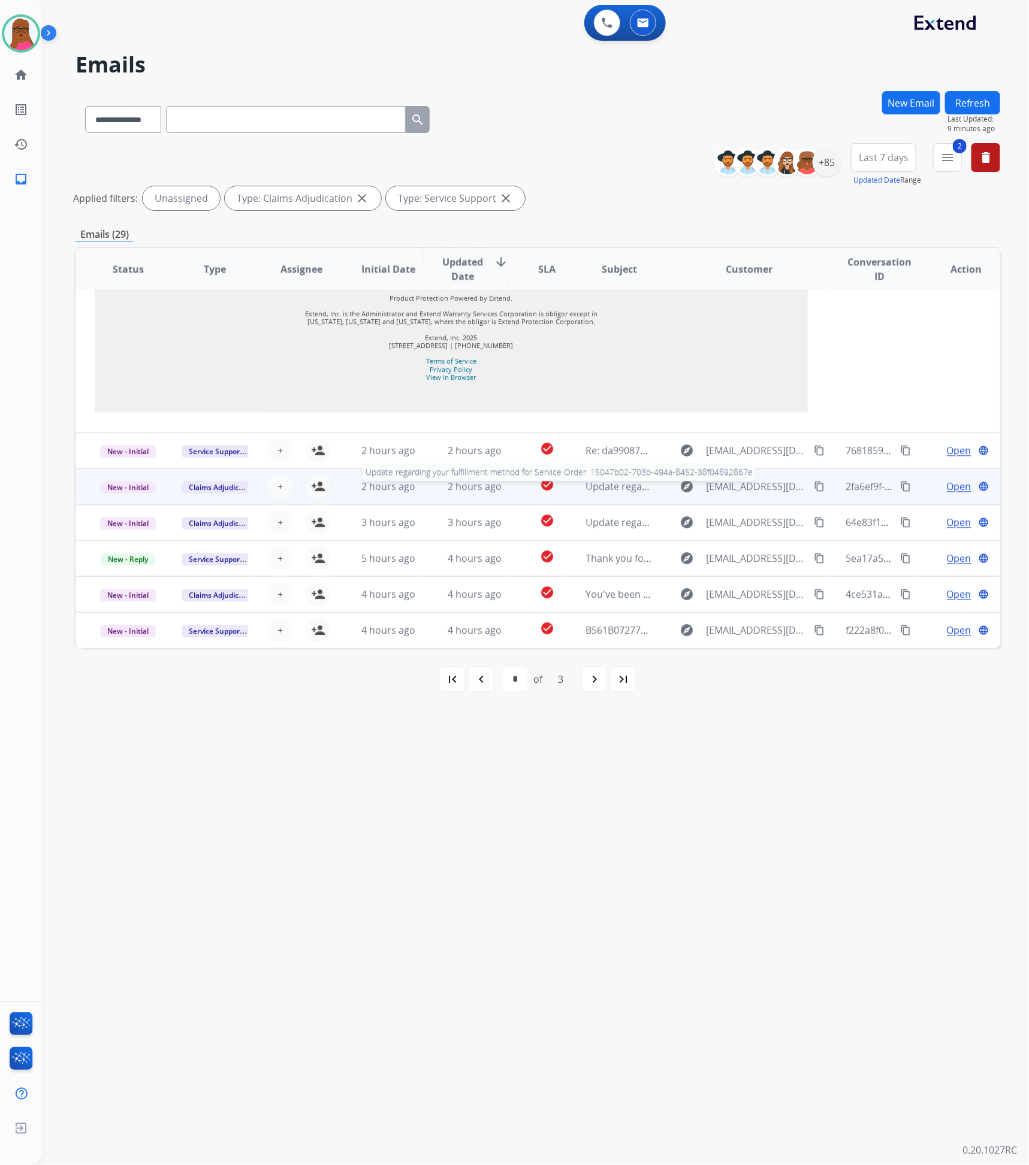
click at [604, 488] on span "Update regarding your fulfillment method for Service Order: 15047b02-703b-494a-…" at bounding box center [815, 486] width 458 height 13
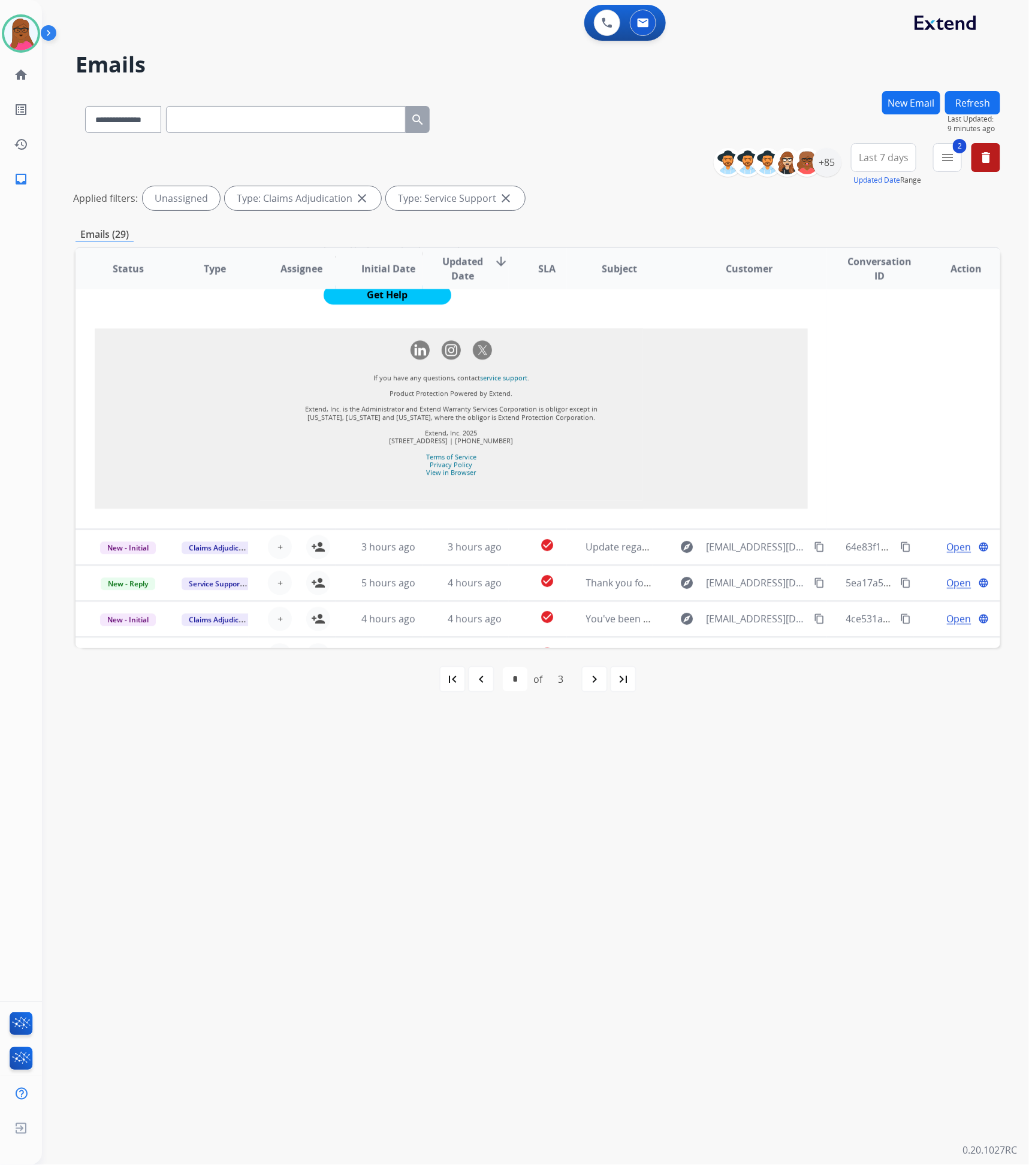
scroll to position [1067, 0]
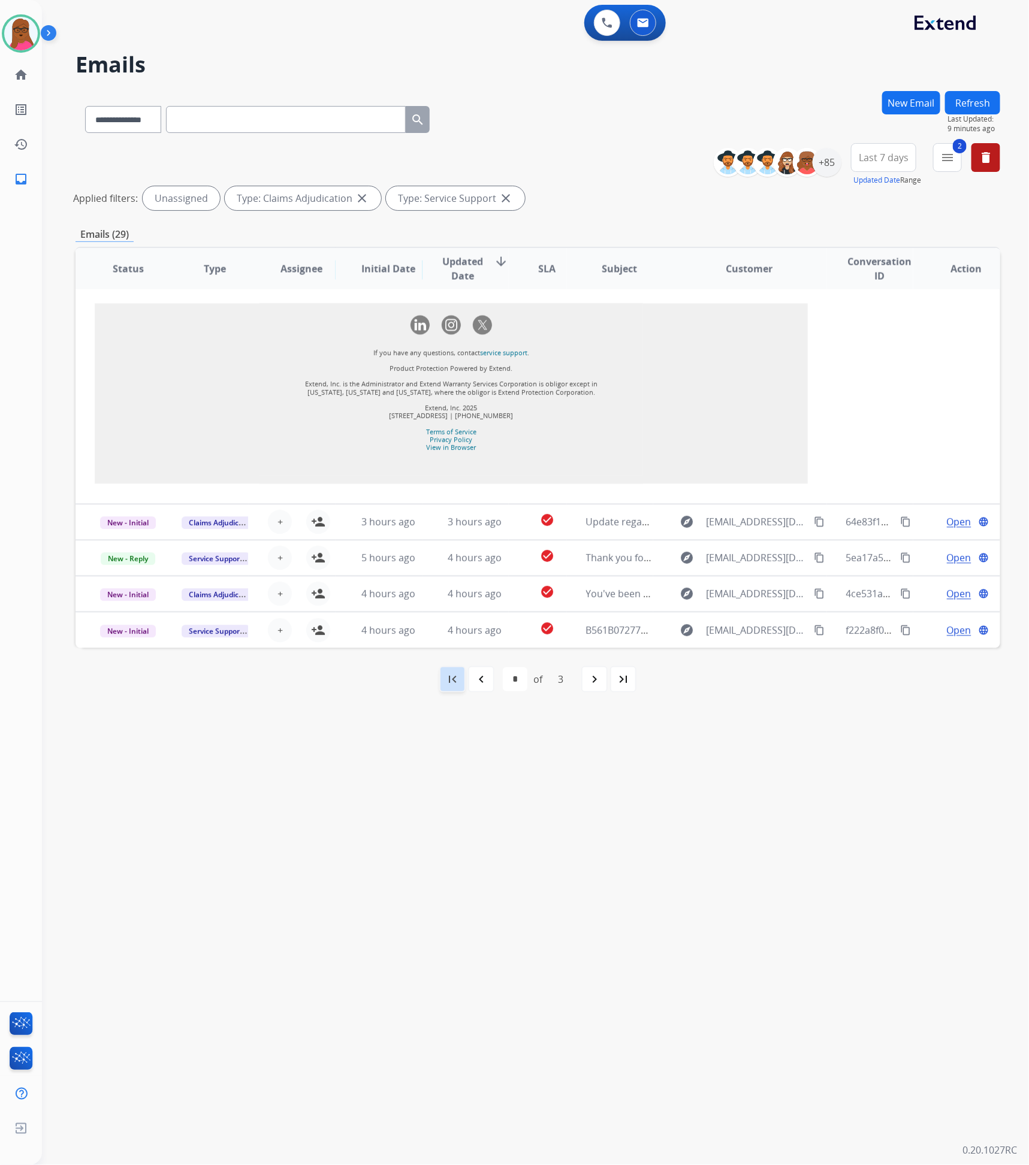
click at [452, 680] on mat-icon "first_page" at bounding box center [452, 679] width 14 height 14
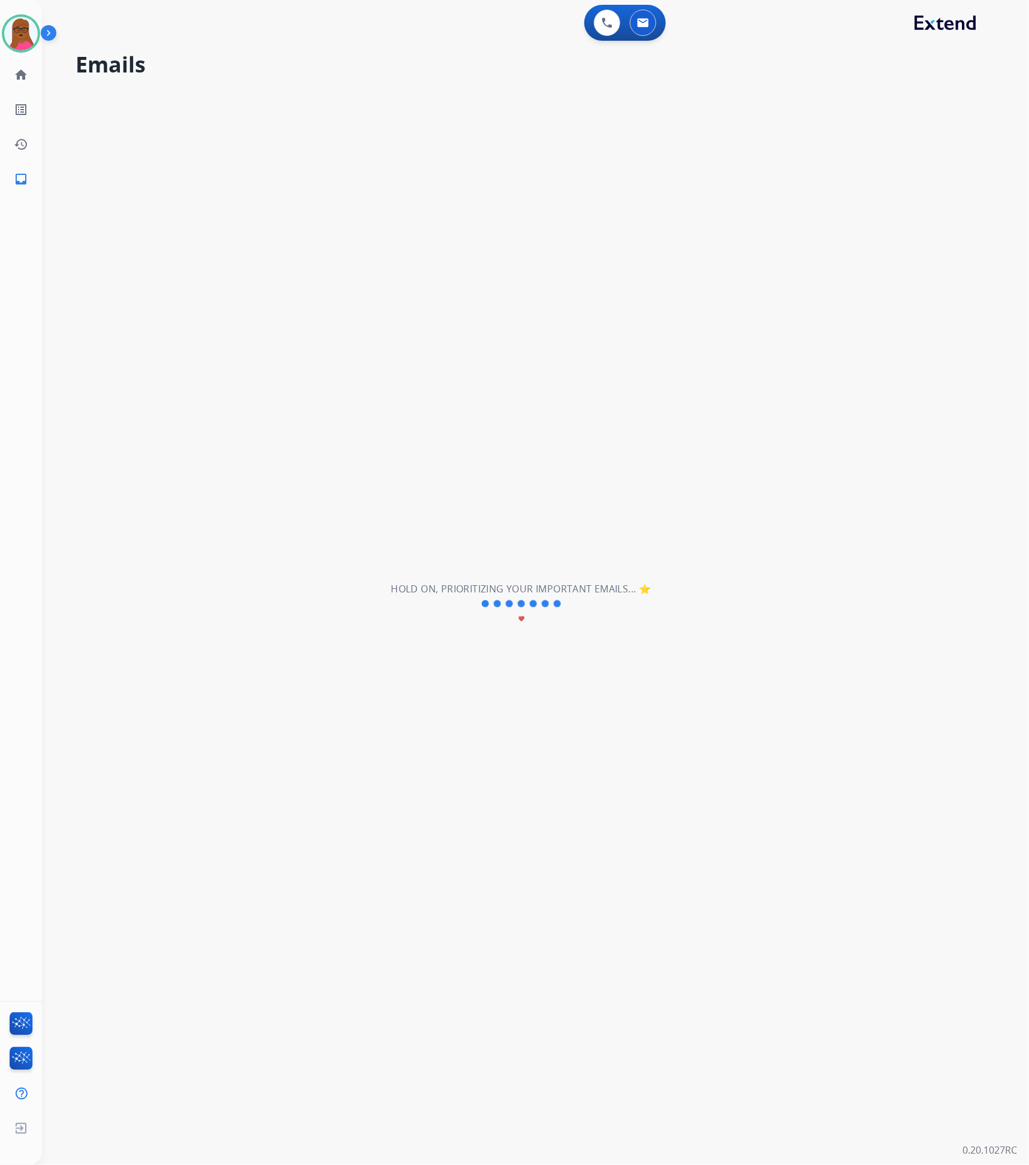
select select "*"
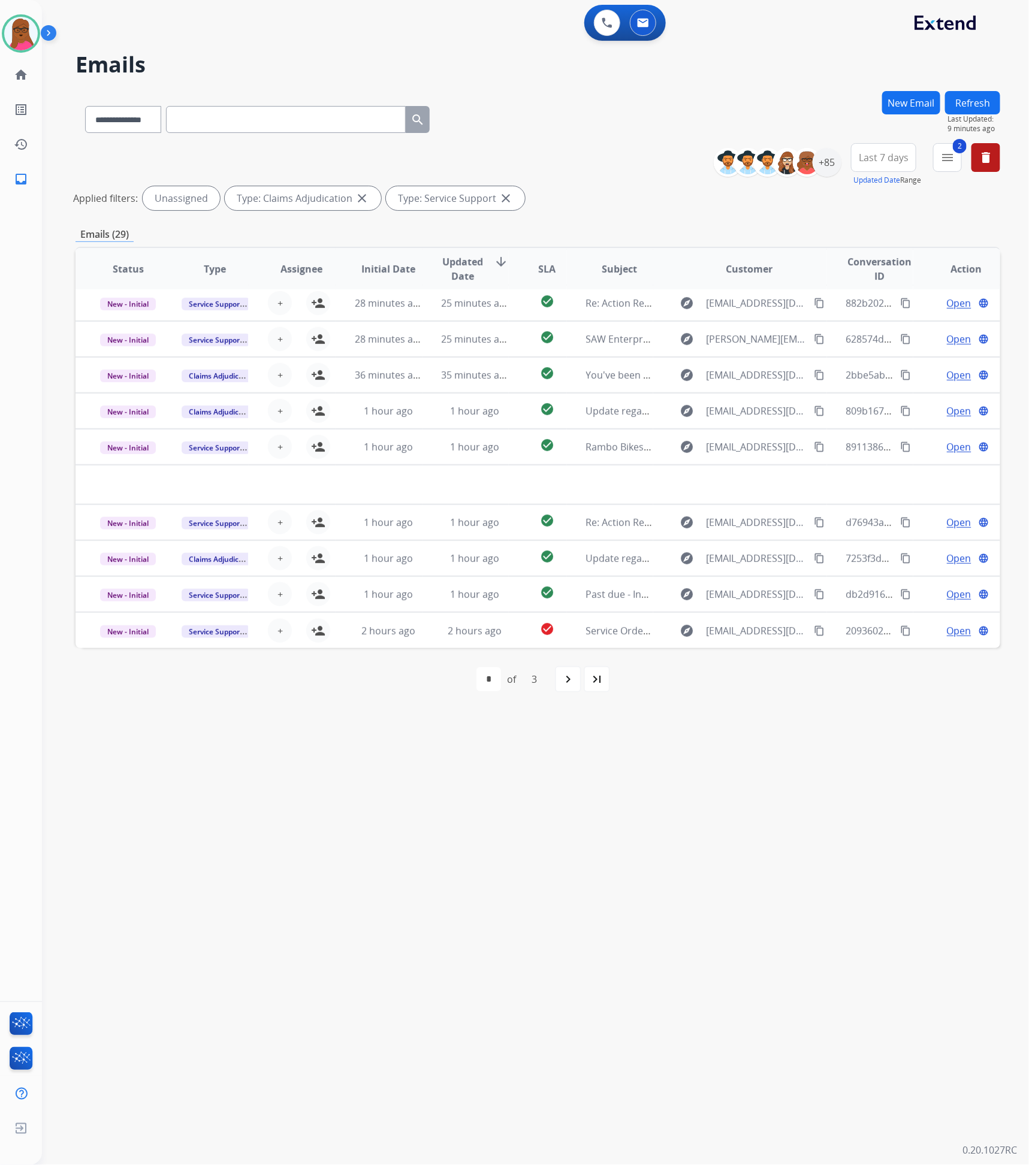
scroll to position [40, 0]
click at [939, 152] on button "2 menu Filters" at bounding box center [947, 157] width 29 height 29
click at [901, 412] on button "Clear" at bounding box center [909, 409] width 38 height 22
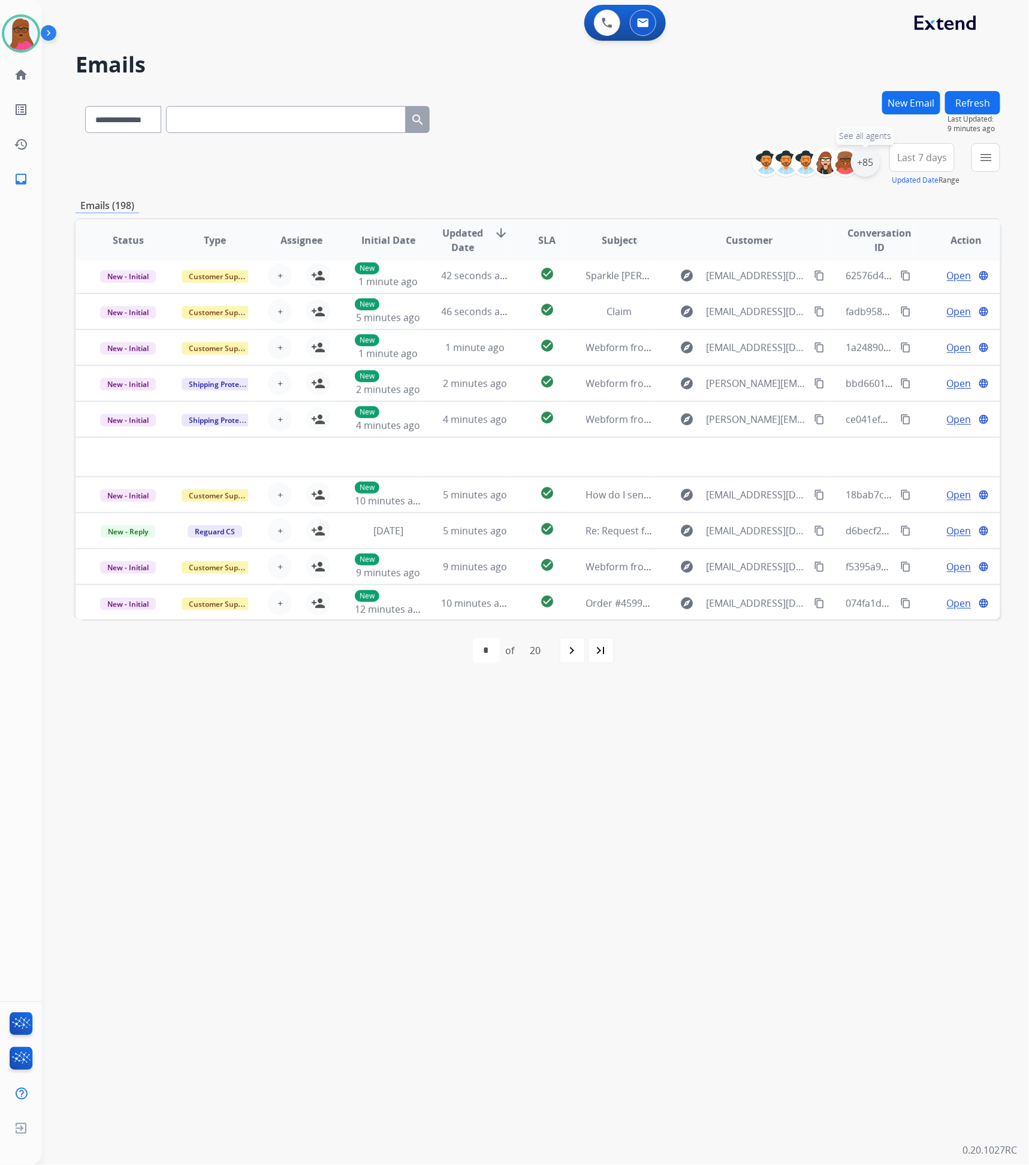
click at [863, 160] on div "+85" at bounding box center [865, 162] width 29 height 29
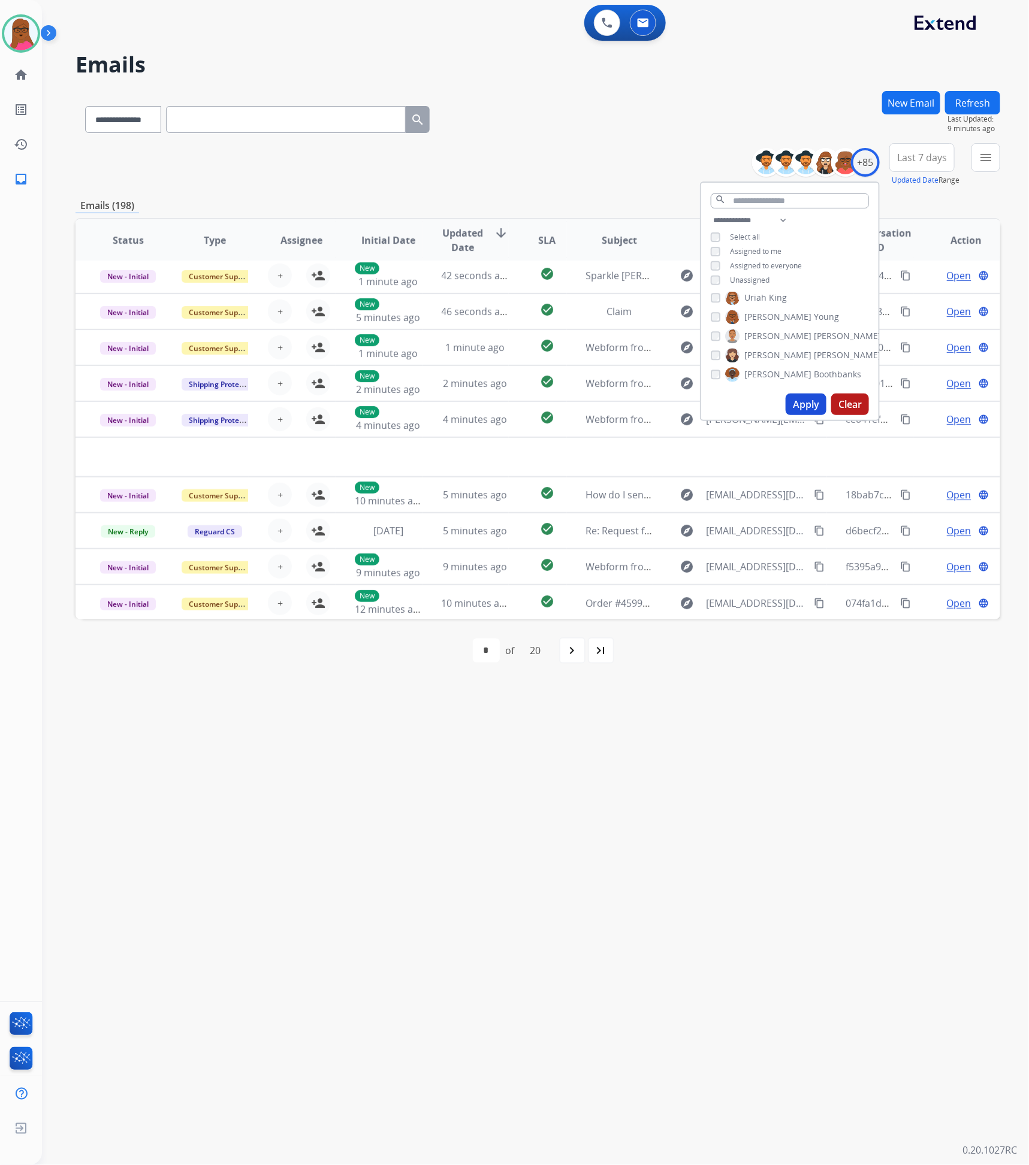
click at [805, 399] on button "Apply" at bounding box center [806, 405] width 41 height 22
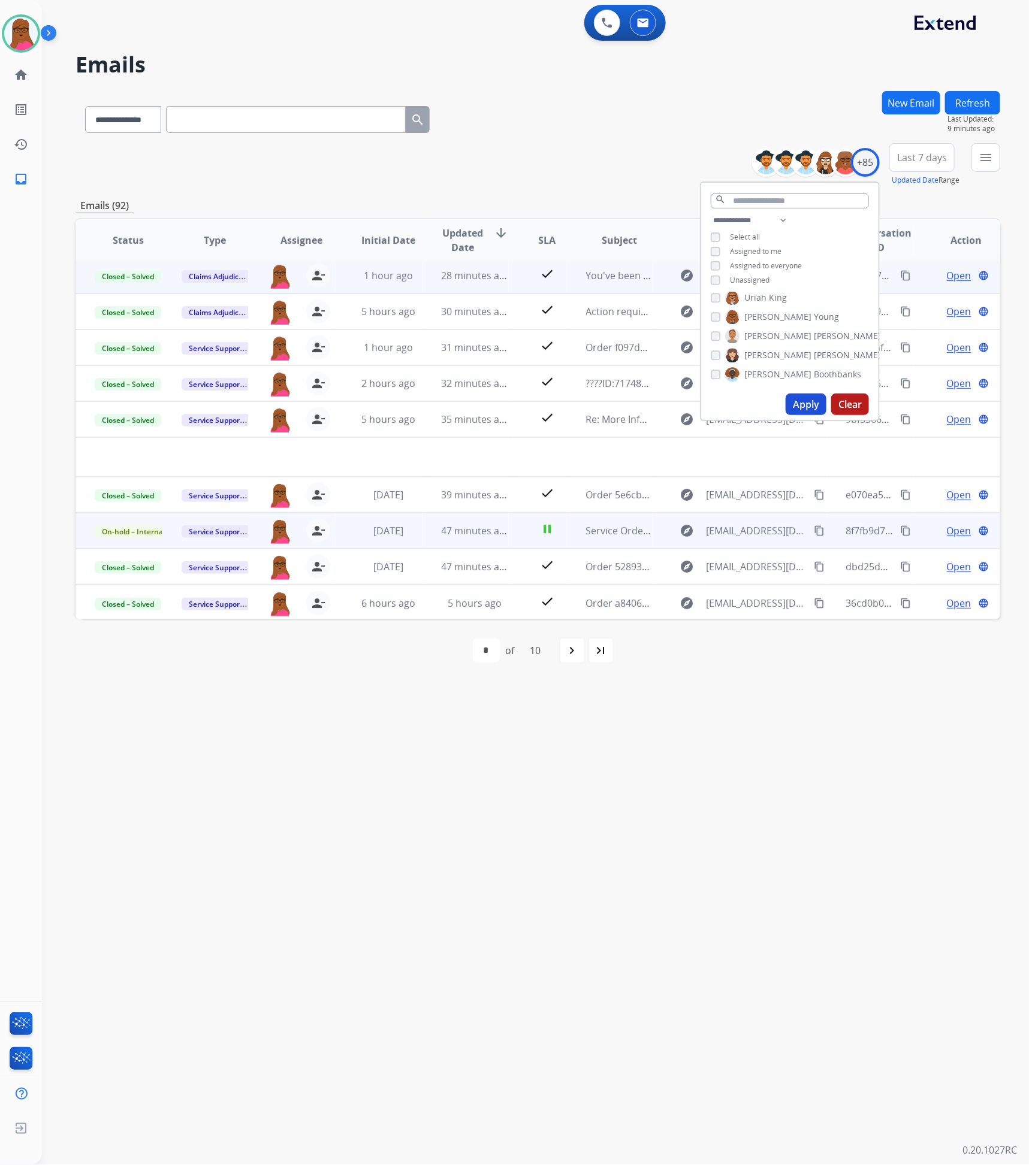
click at [947, 535] on span "Open" at bounding box center [959, 531] width 25 height 14
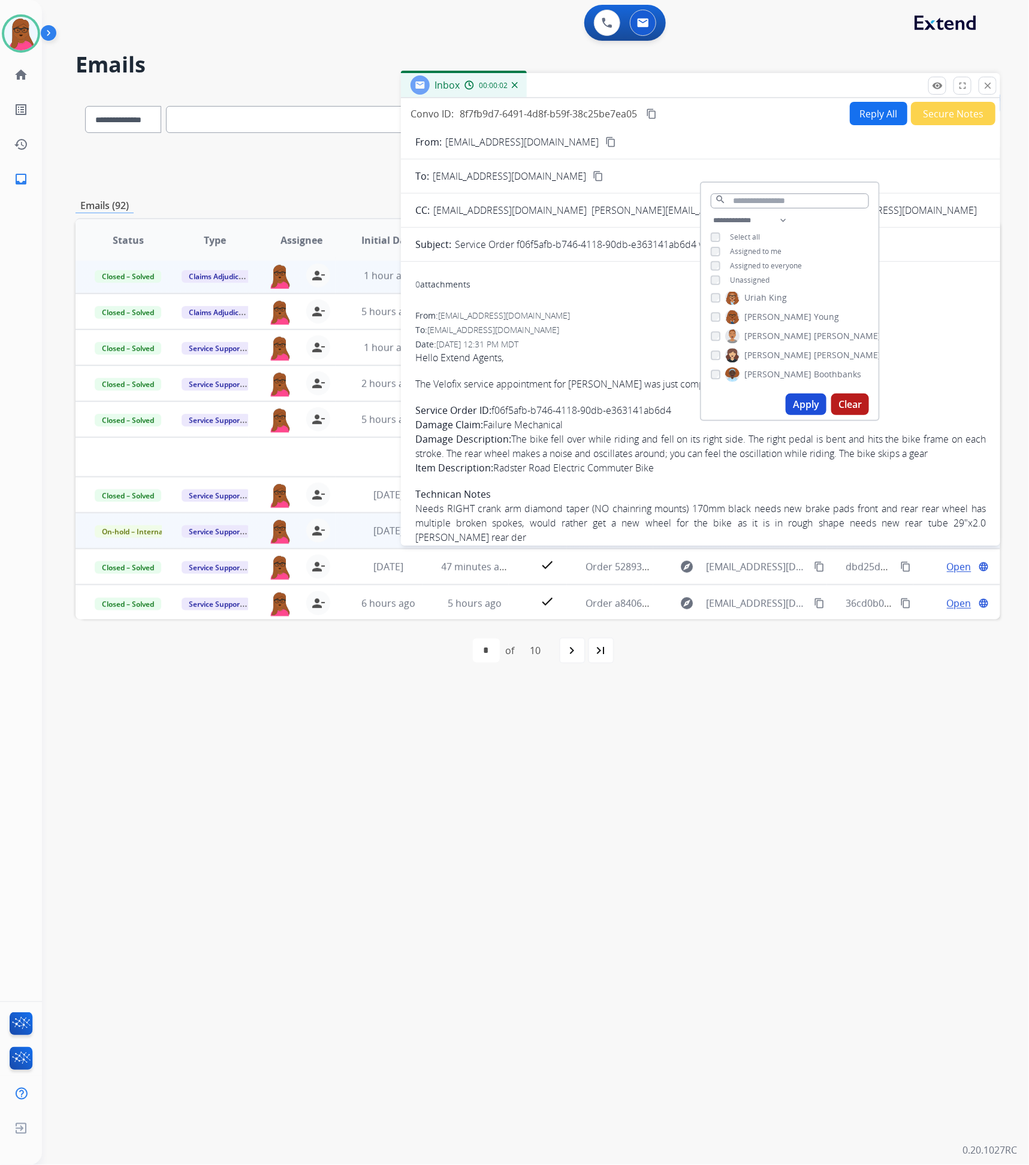
click at [915, 333] on div "To: [EMAIL_ADDRESS][DOMAIN_NAME]" at bounding box center [700, 330] width 570 height 12
click at [850, 403] on button "Clear" at bounding box center [850, 405] width 38 height 22
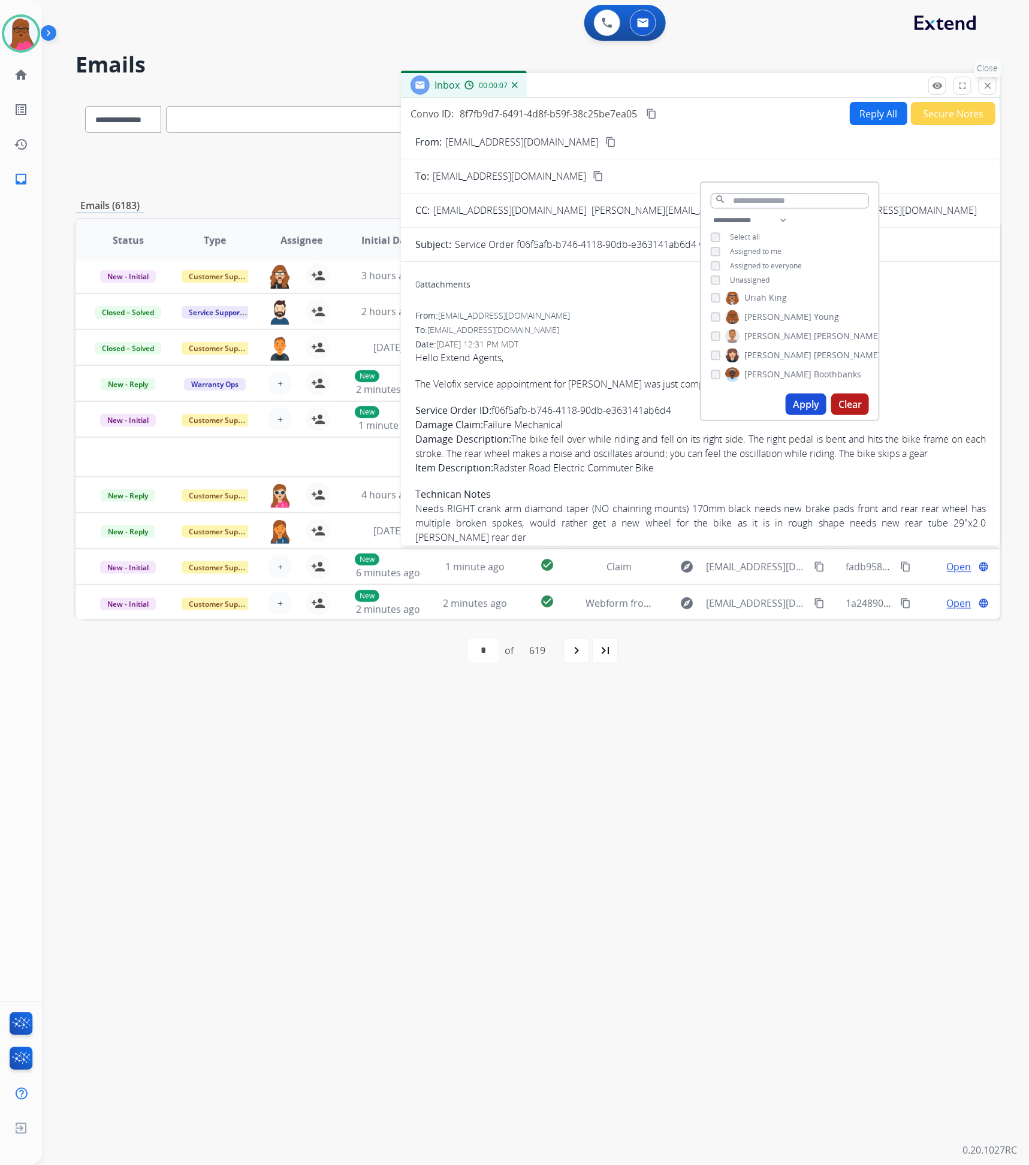
click at [991, 84] on mat-icon "close" at bounding box center [987, 85] width 11 height 11
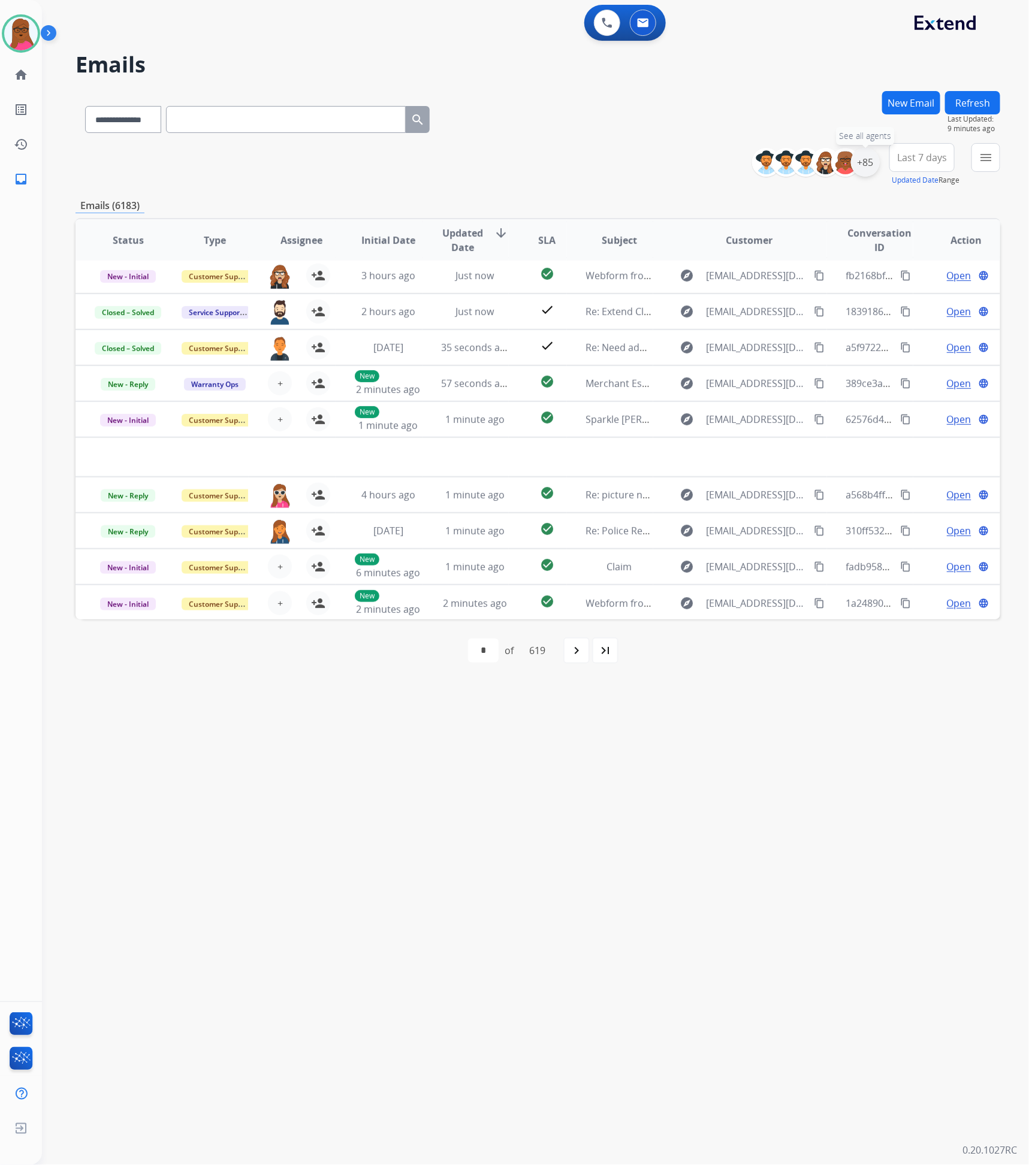
click at [872, 159] on div "+85" at bounding box center [865, 162] width 29 height 29
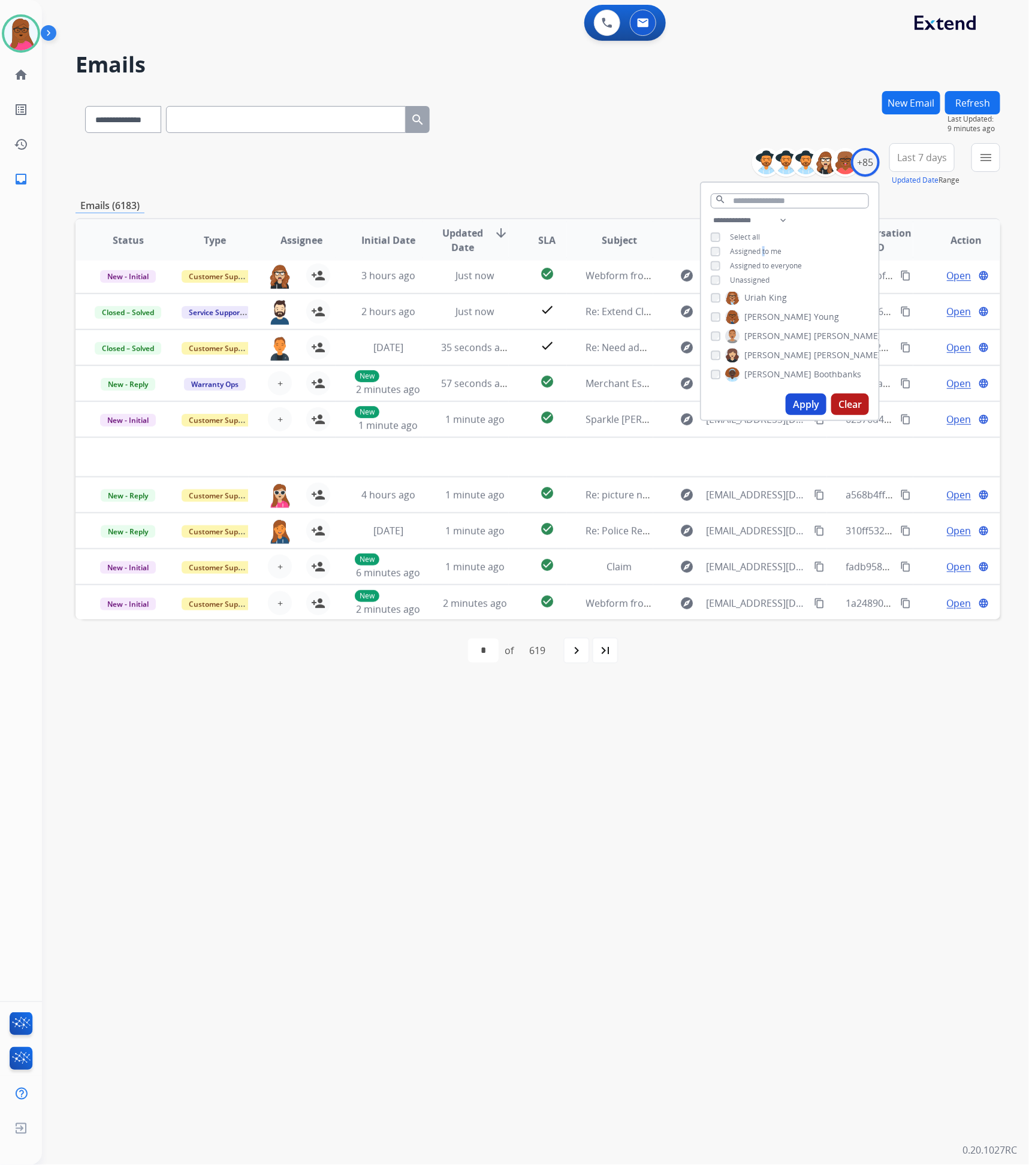
click at [761, 246] on span "Assigned to me" at bounding box center [756, 251] width 52 height 10
click at [793, 394] on button "Apply" at bounding box center [806, 405] width 41 height 22
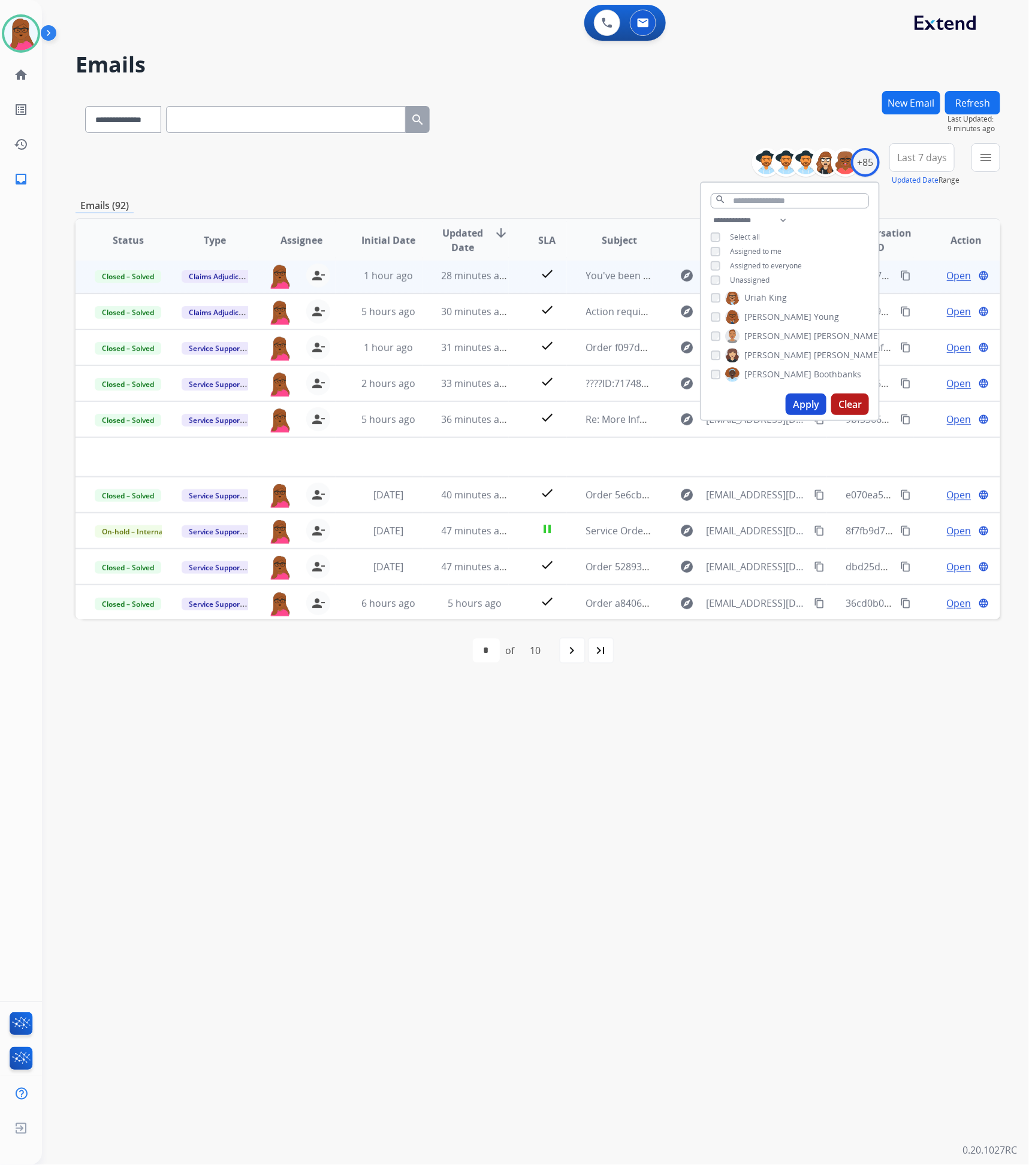
click at [557, 875] on div "**********" at bounding box center [521, 604] width 958 height 1122
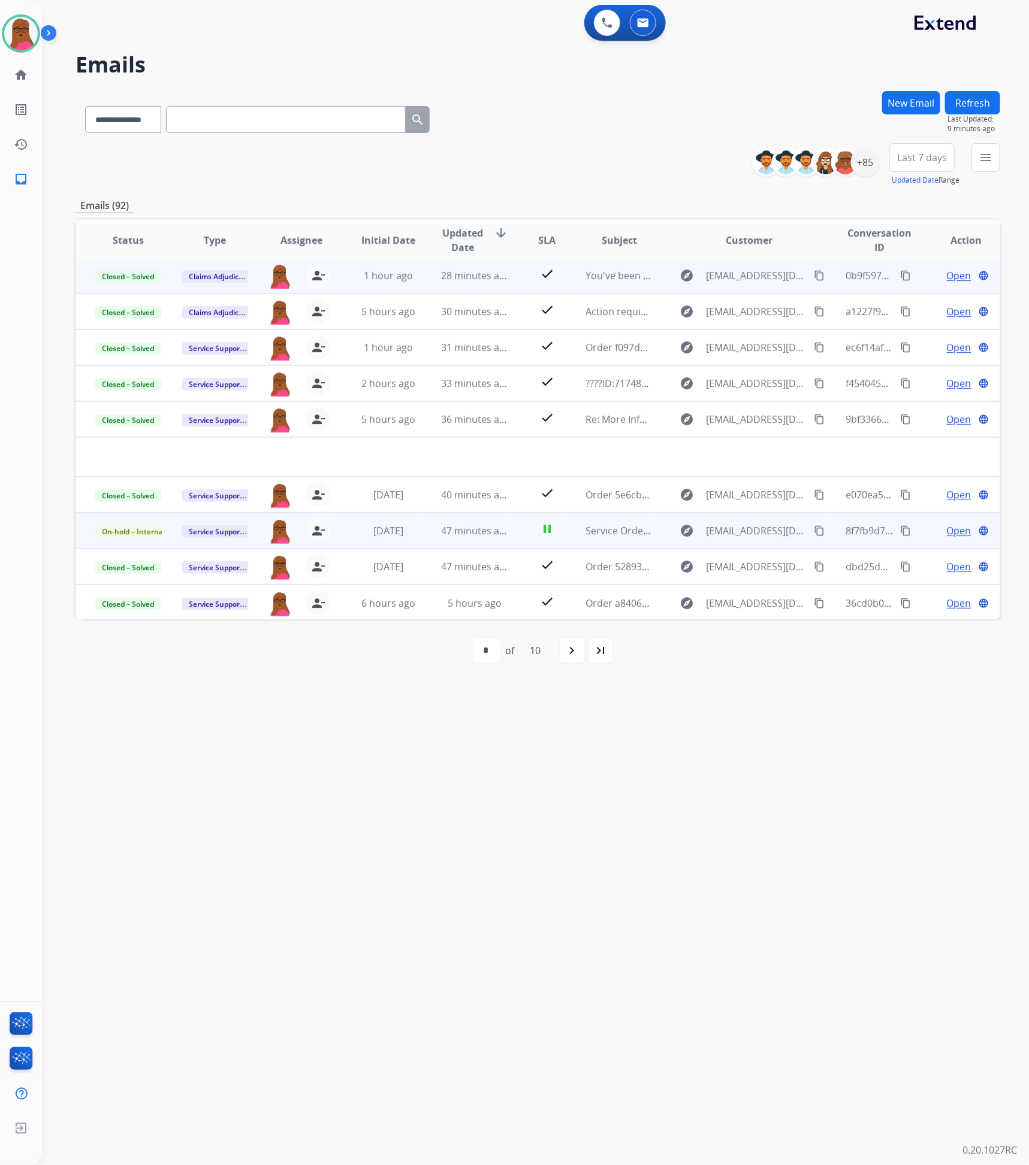
click at [949, 535] on span "Open" at bounding box center [959, 531] width 25 height 14
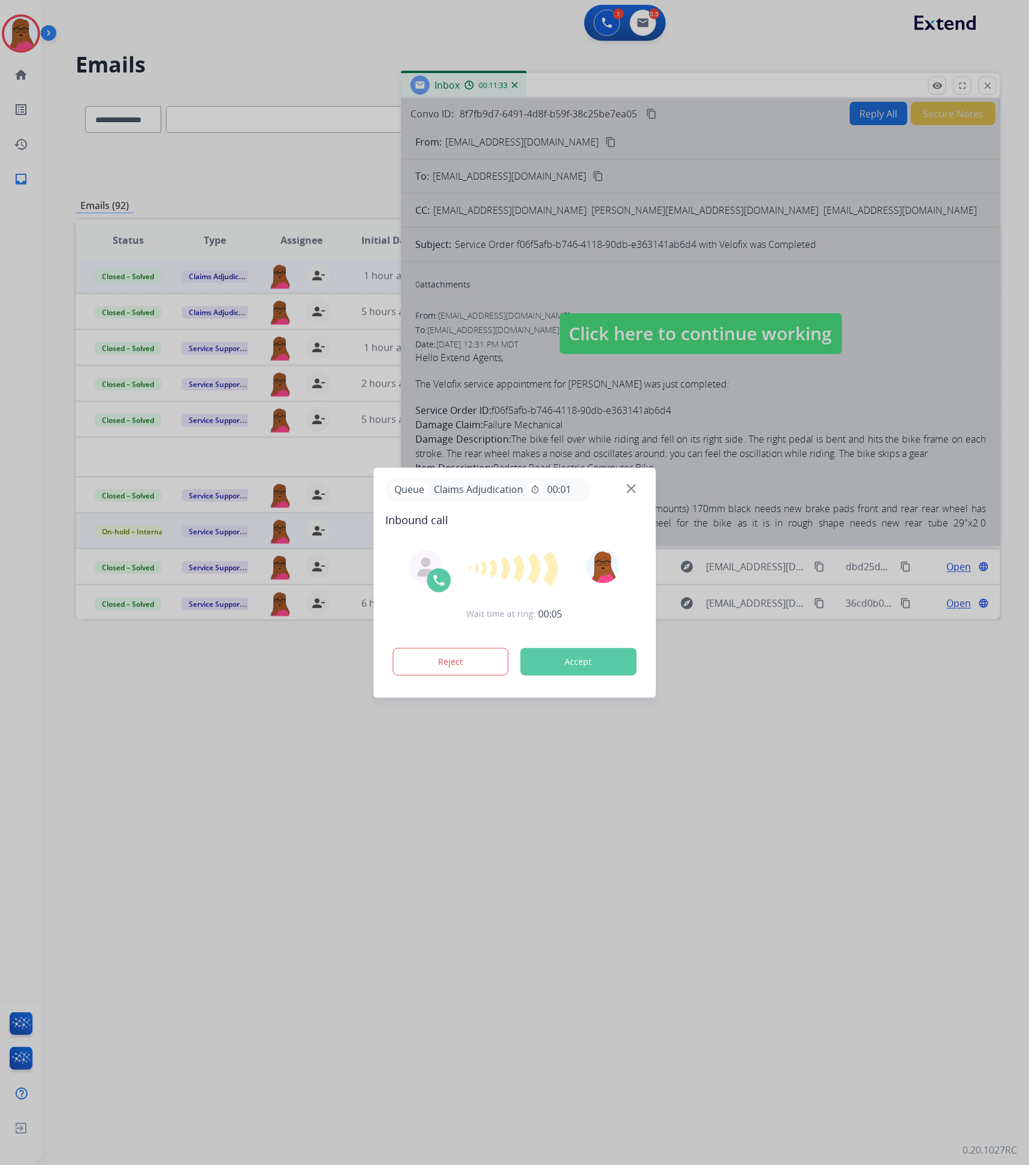
click at [567, 656] on button "Accept" at bounding box center [578, 662] width 116 height 28
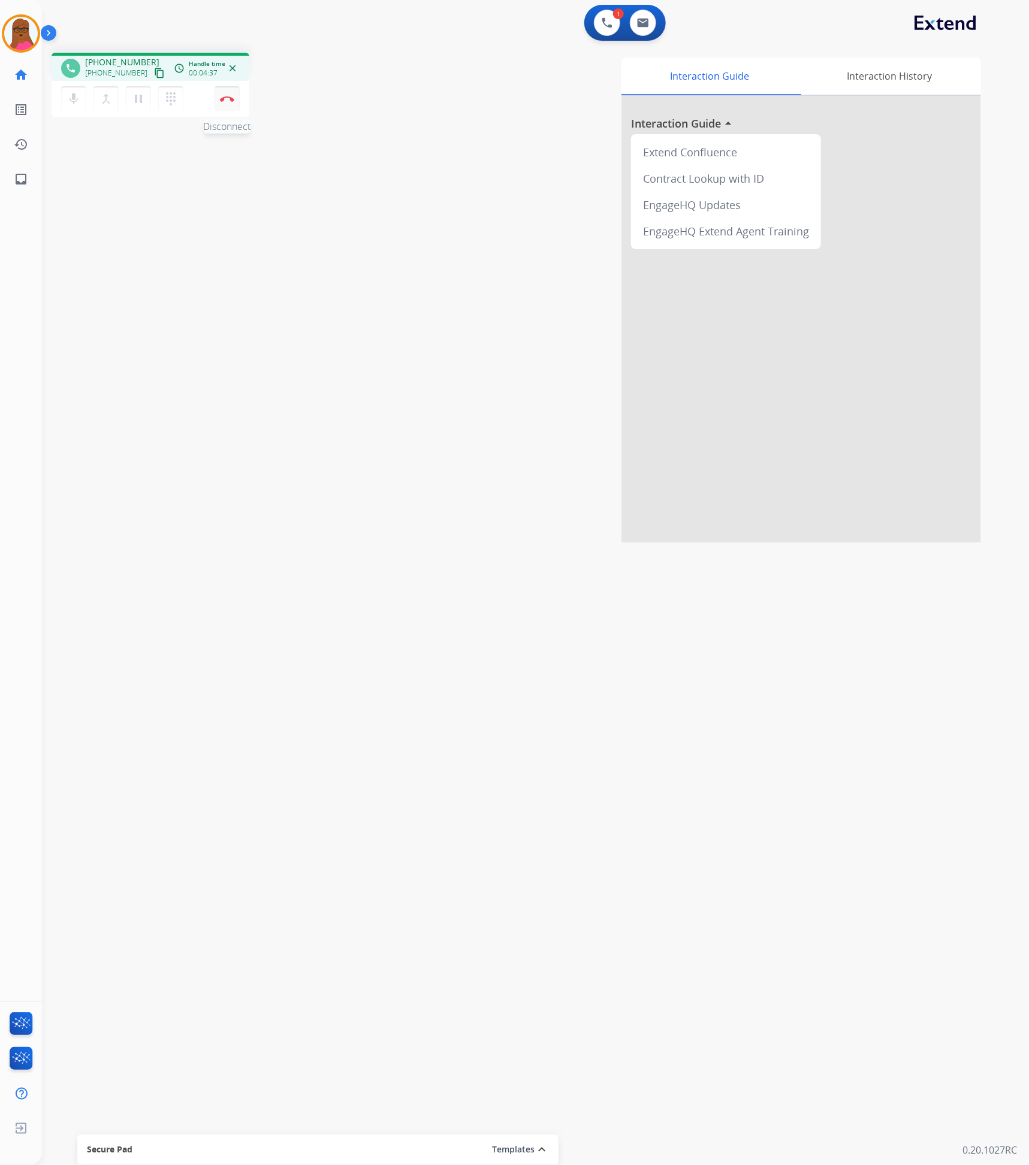
click at [228, 99] on img at bounding box center [227, 99] width 14 height 6
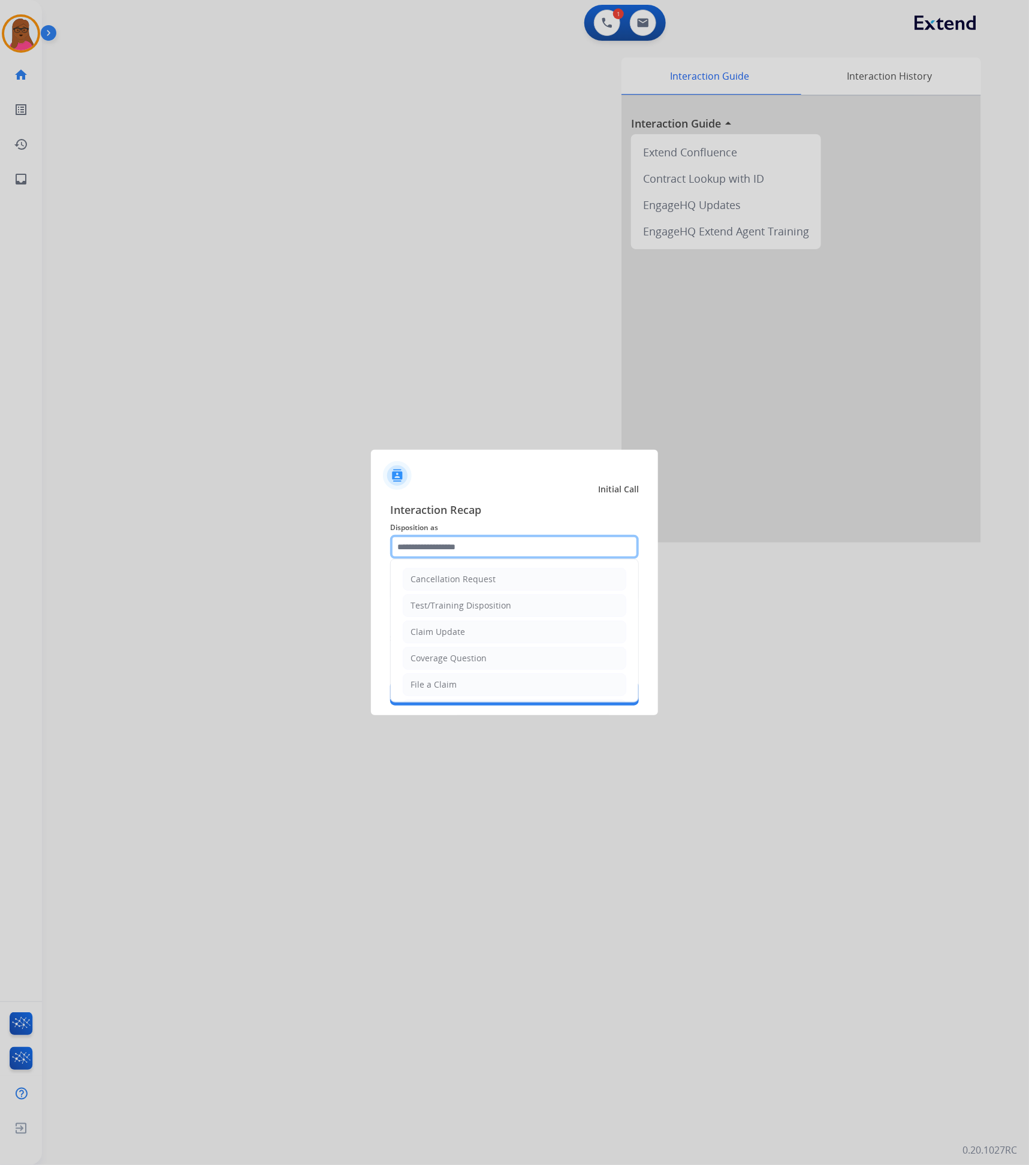
click at [450, 546] on input "text" at bounding box center [514, 547] width 249 height 24
click at [450, 636] on div "Claim Update" at bounding box center [437, 632] width 55 height 12
type input "**********"
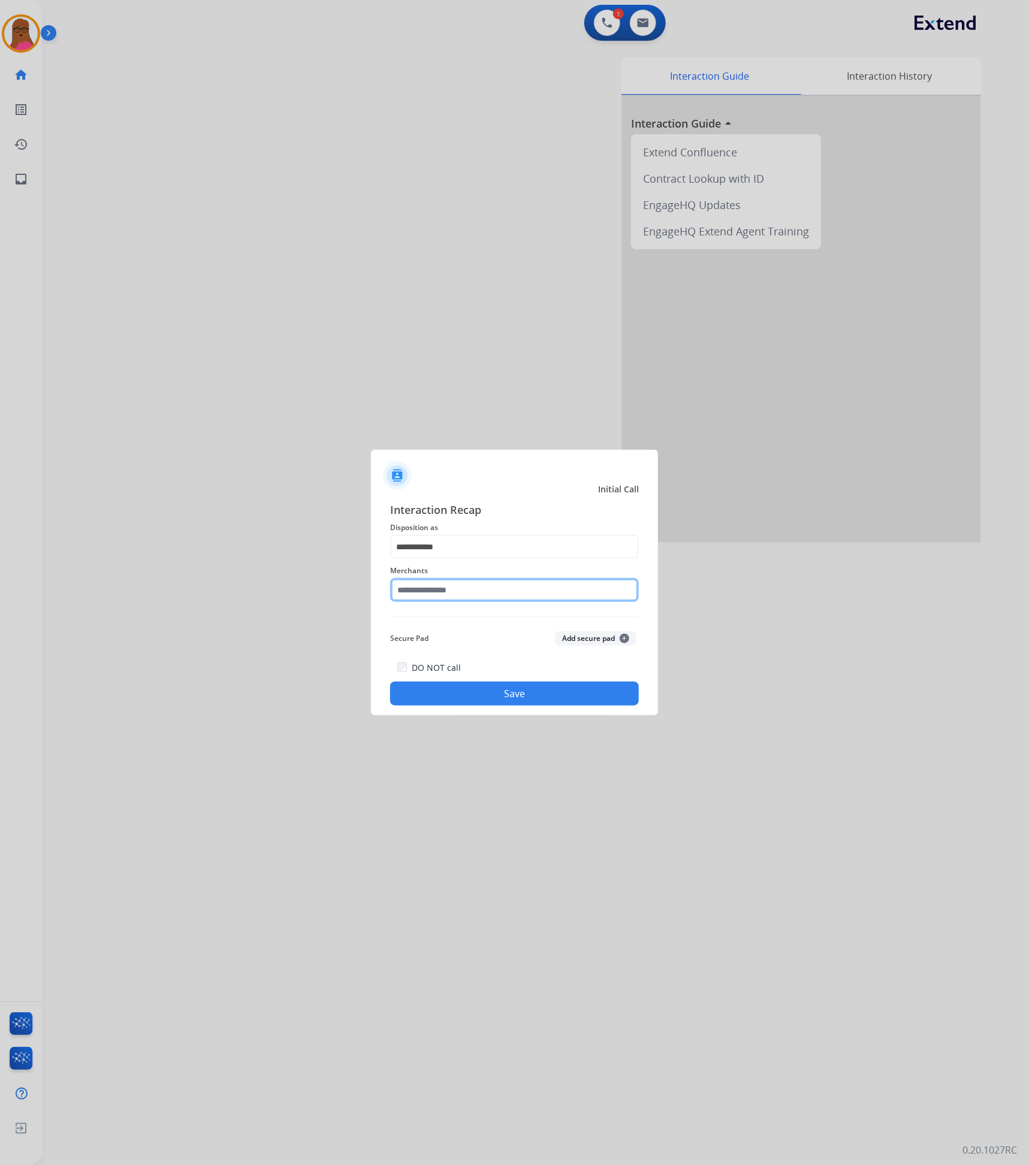
click at [475, 590] on input "text" at bounding box center [514, 590] width 249 height 24
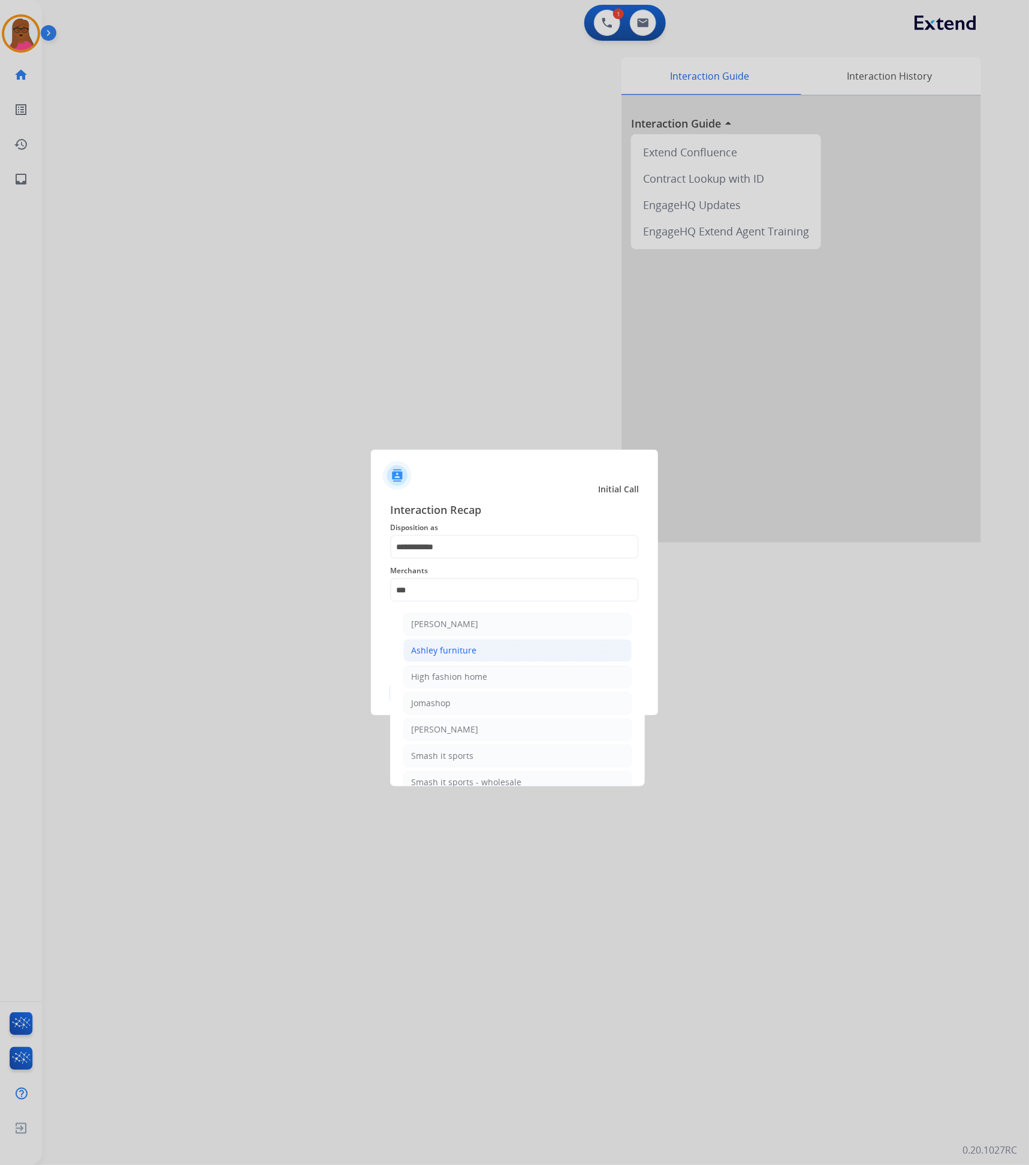
click at [538, 651] on li "Ashley furniture" at bounding box center [517, 650] width 228 height 23
type input "**********"
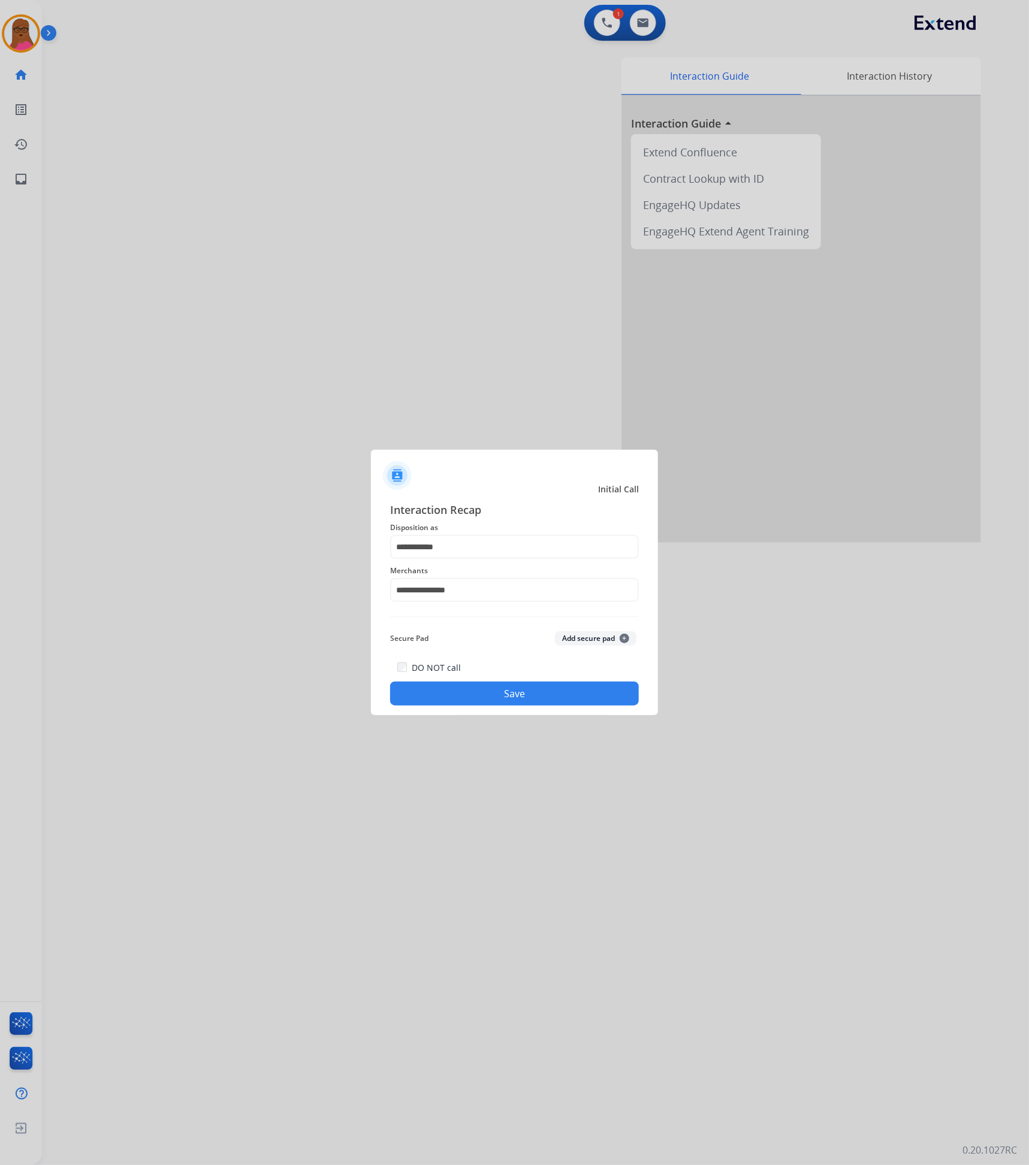
click at [583, 689] on button "Save" at bounding box center [514, 694] width 249 height 24
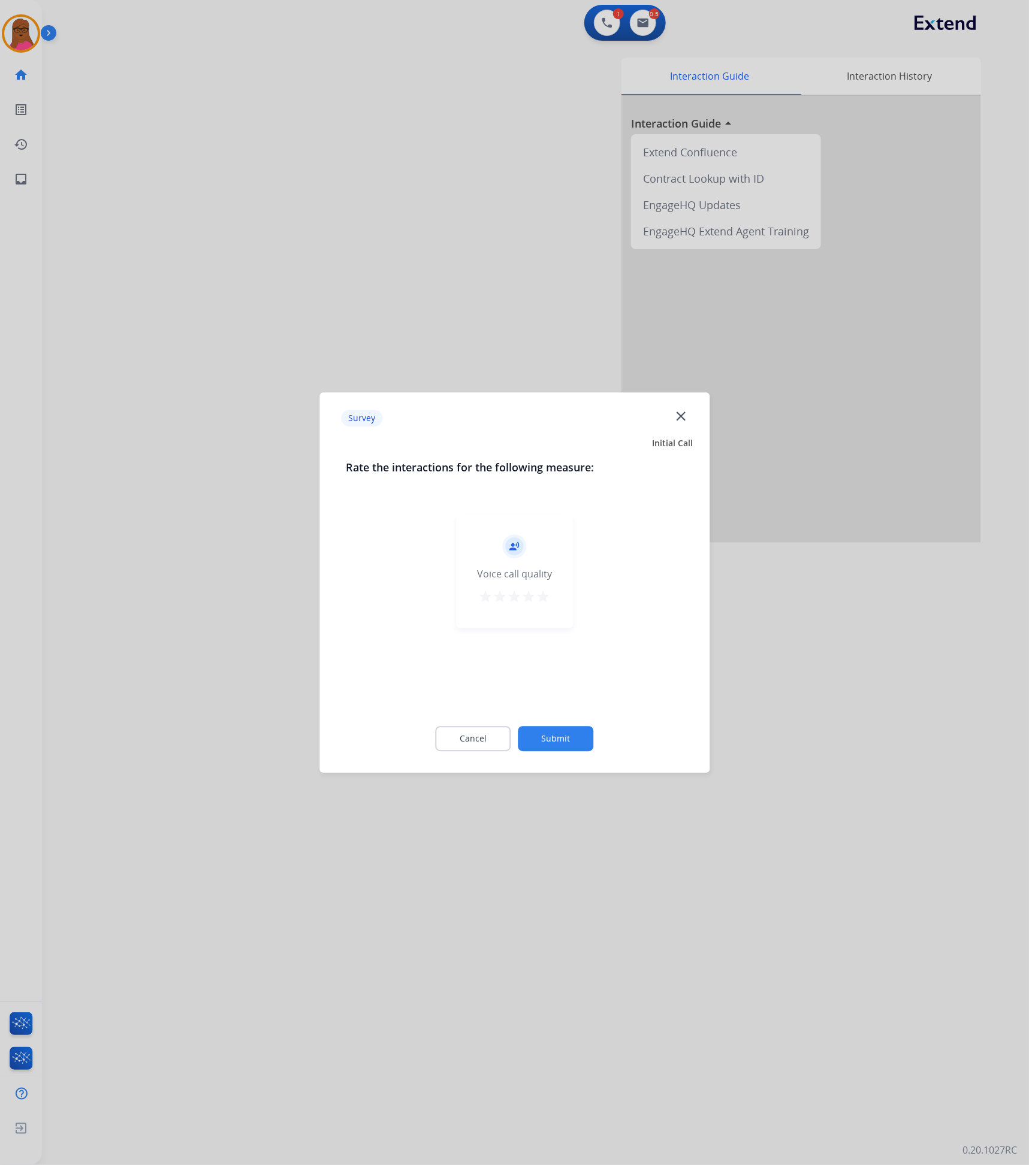
click at [683, 416] on mat-icon "close" at bounding box center [681, 417] width 16 height 16
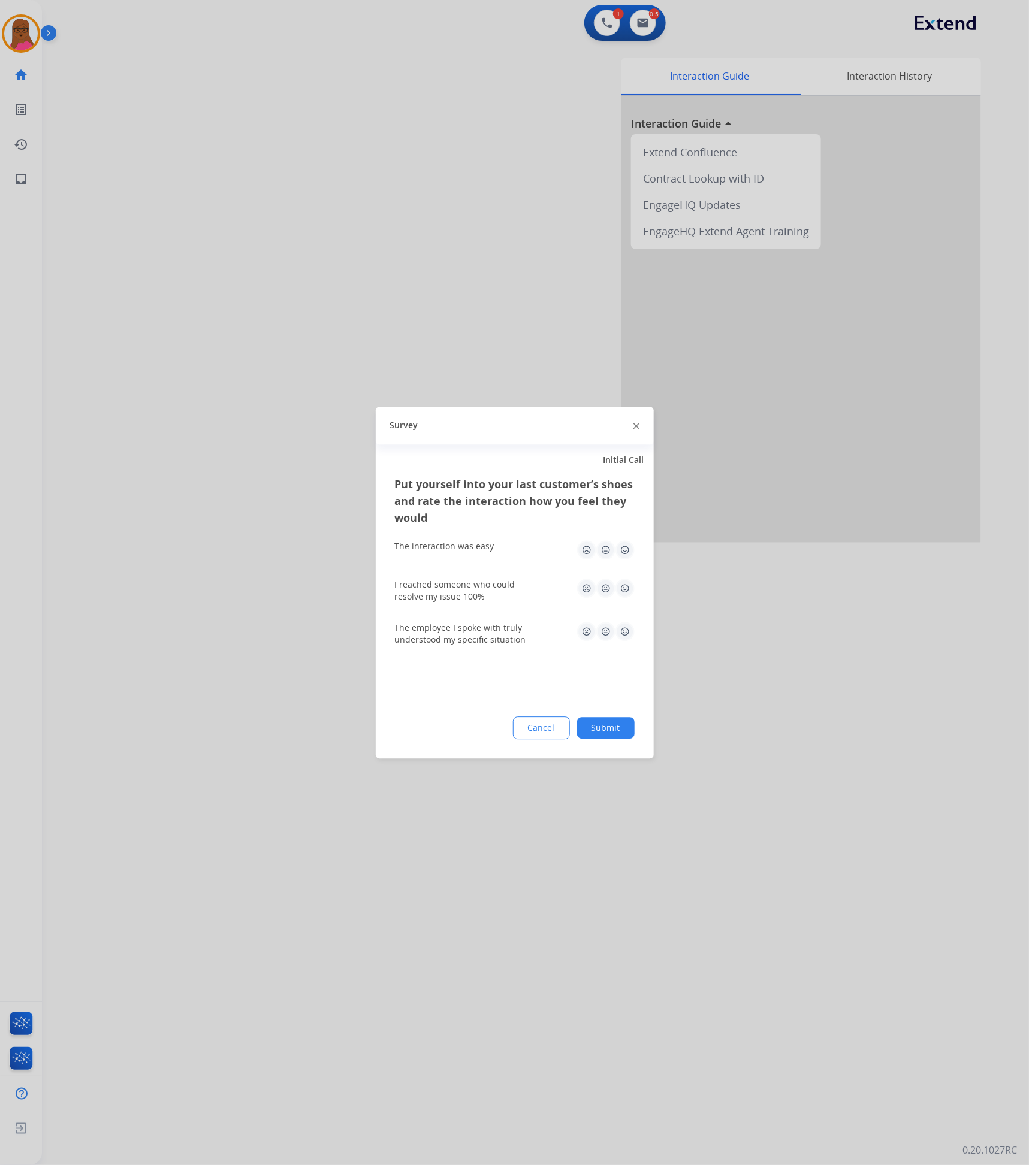
click at [637, 428] on img at bounding box center [636, 427] width 6 height 6
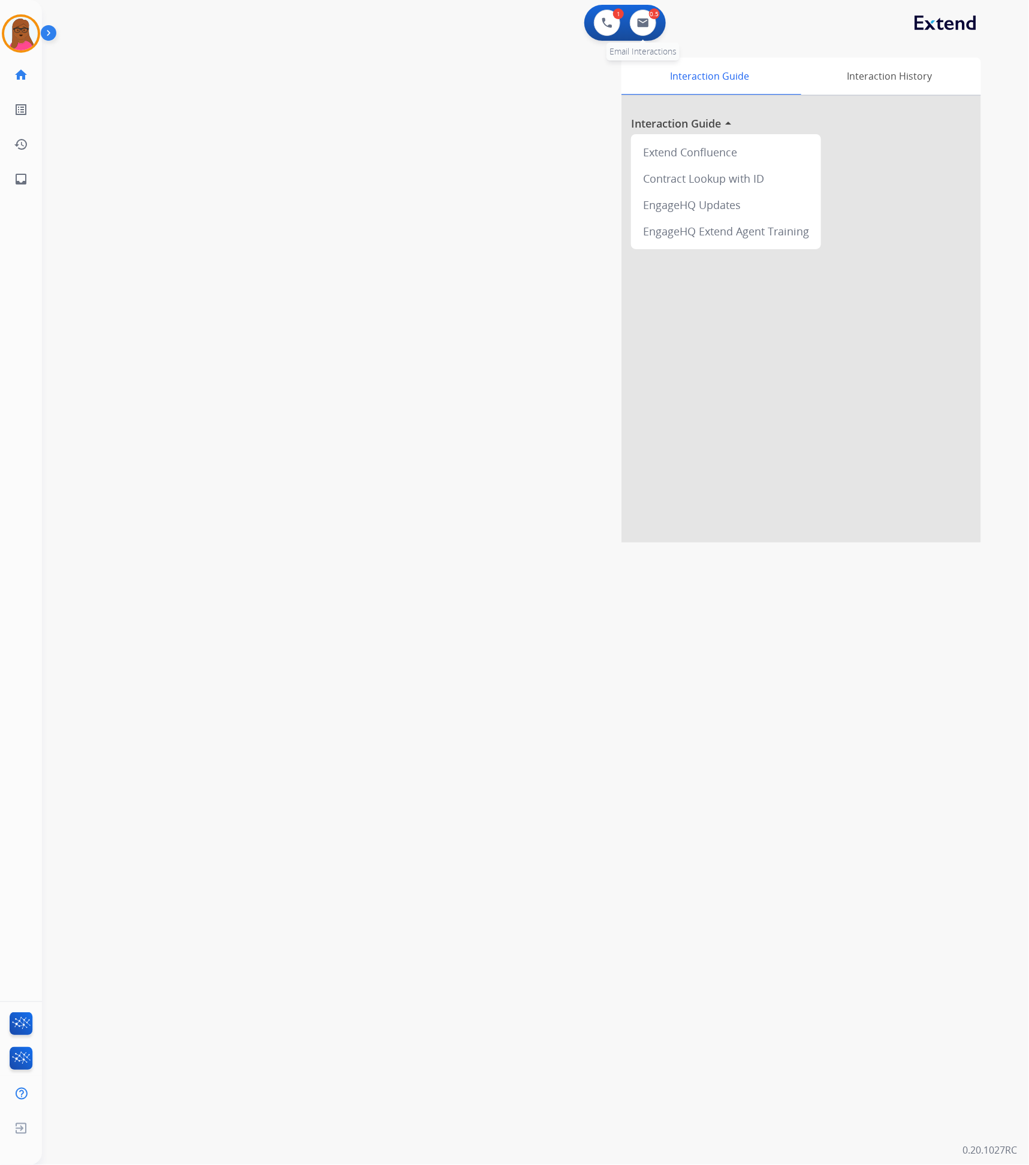
click at [651, 18] on div "0.5" at bounding box center [654, 13] width 11 height 11
click at [640, 20] on img at bounding box center [643, 23] width 12 height 10
select select "**********"
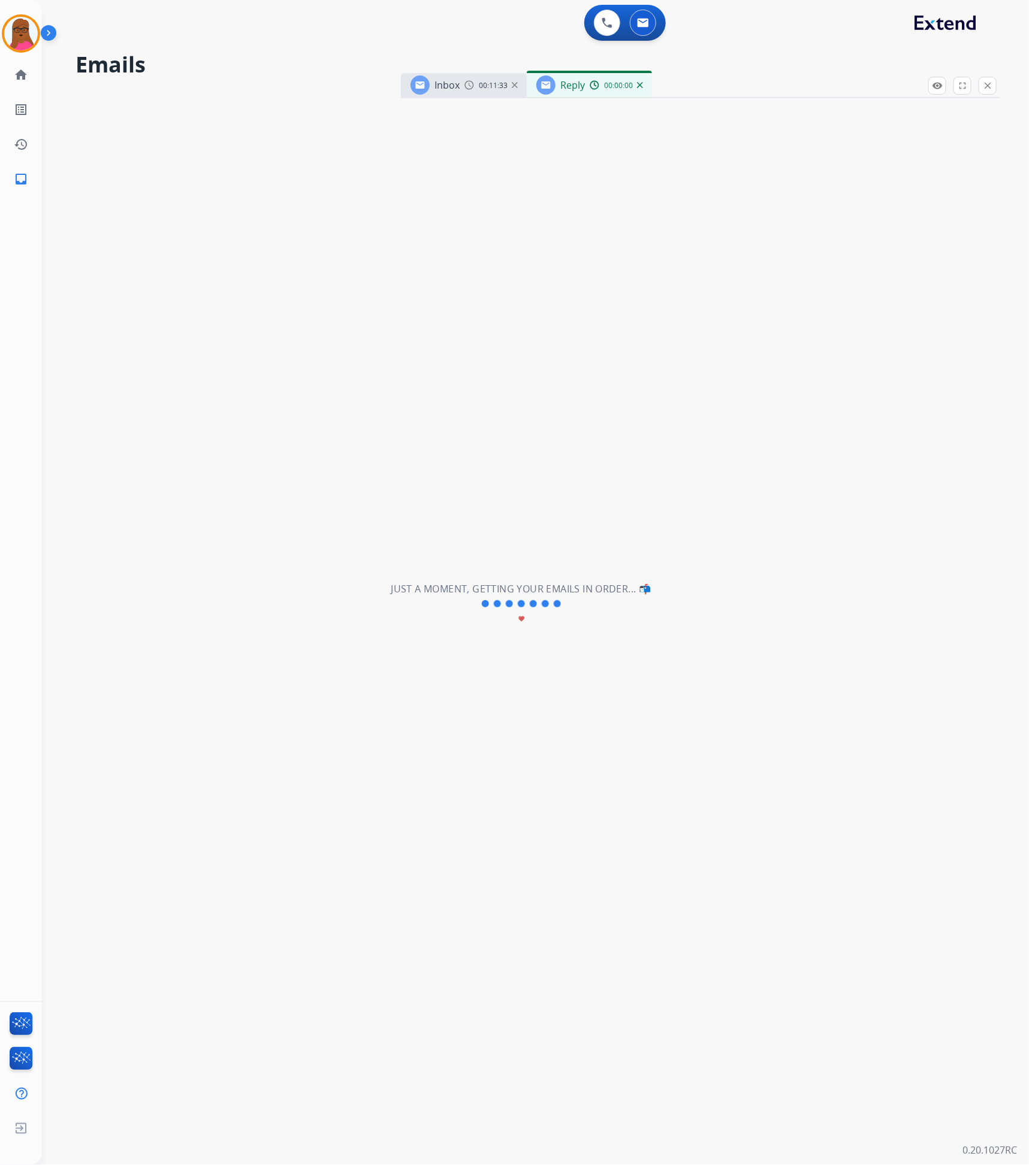
select select "**********"
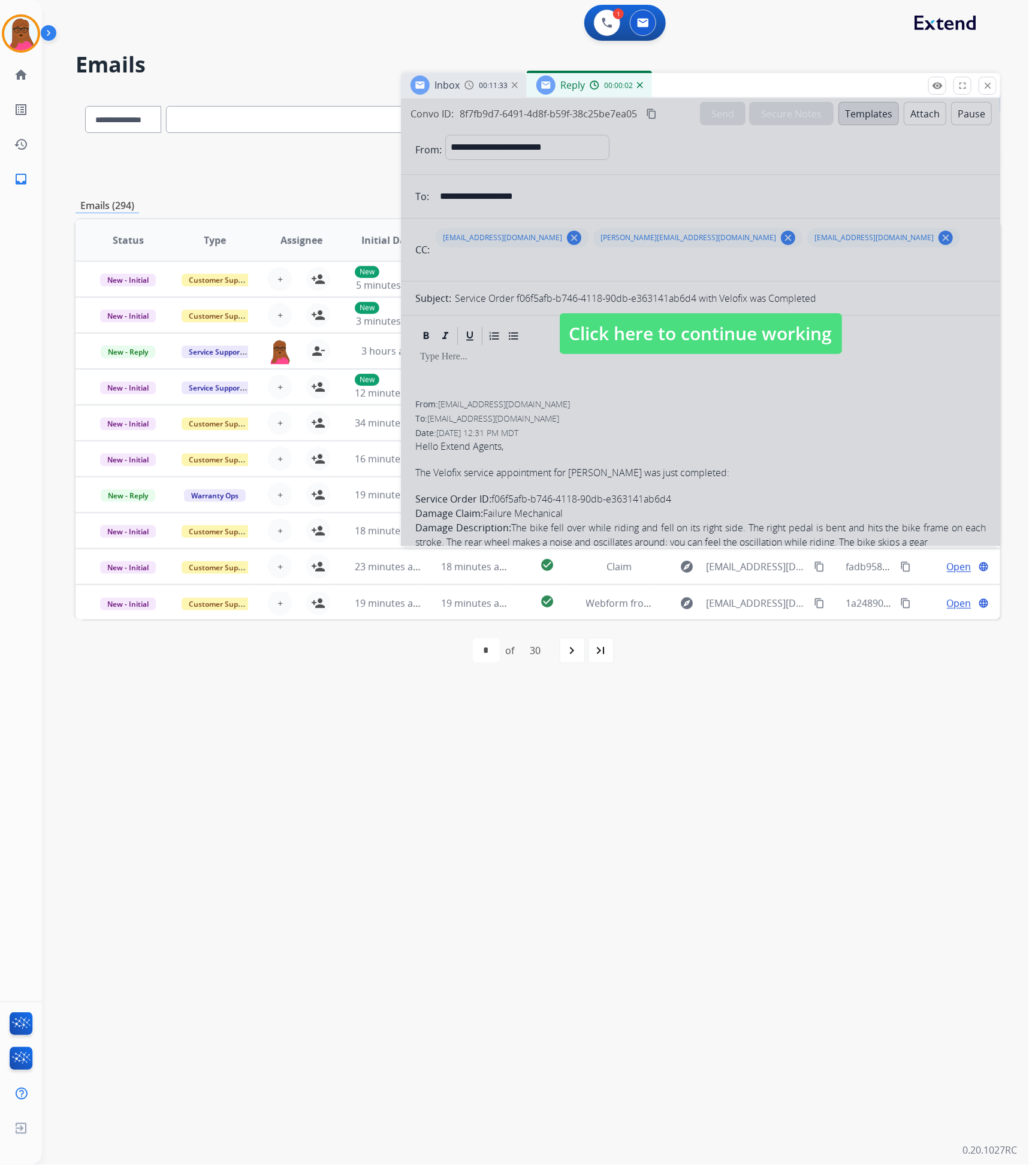
click at [681, 335] on span "Click here to continue working" at bounding box center [701, 333] width 282 height 41
select select
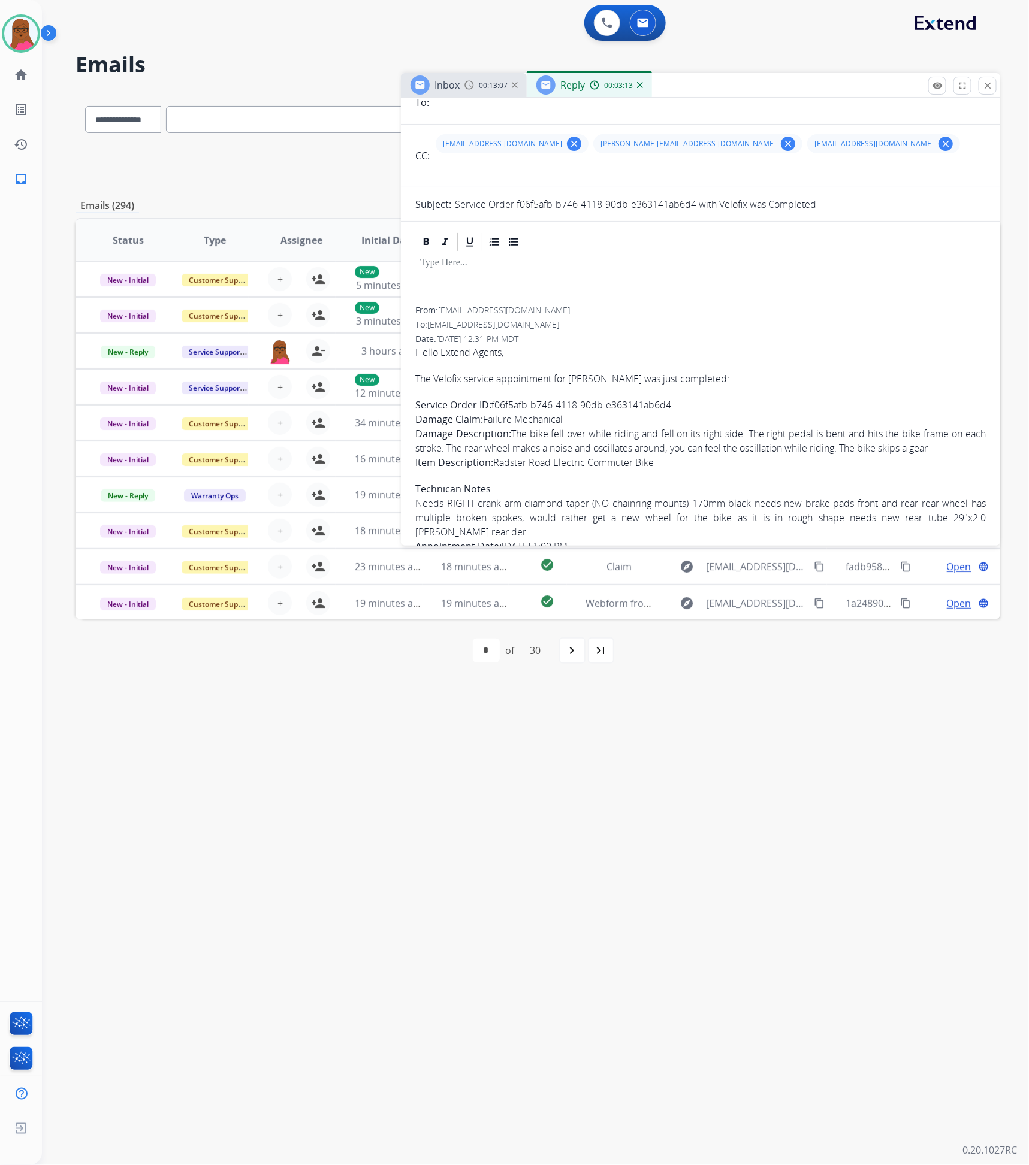
scroll to position [218, 0]
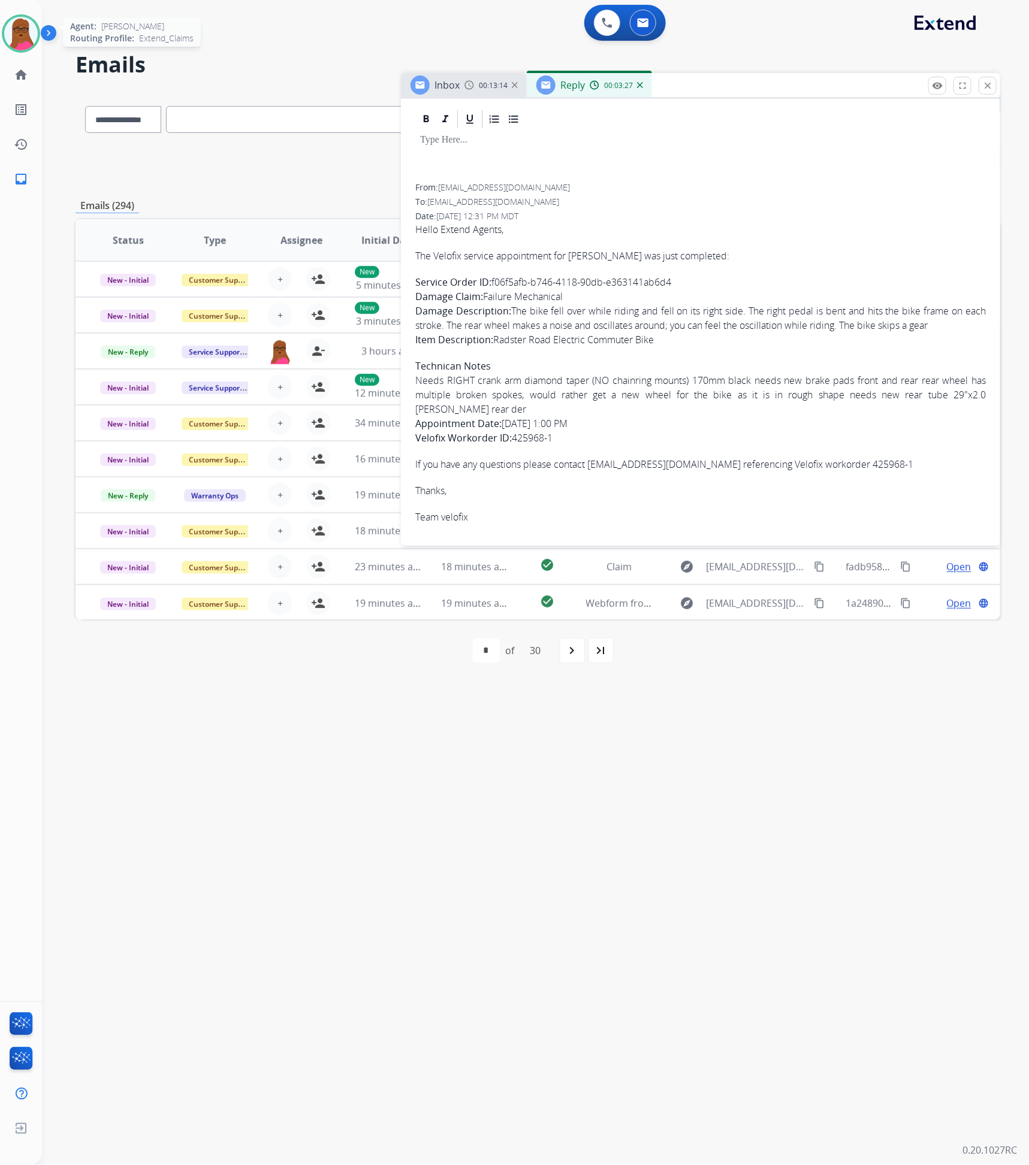
click at [24, 36] on img at bounding box center [21, 34] width 34 height 34
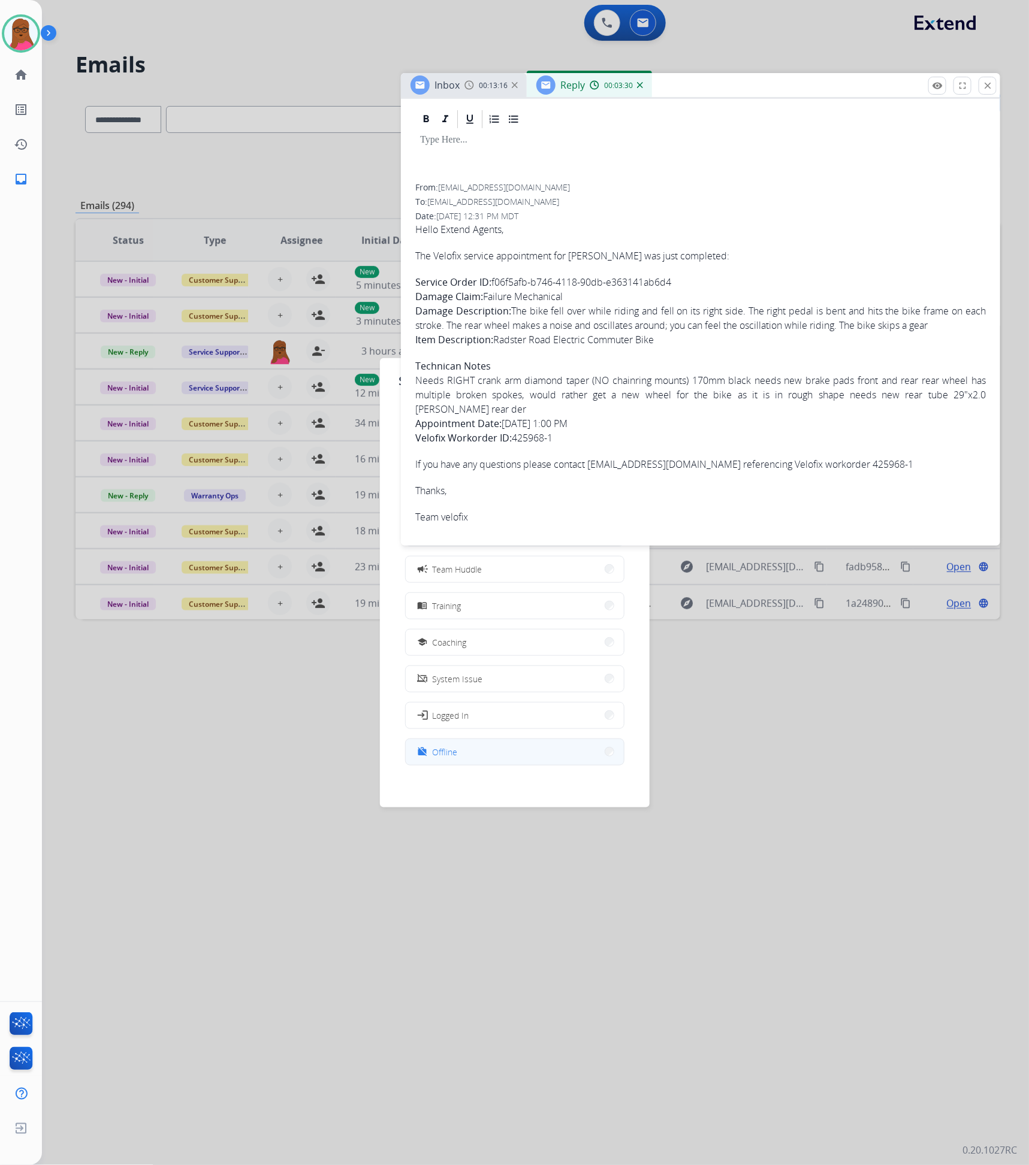
click at [468, 754] on button "work_off Offline" at bounding box center [515, 752] width 218 height 26
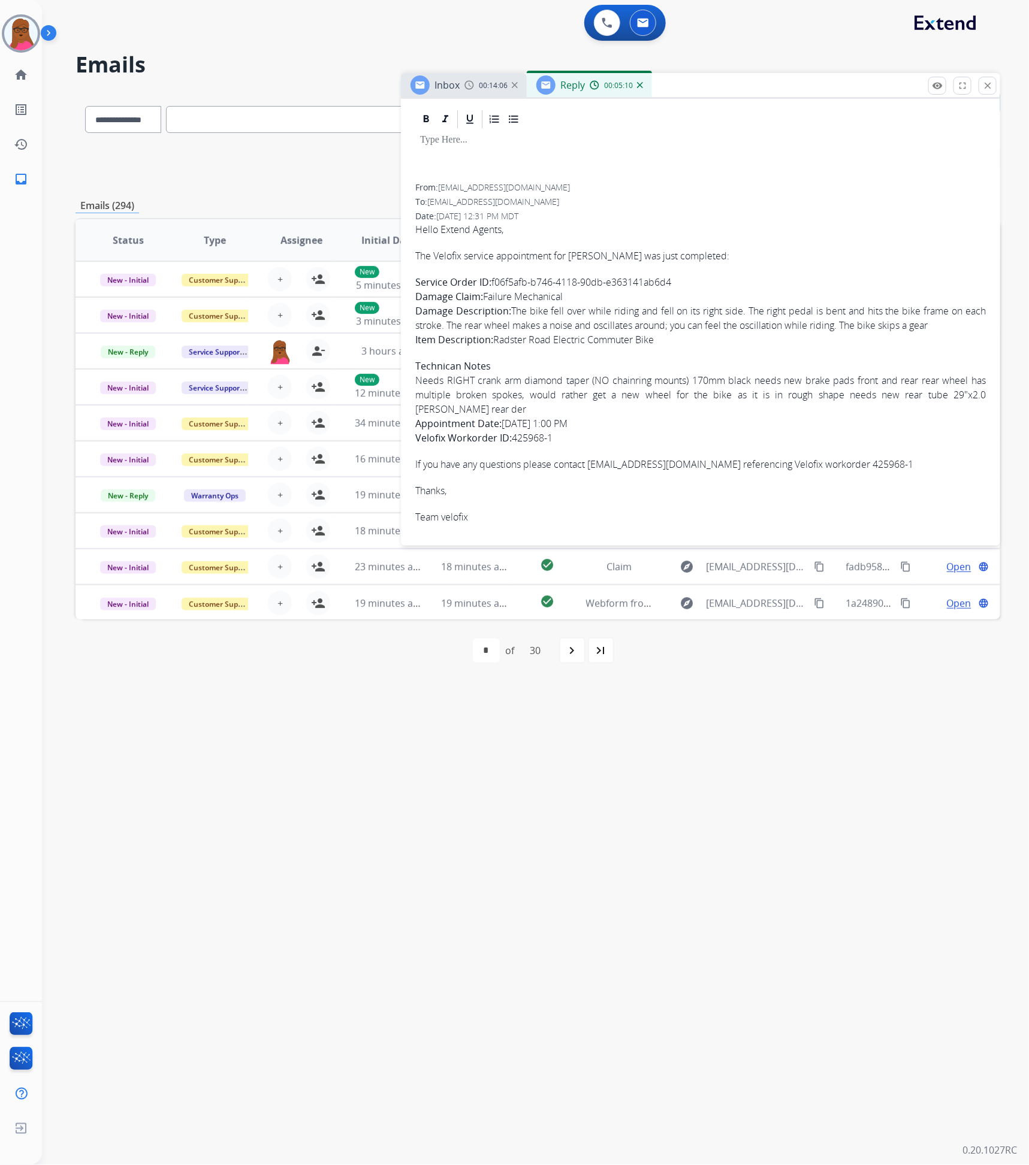
drag, startPoint x: 689, startPoint y: 284, endPoint x: 479, endPoint y: 283, distance: 209.7
click at [479, 283] on p "Service Order ID: f06f5afb-b746-4118-90db-e363141ab6d4 Damage Claim: Failure Me…" at bounding box center [700, 311] width 570 height 72
copy p "ID: f06f5afb-b746-4118-90db-e363141ab6d4"
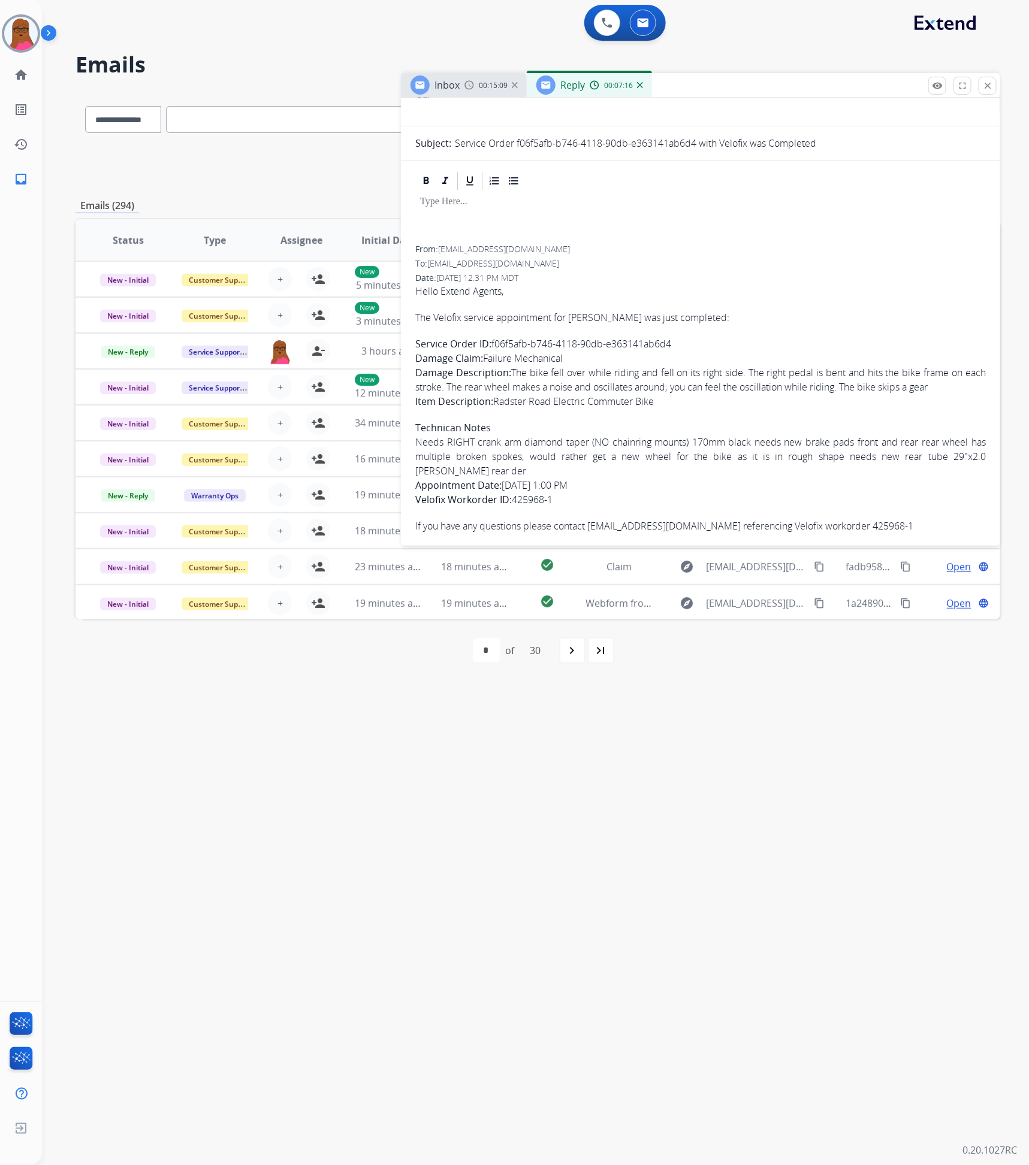
scroll to position [128, 0]
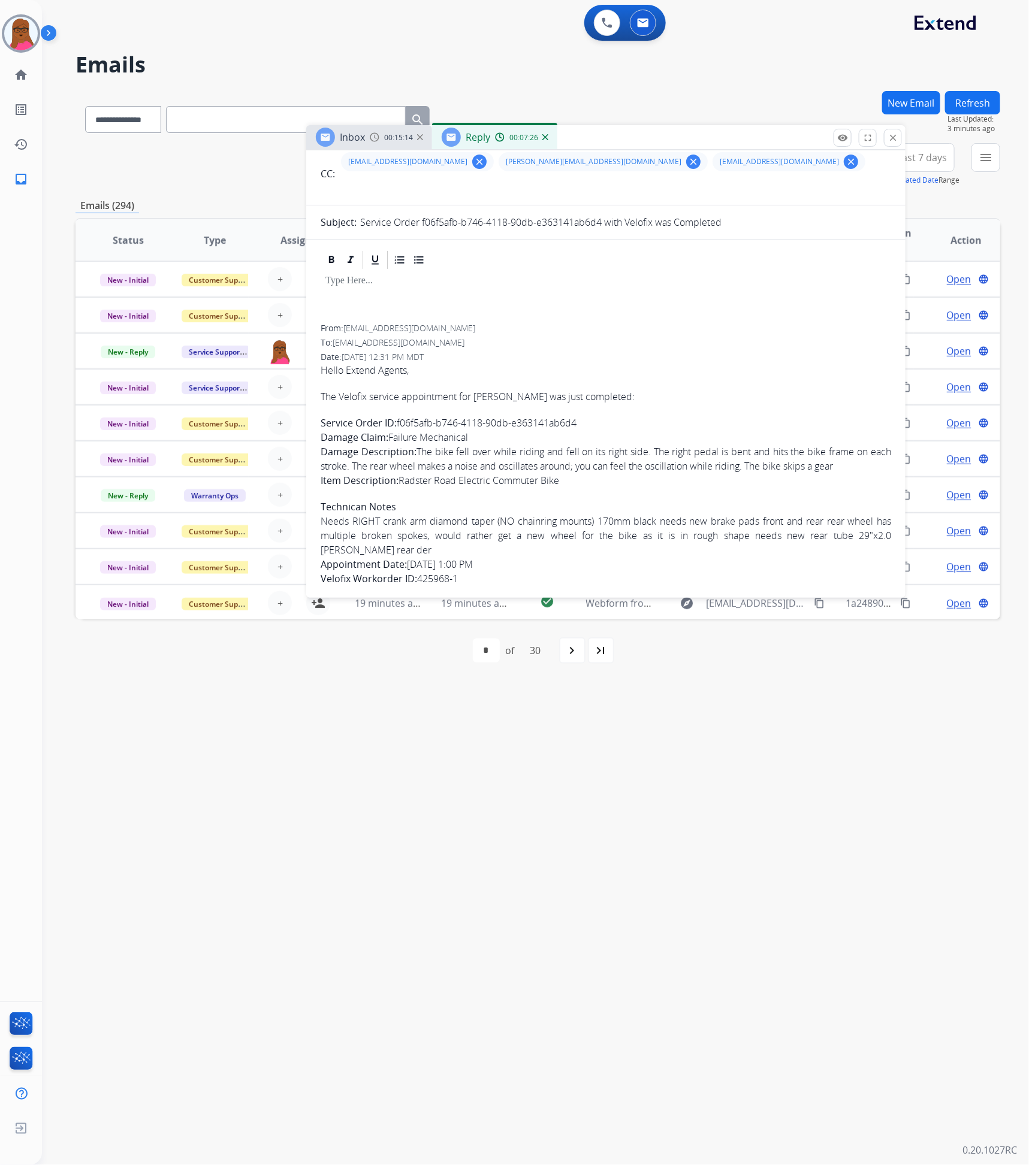
drag, startPoint x: 829, startPoint y: 86, endPoint x: 733, endPoint y: 140, distance: 109.5
click at [733, 140] on div "Inbox 00:15:14 Reply 00:07:26" at bounding box center [605, 137] width 599 height 25
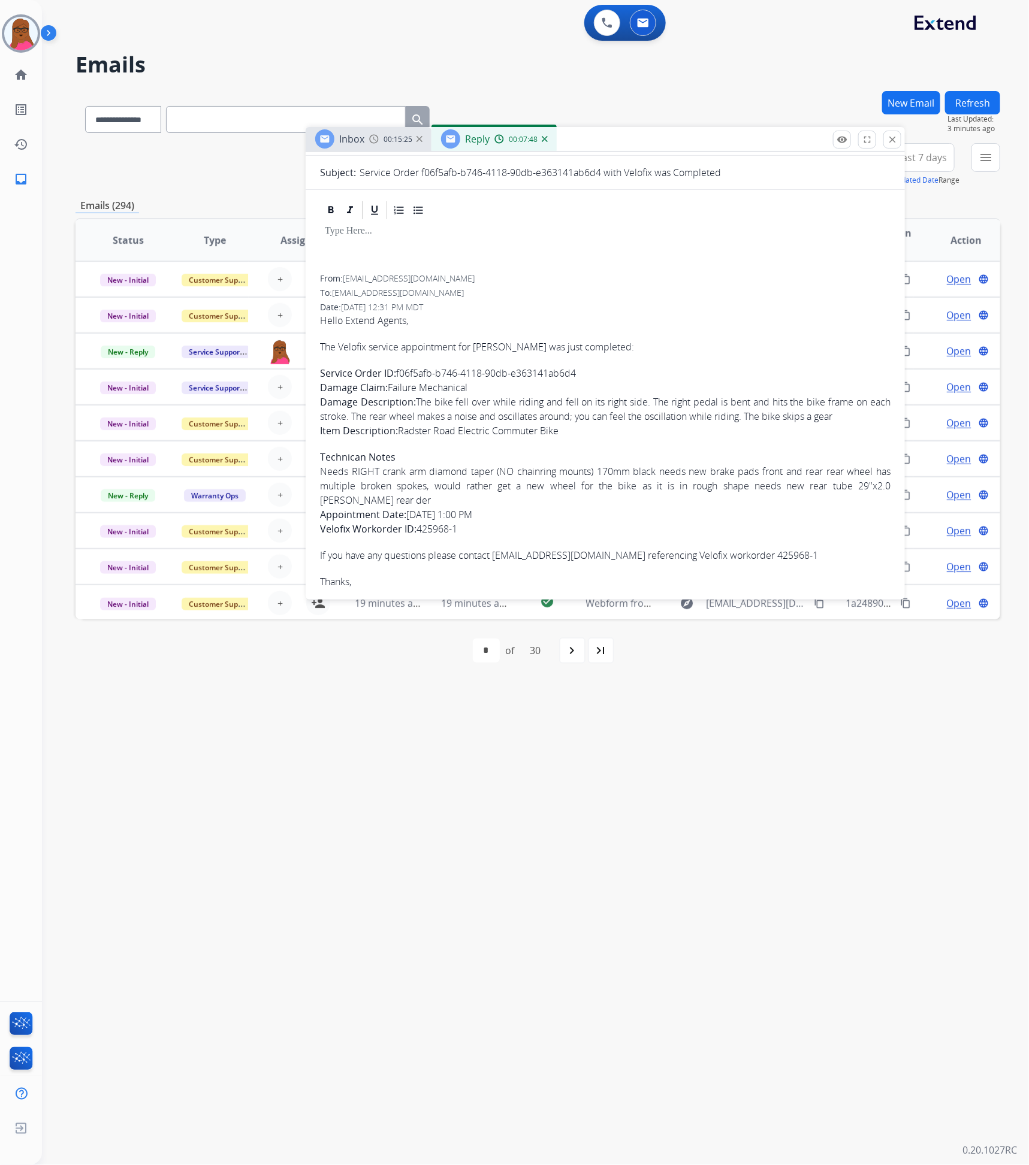
scroll to position [218, 0]
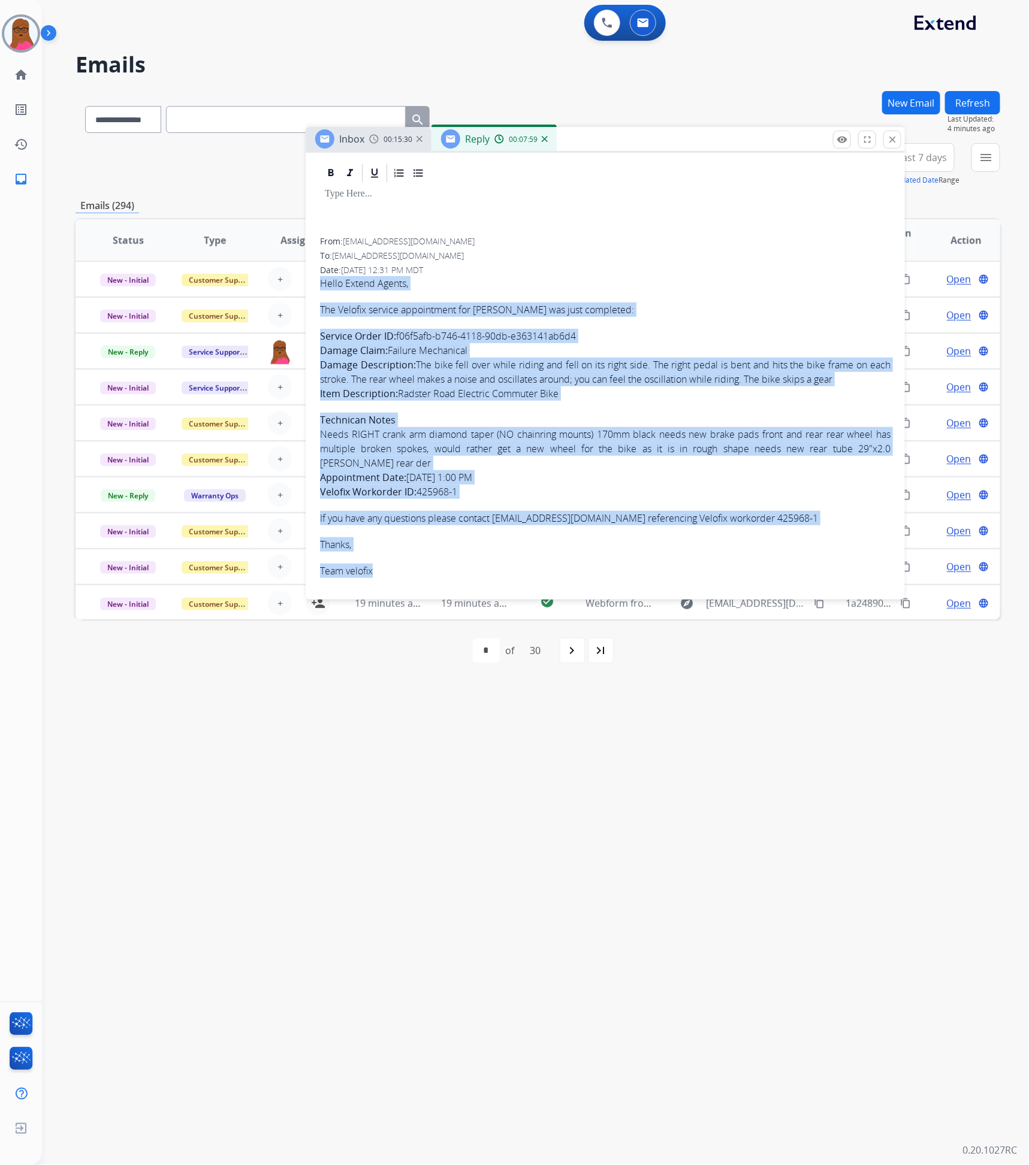
drag, startPoint x: 322, startPoint y: 282, endPoint x: 491, endPoint y: 561, distance: 325.9
click at [491, 561] on span "Hello Extend Agents, The Velofix service appointment for [PERSON_NAME] was just…" at bounding box center [605, 427] width 570 height 302
copy span "Hello Extend Agents, The Velofix service appointment for [PERSON_NAME] was just…"
click at [896, 142] on mat-icon "close" at bounding box center [892, 139] width 11 height 11
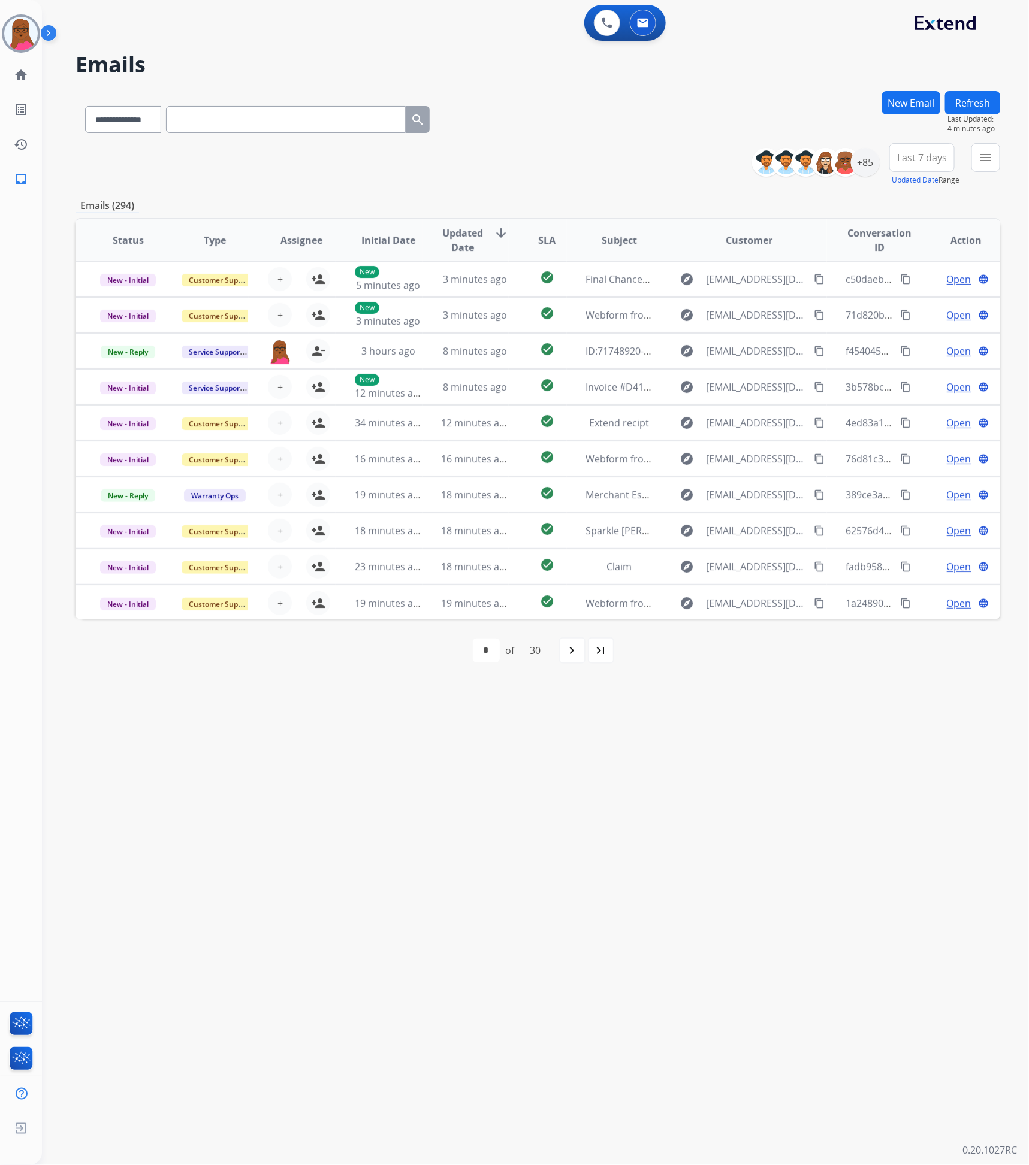
click at [898, 97] on button "New Email" at bounding box center [911, 102] width 58 height 23
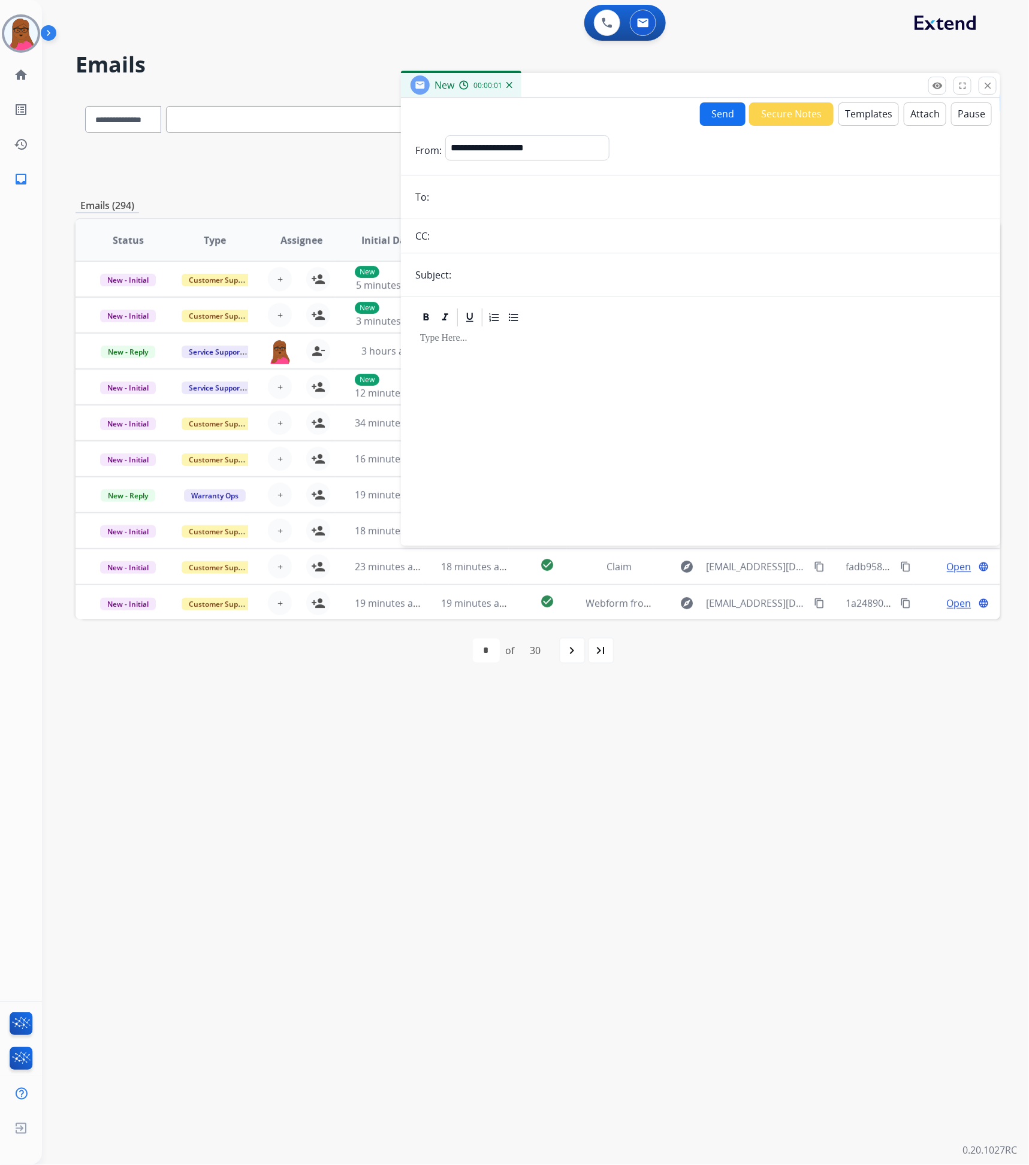
click at [467, 353] on div at bounding box center [700, 431] width 570 height 206
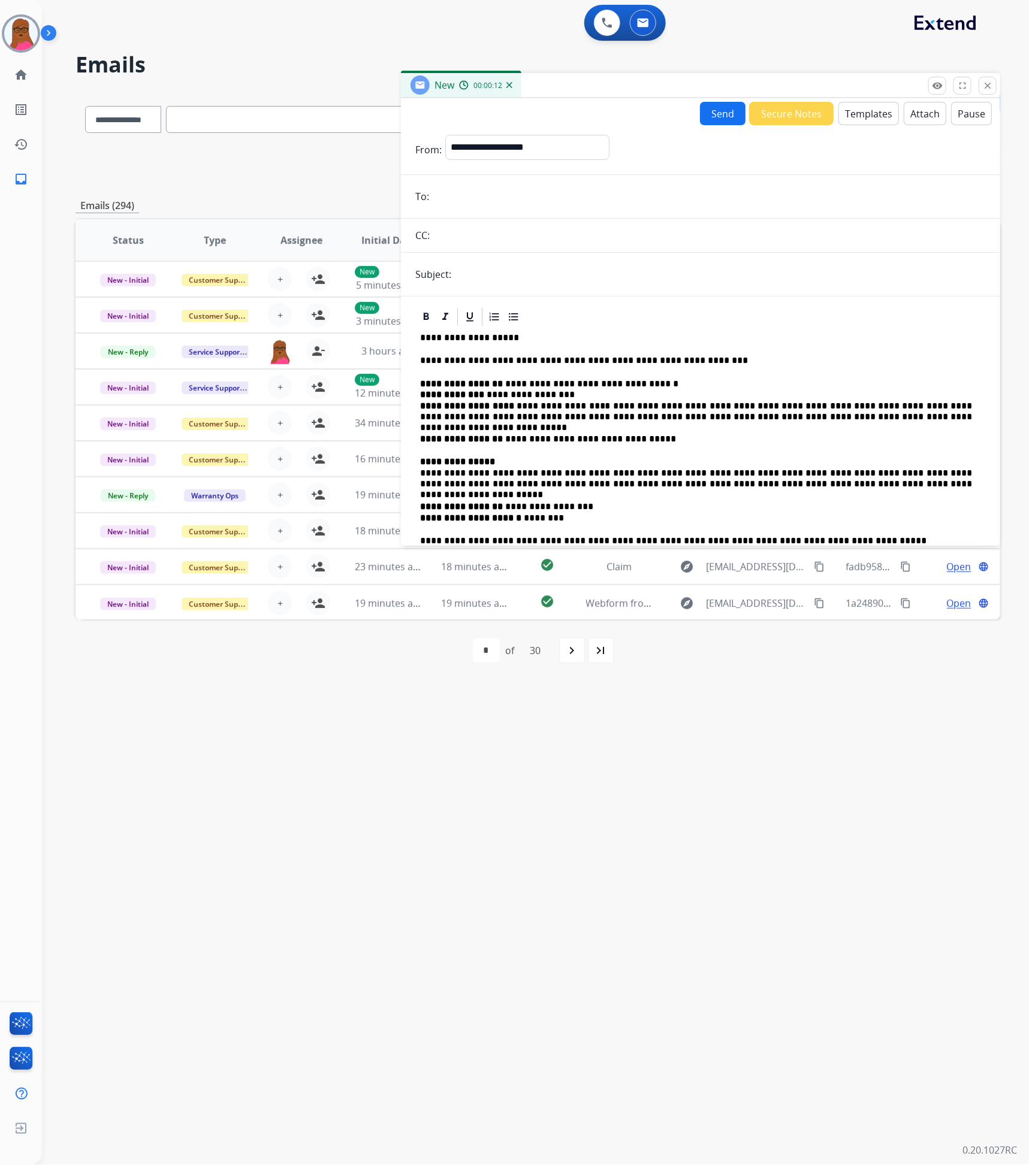
click at [523, 207] on input "email" at bounding box center [709, 197] width 553 height 24
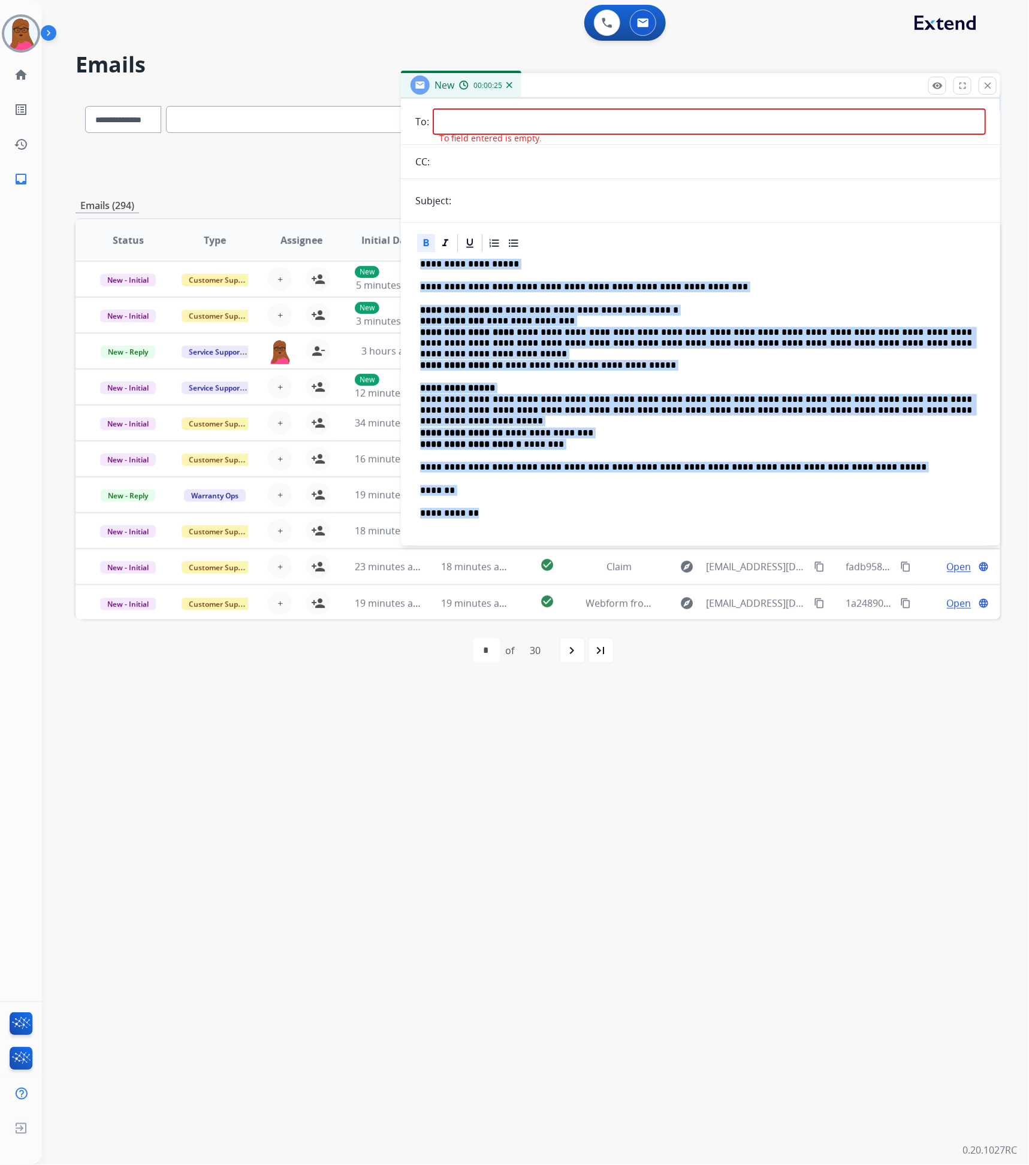
scroll to position [96, 0]
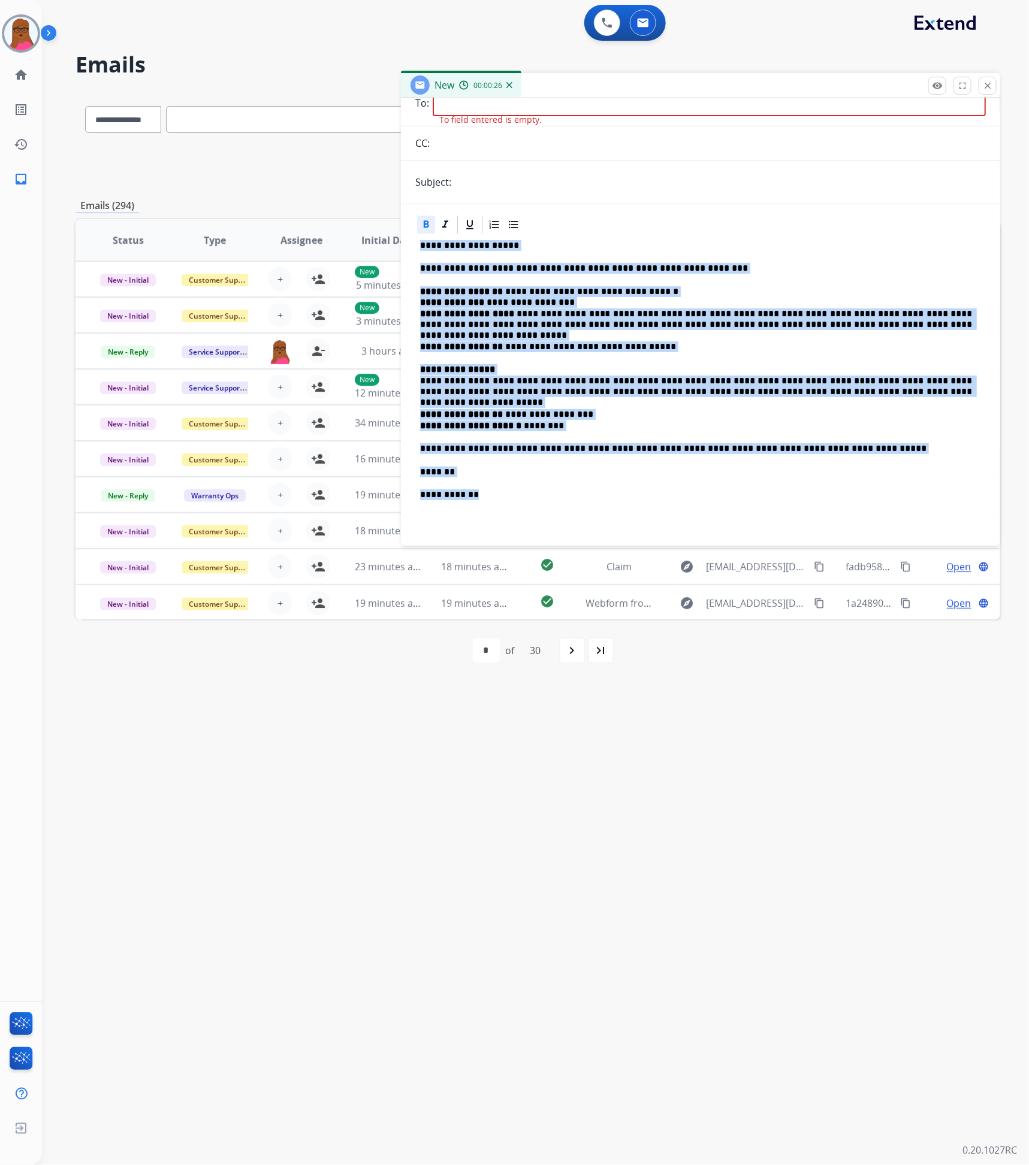
drag, startPoint x: 419, startPoint y: 339, endPoint x: 793, endPoint y: 536, distance: 422.7
click at [793, 536] on div "**********" at bounding box center [700, 386] width 570 height 303
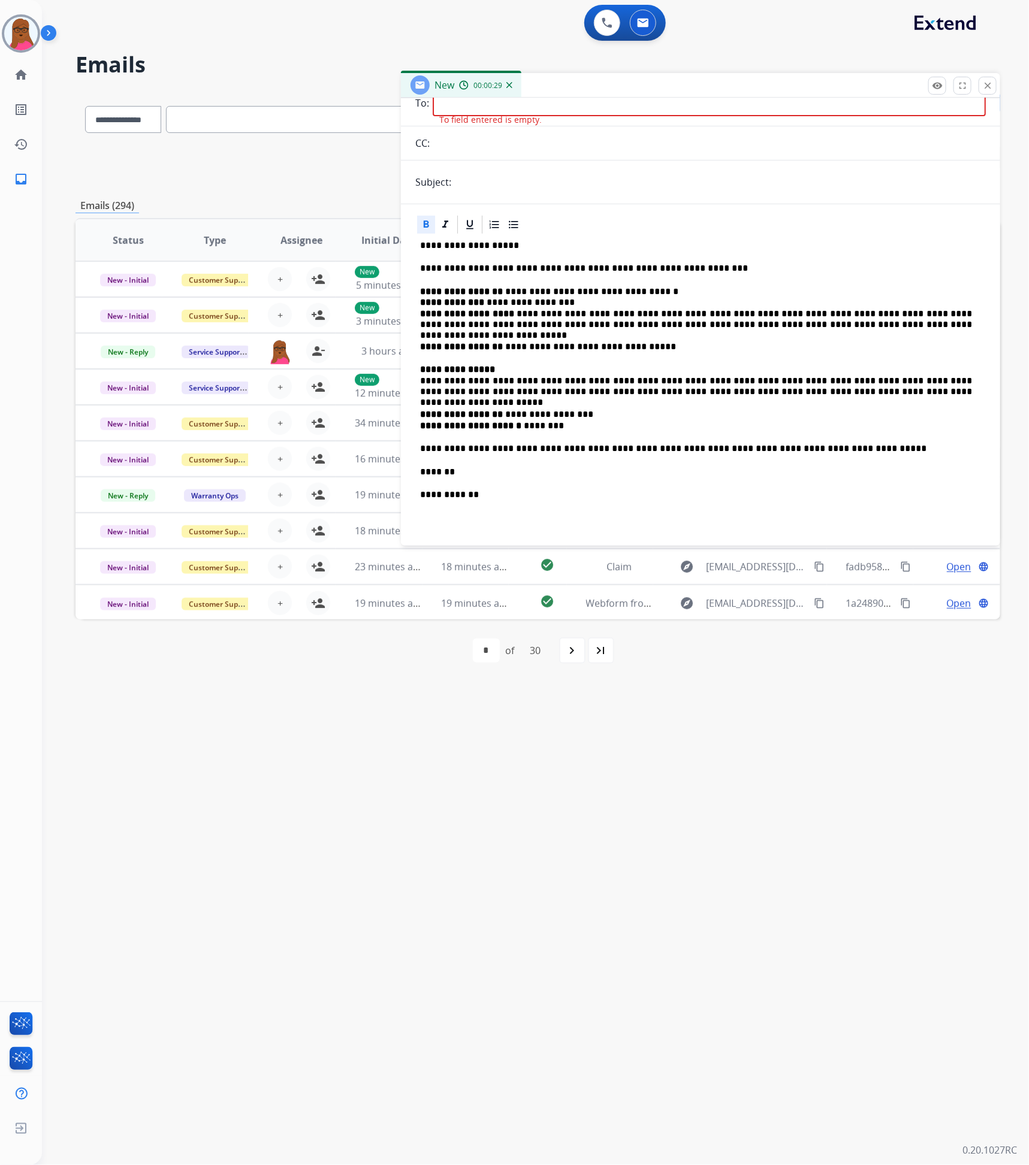
scroll to position [0, 0]
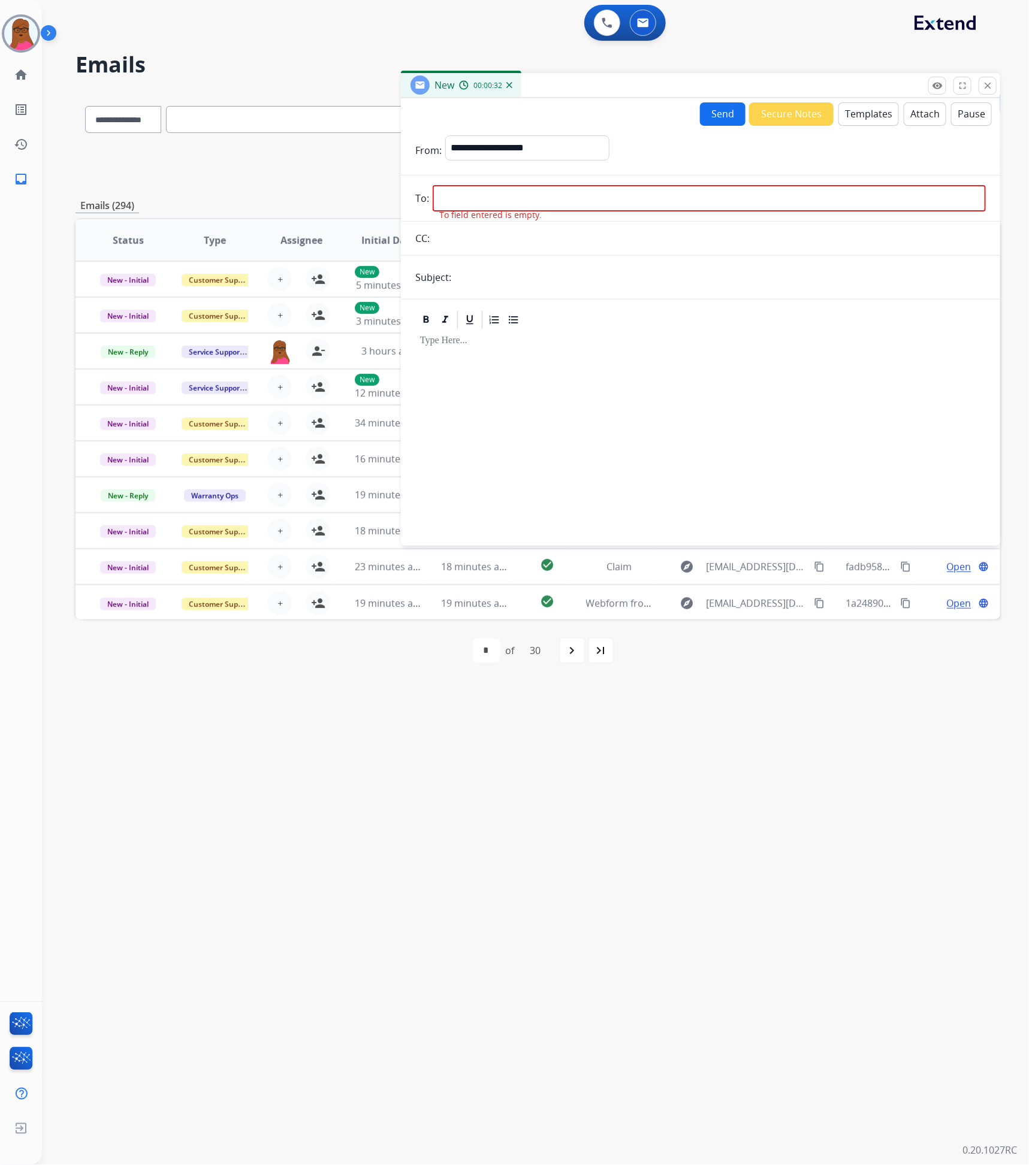
click at [874, 117] on button "Templates" at bounding box center [868, 113] width 61 height 23
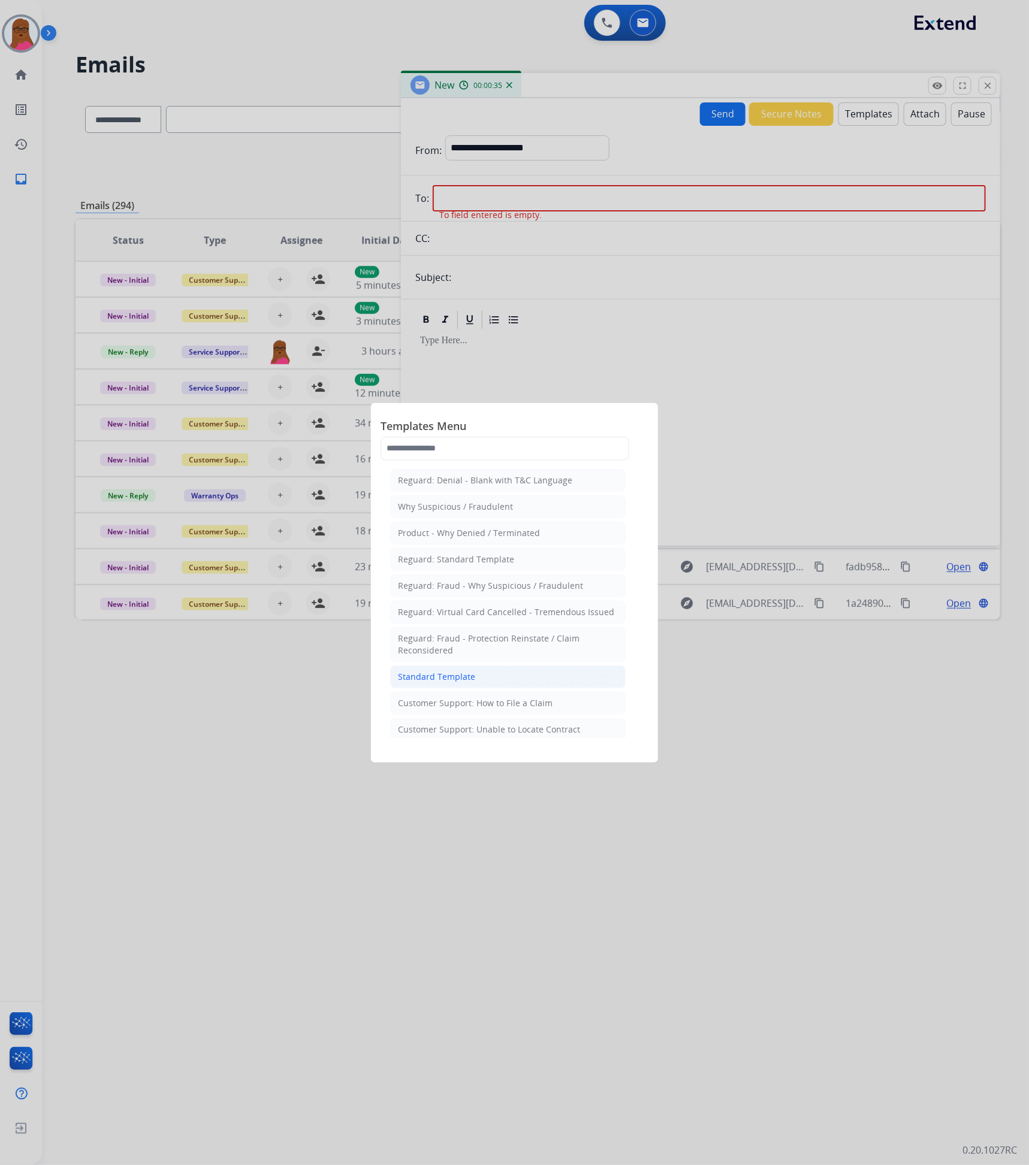
click at [488, 678] on li "Standard Template" at bounding box center [507, 677] width 235 height 23
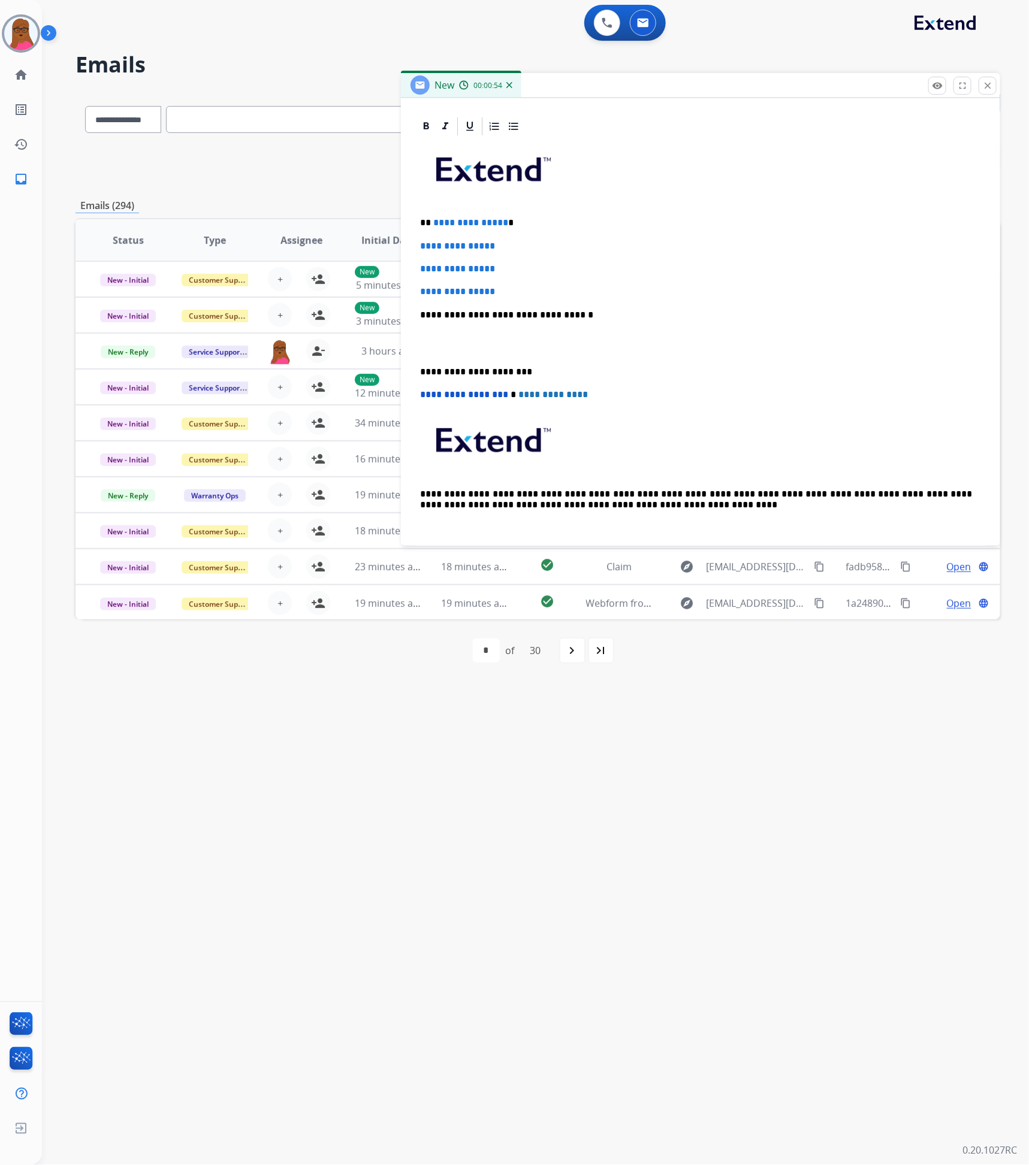
scroll to position [280, 0]
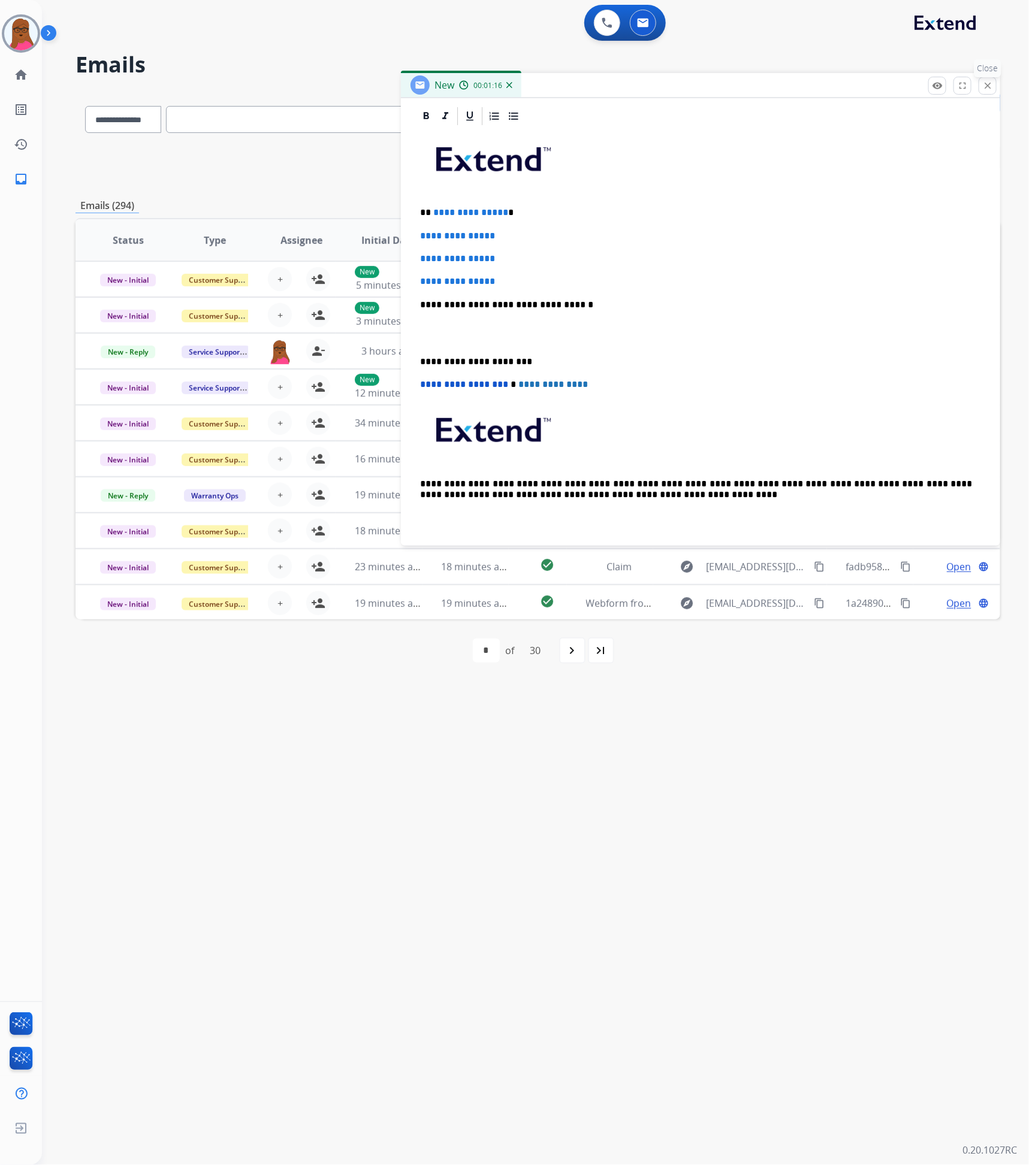
click at [991, 87] on mat-icon "close" at bounding box center [987, 85] width 11 height 11
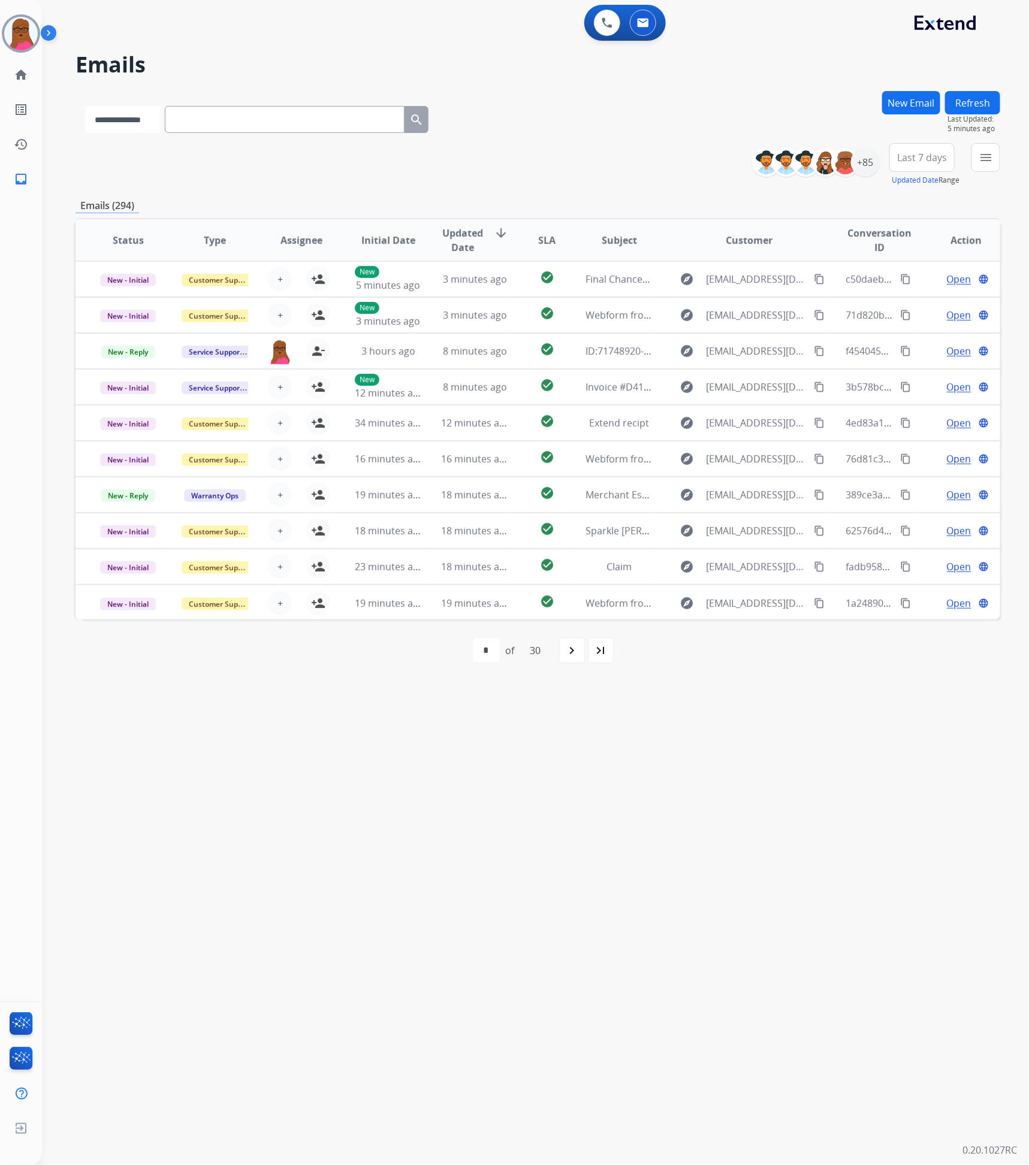
click at [160, 120] on select "**********" at bounding box center [122, 119] width 75 height 27
click at [85, 106] on select "**********" at bounding box center [122, 119] width 75 height 27
click at [121, 126] on select "**********" at bounding box center [122, 119] width 75 height 27
select select "**********"
click at [85, 106] on select "**********" at bounding box center [122, 119] width 75 height 27
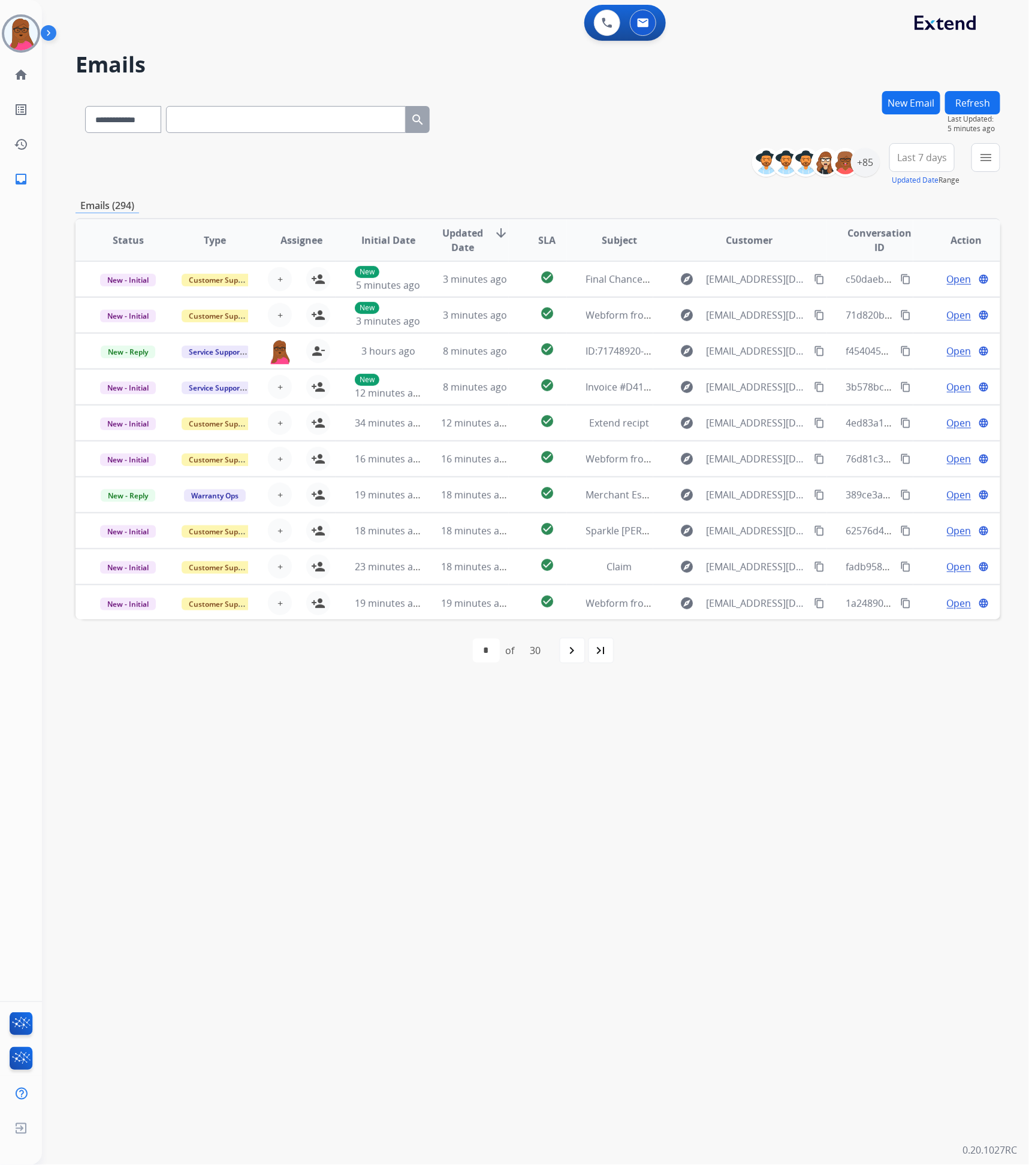
click at [280, 122] on input "text" at bounding box center [286, 119] width 240 height 27
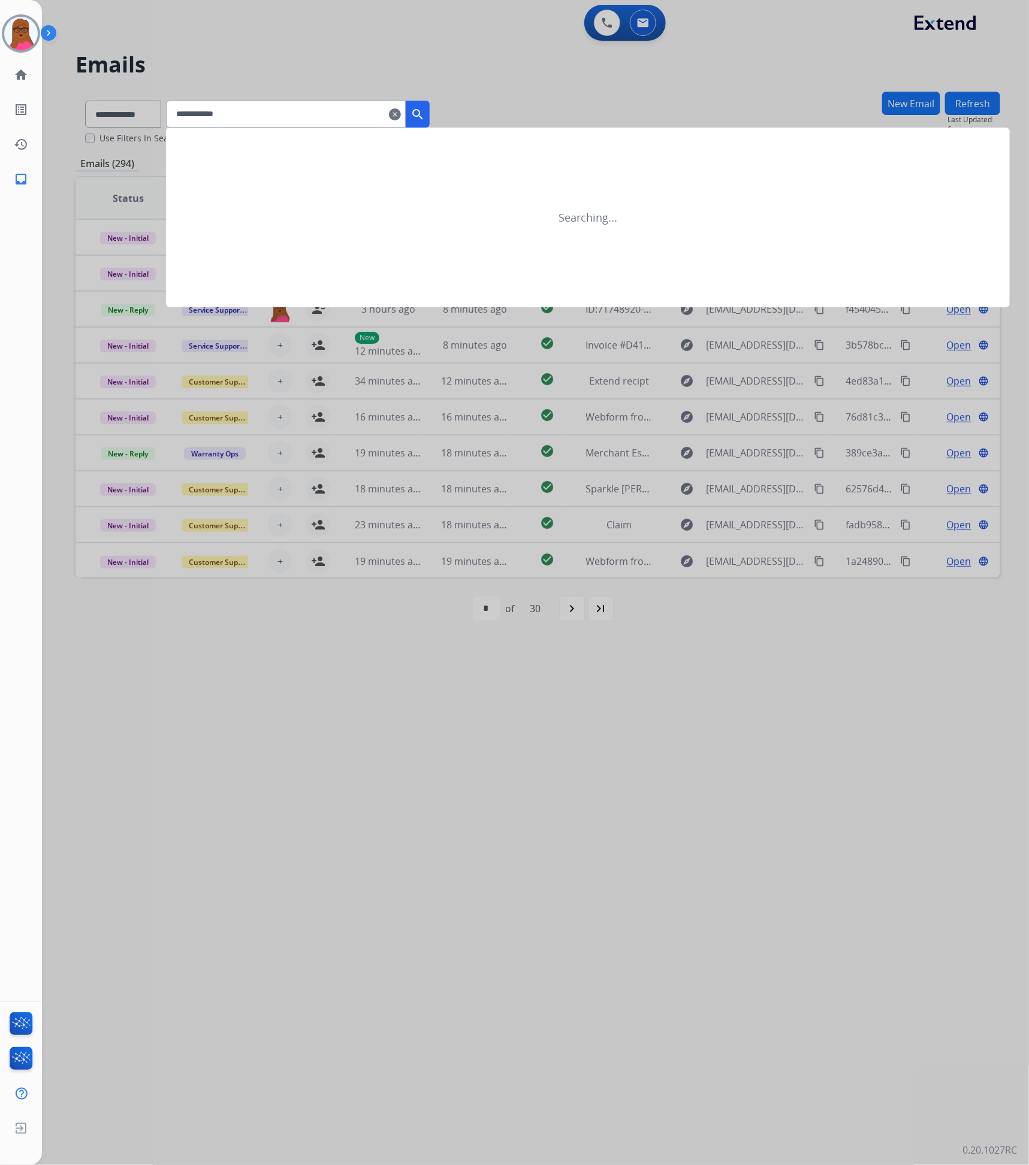
type input "**********"
click at [430, 102] on button "search" at bounding box center [418, 114] width 24 height 27
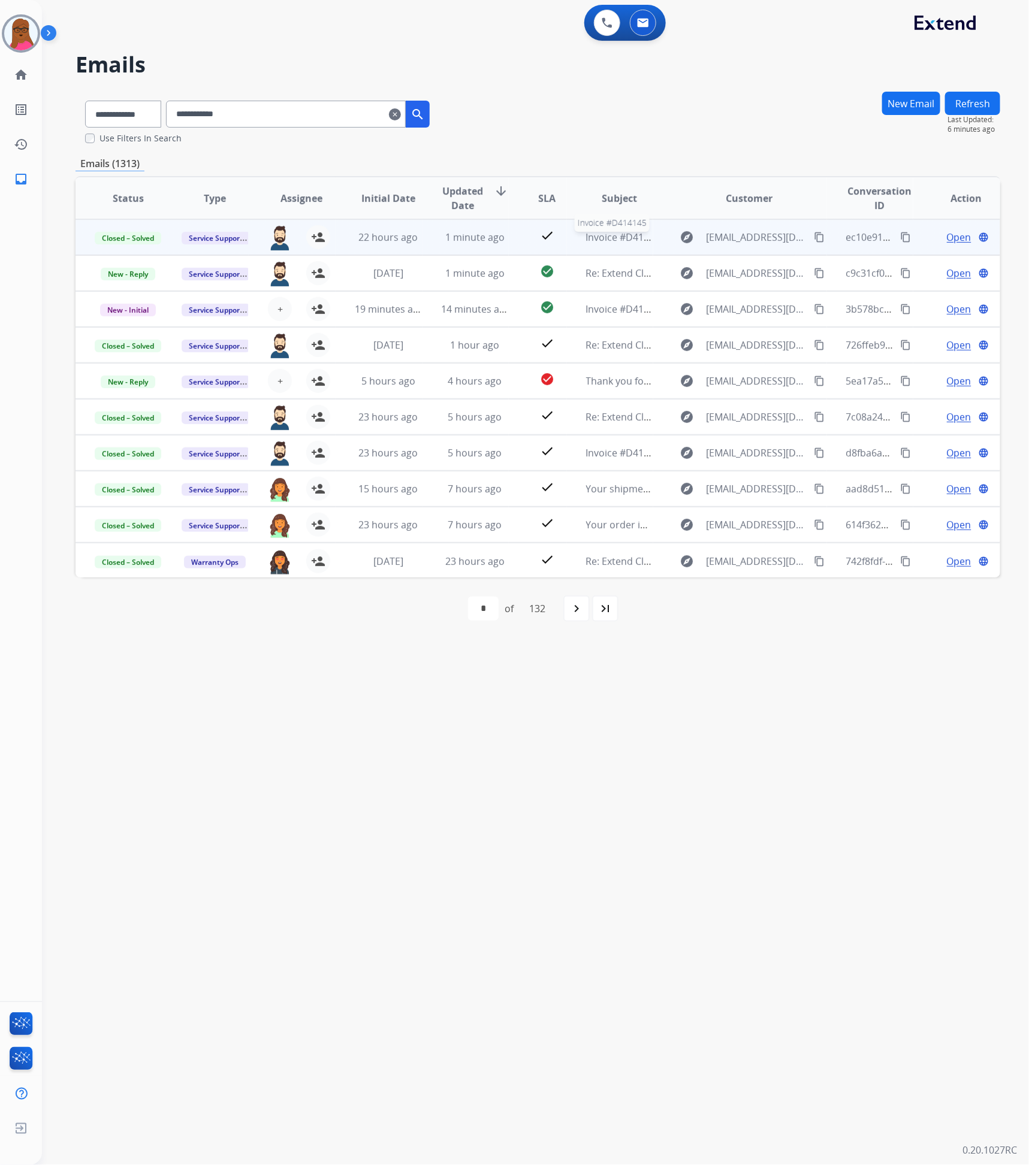
click at [591, 236] on span "Invoice #D414145" at bounding box center [626, 237] width 80 height 13
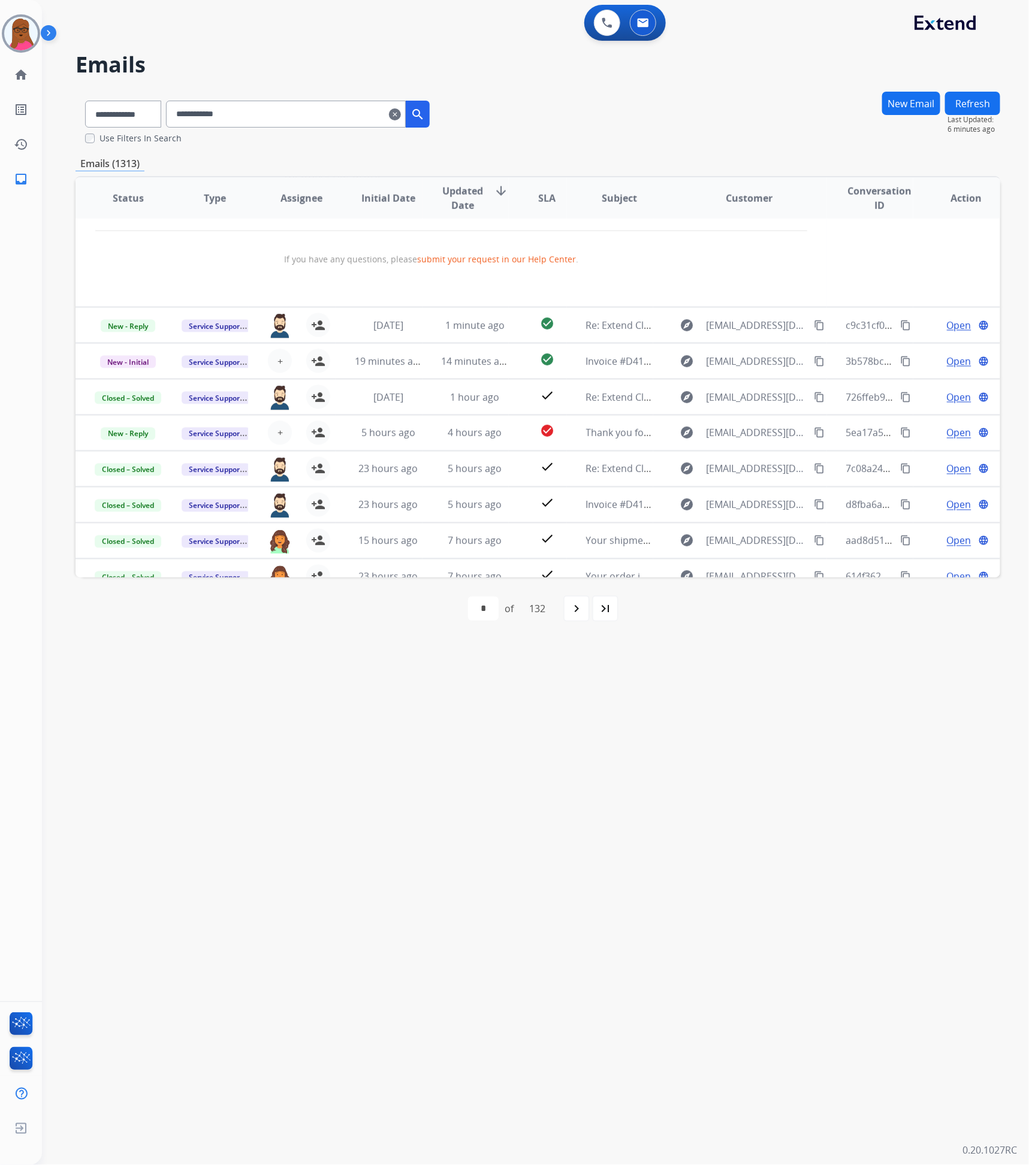
scroll to position [809, 0]
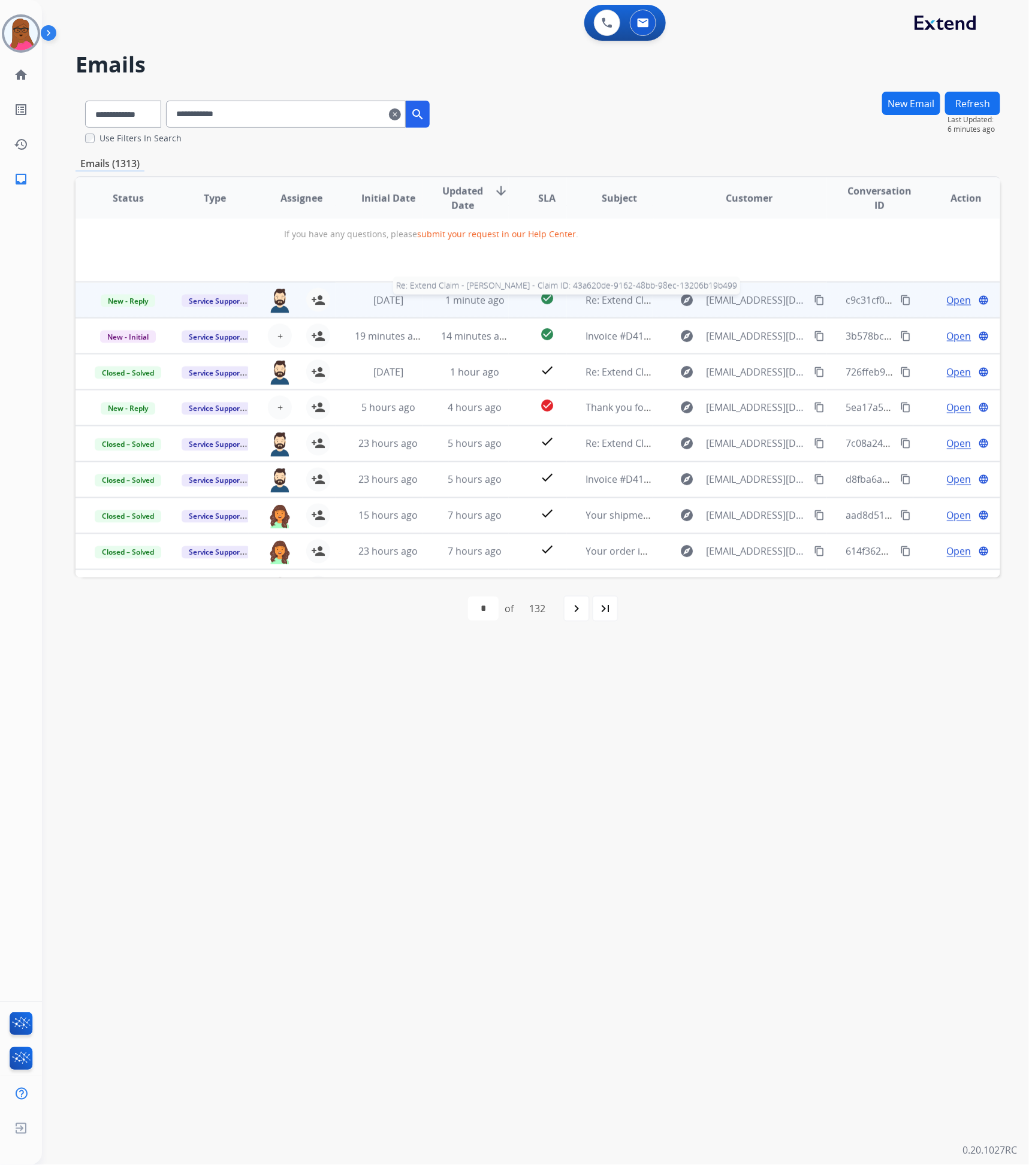
click at [586, 294] on span "Re: Extend Claim - [PERSON_NAME] - Claim ID: 43a620de-9162-48bb-98ec-13206b19b4…" at bounding box center [783, 300] width 394 height 13
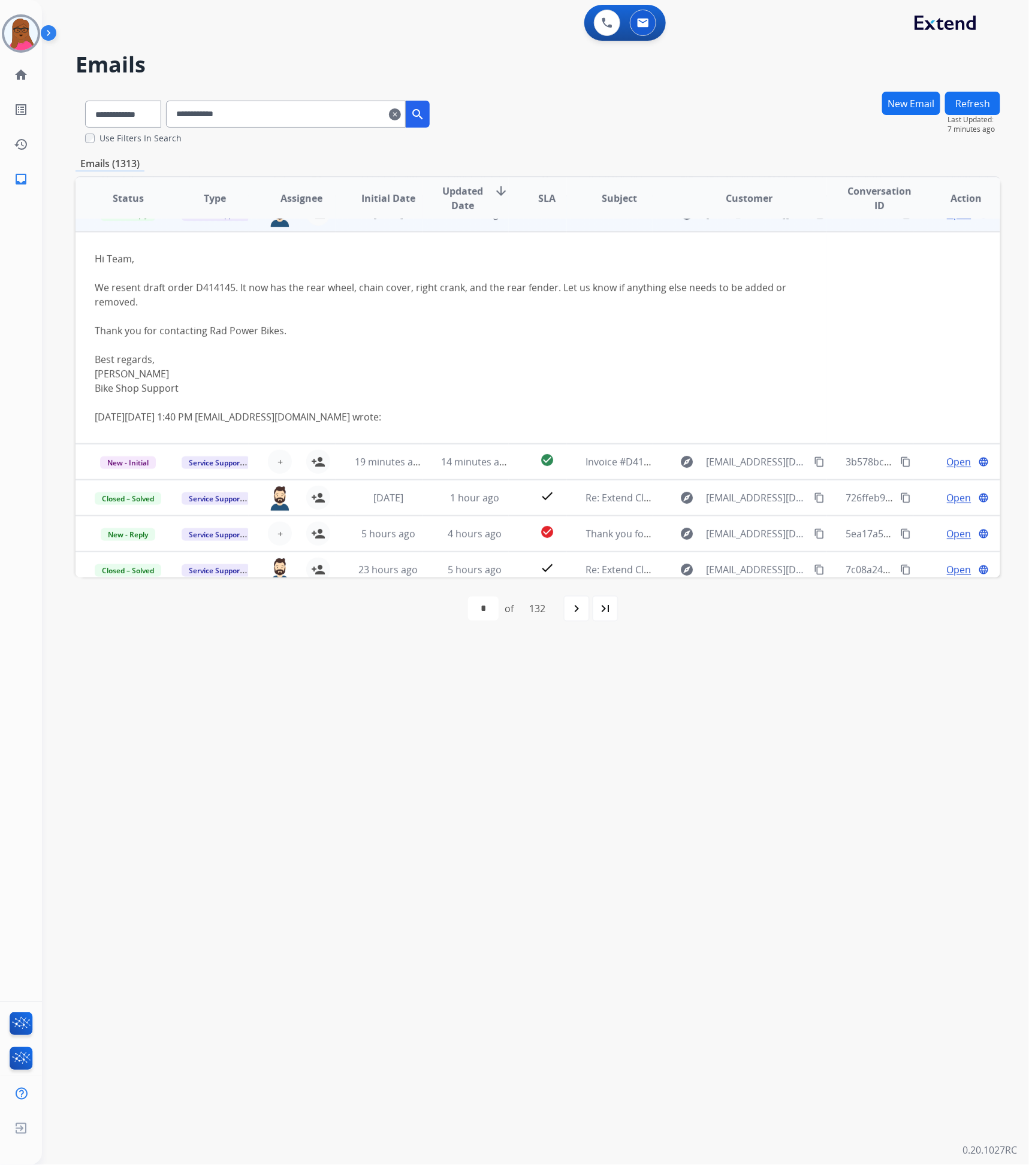
scroll to position [90, 0]
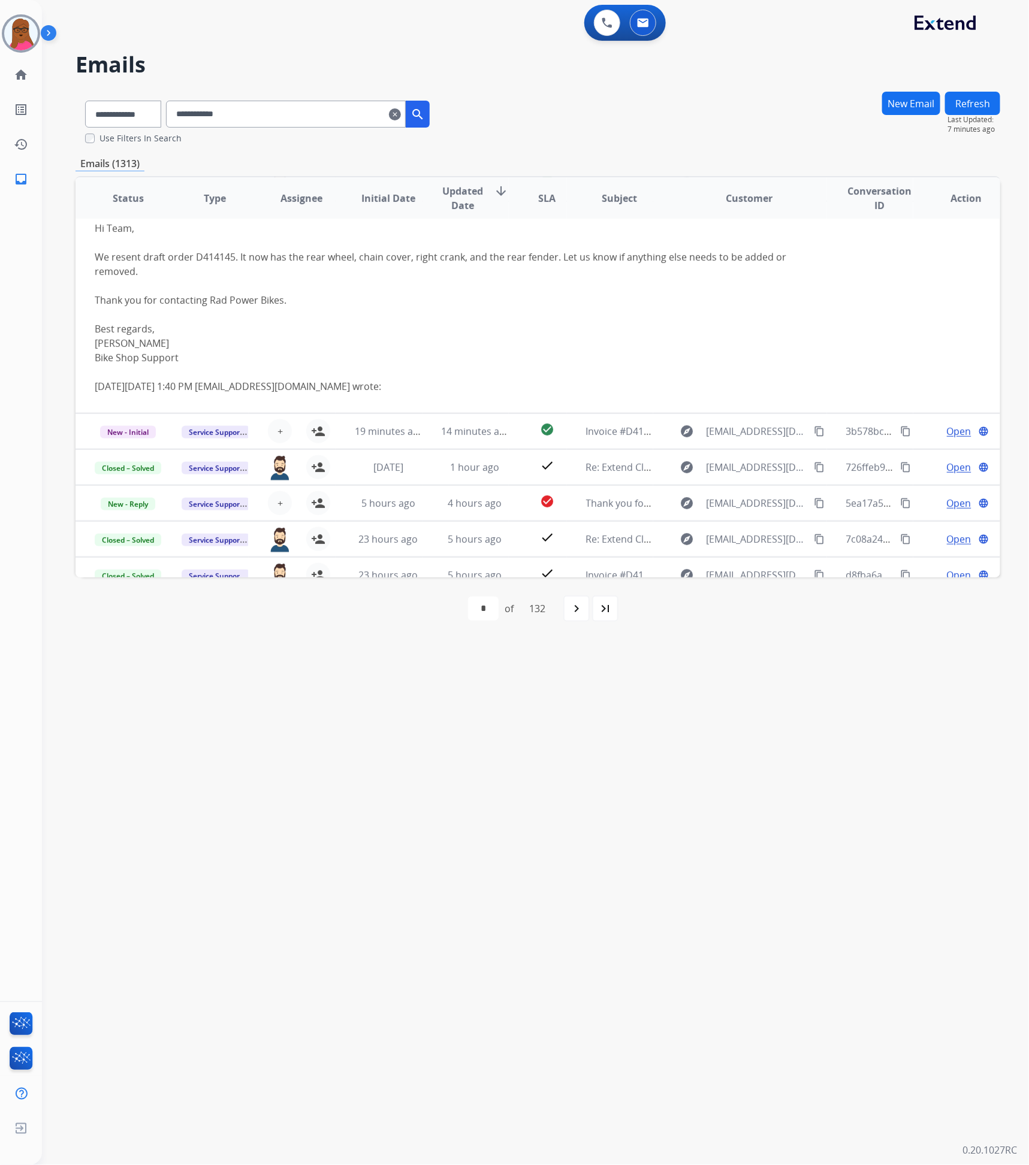
drag, startPoint x: 406, startPoint y: 116, endPoint x: 394, endPoint y: 114, distance: 12.1
click at [401, 116] on mat-icon "clear" at bounding box center [395, 114] width 12 height 14
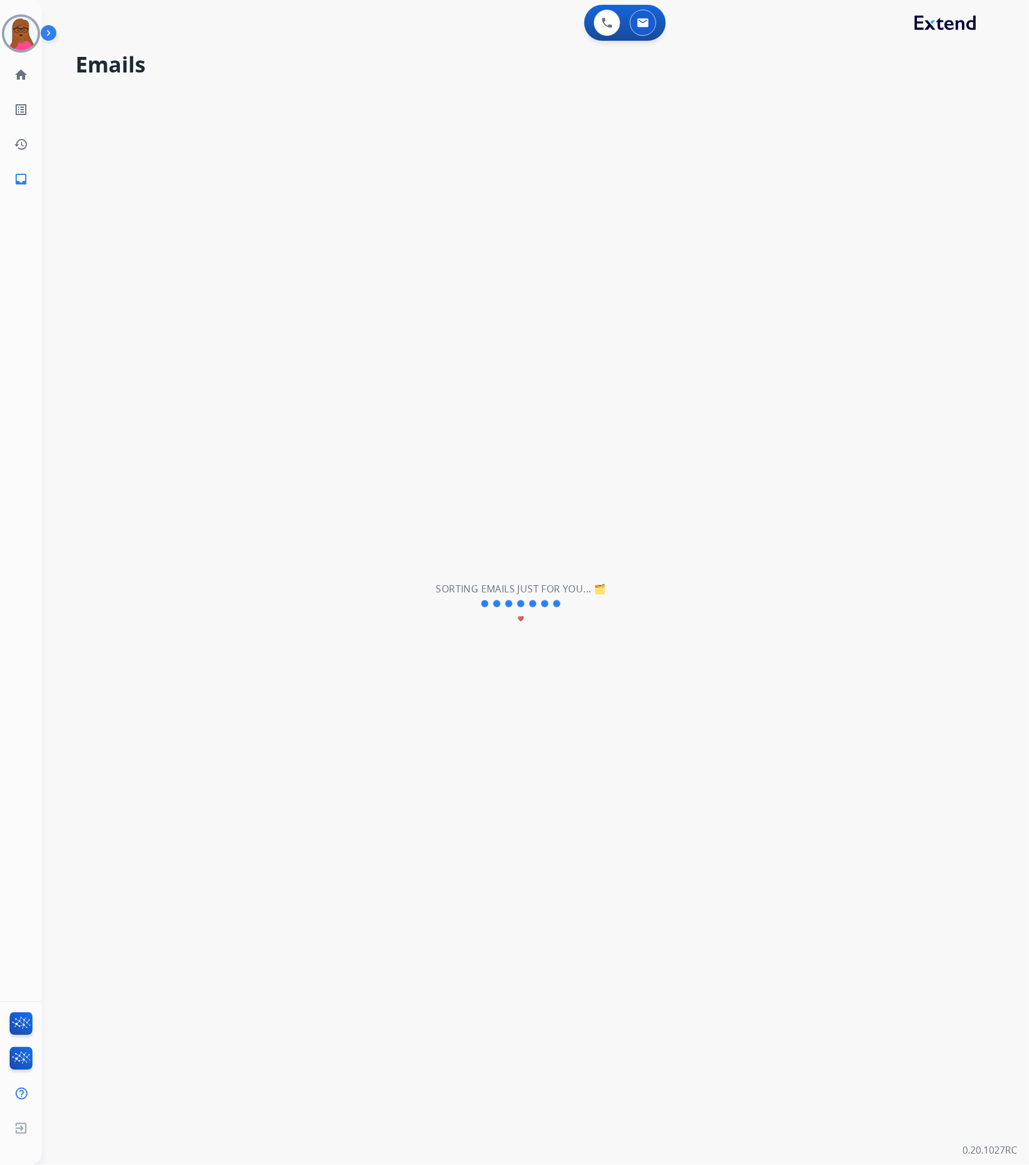
select select "**********"
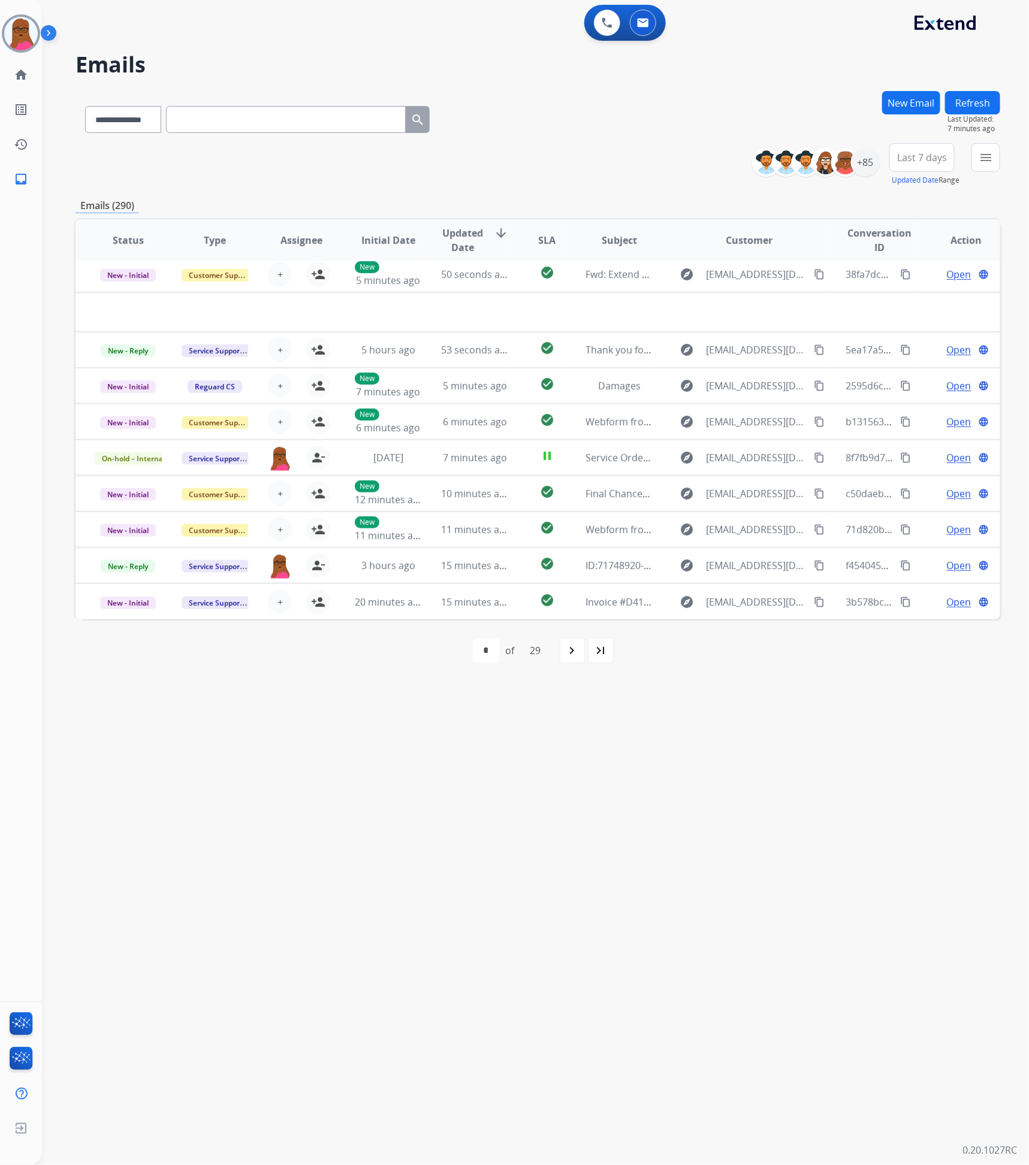
scroll to position [40, 0]
click at [361, 112] on input "text" at bounding box center [286, 119] width 240 height 27
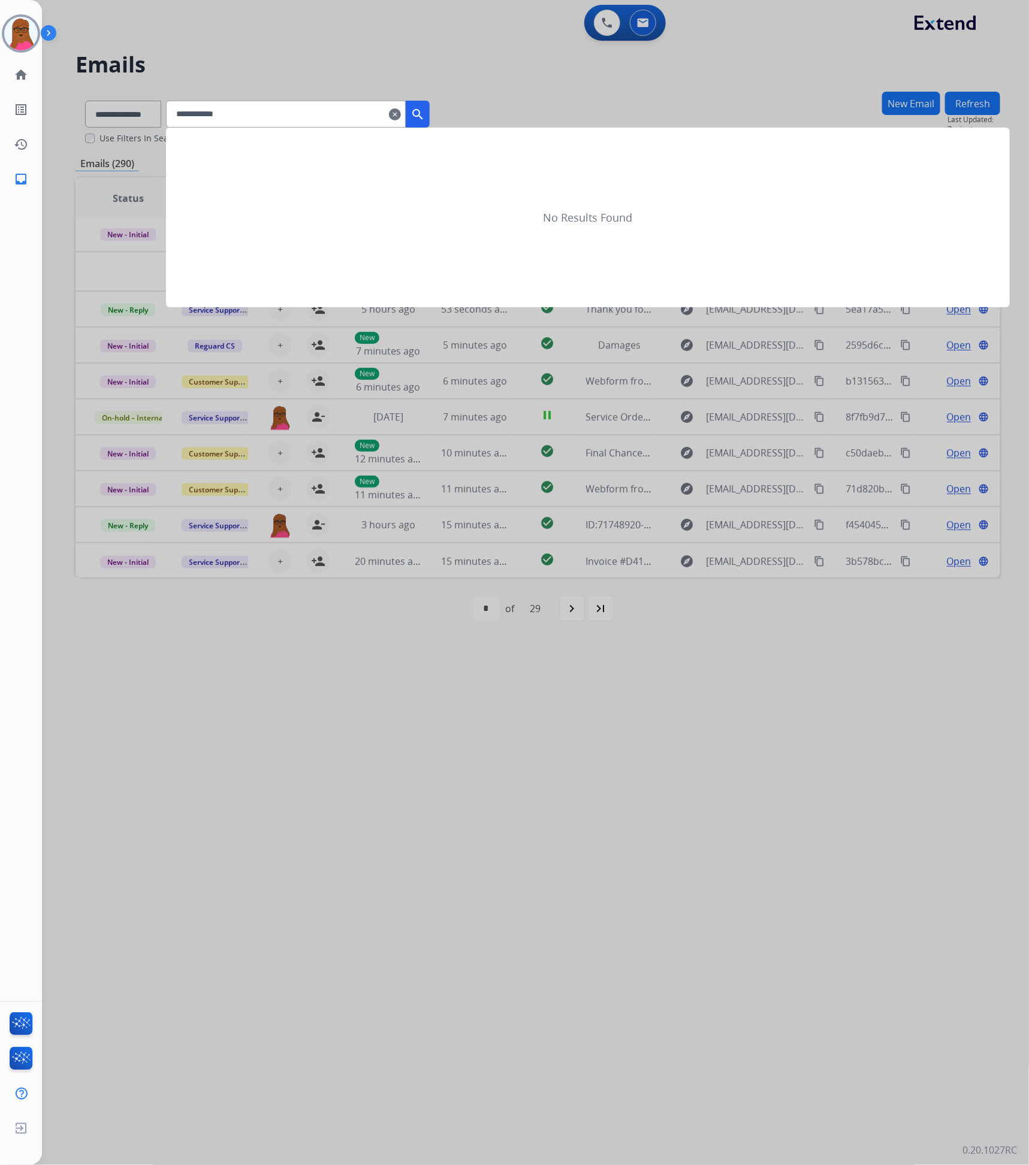
type input "**********"
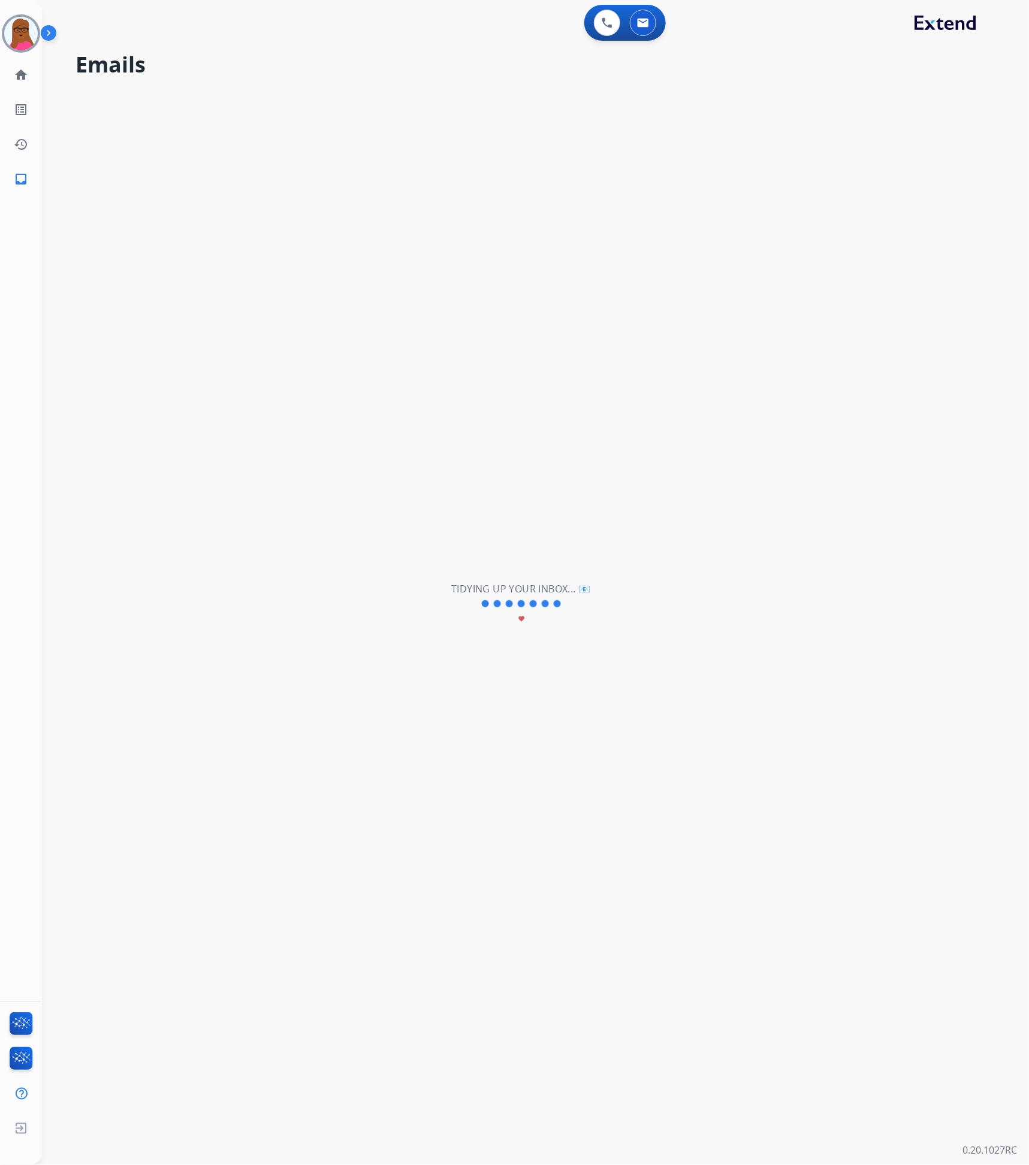
scroll to position [2, 0]
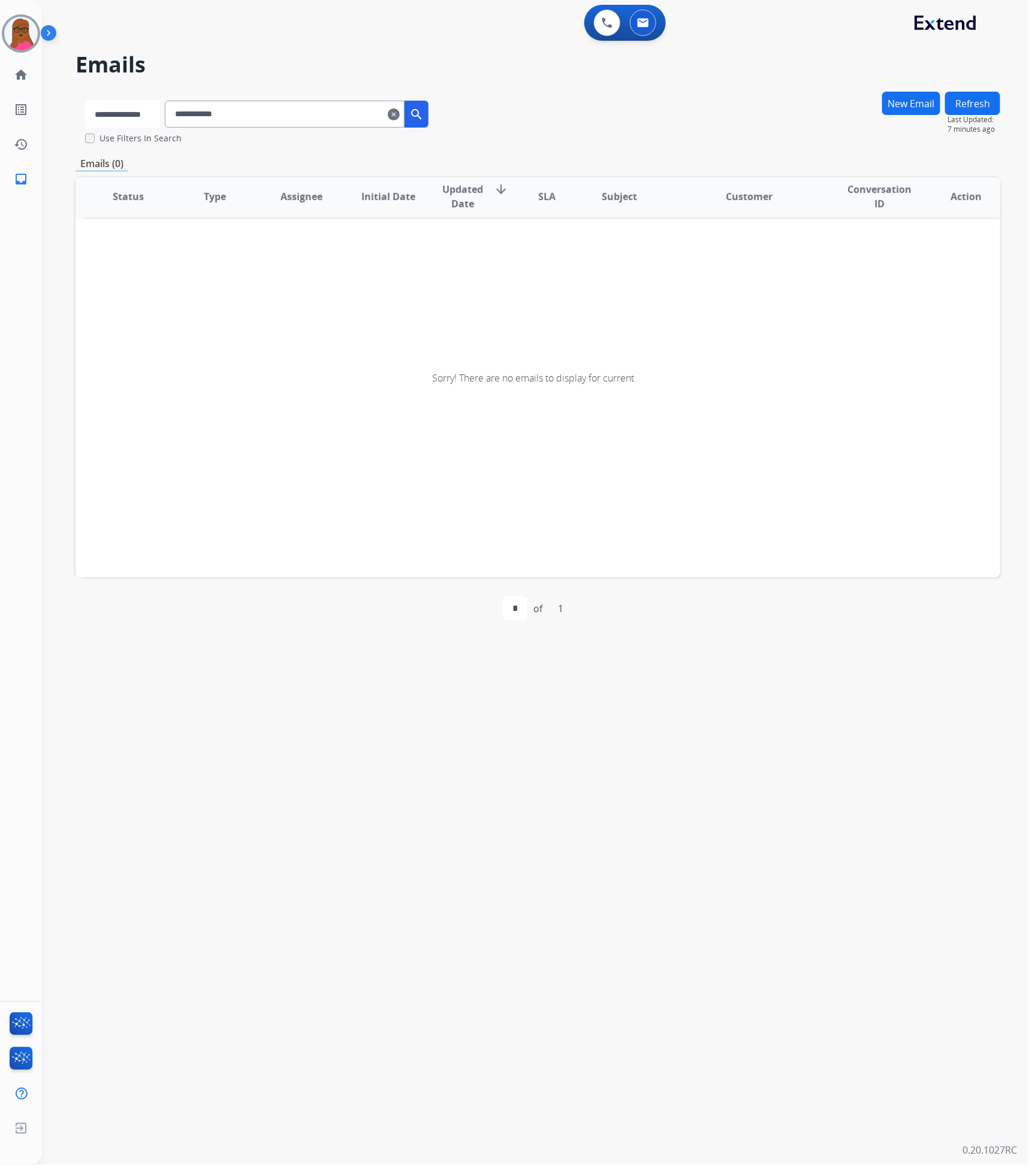
click at [146, 110] on select "**********" at bounding box center [122, 114] width 75 height 27
click at [85, 101] on select "**********" at bounding box center [122, 114] width 75 height 27
click at [425, 108] on mat-icon "search" at bounding box center [417, 114] width 14 height 14
click at [313, 108] on input "**********" at bounding box center [286, 114] width 240 height 27
click at [129, 112] on select "**********" at bounding box center [122, 114] width 75 height 27
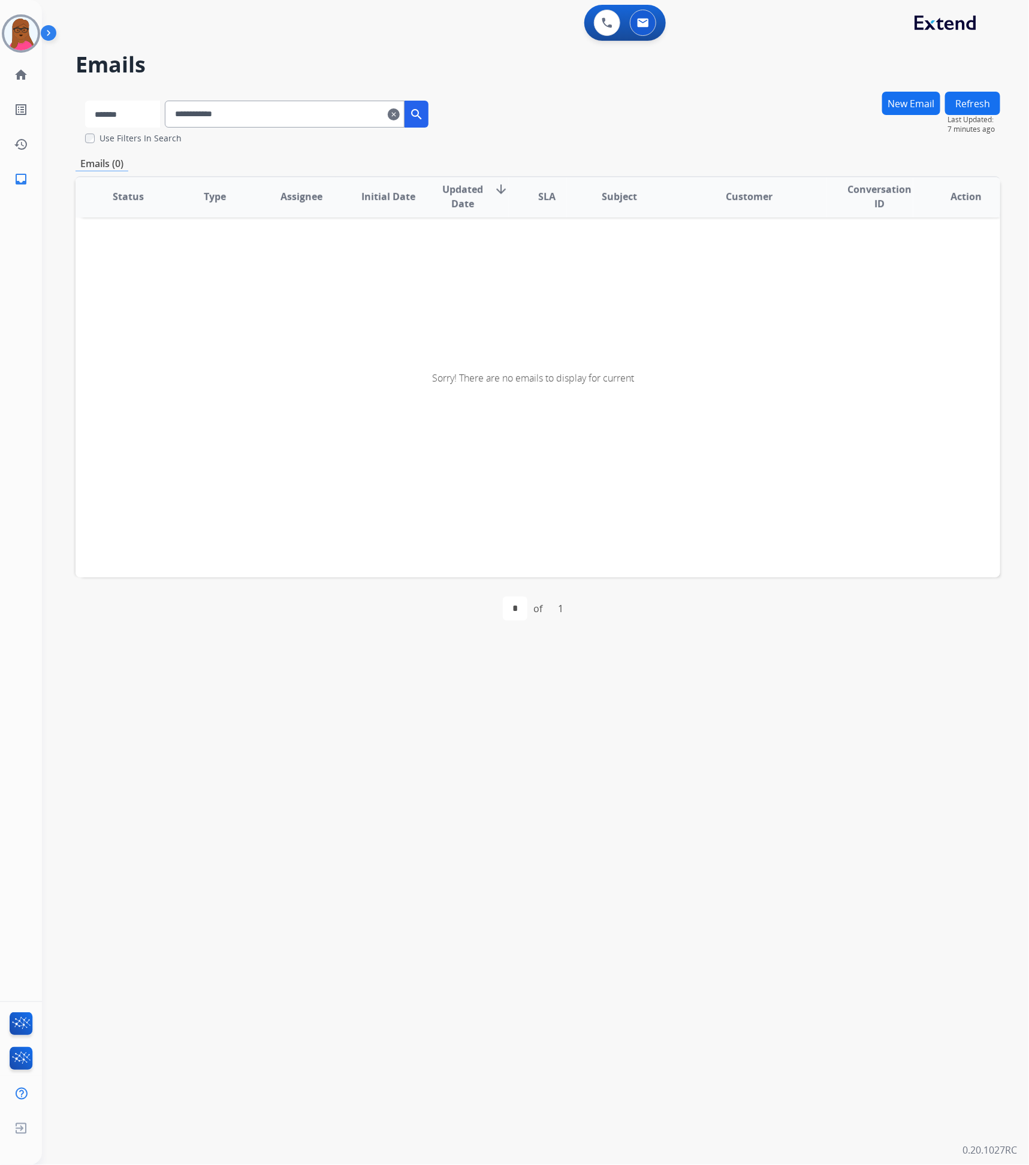
click at [85, 101] on select "**********" at bounding box center [122, 114] width 75 height 27
click at [424, 114] on button "search" at bounding box center [418, 114] width 24 height 27
click at [637, 26] on img at bounding box center [643, 23] width 12 height 10
click at [642, 28] on button at bounding box center [643, 23] width 26 height 26
click at [401, 113] on mat-icon "clear" at bounding box center [395, 114] width 12 height 14
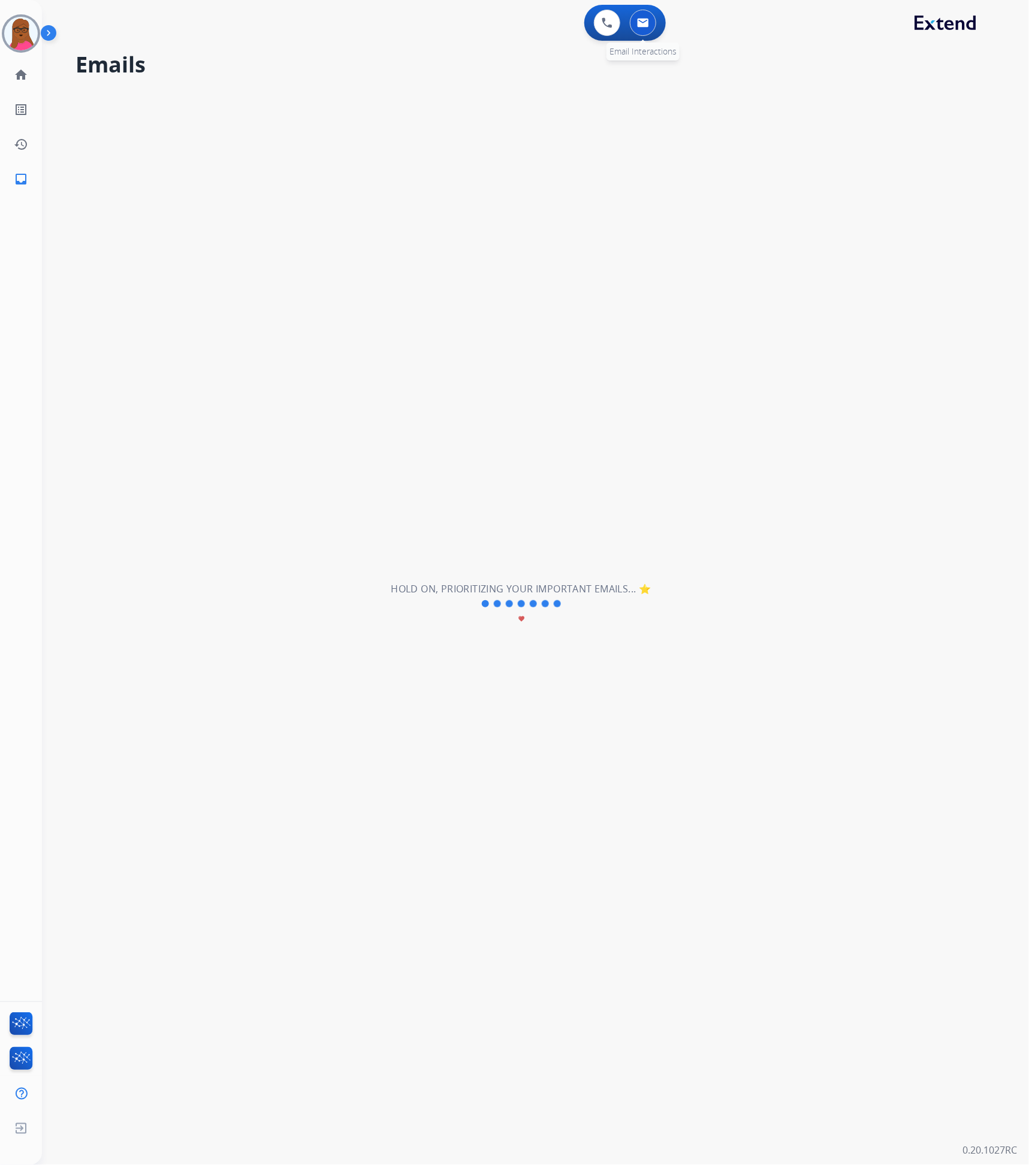
select select "**********"
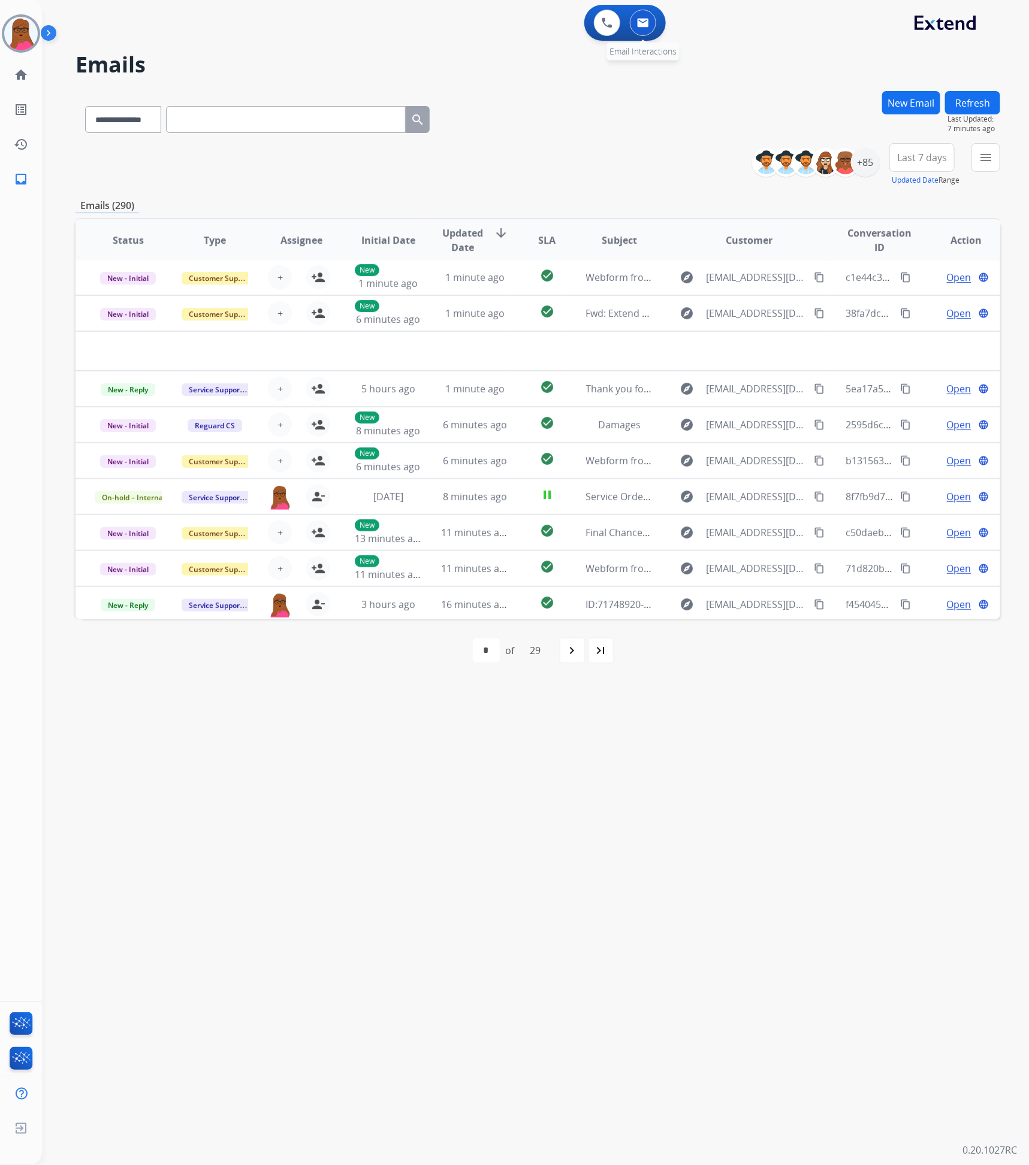
click at [650, 25] on button at bounding box center [643, 23] width 26 height 26
click at [647, 22] on img at bounding box center [643, 23] width 12 height 10
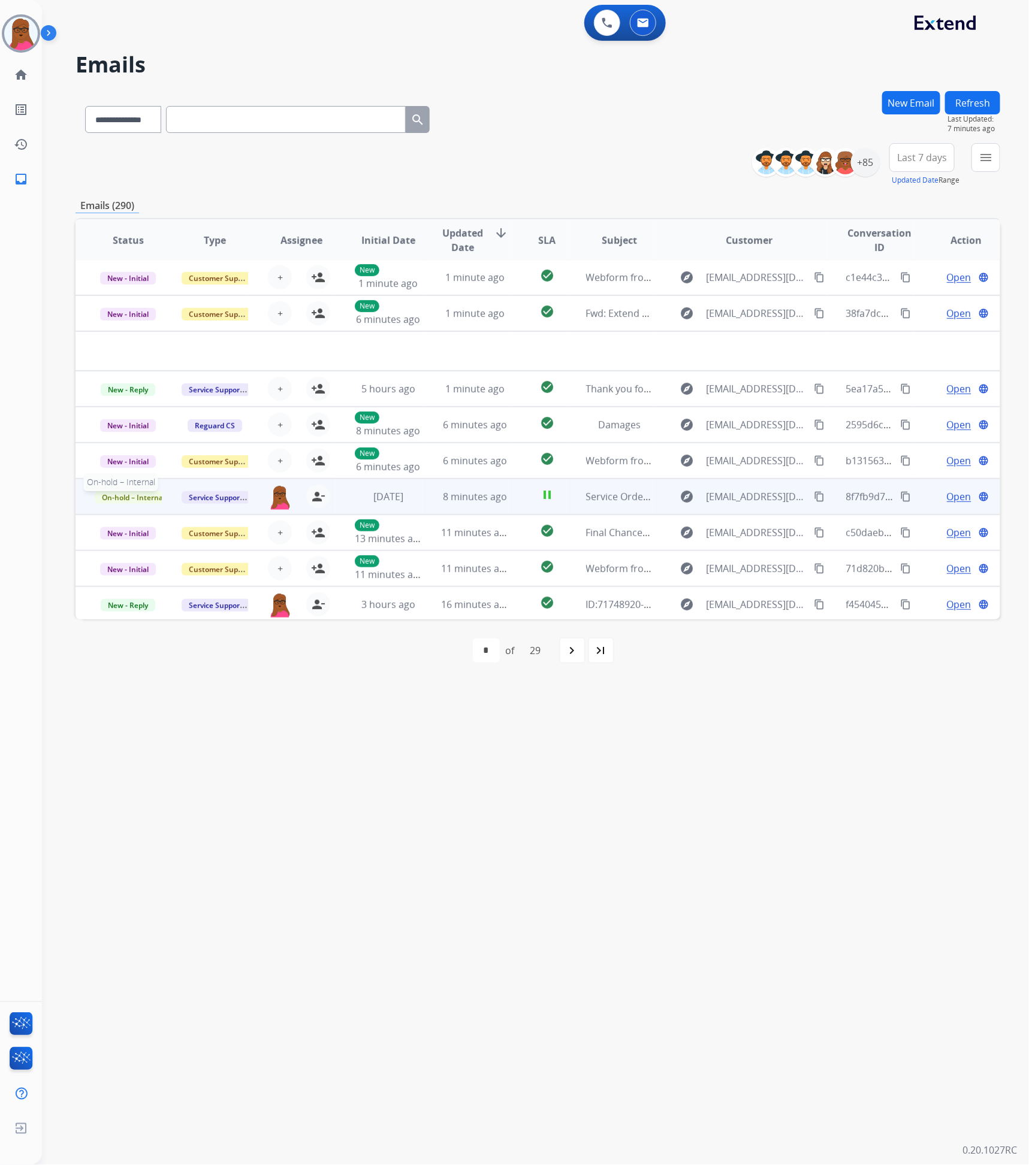
click at [117, 493] on span "On-hold – Internal" at bounding box center [133, 497] width 77 height 13
click at [201, 427] on p "Closed – Solved" at bounding box center [189, 429] width 69 height 17
click at [859, 162] on div "+85" at bounding box center [865, 162] width 29 height 29
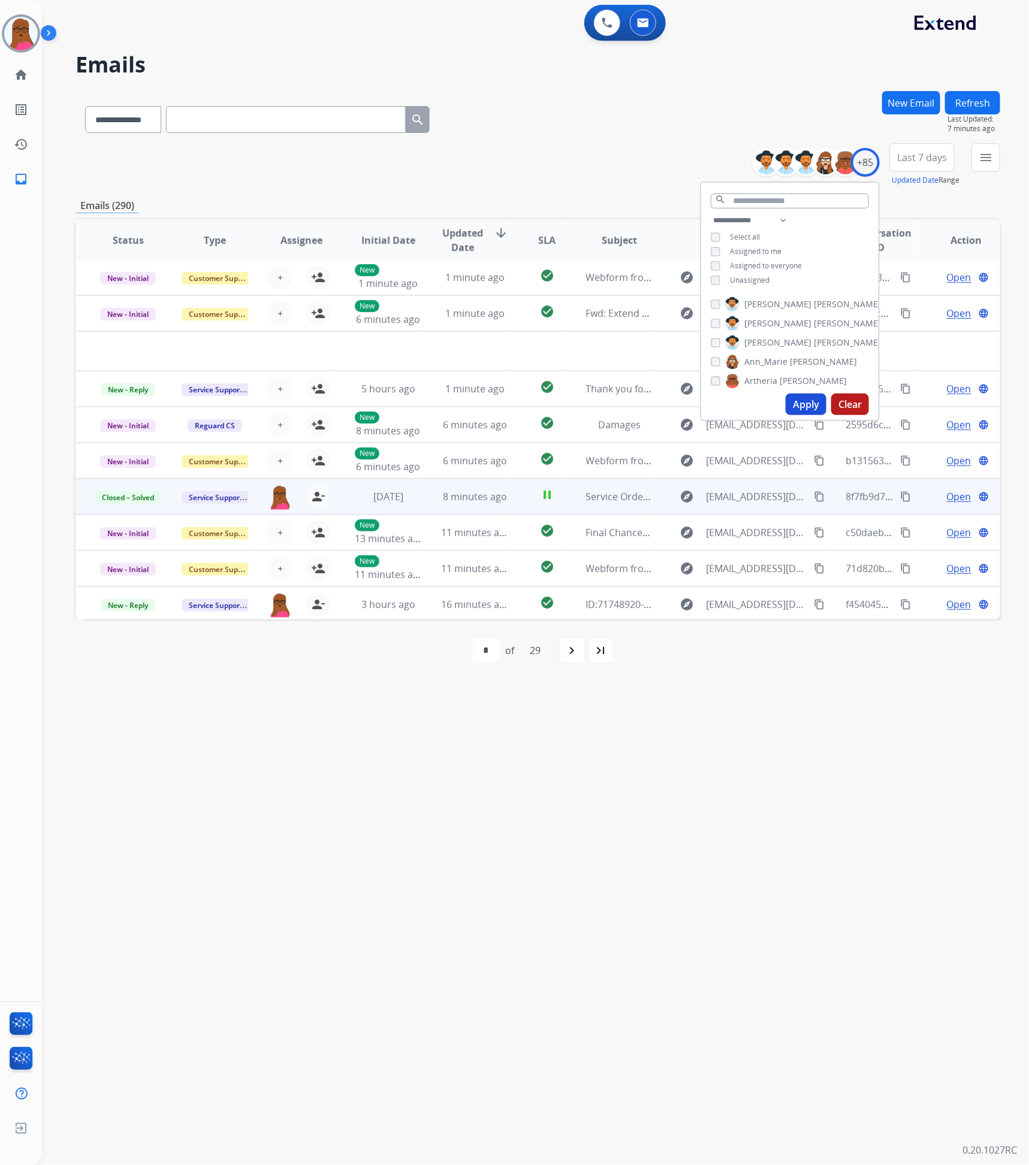
click at [802, 385] on span "[PERSON_NAME]" at bounding box center [813, 381] width 67 height 12
click at [796, 401] on button "Apply" at bounding box center [806, 405] width 41 height 22
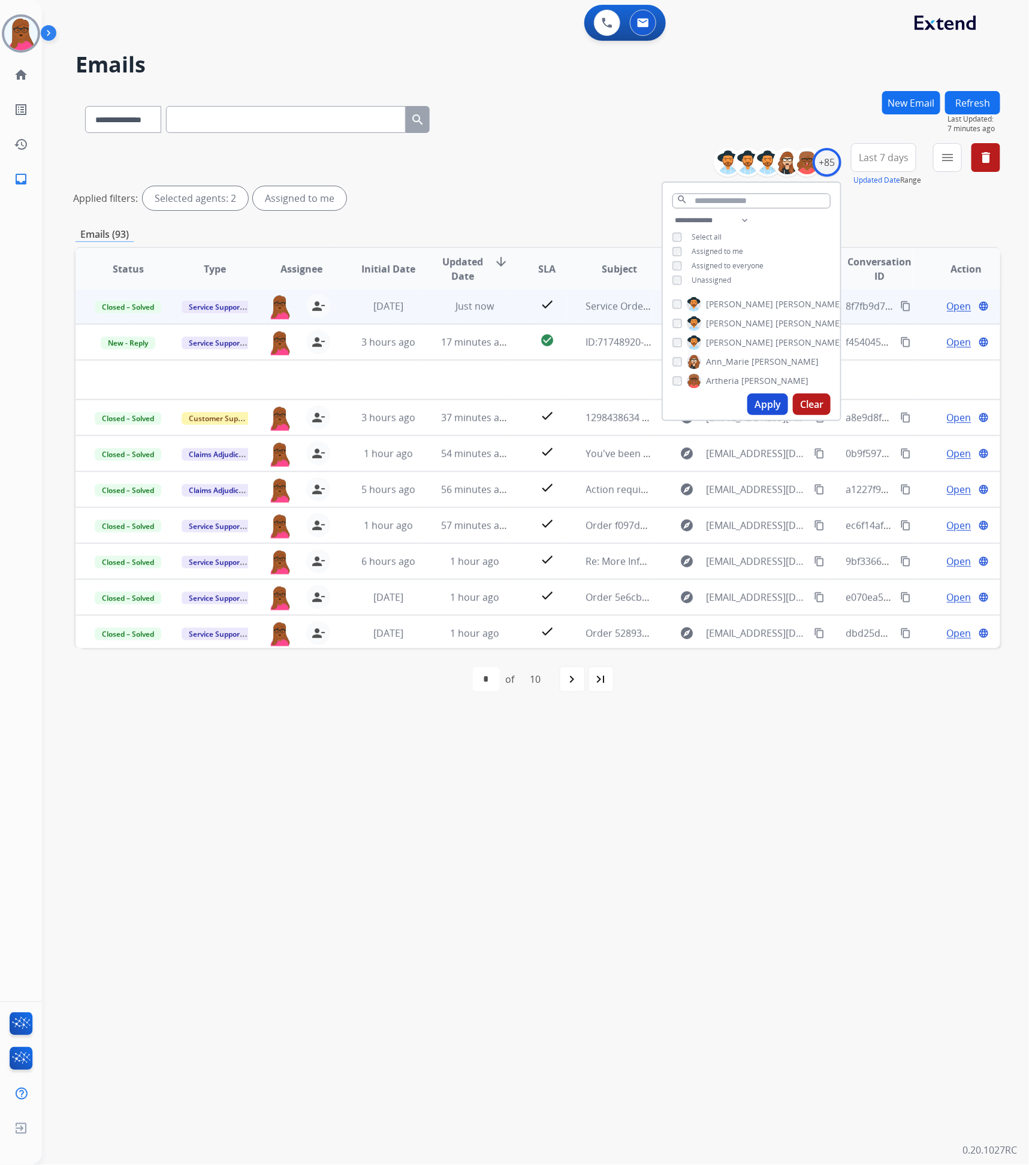
click at [779, 398] on button "Apply" at bounding box center [767, 405] width 41 height 22
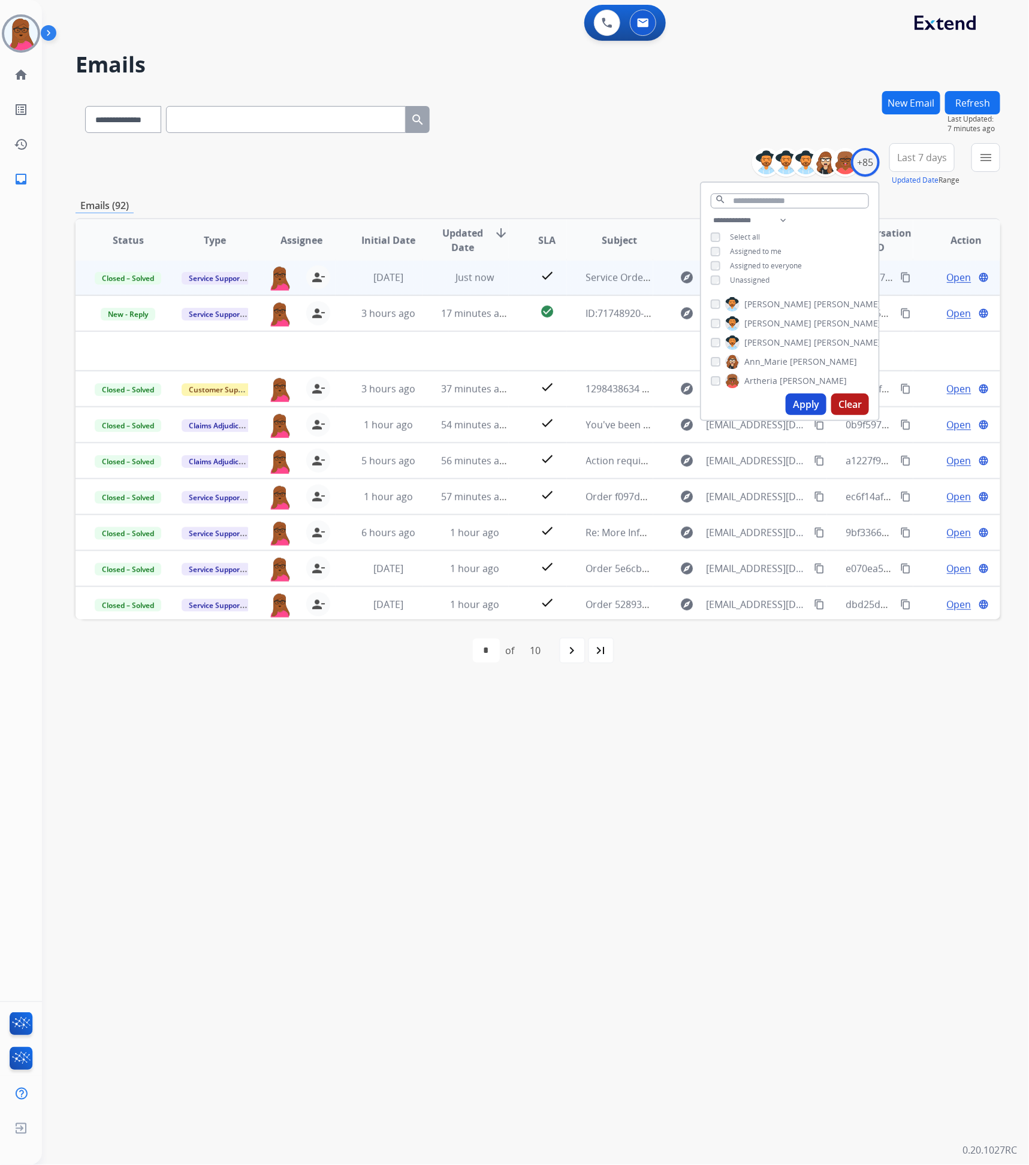
click at [520, 709] on div "**********" at bounding box center [521, 604] width 958 height 1122
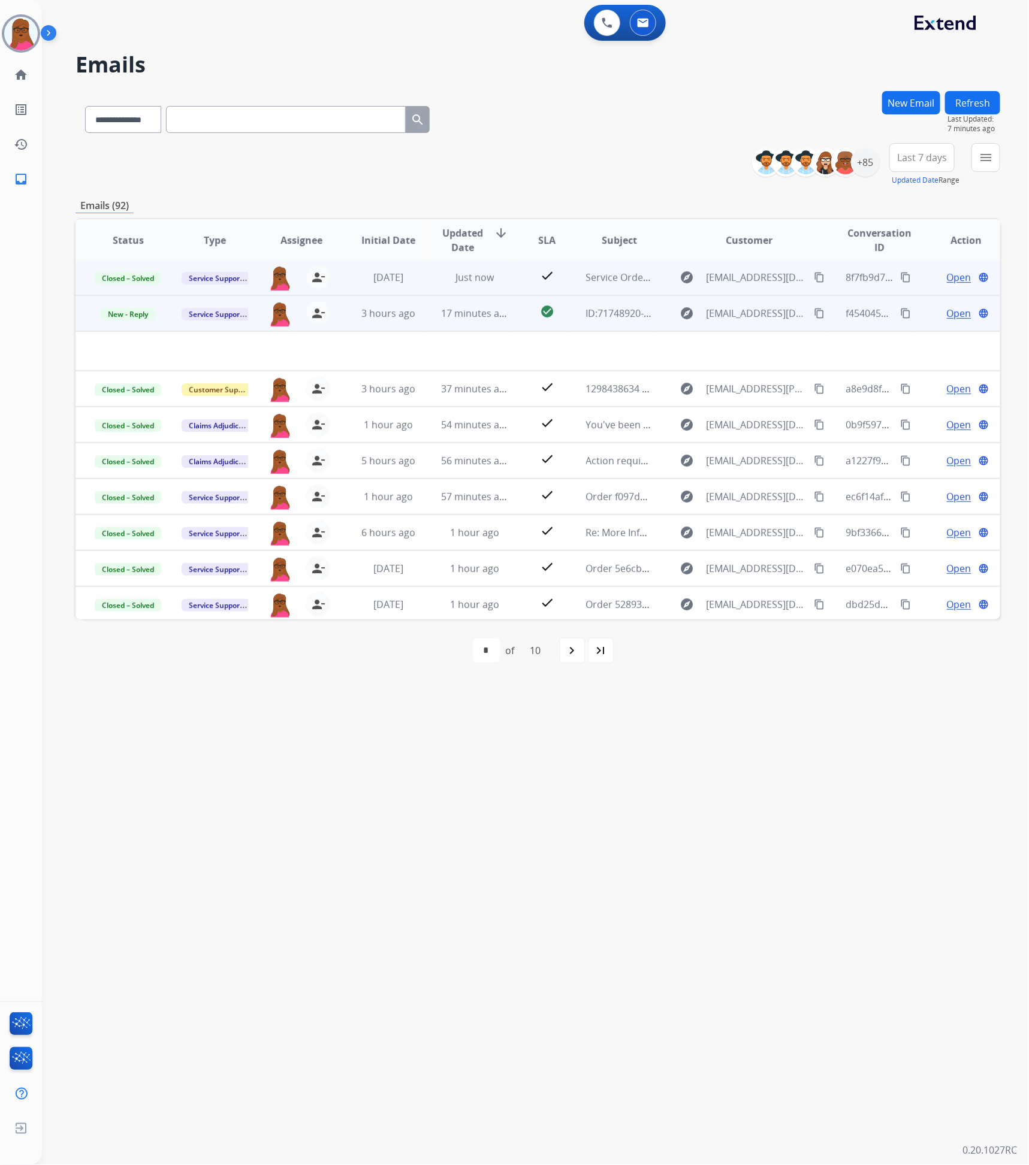
click at [947, 317] on span "Open" at bounding box center [959, 313] width 25 height 14
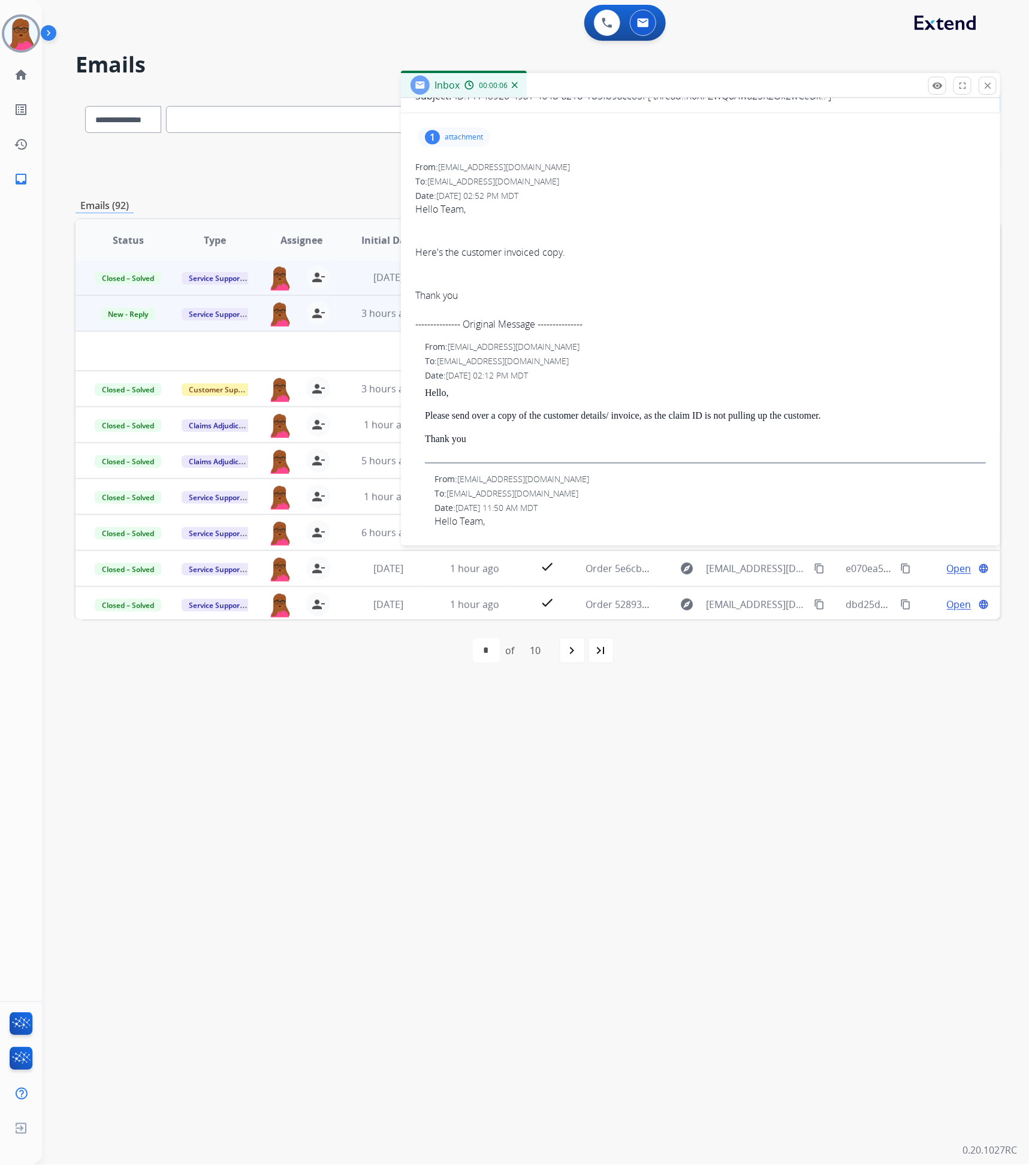
scroll to position [0, 0]
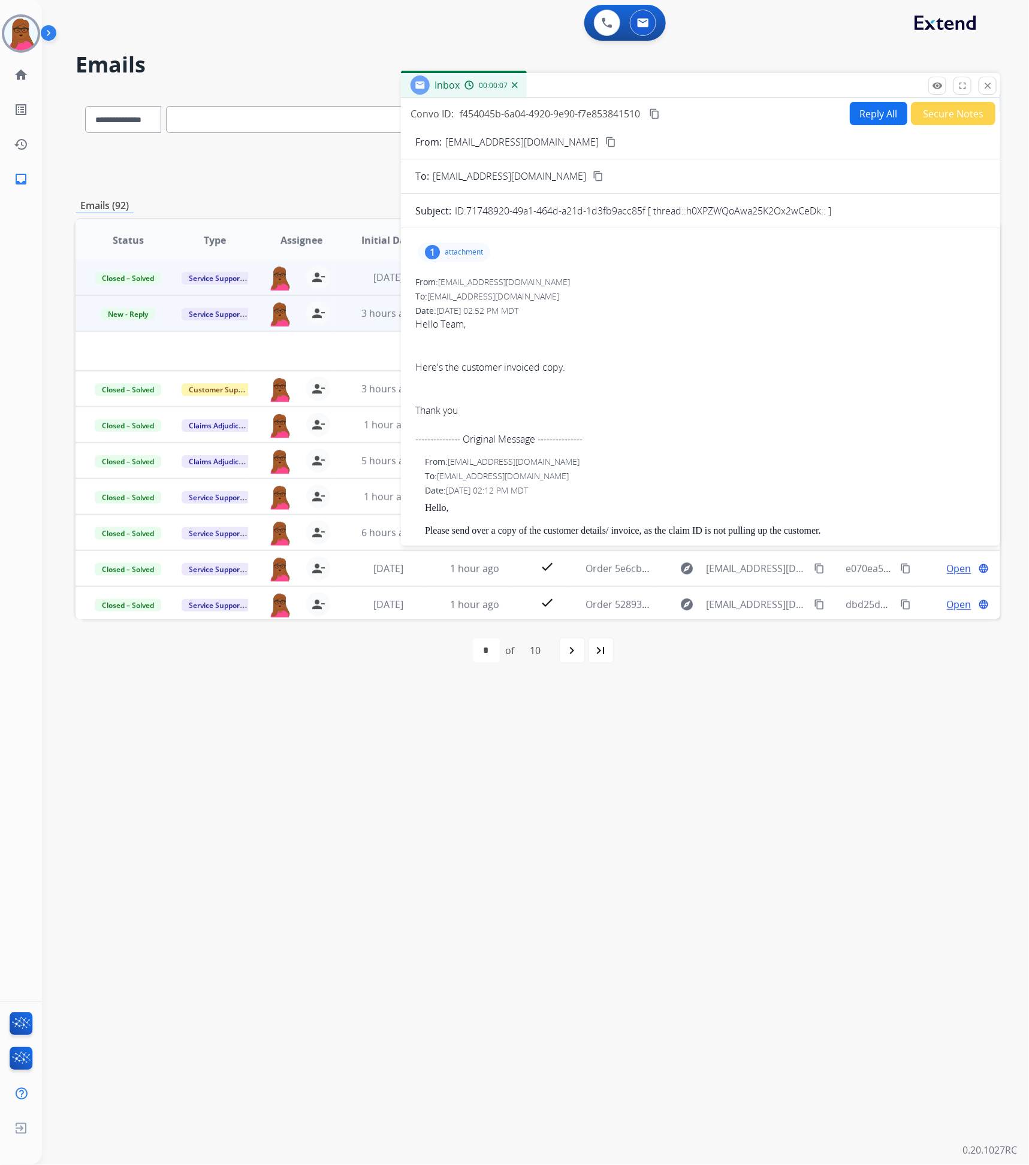
click at [462, 250] on p "attachment" at bounding box center [464, 252] width 38 height 10
click at [989, 88] on mat-icon "close" at bounding box center [987, 85] width 11 height 11
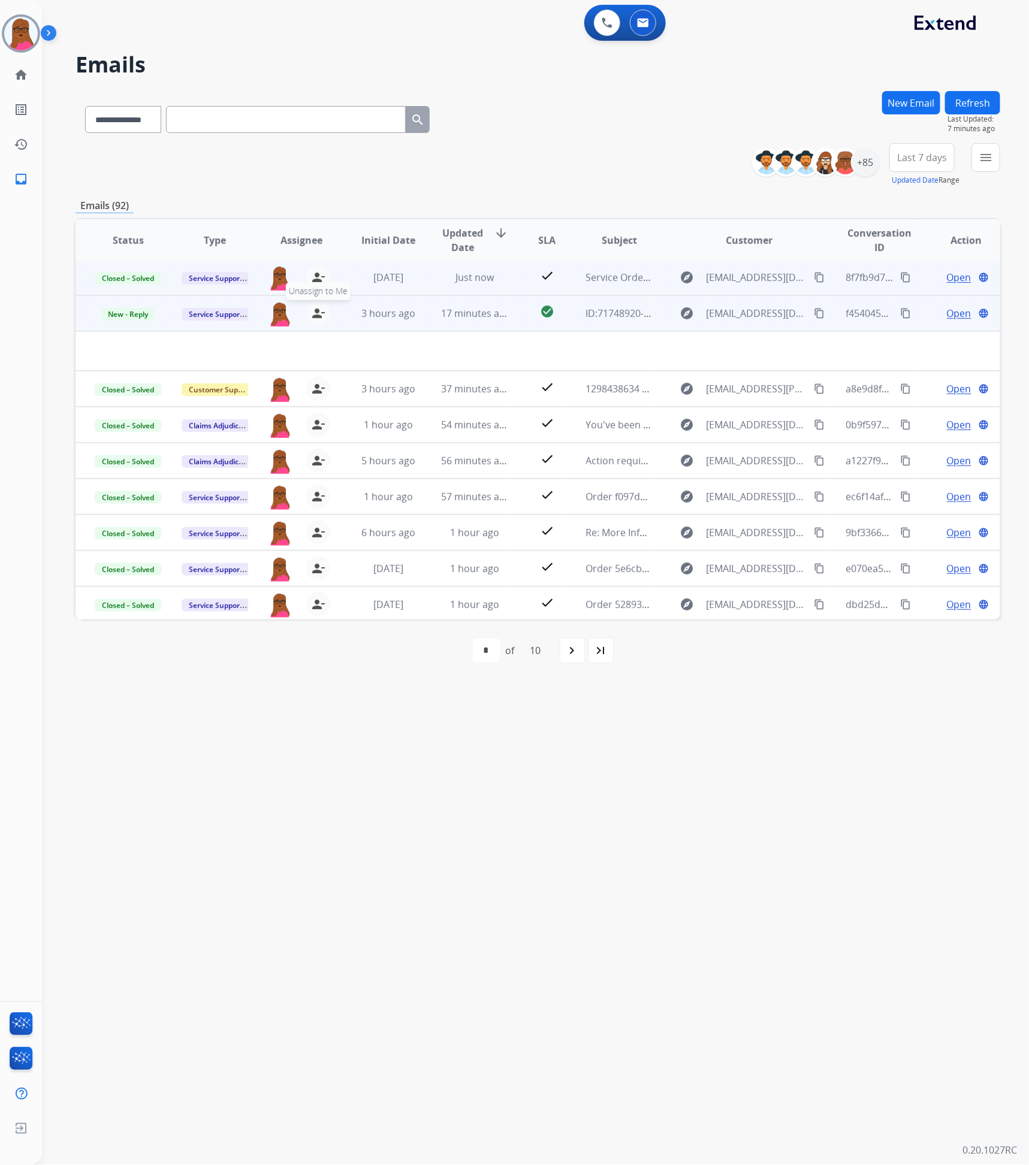
click at [315, 311] on mat-icon "person_remove" at bounding box center [318, 313] width 14 height 14
click at [121, 313] on span "New - Reply" at bounding box center [128, 314] width 55 height 13
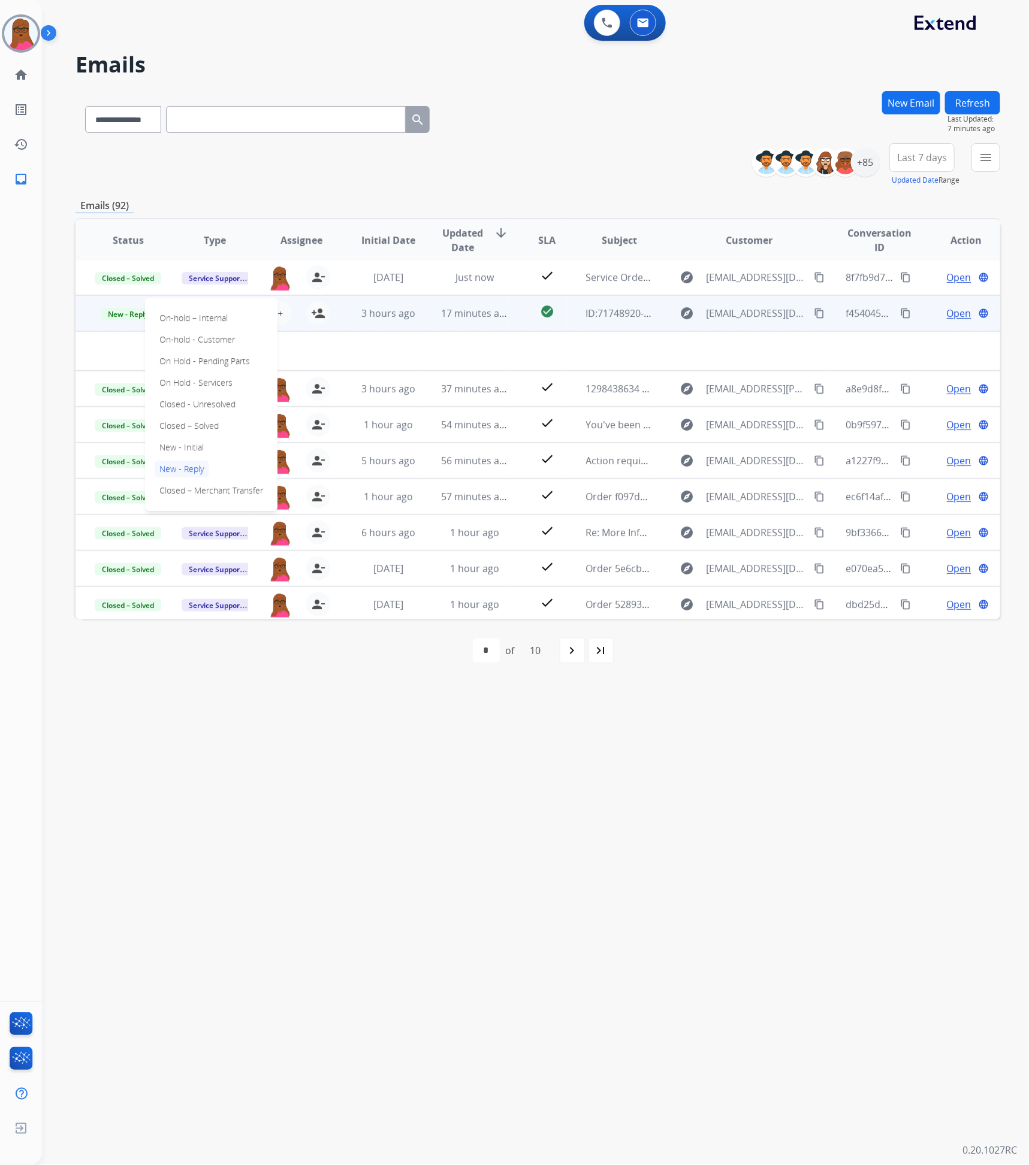
click at [436, 343] on td at bounding box center [451, 351] width 751 height 40
click at [240, 310] on span "Service Support" at bounding box center [216, 314] width 68 height 13
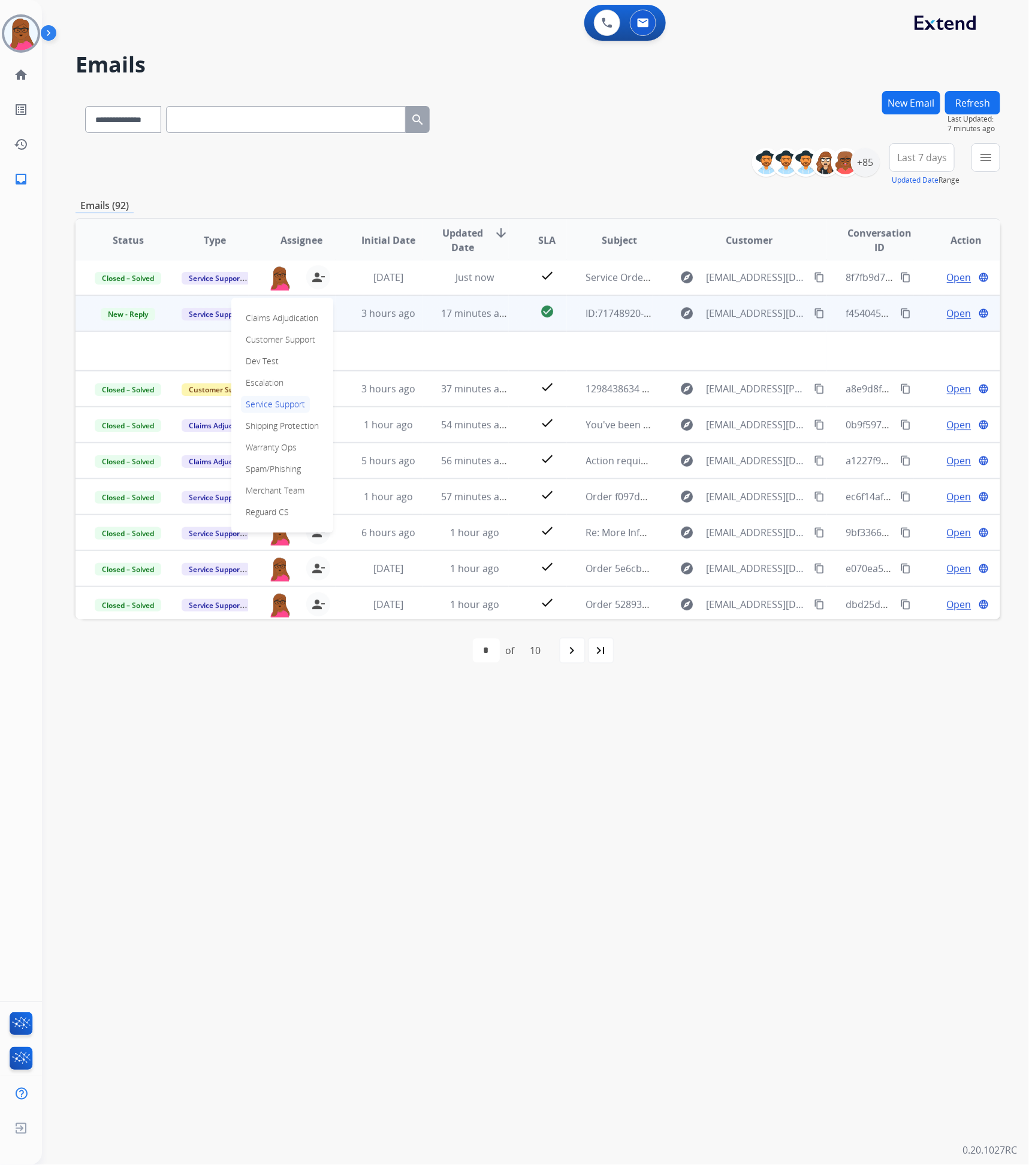
click at [439, 351] on td at bounding box center [451, 351] width 751 height 40
click at [313, 315] on mat-icon "person_add" at bounding box center [318, 313] width 14 height 14
click at [953, 313] on span "Open" at bounding box center [959, 313] width 25 height 14
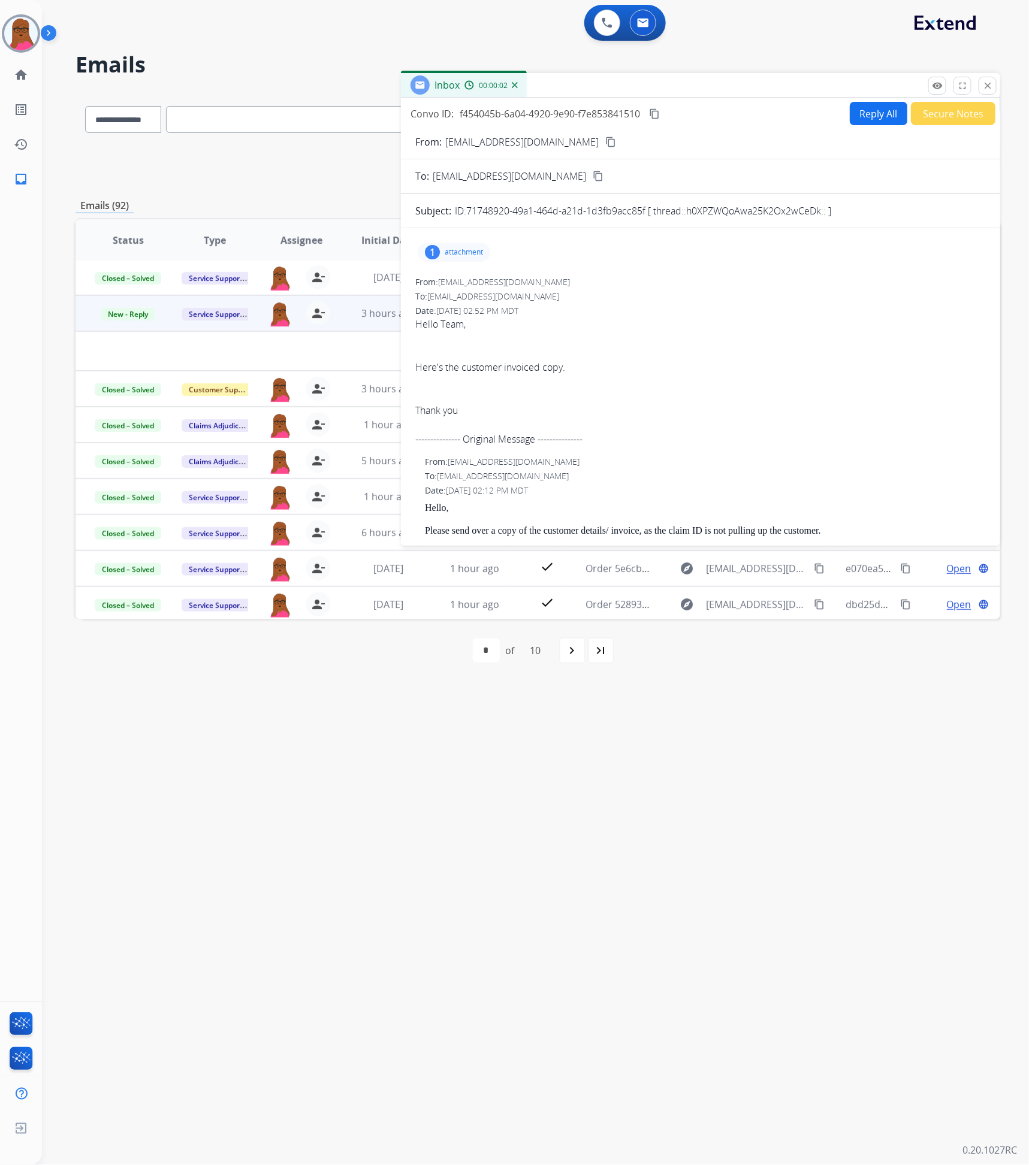
click at [467, 252] on p "attachment" at bounding box center [464, 252] width 38 height 10
click at [629, 288] on p "PurchaseHistory - 2025-08-29T045017.833.pdf" at bounding box center [530, 283] width 206 height 14
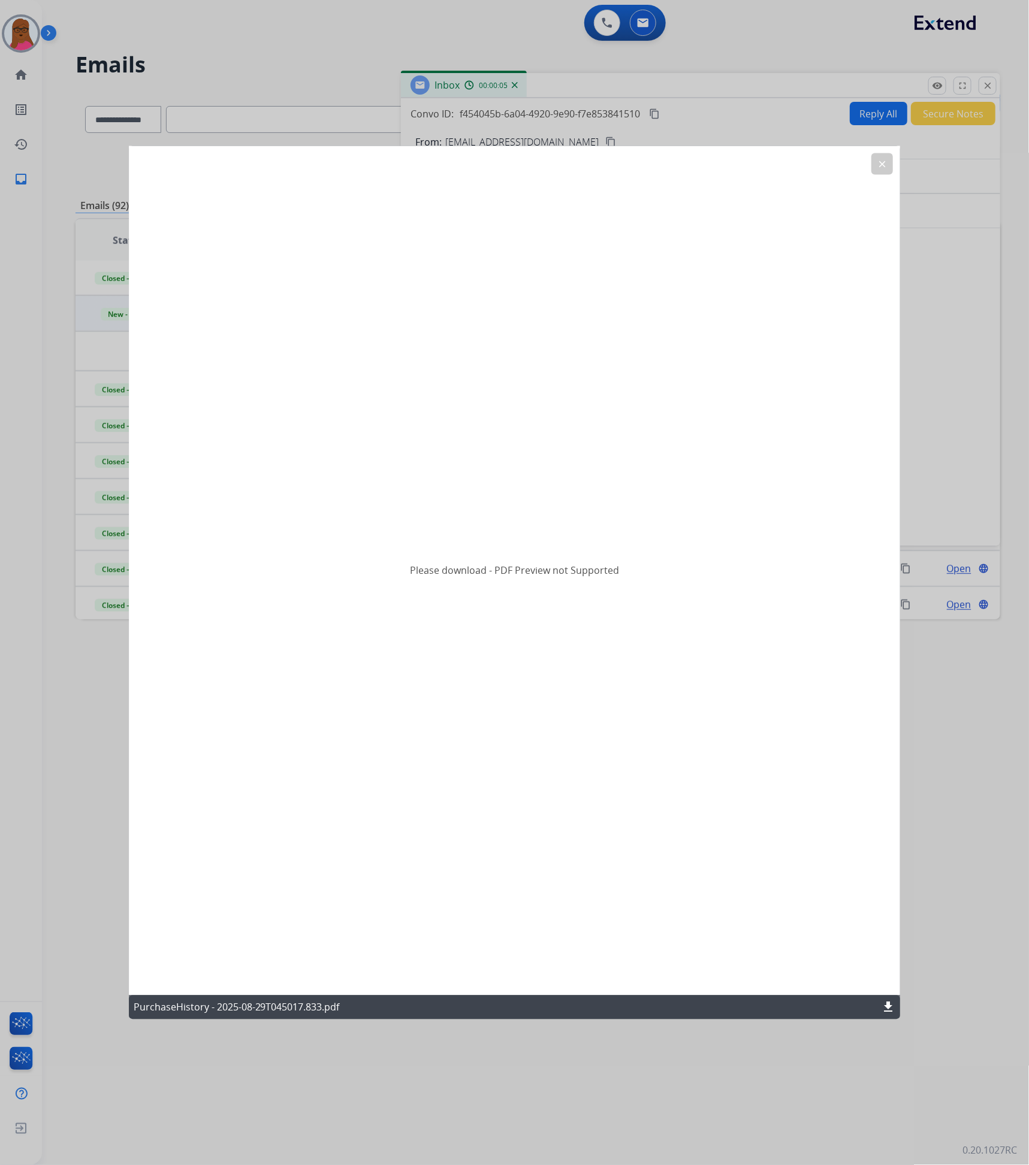
click at [888, 1000] on div "PurchaseHistory - 2025-08-29T045017.833.pdf download" at bounding box center [515, 1008] width 772 height 24
click at [883, 1007] on mat-icon "download" at bounding box center [888, 1008] width 14 height 14
click at [881, 165] on mat-icon "clear" at bounding box center [882, 163] width 11 height 11
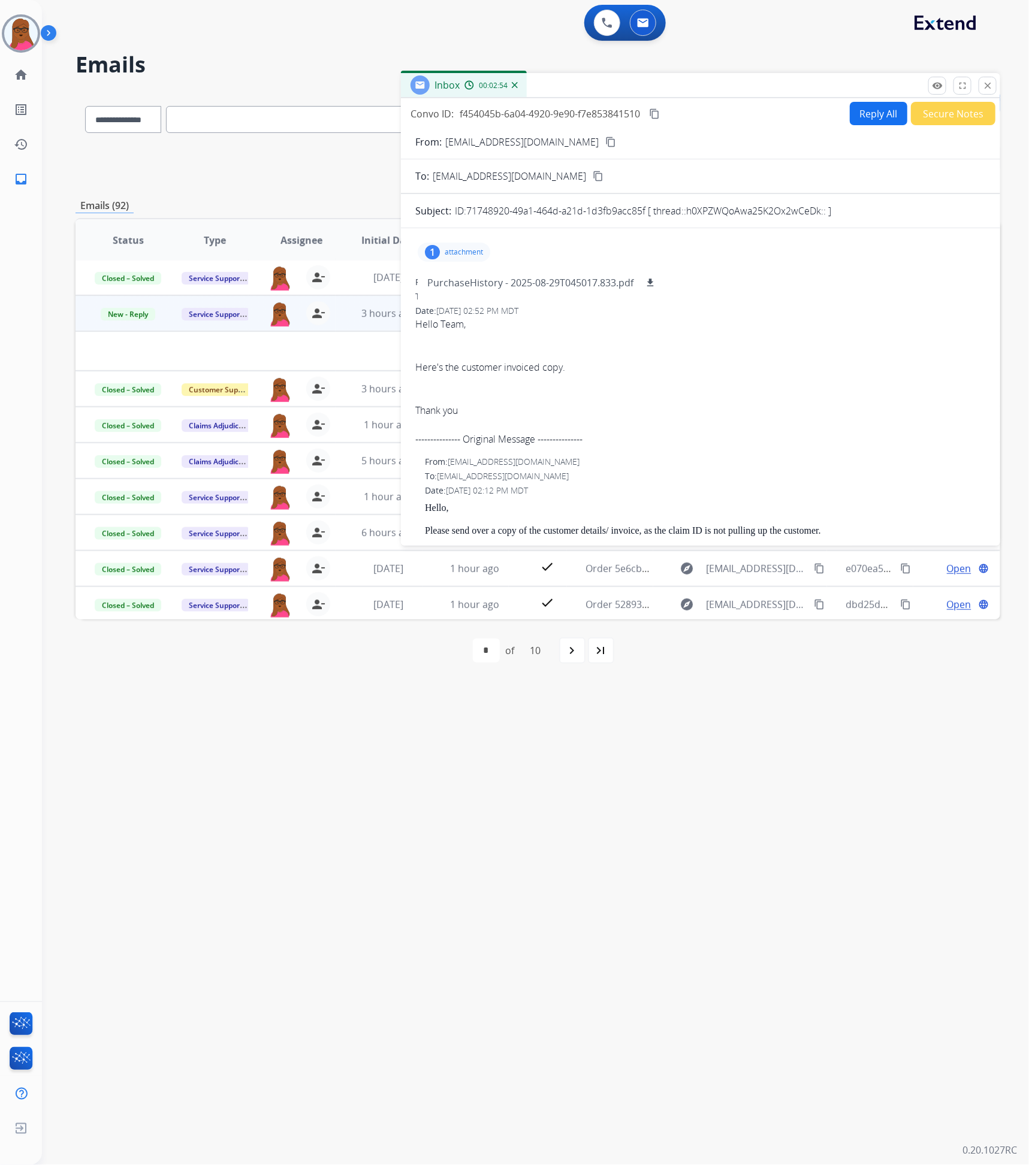
click at [886, 120] on button "Reply All" at bounding box center [879, 113] width 58 height 23
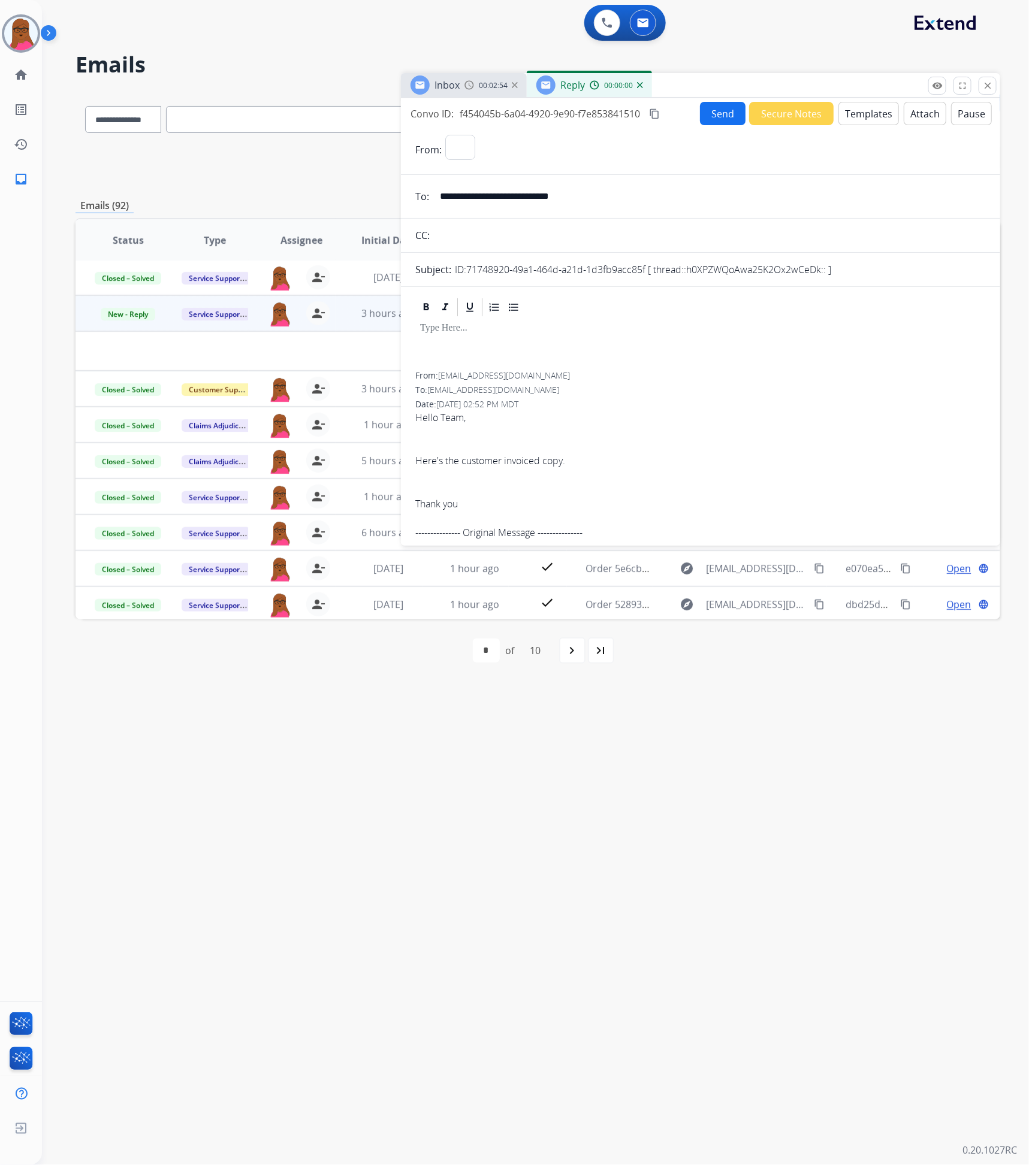
select select "**********"
click at [748, 327] on p at bounding box center [700, 328] width 561 height 11
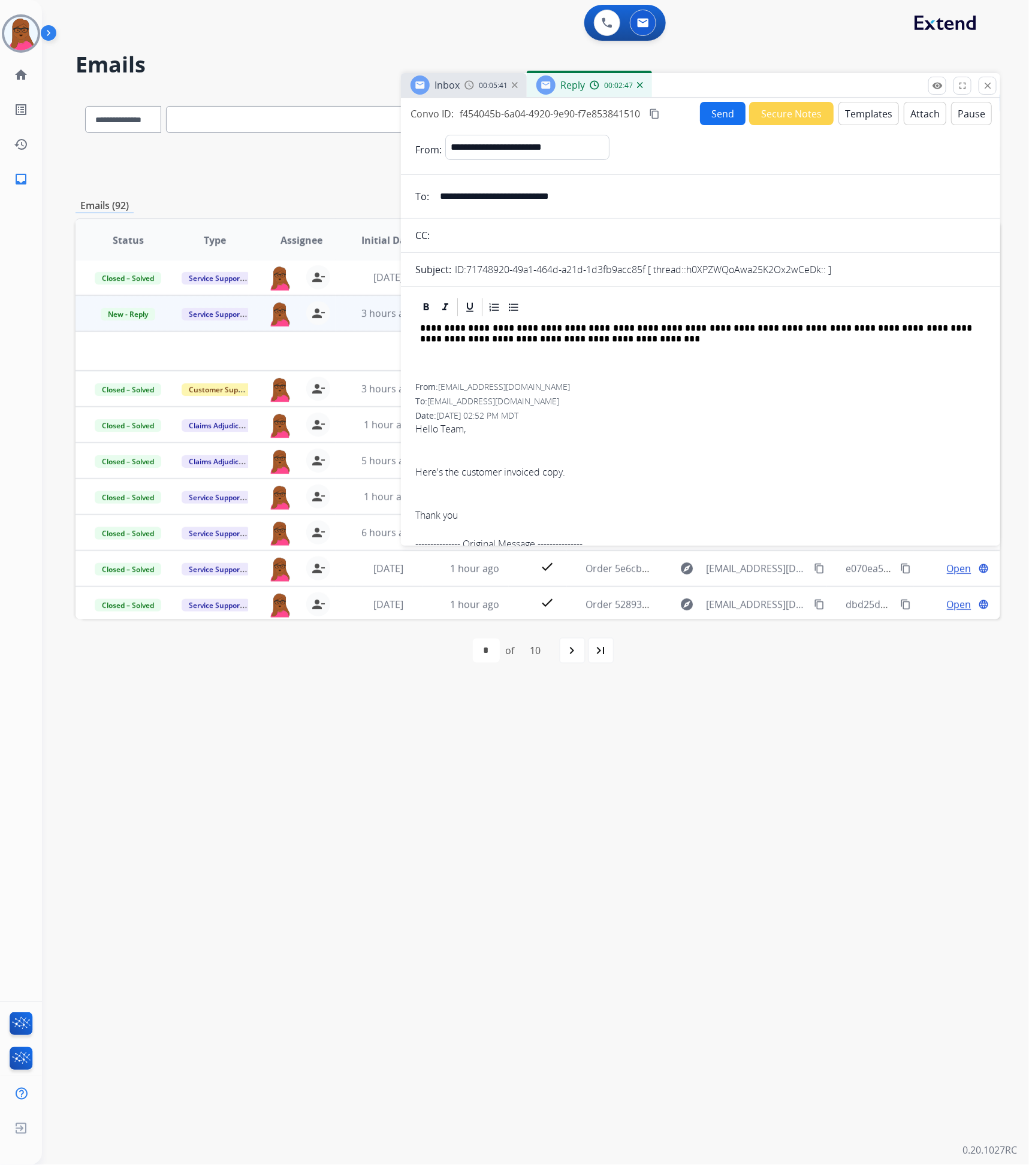
click at [621, 317] on div at bounding box center [700, 308] width 570 height 22
click at [605, 339] on p "**********" at bounding box center [696, 334] width 552 height 22
click at [804, 343] on p "**********" at bounding box center [696, 334] width 552 height 22
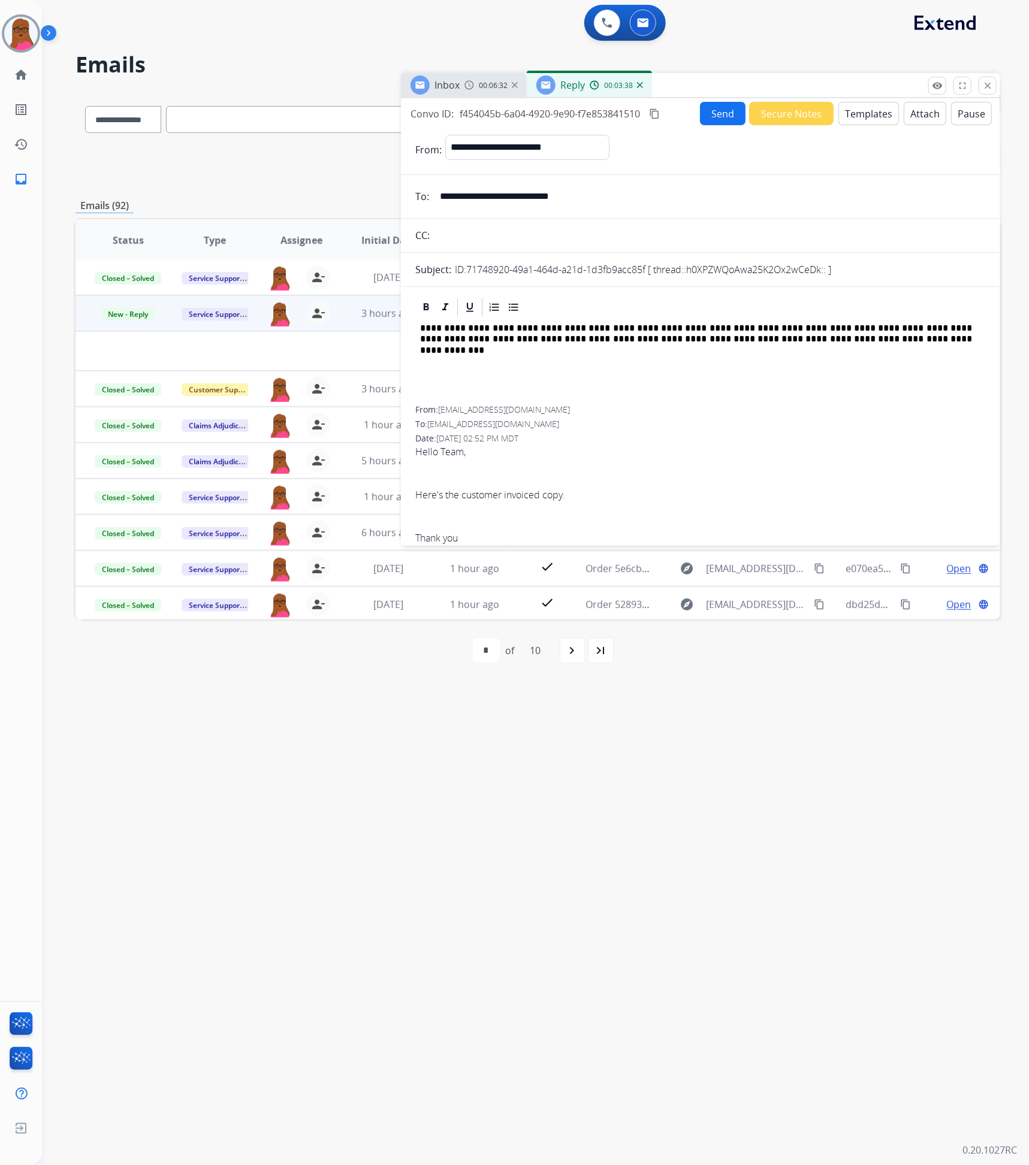
click at [461, 367] on p at bounding box center [700, 362] width 561 height 11
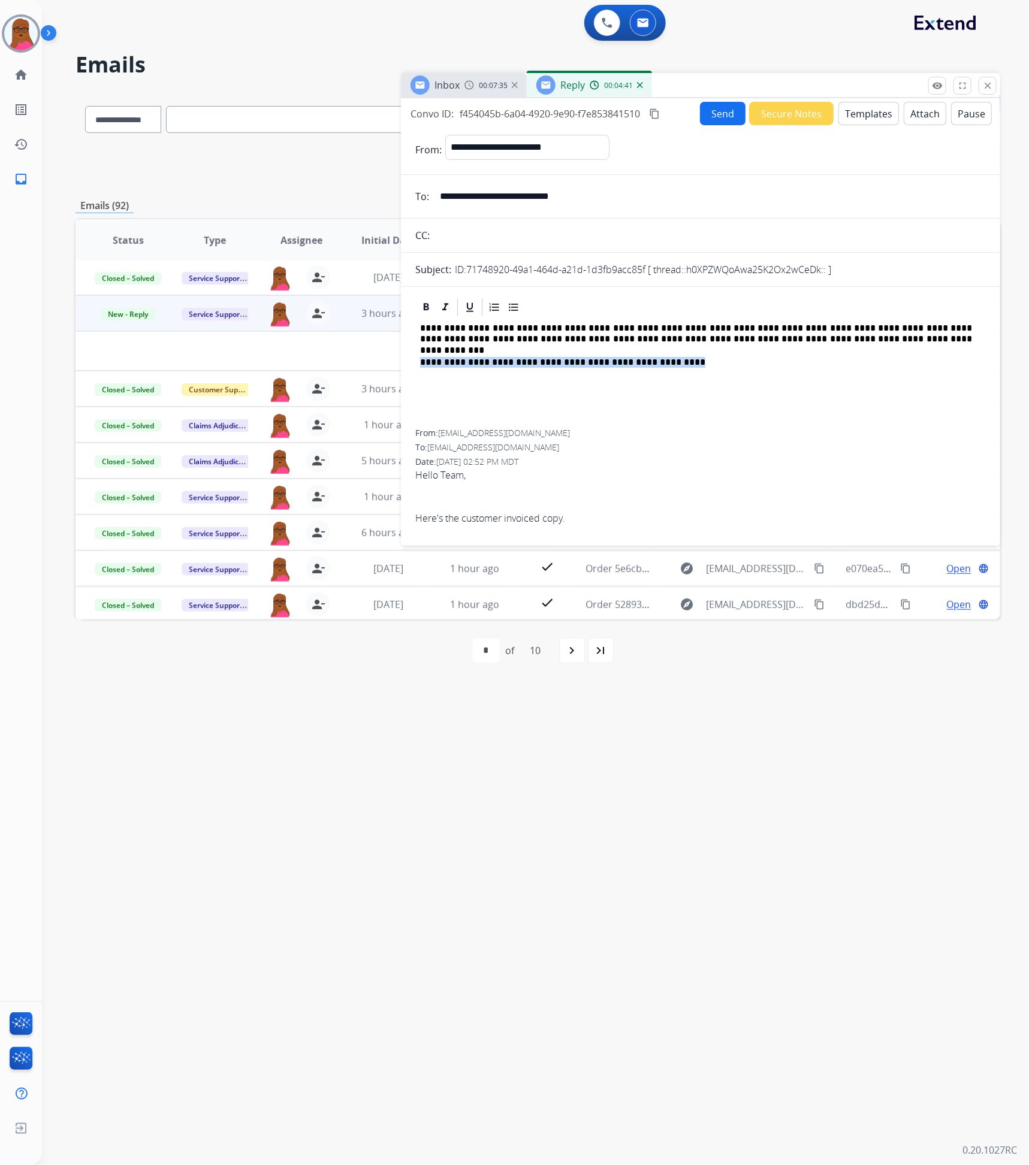
drag, startPoint x: 689, startPoint y: 358, endPoint x: 415, endPoint y: 363, distance: 273.3
click at [415, 363] on div "**********" at bounding box center [700, 373] width 570 height 111
click at [636, 325] on p "**********" at bounding box center [696, 334] width 552 height 22
click at [715, 333] on p "**********" at bounding box center [696, 334] width 552 height 22
click at [565, 364] on div "**********" at bounding box center [700, 379] width 570 height 122
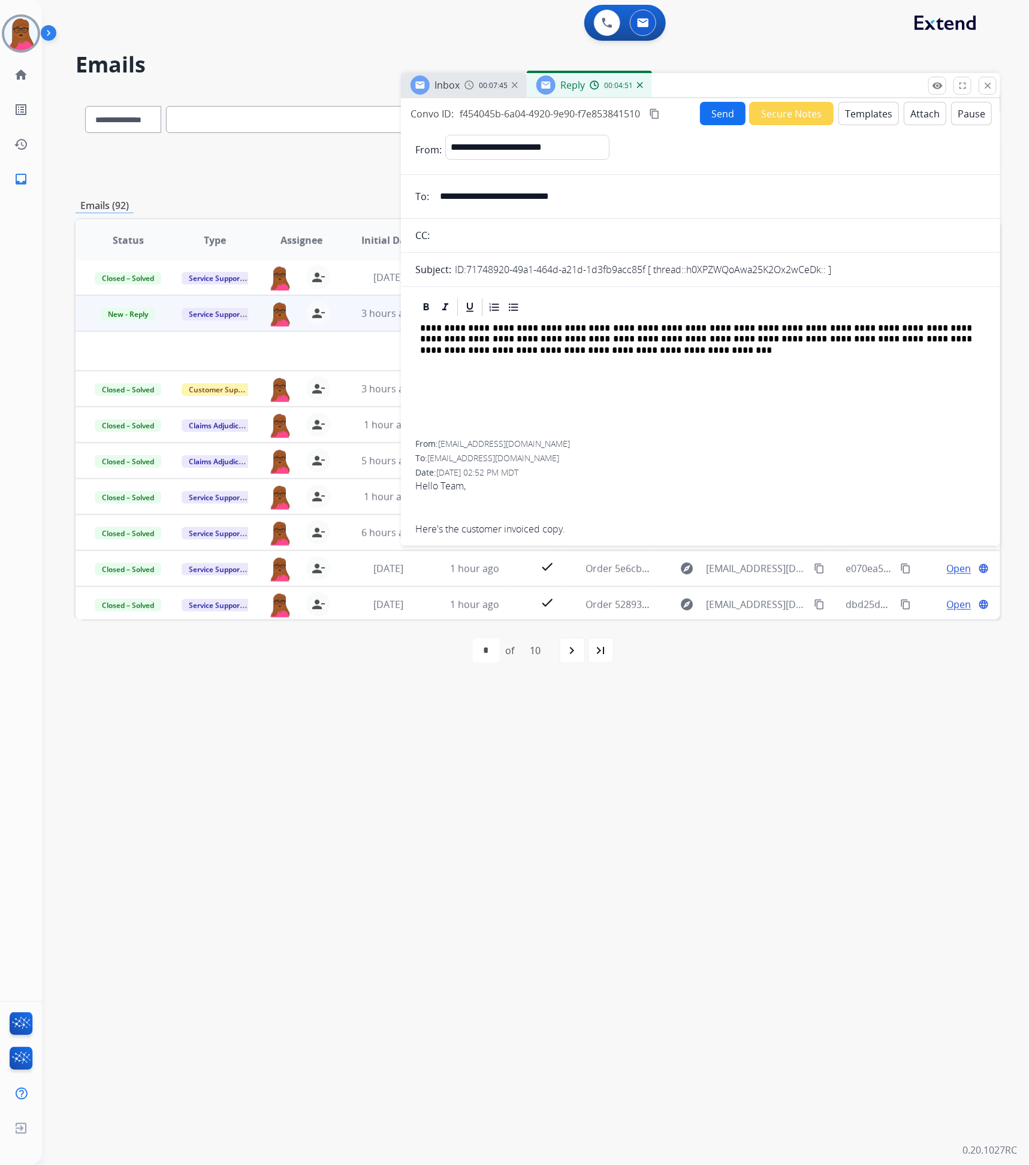
click at [552, 352] on p "**********" at bounding box center [696, 339] width 552 height 33
click at [715, 111] on button "Send" at bounding box center [723, 113] width 46 height 23
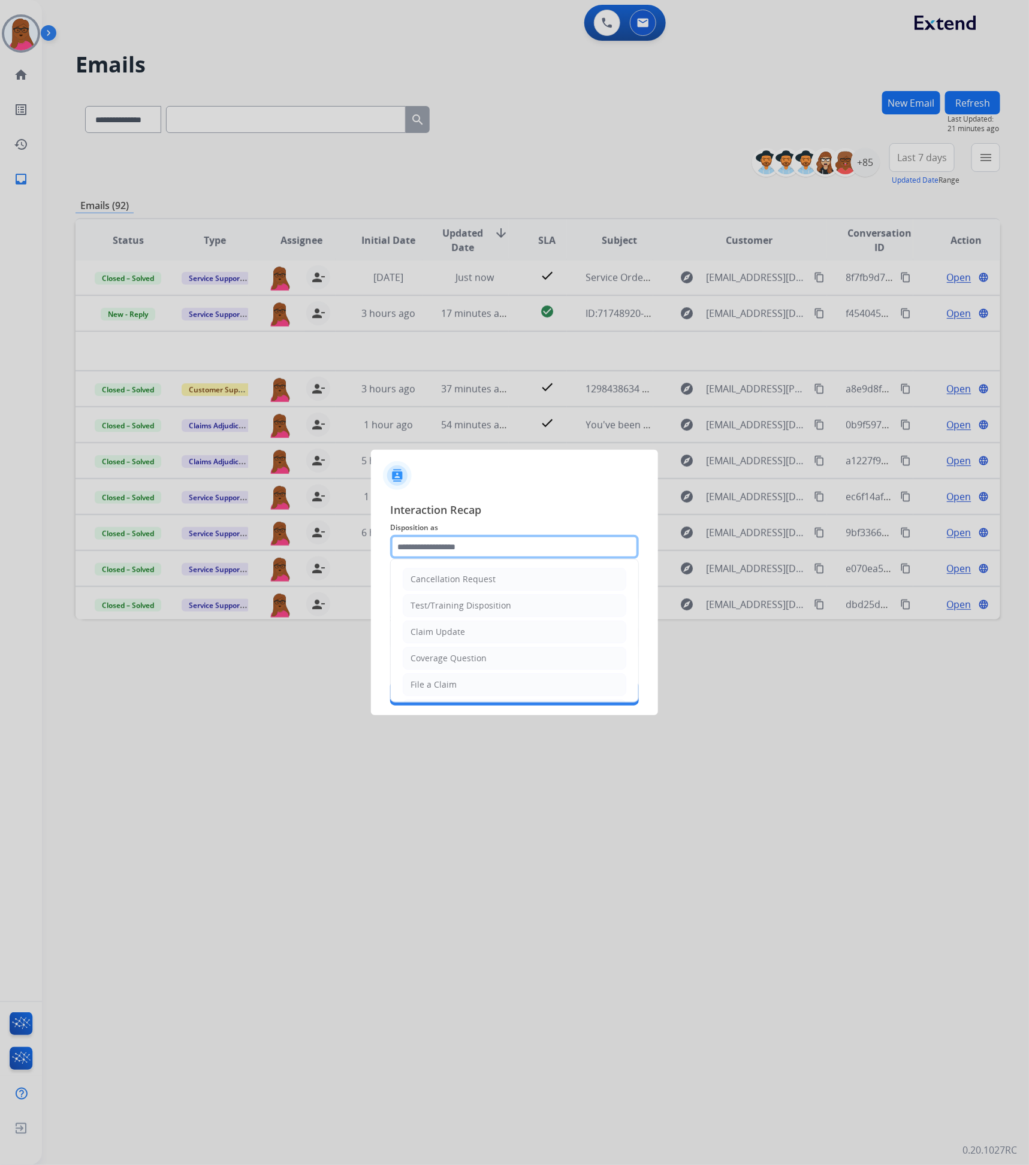
click at [493, 552] on input "text" at bounding box center [514, 547] width 249 height 24
click at [469, 636] on li "Claim Update" at bounding box center [515, 632] width 224 height 23
type input "**********"
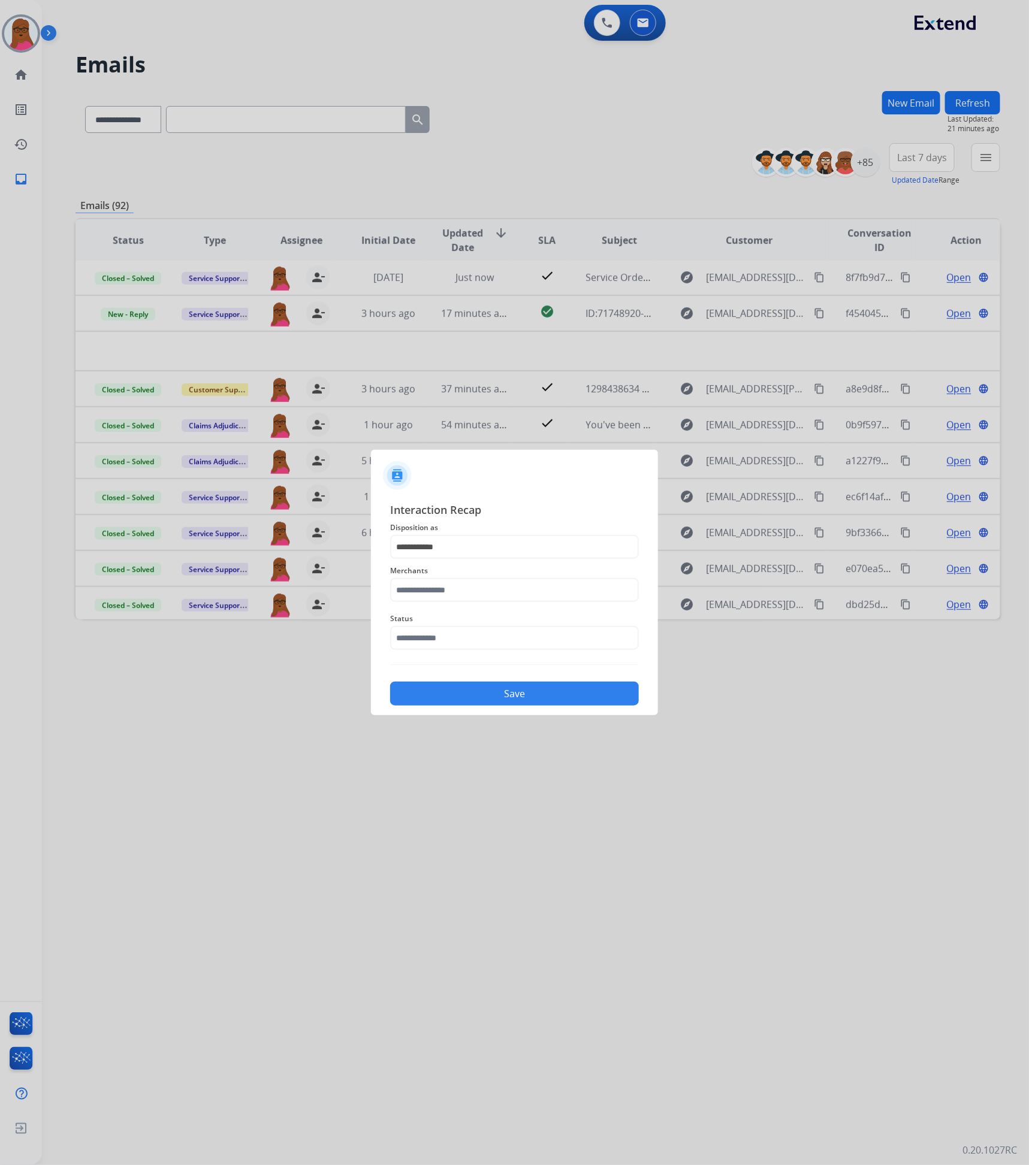
click at [500, 572] on span "Merchants" at bounding box center [514, 571] width 249 height 14
click at [508, 590] on input "text" at bounding box center [514, 590] width 249 height 24
click at [475, 650] on li "Ashley furniture" at bounding box center [517, 650] width 228 height 23
type input "**********"
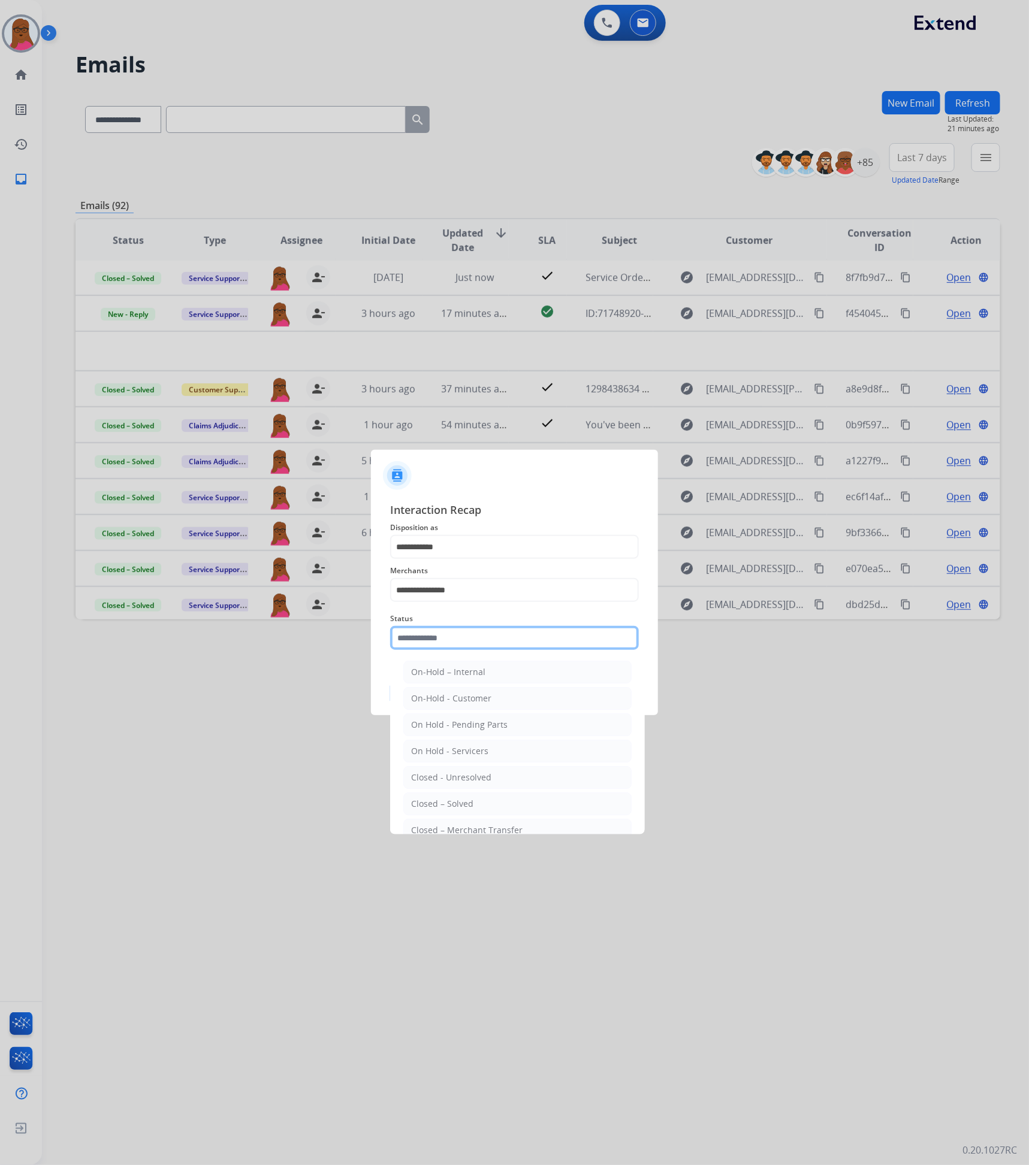
click at [476, 641] on input "text" at bounding box center [514, 638] width 249 height 24
click at [462, 802] on div "Closed – Solved" at bounding box center [442, 804] width 62 height 12
type input "**********"
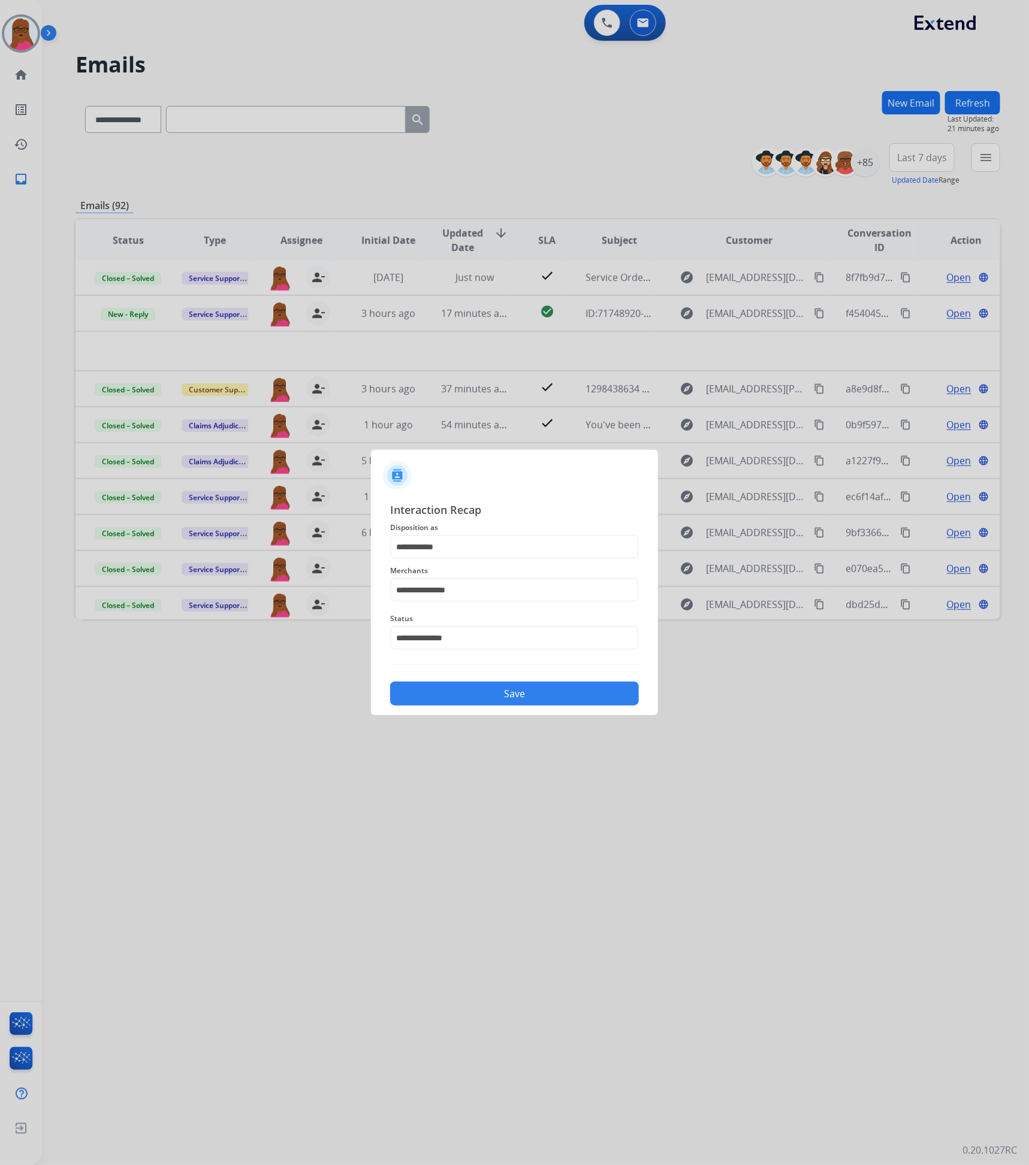
click at [484, 692] on button "Save" at bounding box center [514, 694] width 249 height 24
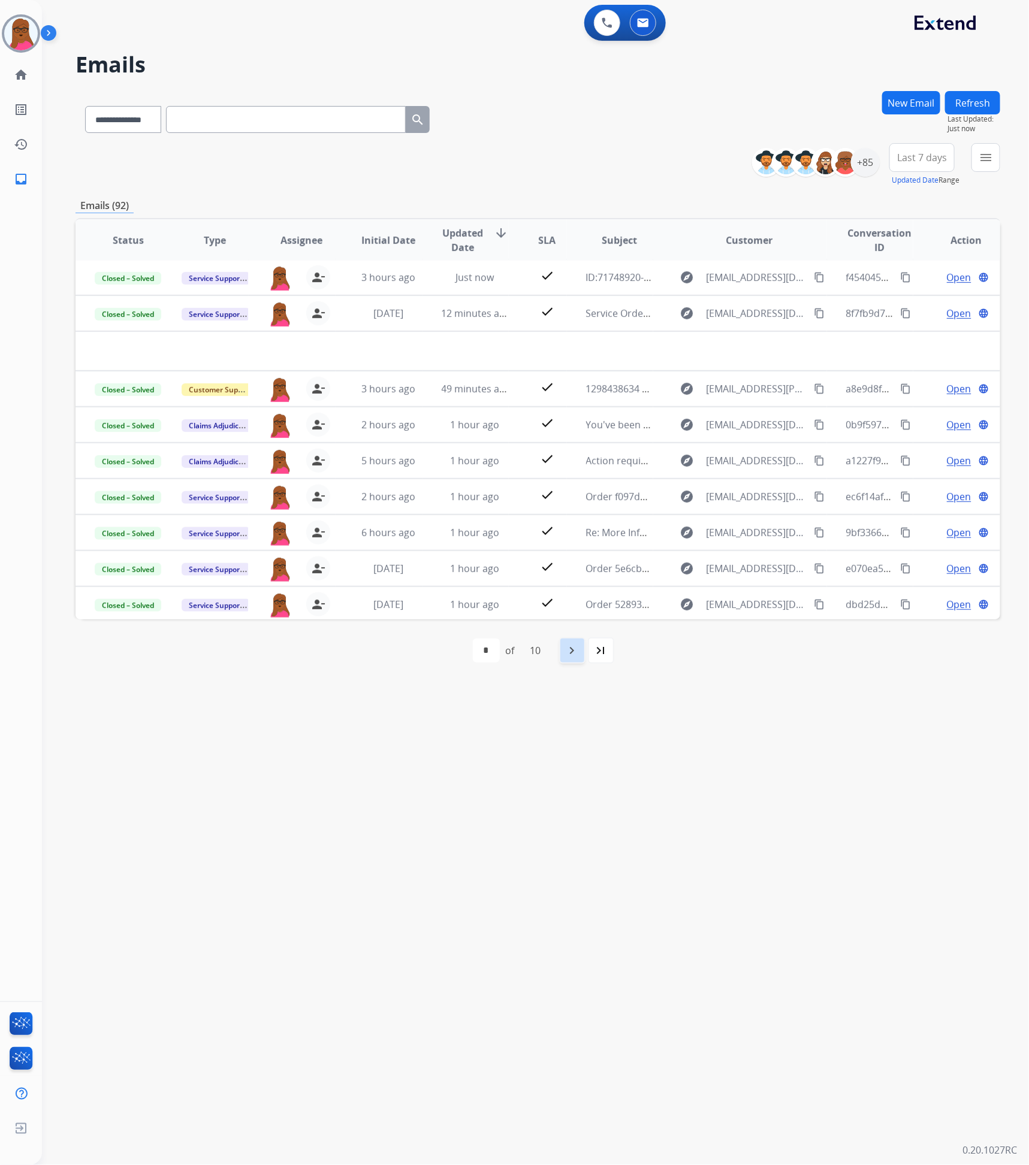
click at [579, 644] on mat-icon "navigate_next" at bounding box center [572, 651] width 14 height 14
click at [577, 644] on div "10" at bounding box center [562, 651] width 30 height 24
click at [595, 653] on mat-icon "navigate_next" at bounding box center [598, 651] width 14 height 14
click at [871, 166] on div "+85" at bounding box center [865, 162] width 29 height 29
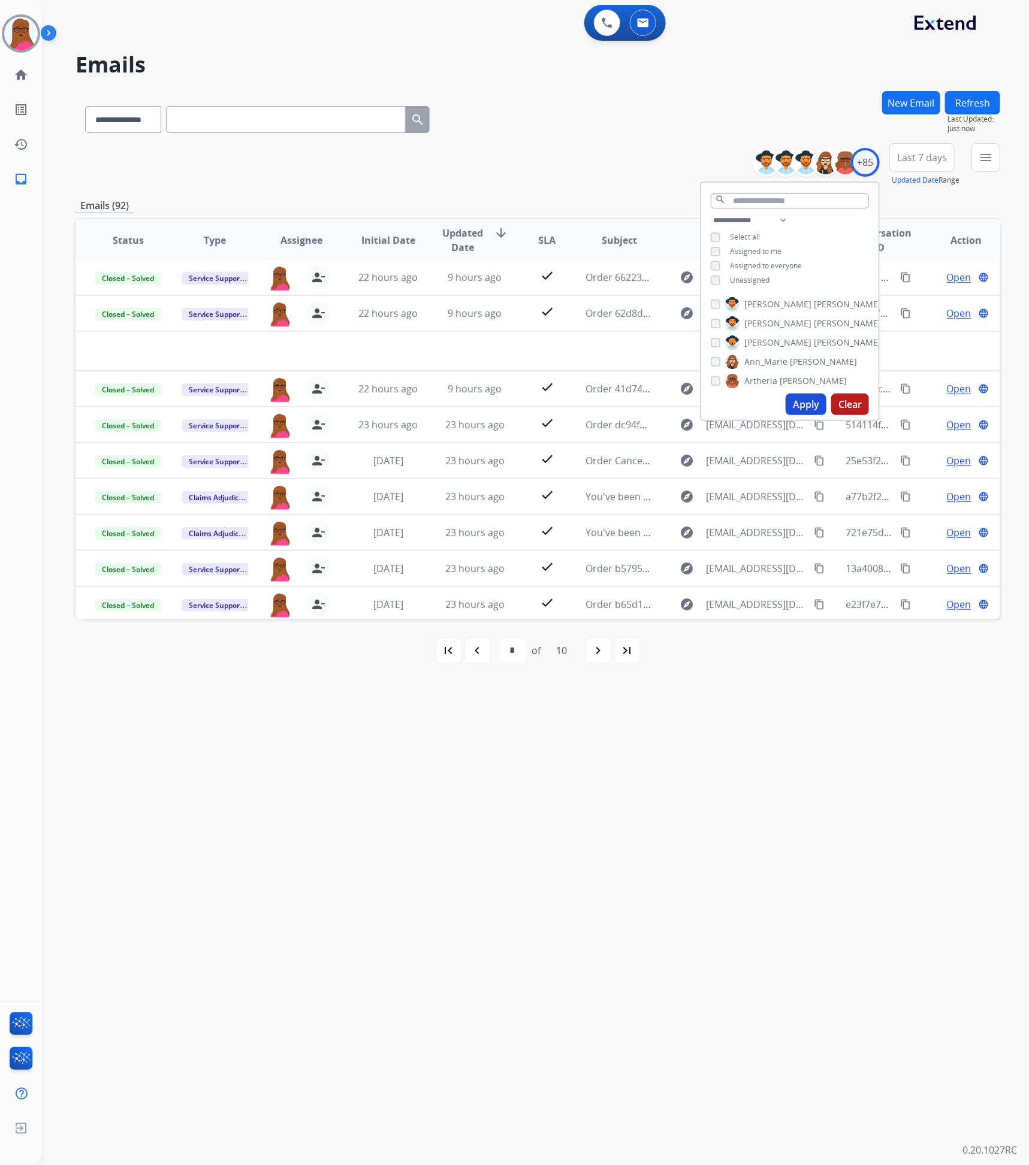
click at [786, 410] on button "Apply" at bounding box center [806, 405] width 41 height 22
select select "*"
click at [788, 896] on div "**********" at bounding box center [521, 604] width 958 height 1122
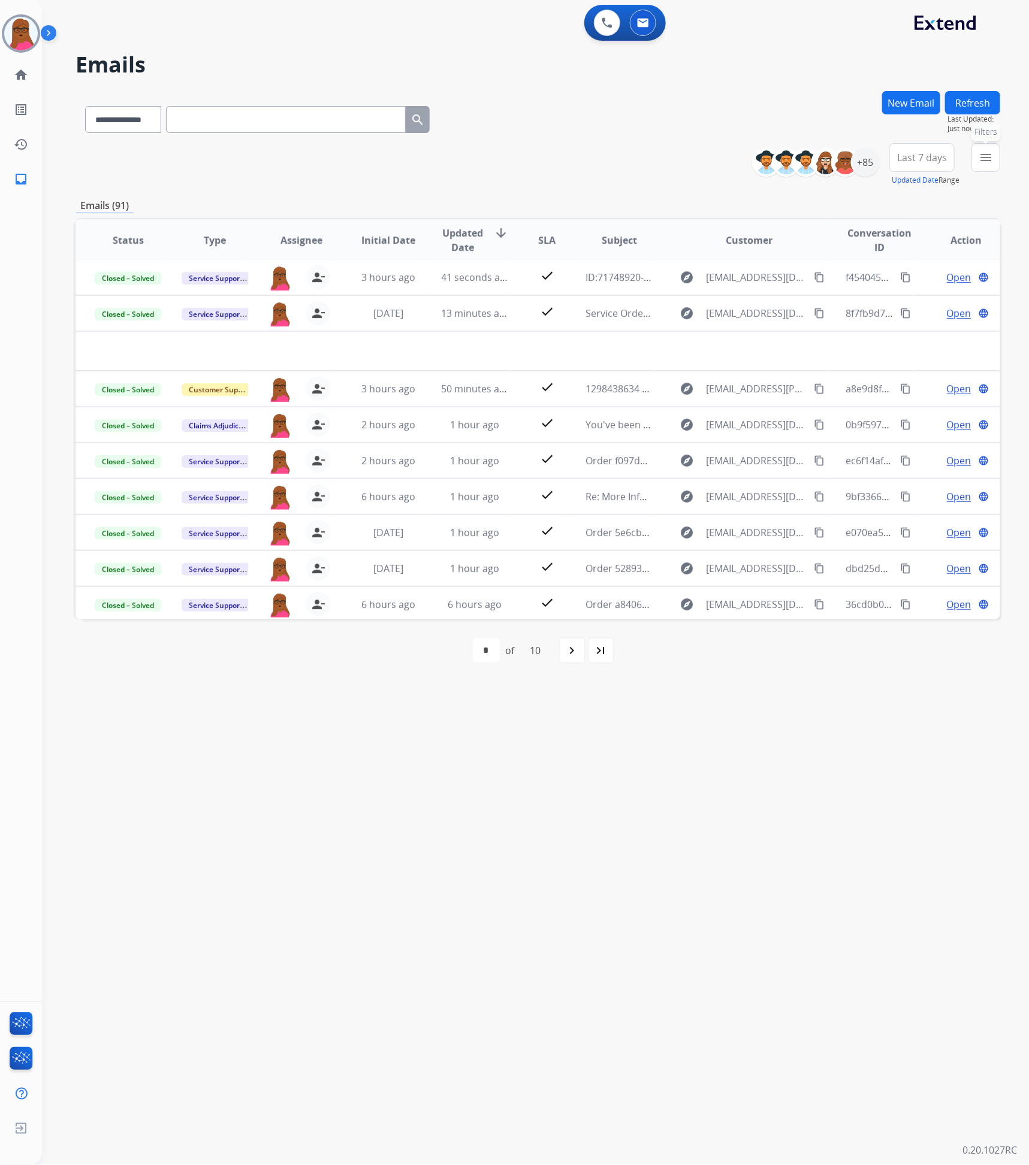
click at [991, 146] on button "menu Filters" at bounding box center [985, 157] width 29 height 29
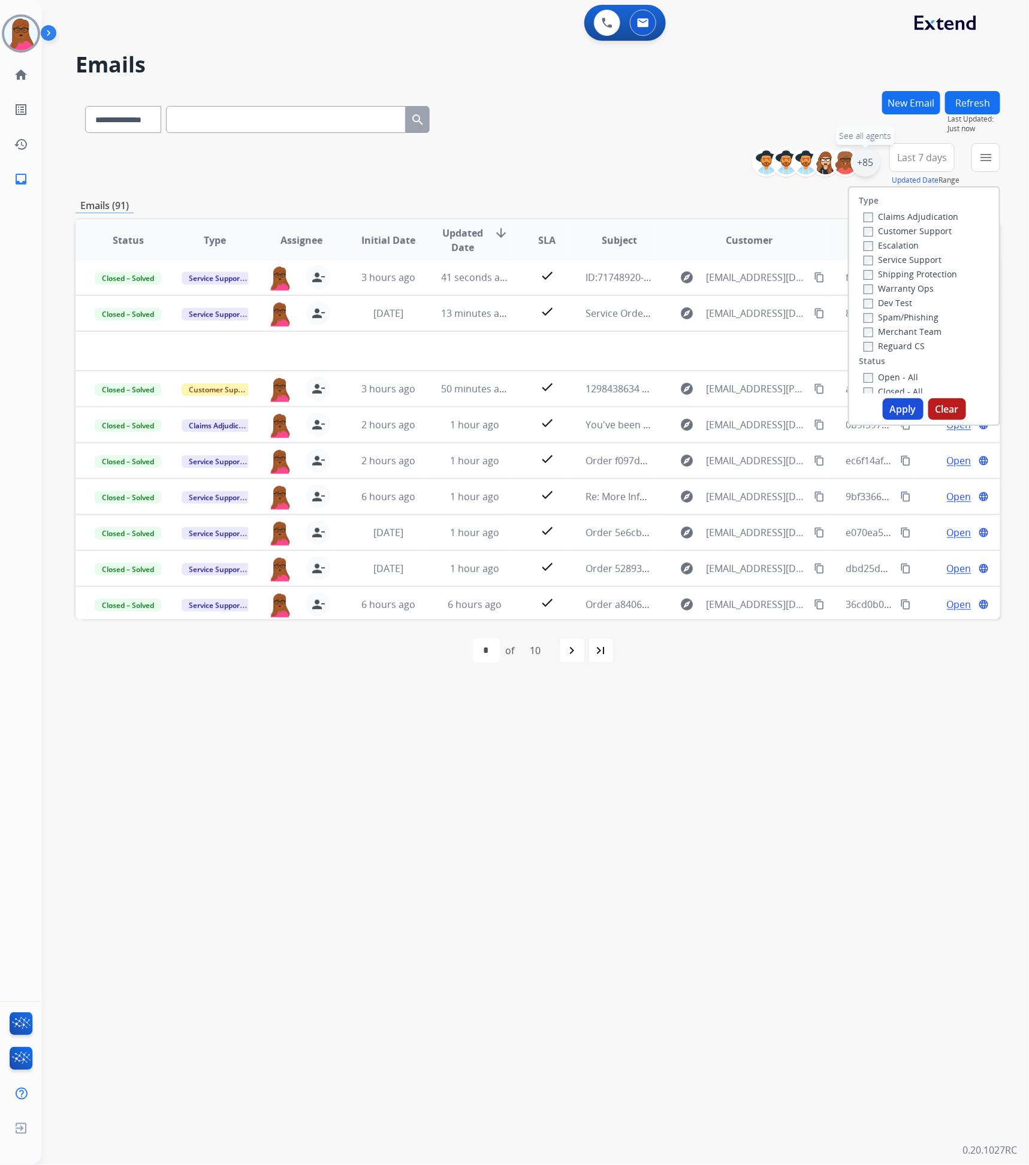
click at [859, 160] on div "+85" at bounding box center [865, 162] width 29 height 29
